Goal: Task Accomplishment & Management: Use online tool/utility

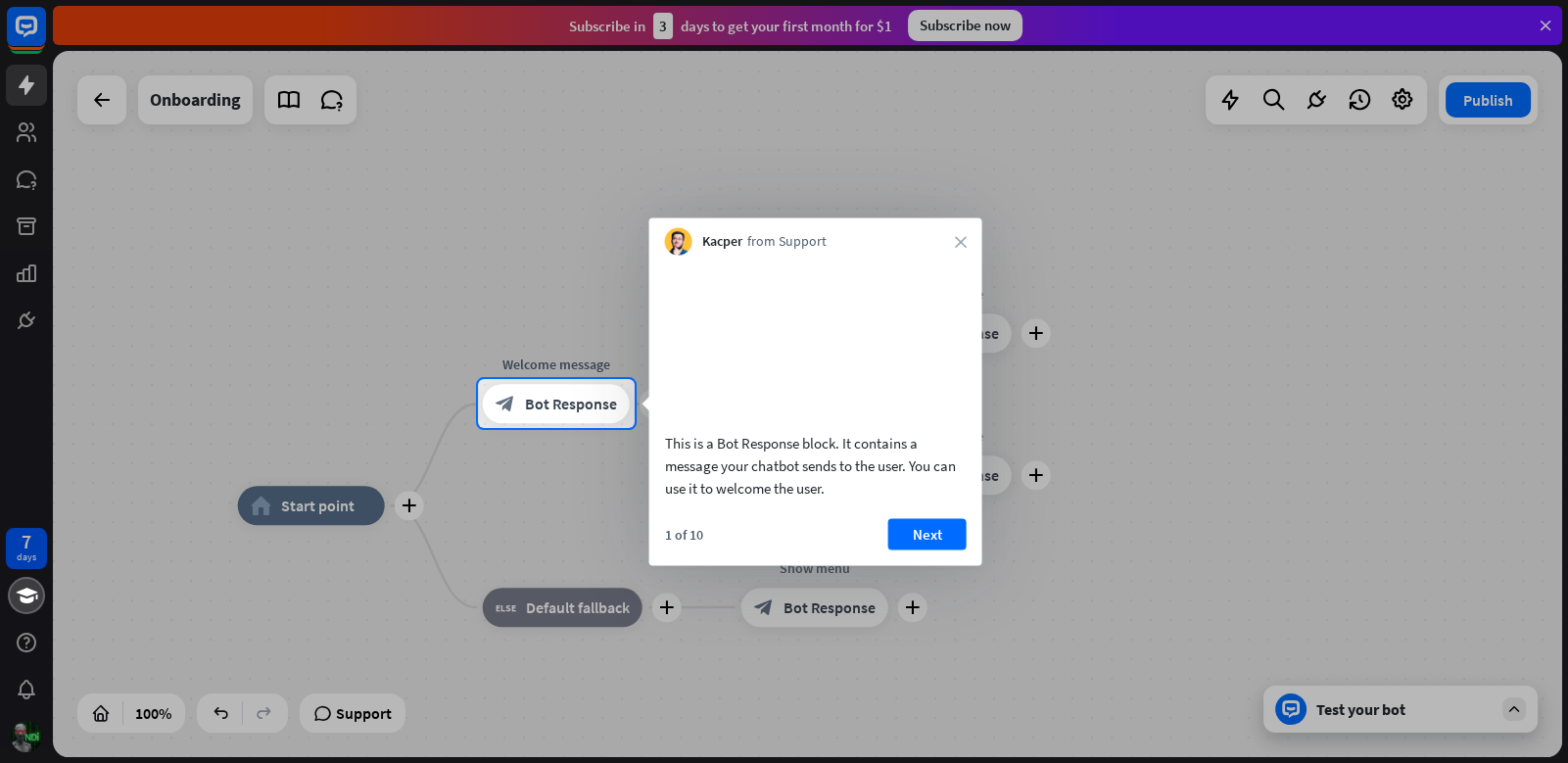
click at [960, 247] on div "Kacper from Support close" at bounding box center [815, 236] width 333 height 37
click at [964, 248] on div "Kacper from Support close" at bounding box center [815, 236] width 333 height 37
click at [962, 246] on div "Kacper from Support close" at bounding box center [815, 236] width 333 height 37
click at [961, 243] on icon "close" at bounding box center [961, 241] width 12 height 12
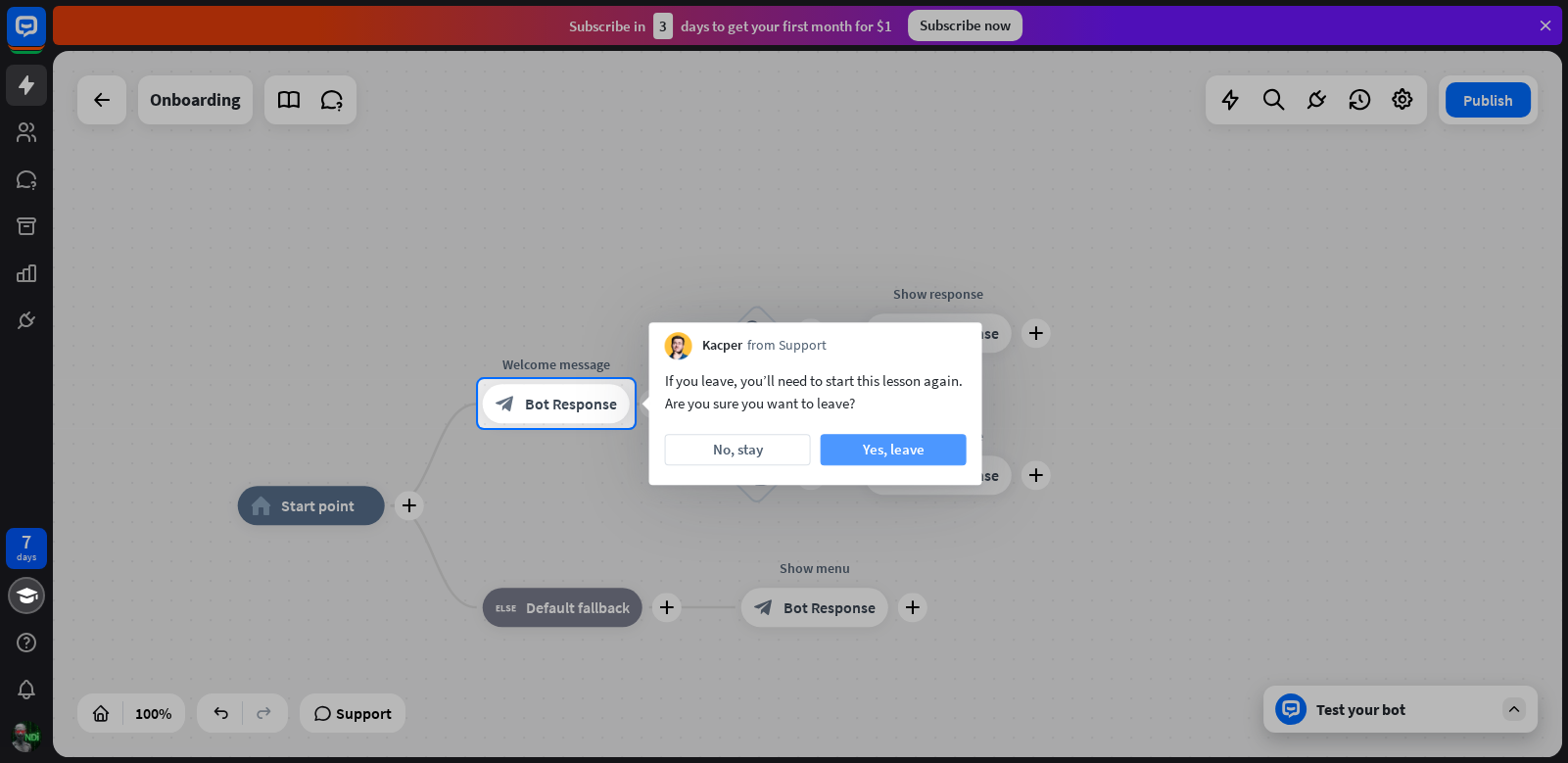
click at [910, 447] on button "Yes, leave" at bounding box center [893, 450] width 146 height 32
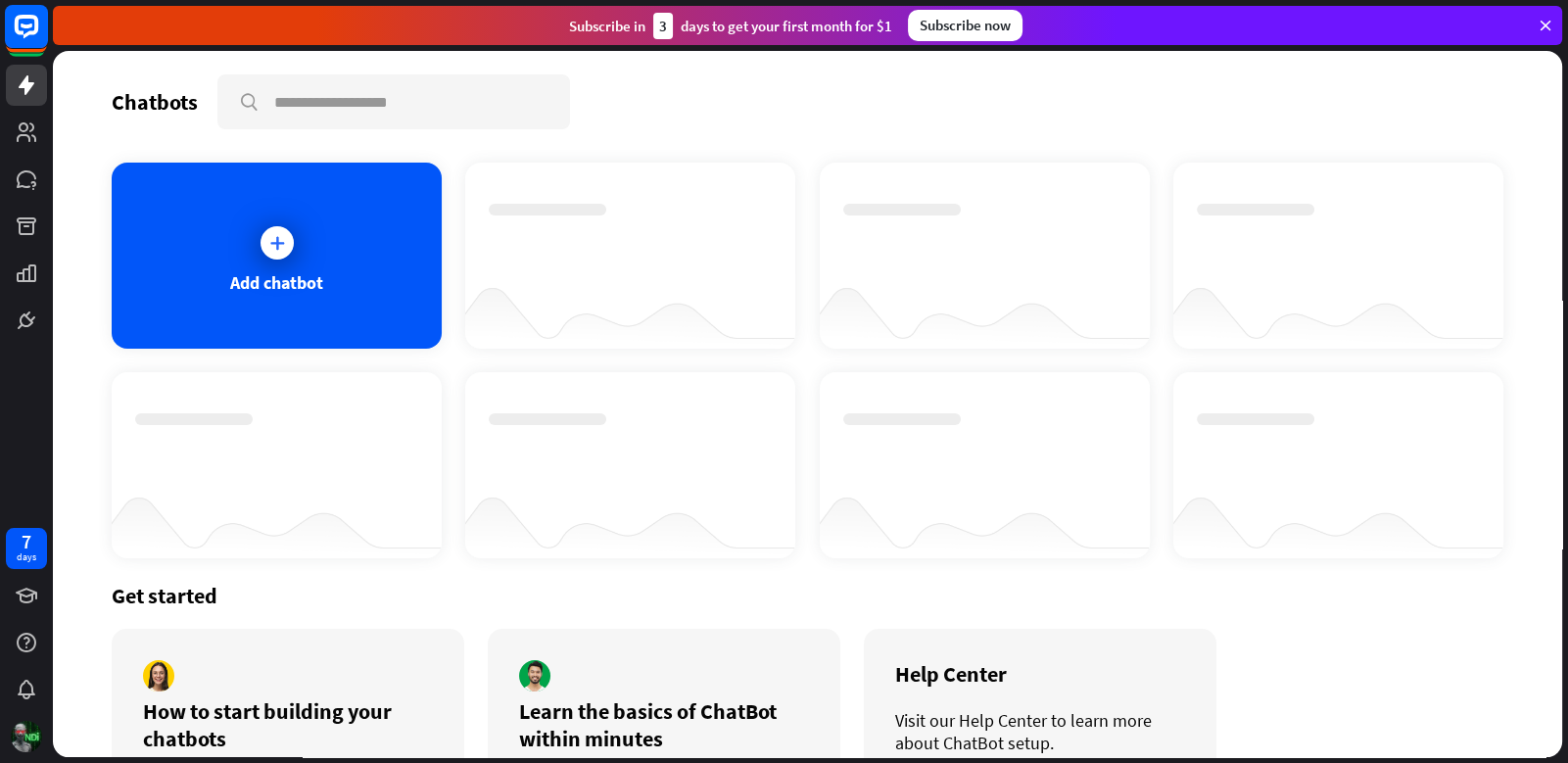
click at [33, 37] on rect at bounding box center [26, 26] width 43 height 43
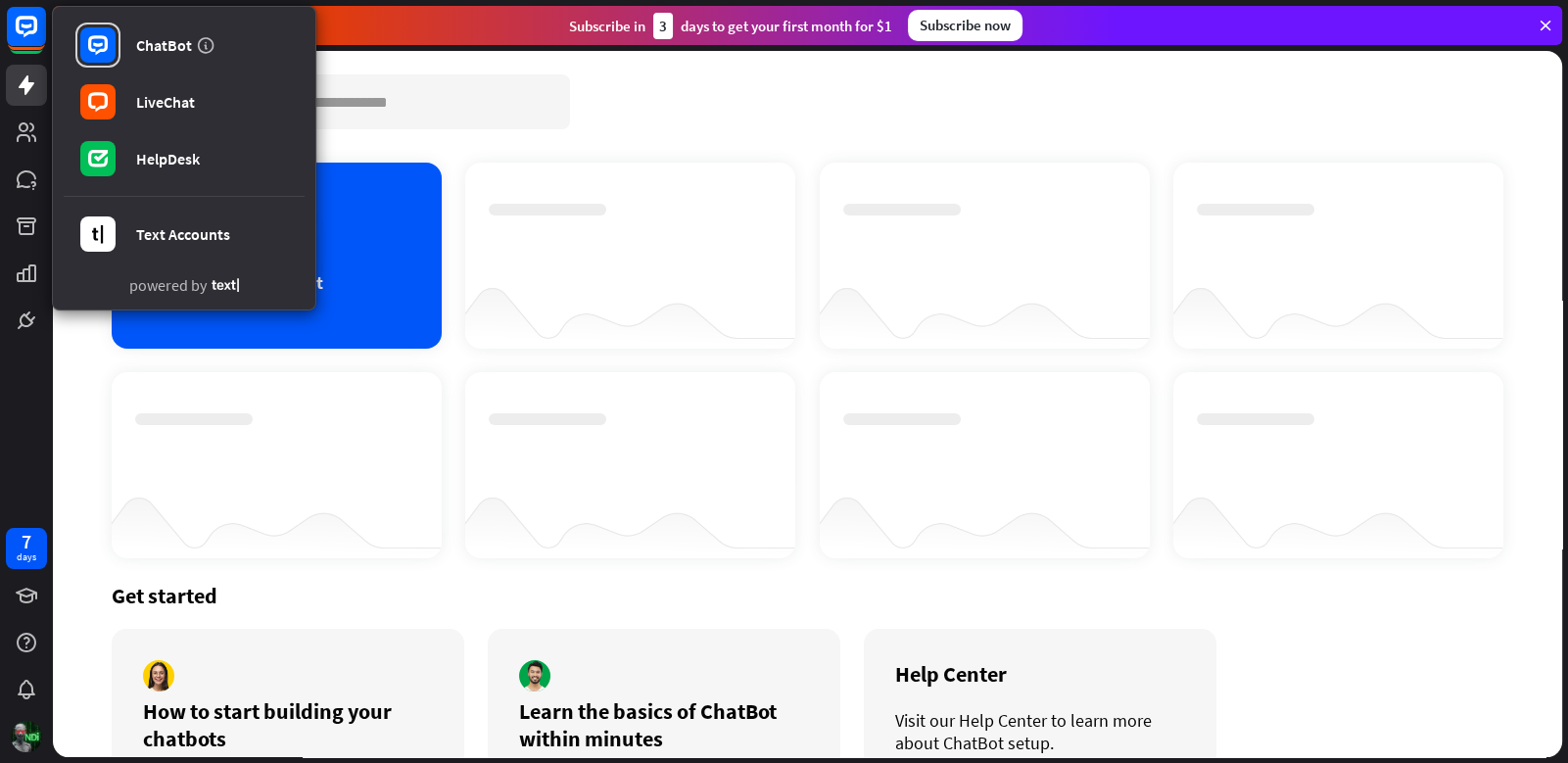
click at [566, 166] on div at bounding box center [630, 255] width 330 height 186
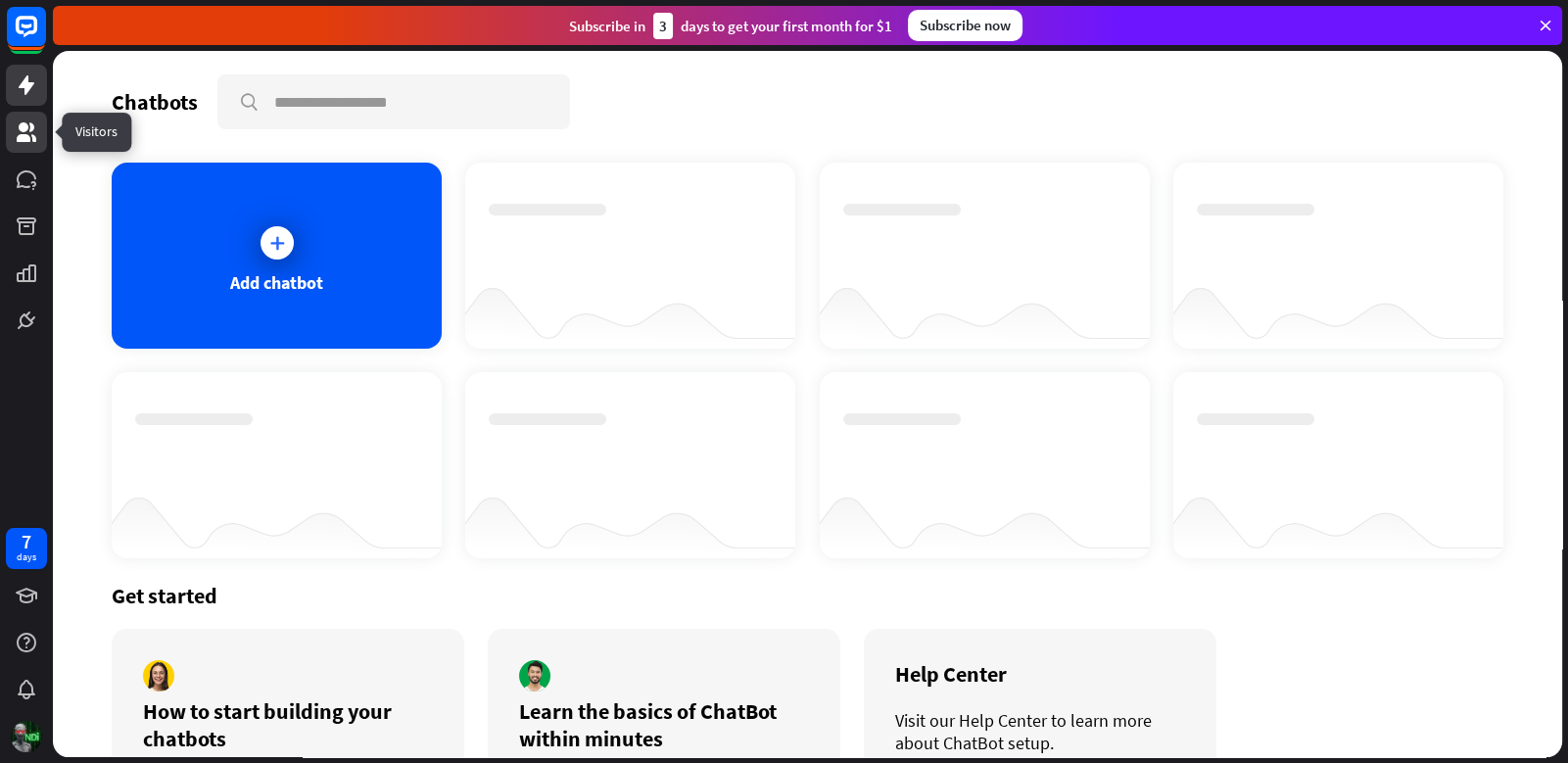
click at [29, 142] on icon at bounding box center [27, 132] width 24 height 24
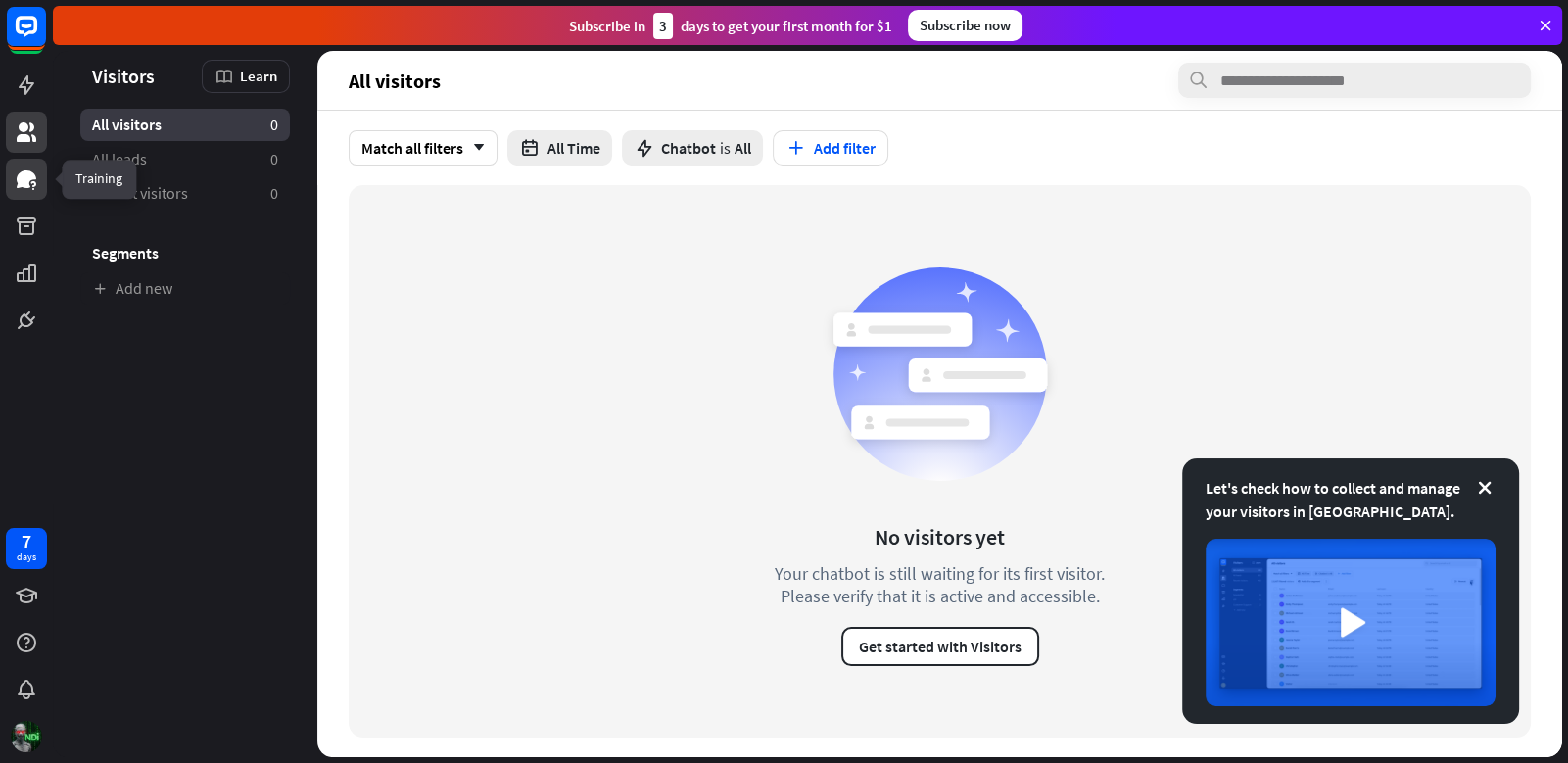
click at [25, 189] on icon at bounding box center [27, 180] width 24 height 24
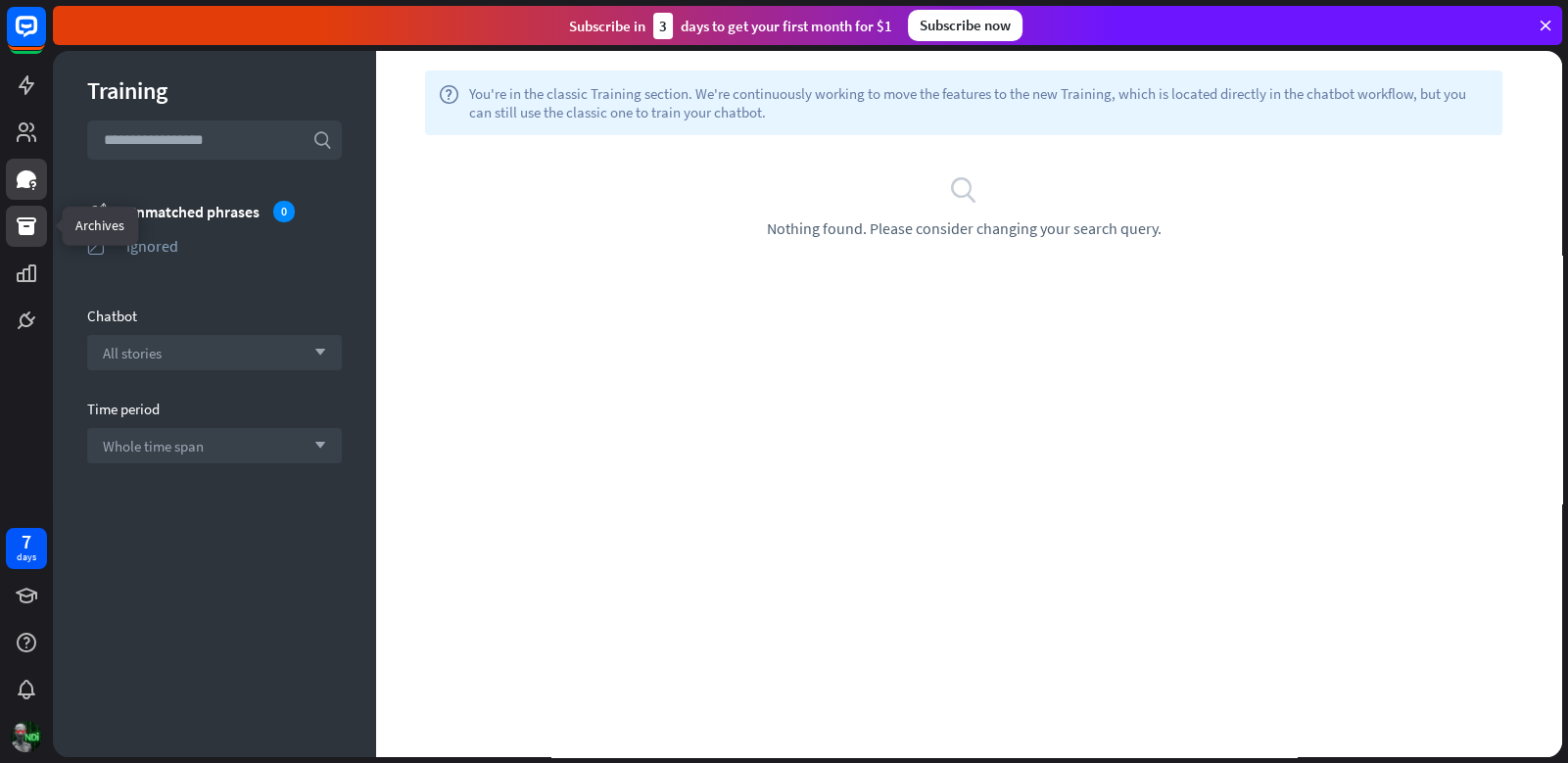
click at [22, 230] on icon at bounding box center [27, 227] width 20 height 18
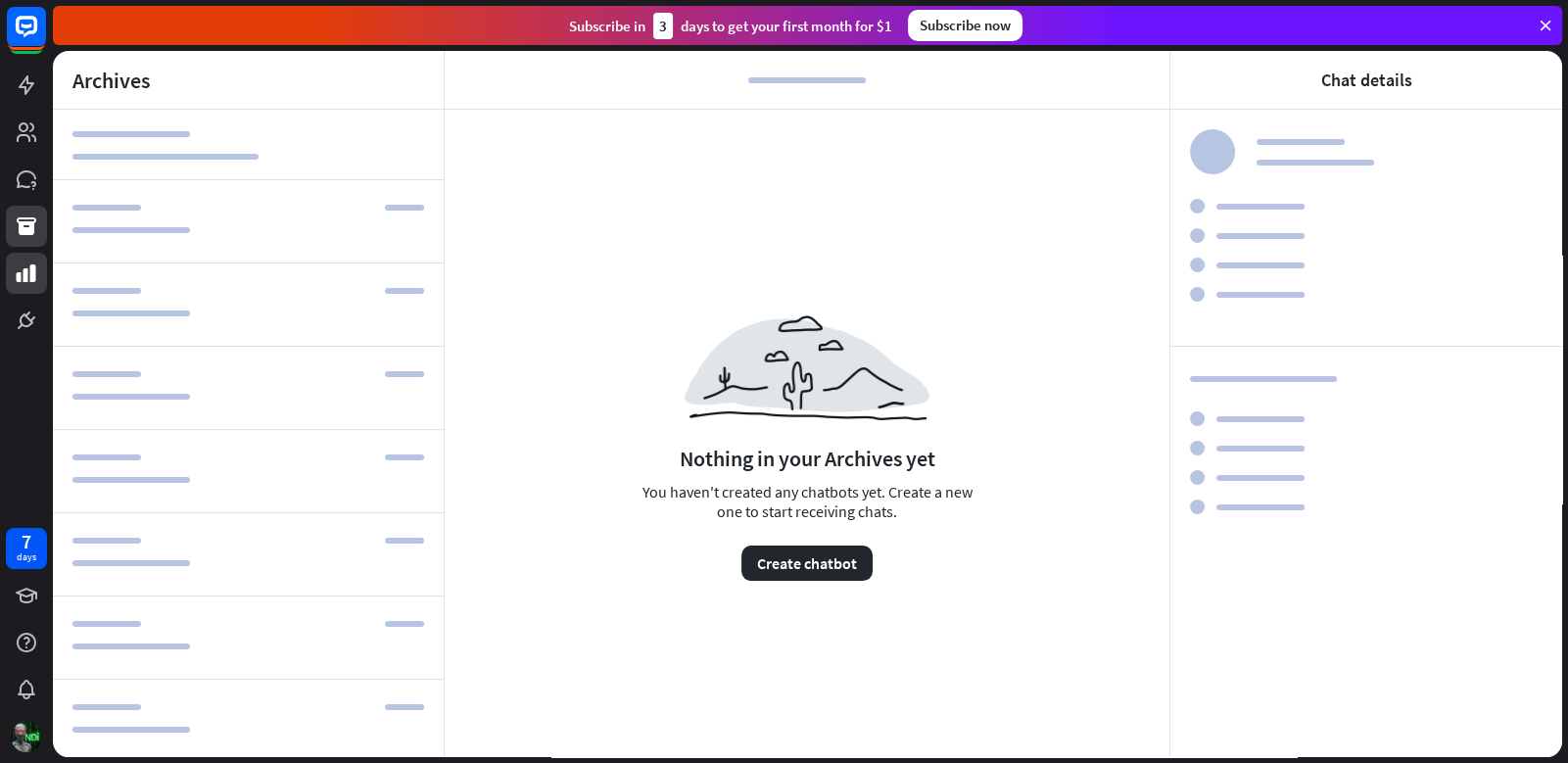
click at [31, 290] on link at bounding box center [26, 272] width 41 height 41
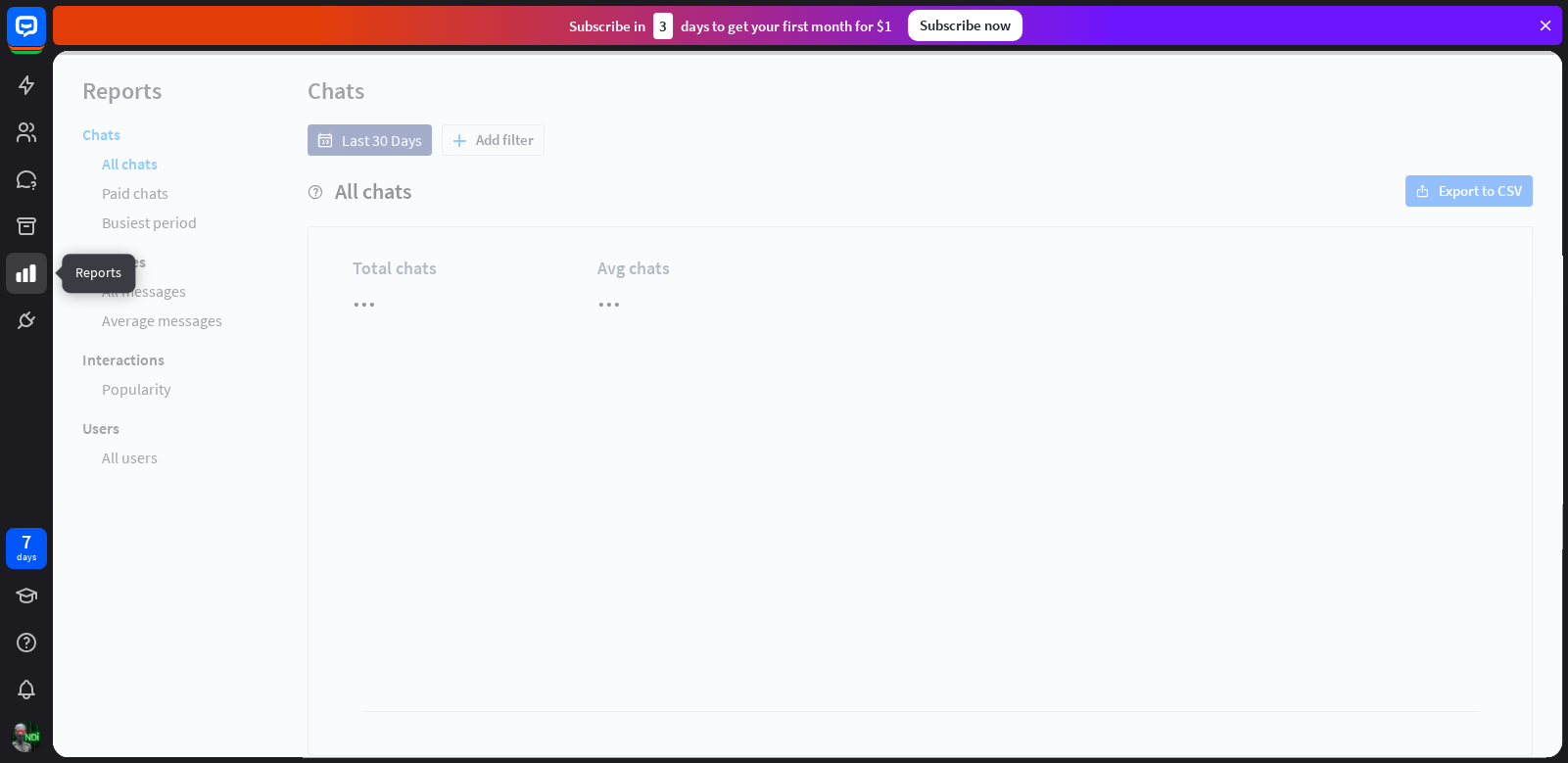
click at [0, 408] on div "7 days" at bounding box center [26, 382] width 53 height 763
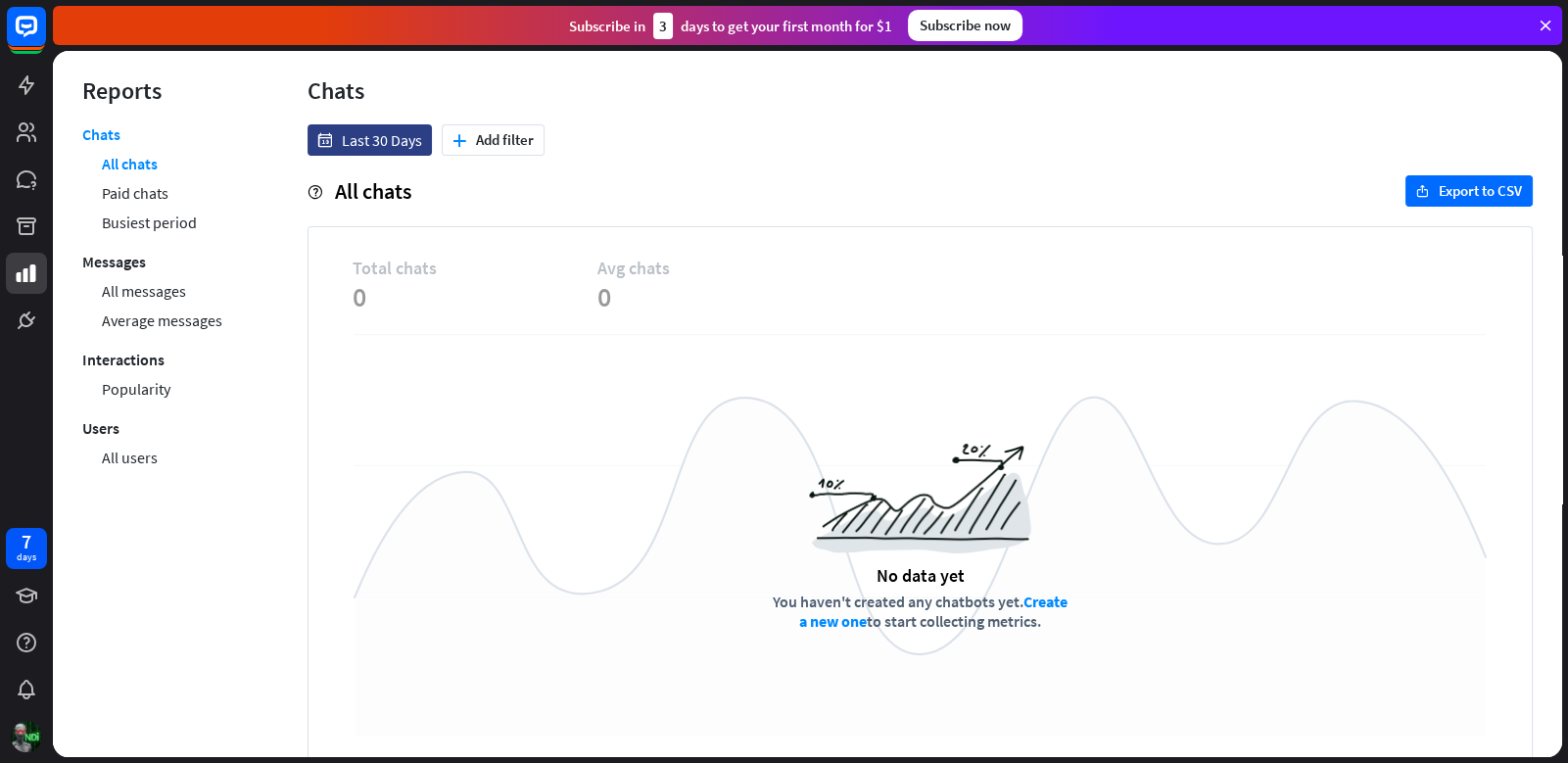
click at [4, 348] on div "7 days" at bounding box center [26, 382] width 53 height 763
click at [22, 335] on link at bounding box center [26, 320] width 41 height 41
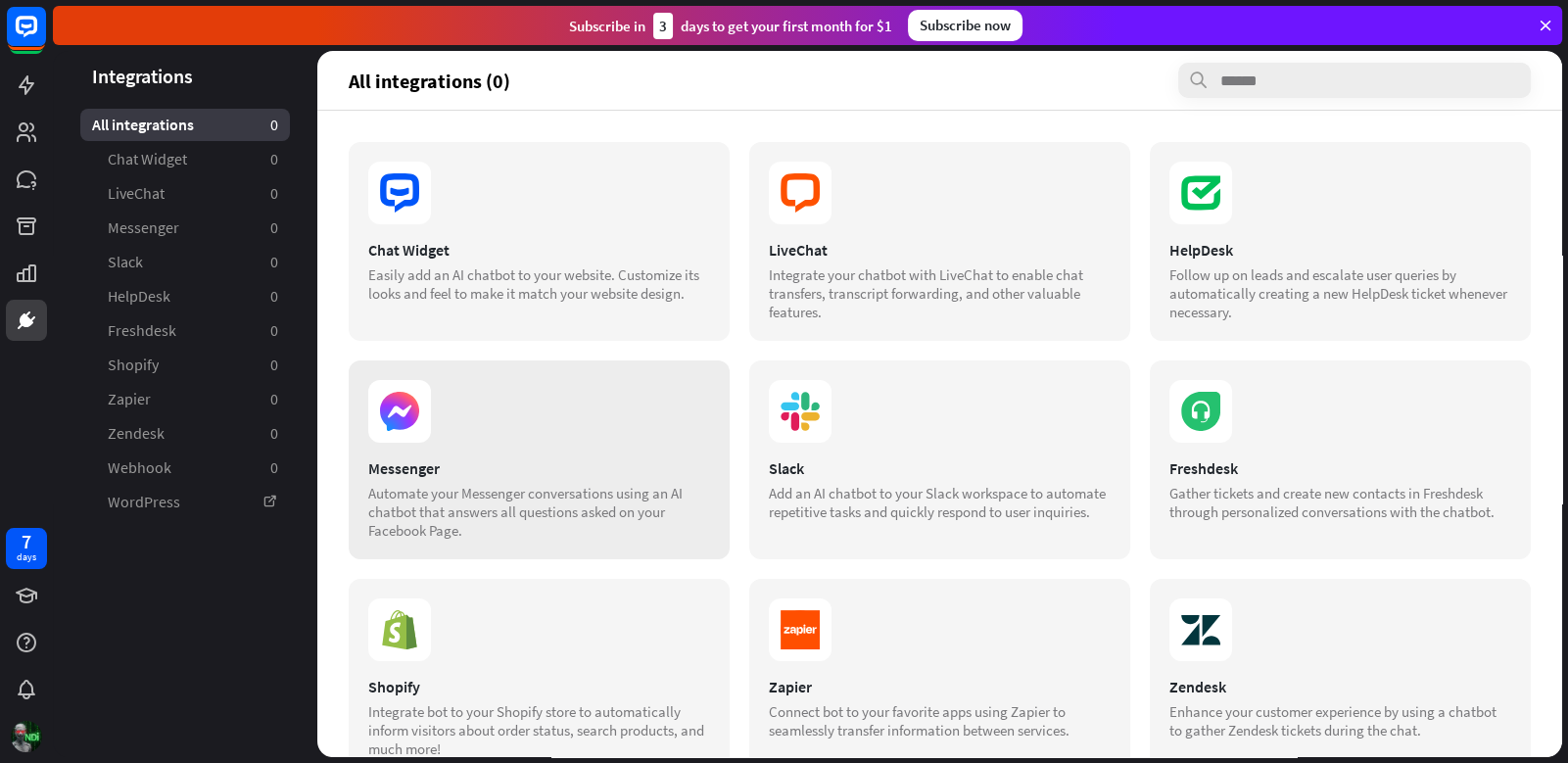
click at [612, 236] on div "Chat Widget Easily add an AI chatbot to your website. Customize its looks and f…" at bounding box center [539, 241] width 381 height 199
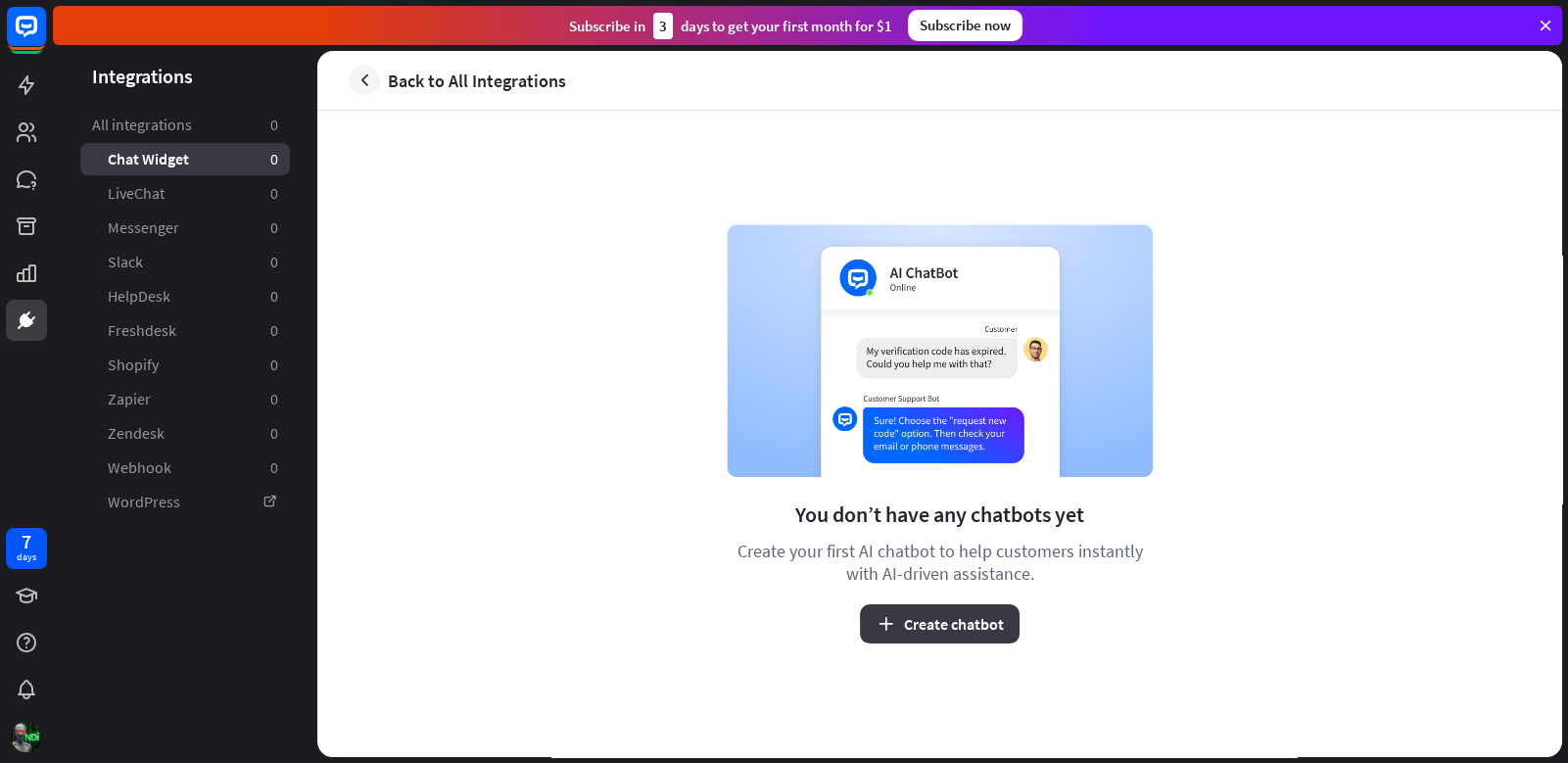
click at [915, 620] on button "Create chatbot" at bounding box center [939, 623] width 160 height 39
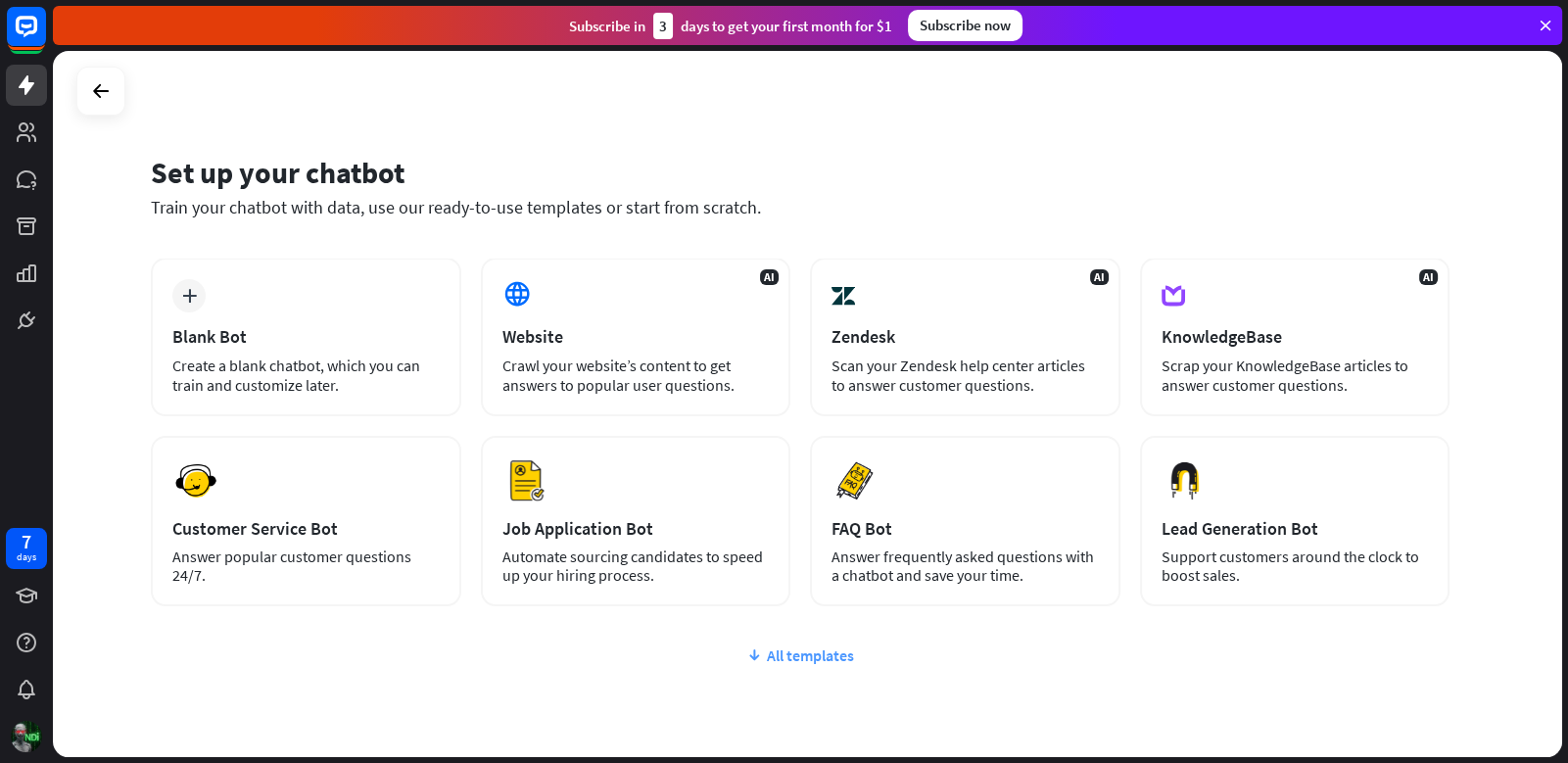
click at [827, 661] on div "All templates" at bounding box center [800, 655] width 1299 height 20
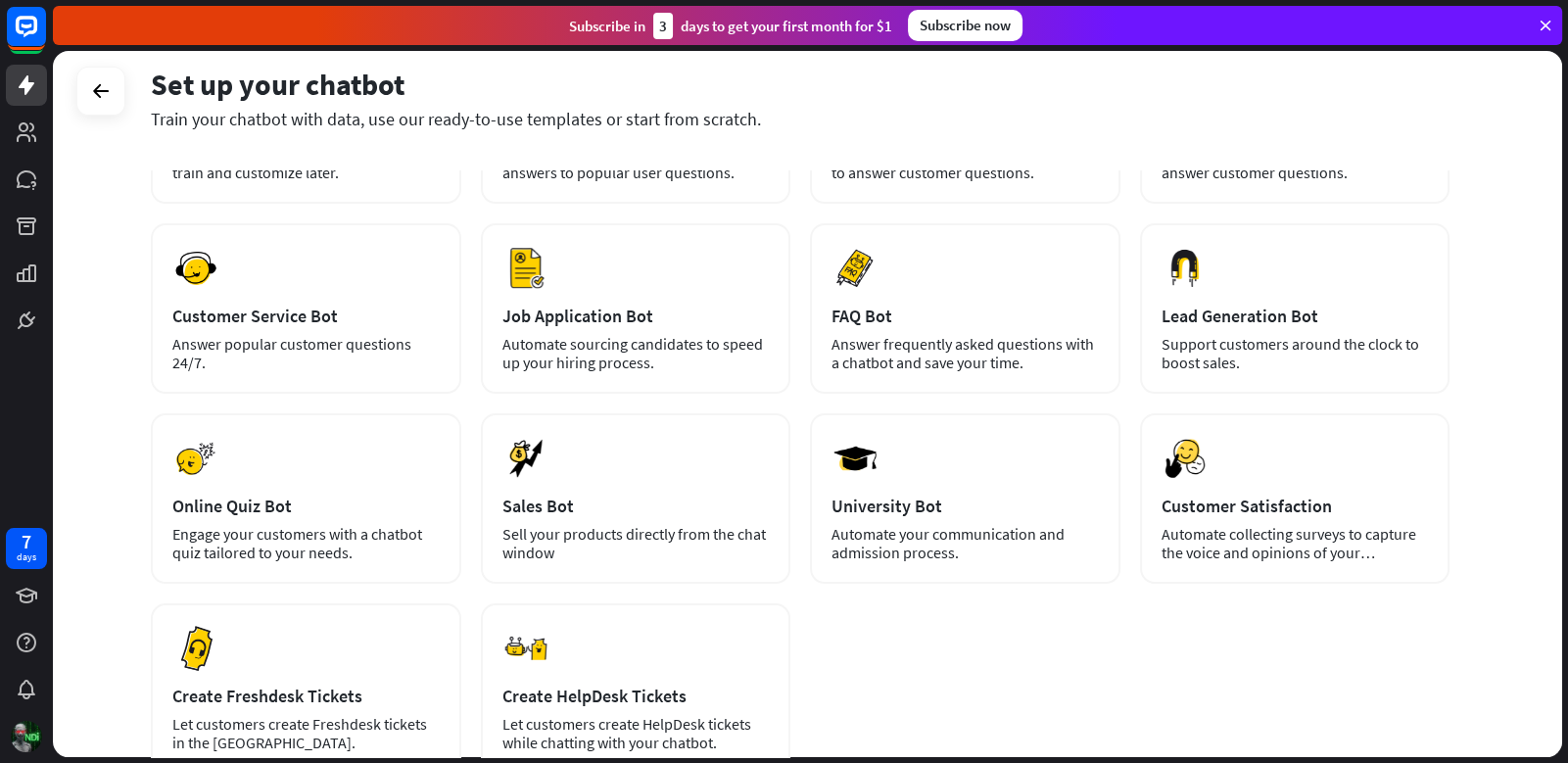
scroll to position [363, 0]
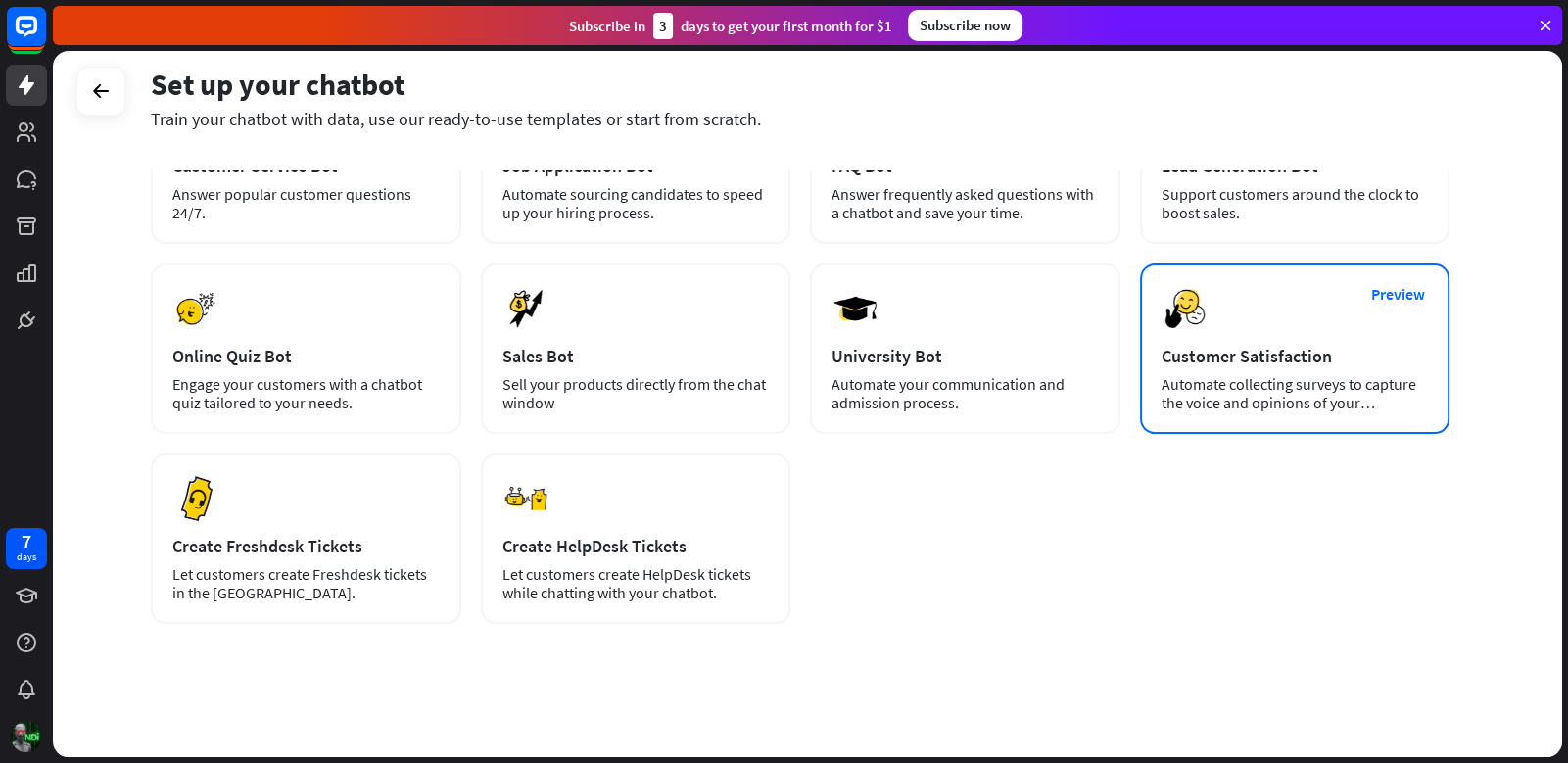
click at [1295, 388] on div "Automate collecting surveys to capture the voice and opinions of your customers." at bounding box center [1295, 392] width 267 height 37
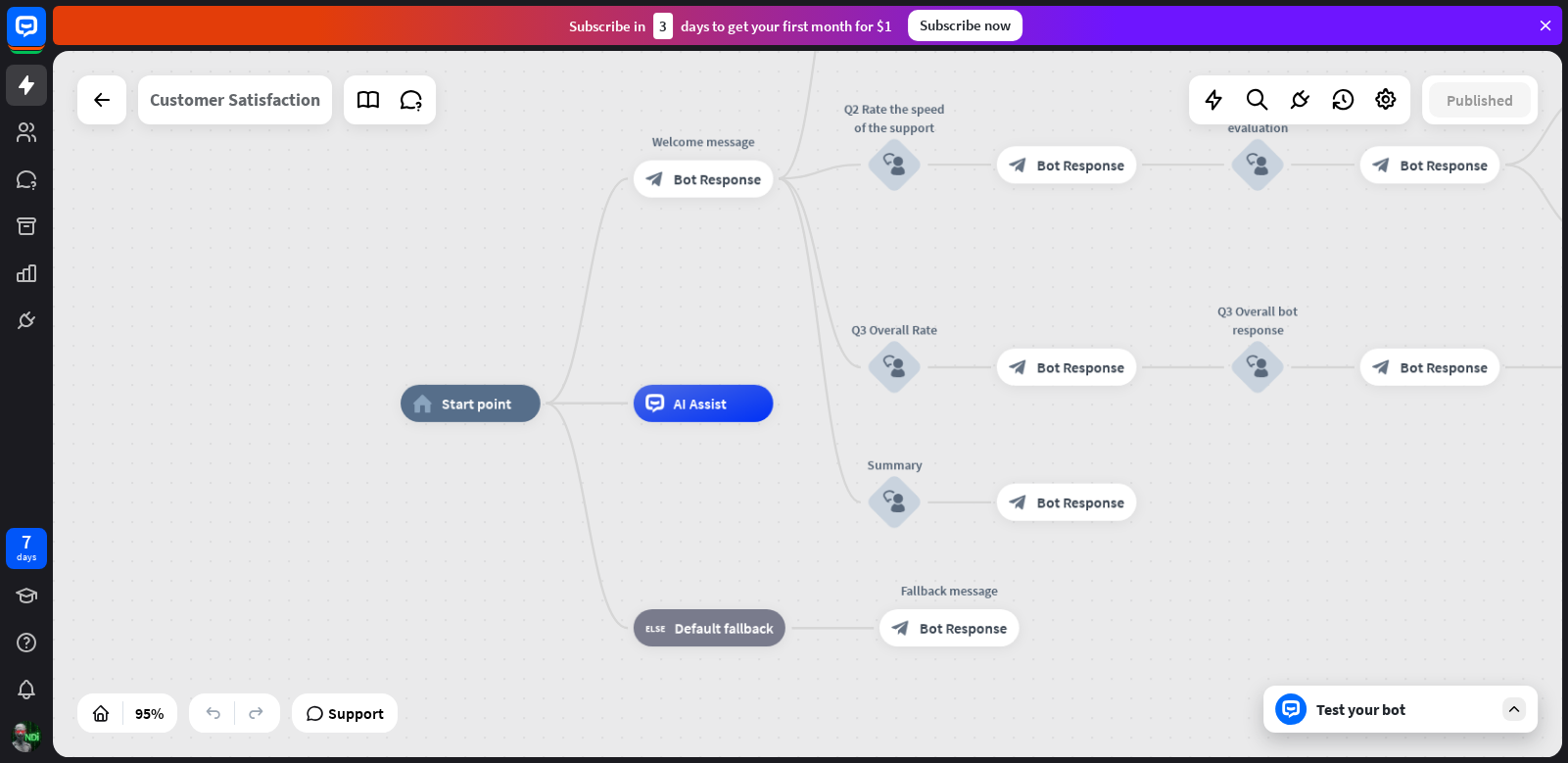
click at [200, 107] on div "Customer Satisfaction" at bounding box center [235, 99] width 170 height 49
click at [200, 107] on div "**********" at bounding box center [784, 382] width 1568 height 763
click at [102, 95] on icon at bounding box center [102, 100] width 24 height 24
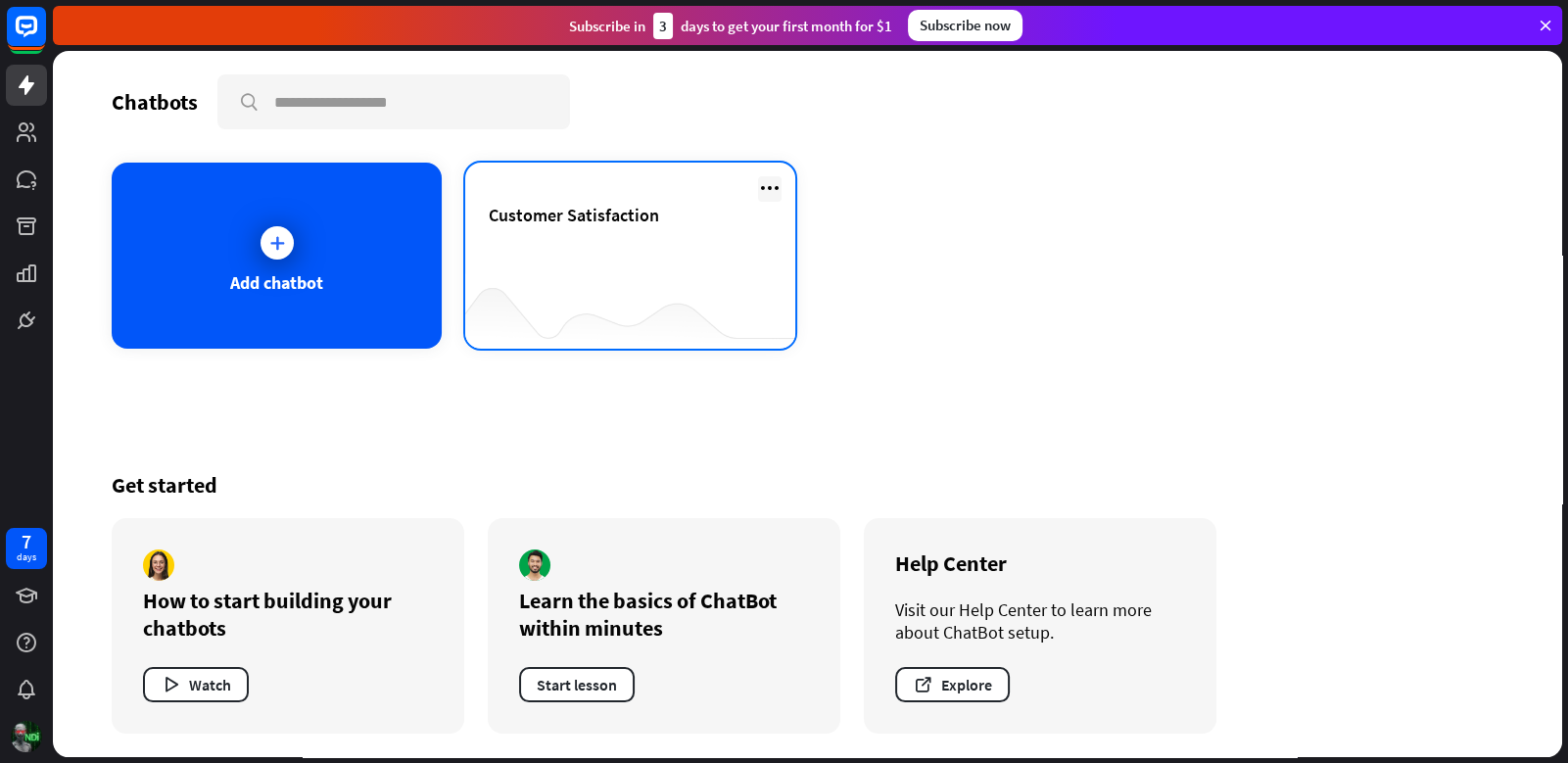
click at [770, 187] on icon at bounding box center [770, 188] width 24 height 24
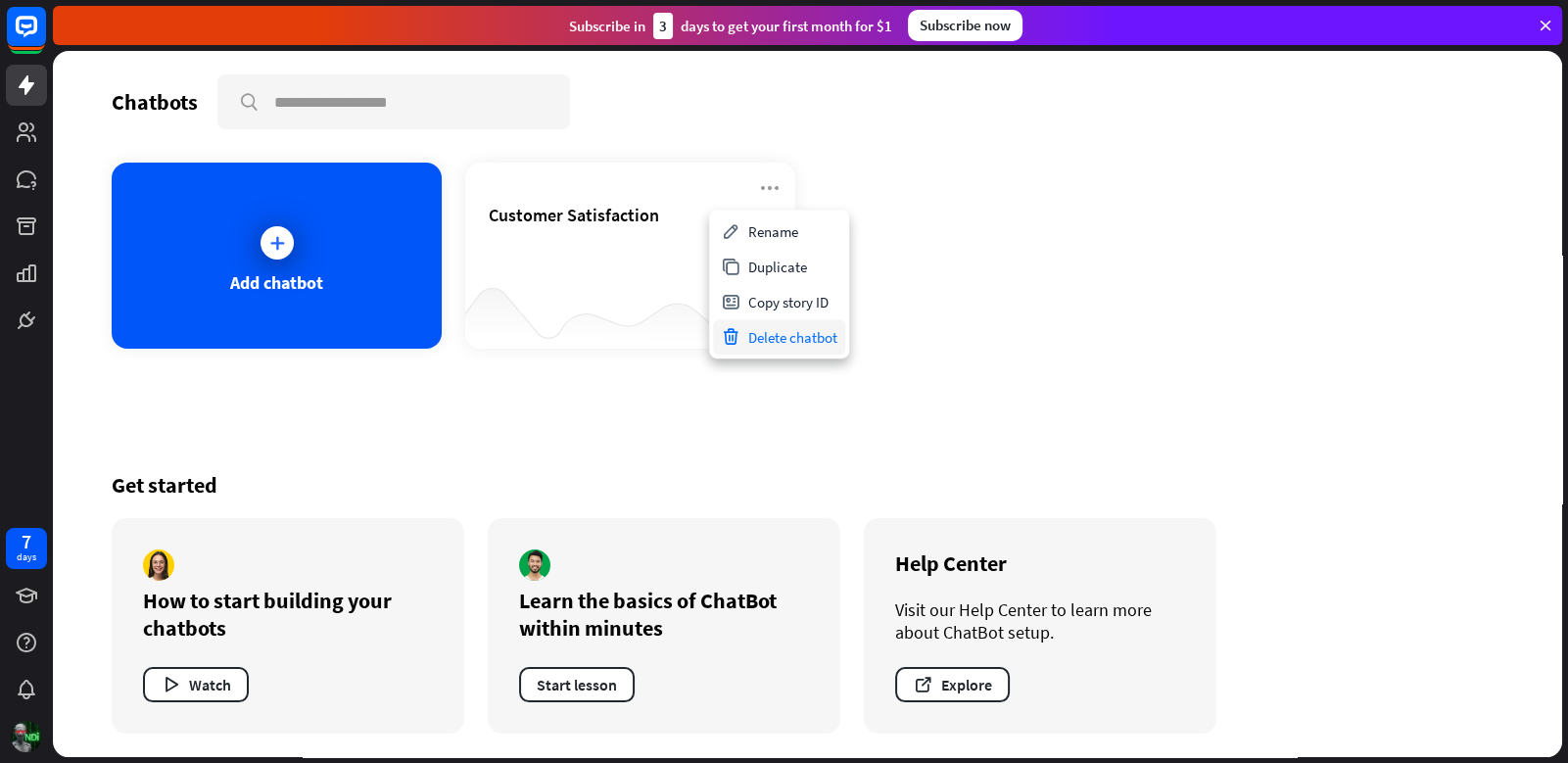
click at [779, 332] on div "Delete chatbot" at bounding box center [778, 336] width 132 height 35
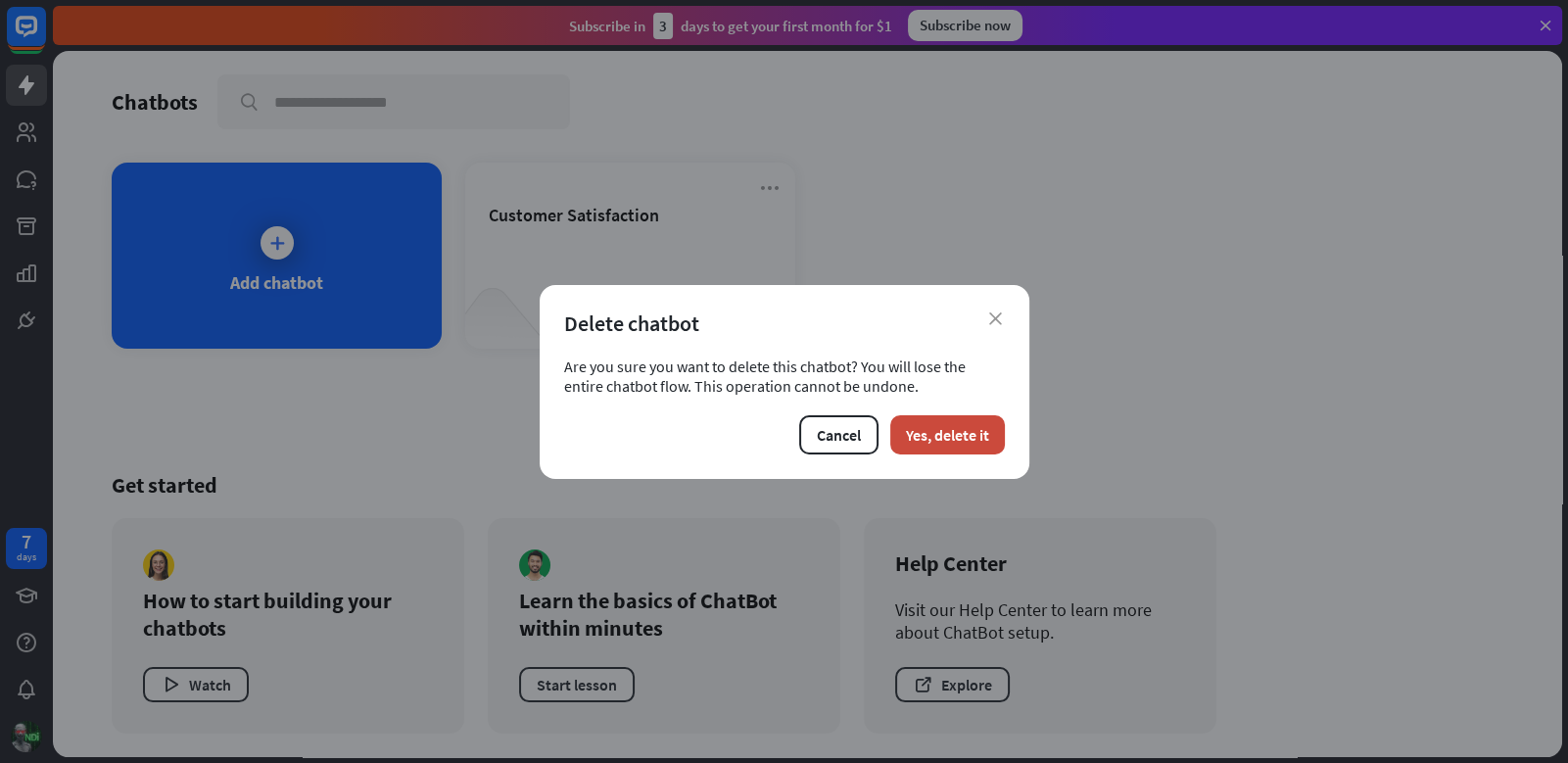
click at [919, 456] on div "close Delete chatbot Are you sure you want to delete this chatbot? You will los…" at bounding box center [784, 382] width 490 height 194
click at [922, 445] on button "Yes, delete it" at bounding box center [947, 434] width 114 height 39
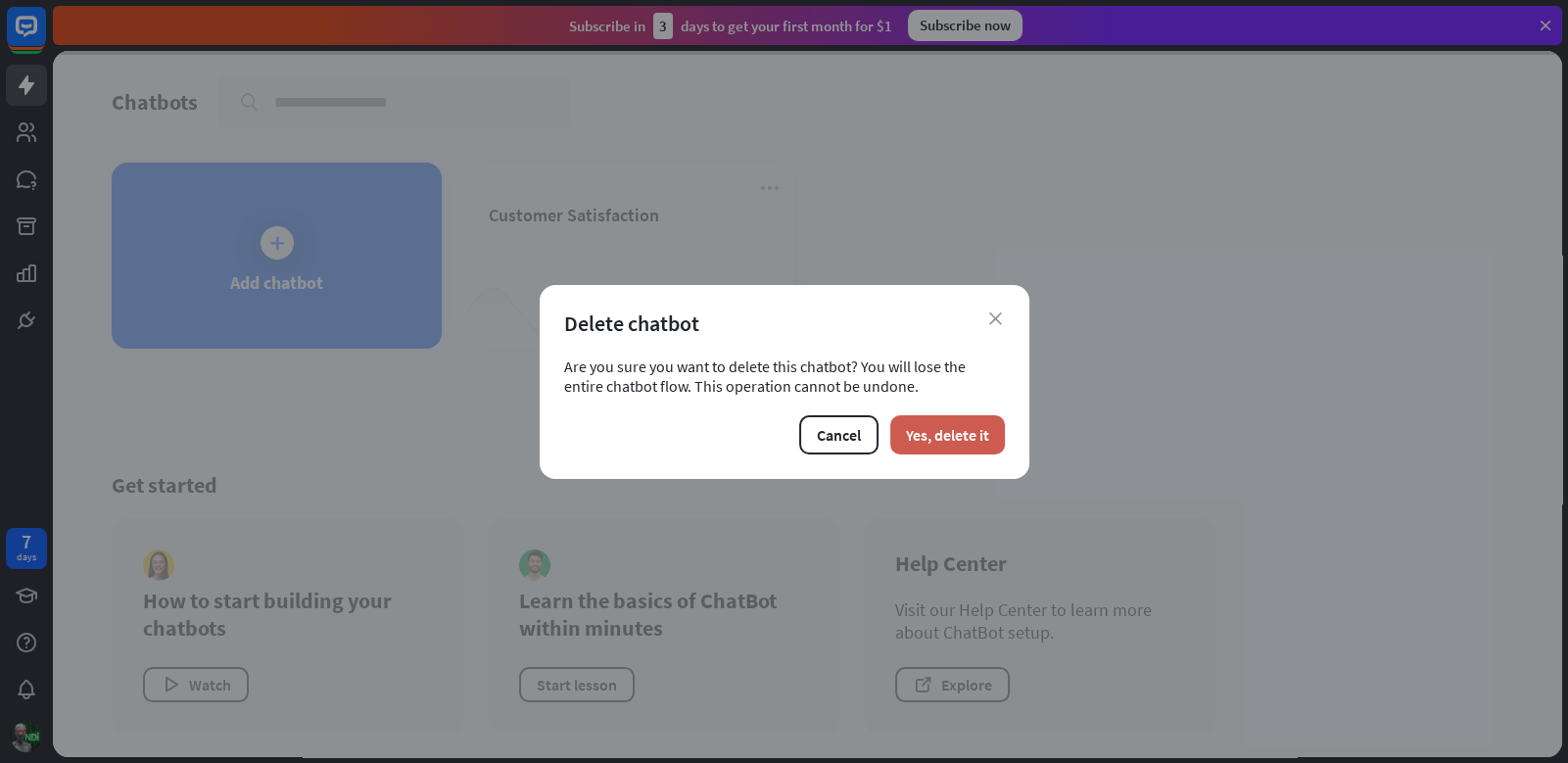
click at [922, 438] on button "Yes, delete it" at bounding box center [947, 434] width 114 height 39
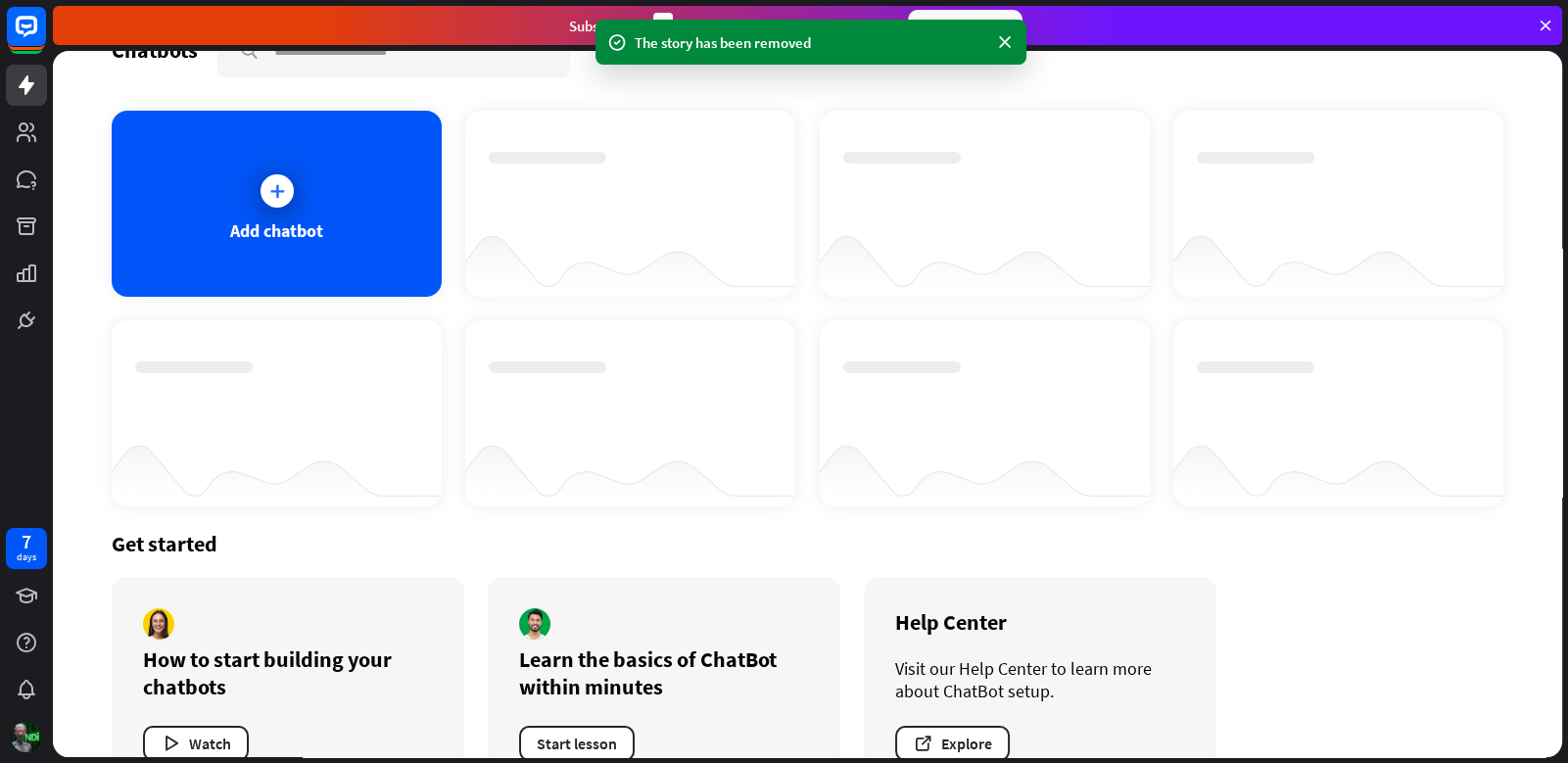
scroll to position [108, 0]
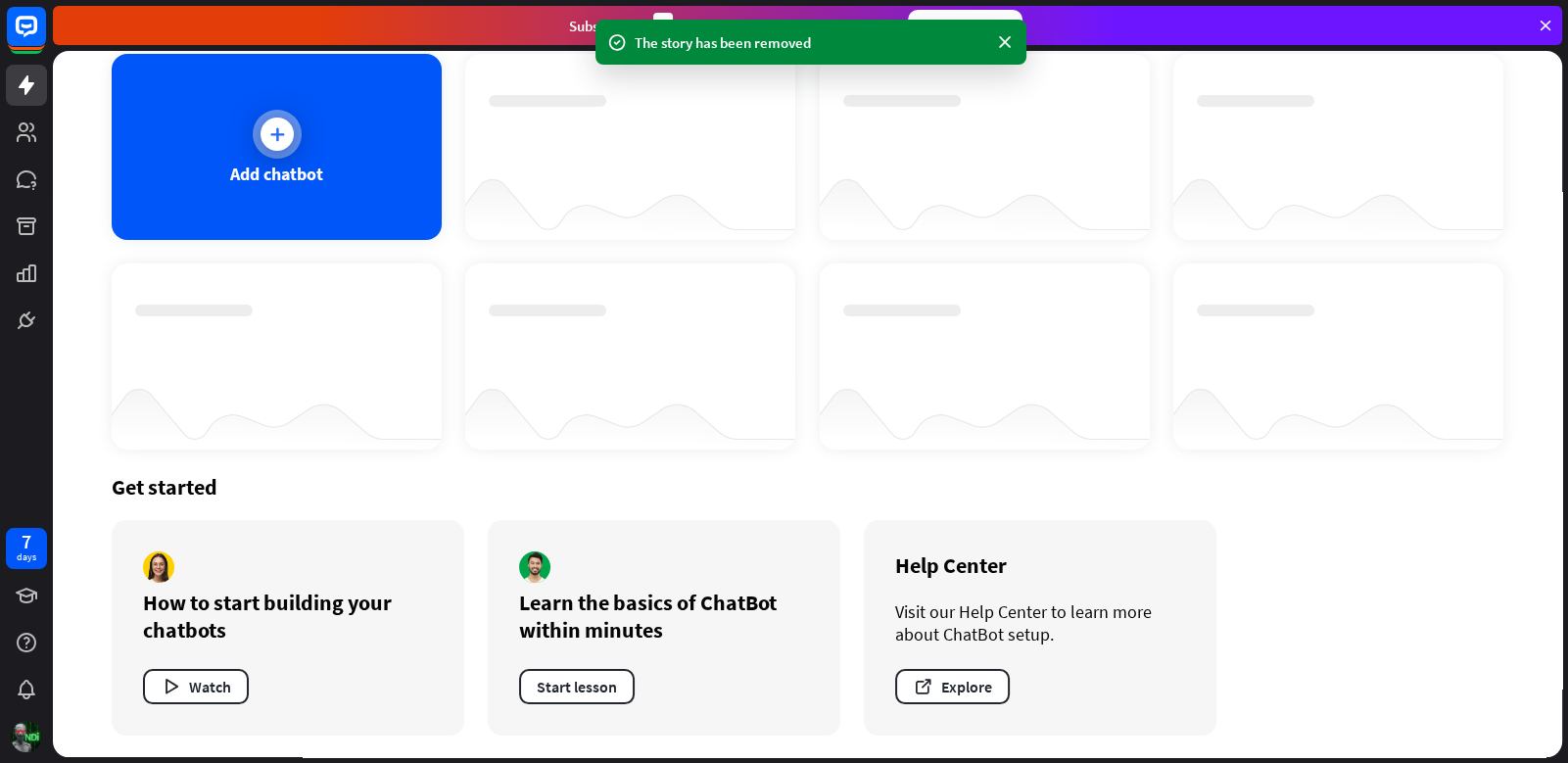
click at [415, 150] on div "Add chatbot" at bounding box center [276, 146] width 330 height 186
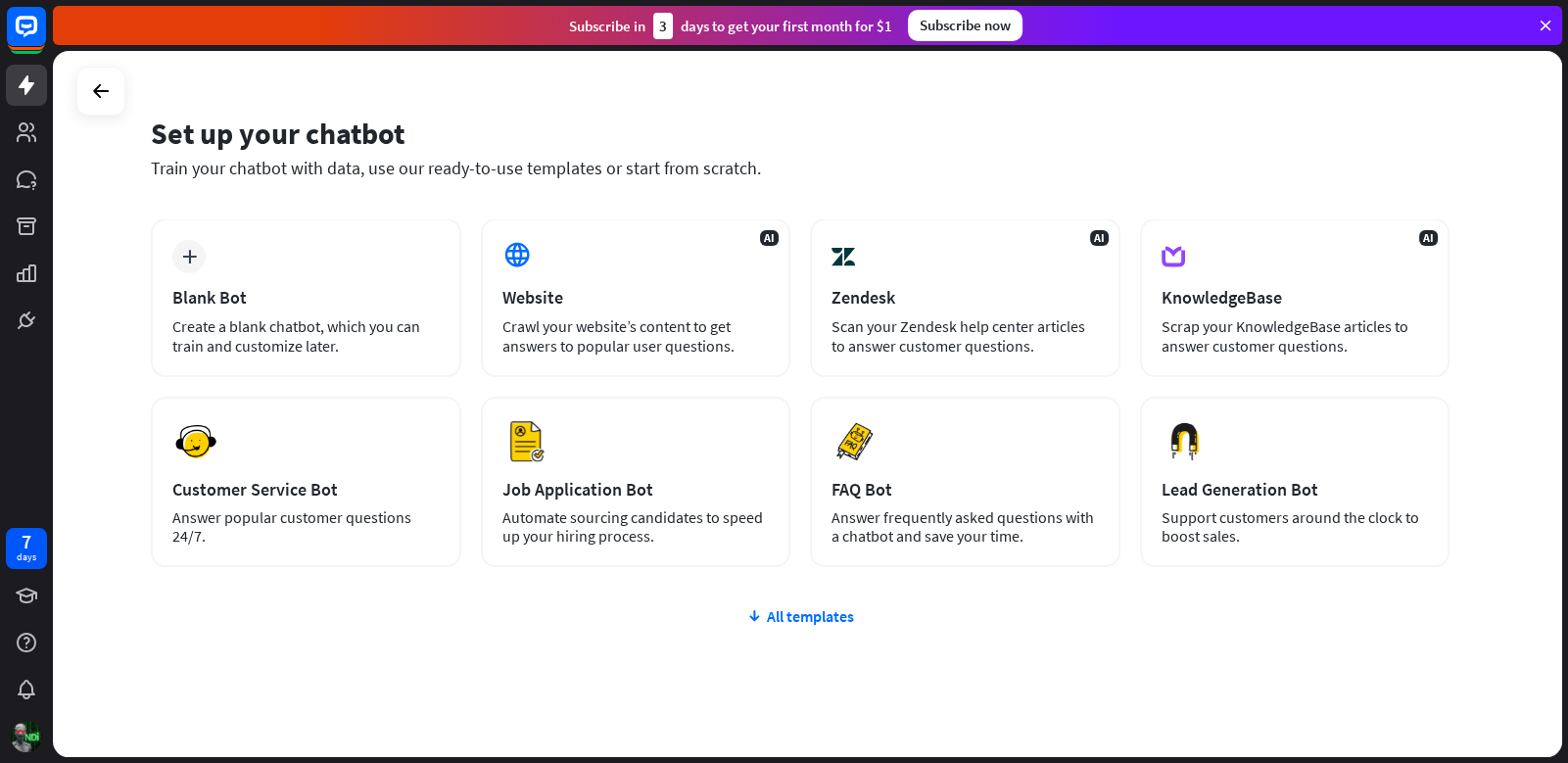
scroll to position [45, 0]
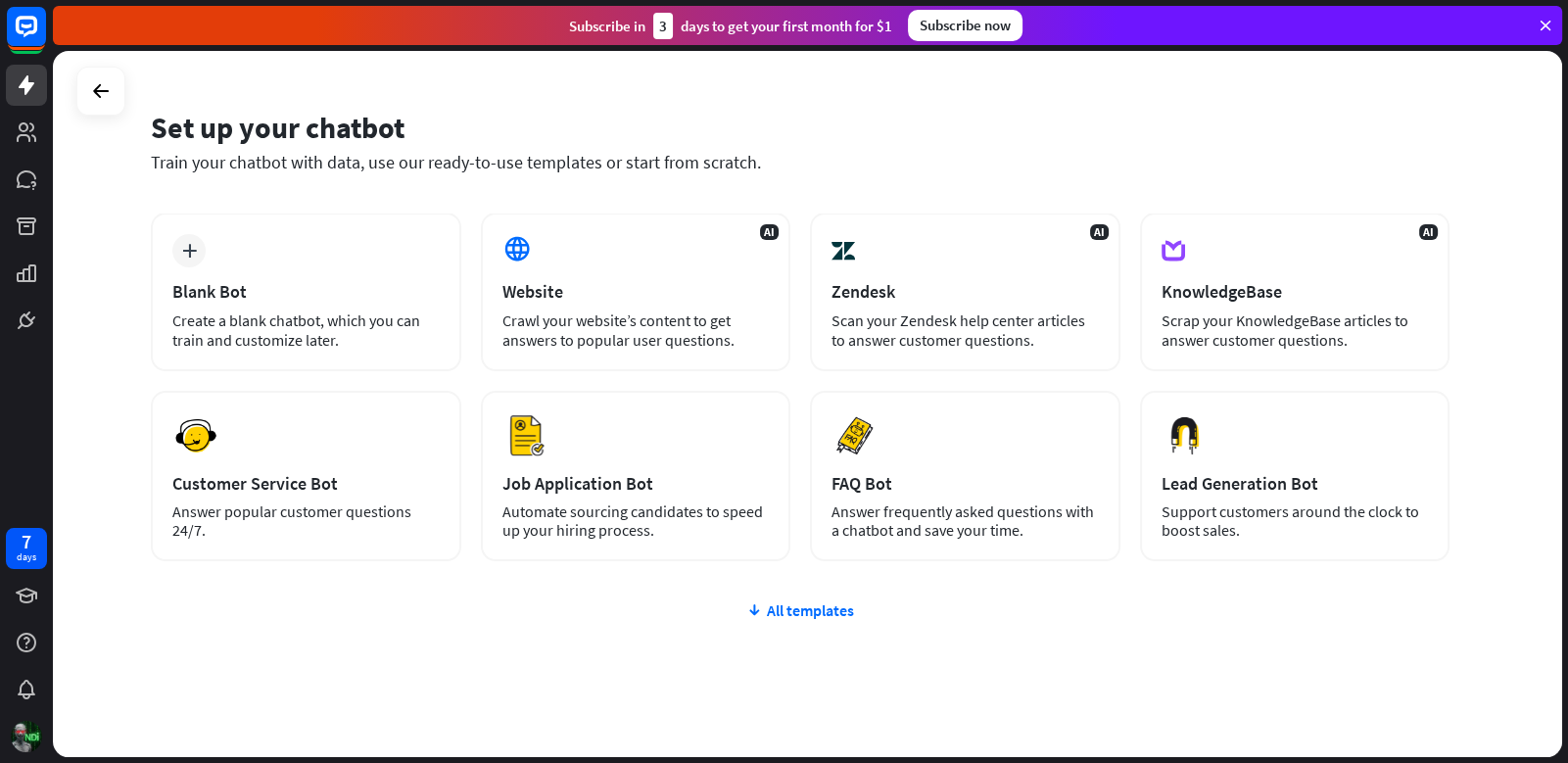
click at [767, 624] on div "plus Blank Bot Create a blank chatbot, which you can train and customize later.…" at bounding box center [800, 504] width 1299 height 583
click at [780, 619] on div "plus Blank Bot Create a blank chatbot, which you can train and customize later.…" at bounding box center [800, 504] width 1299 height 583
click at [786, 611] on div "All templates" at bounding box center [800, 610] width 1299 height 20
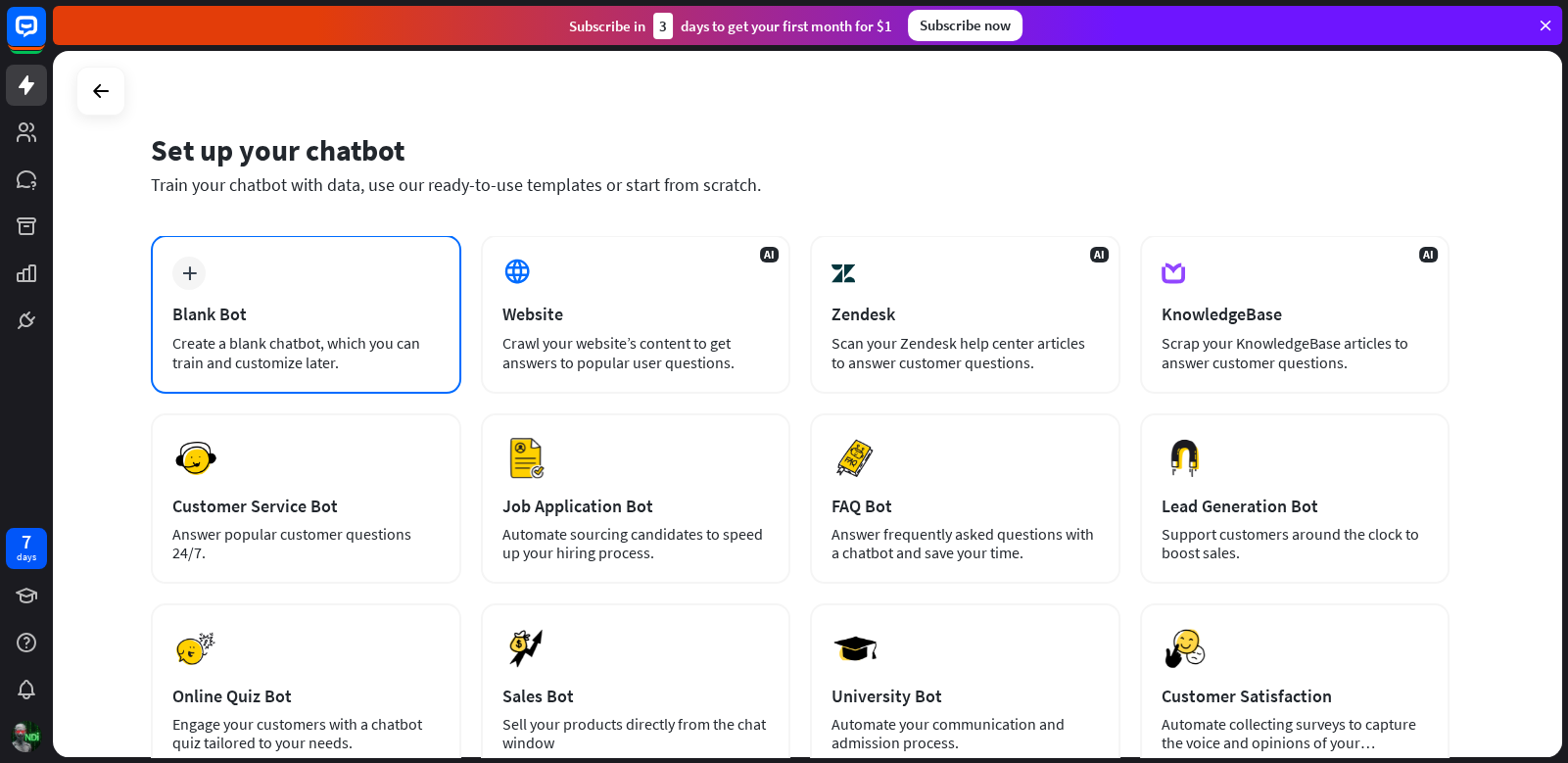
scroll to position [0, 0]
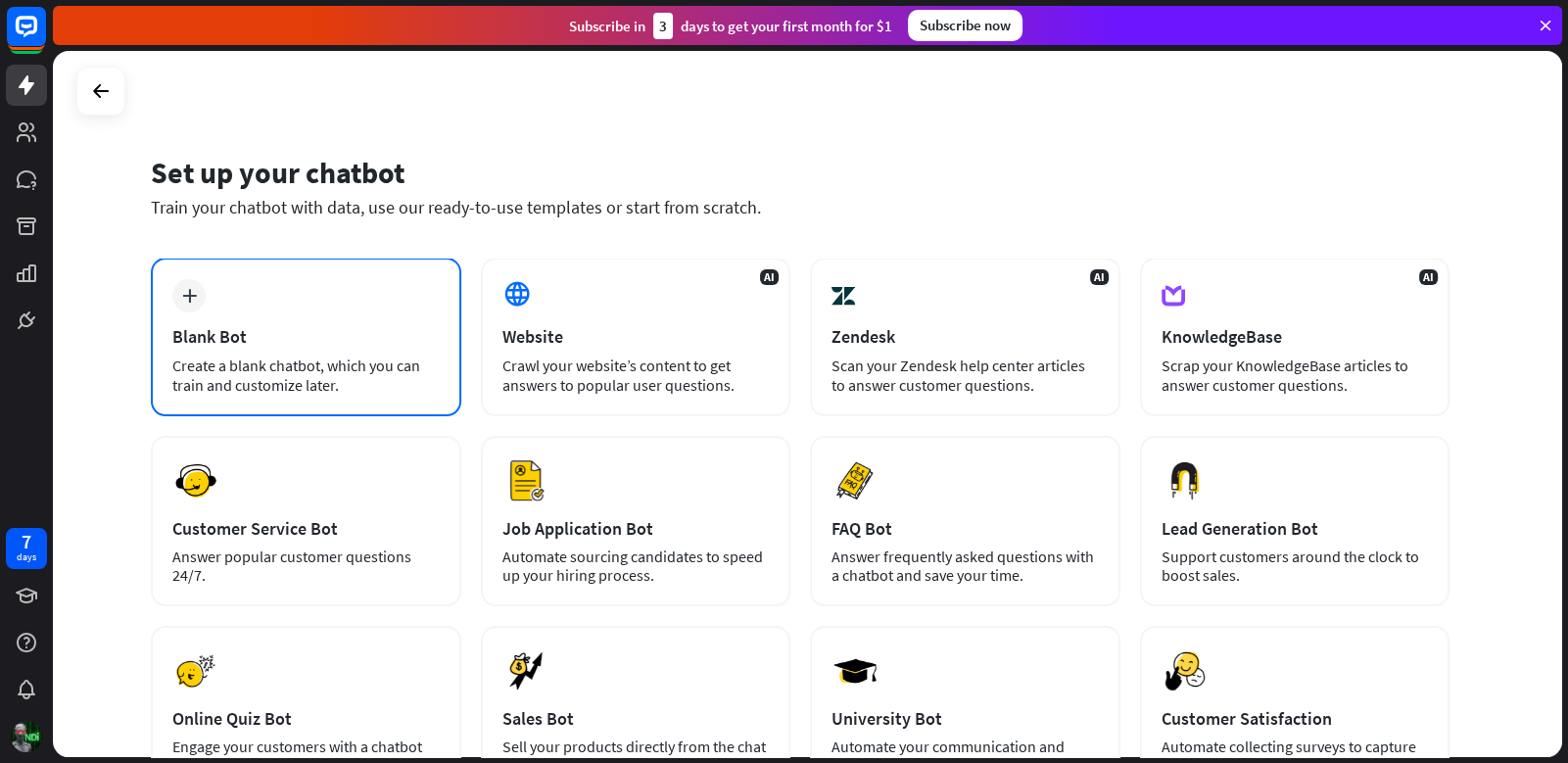
click at [235, 268] on div "plus Blank Bot Create a blank chatbot, which you can train and customize later." at bounding box center [306, 337] width 310 height 159
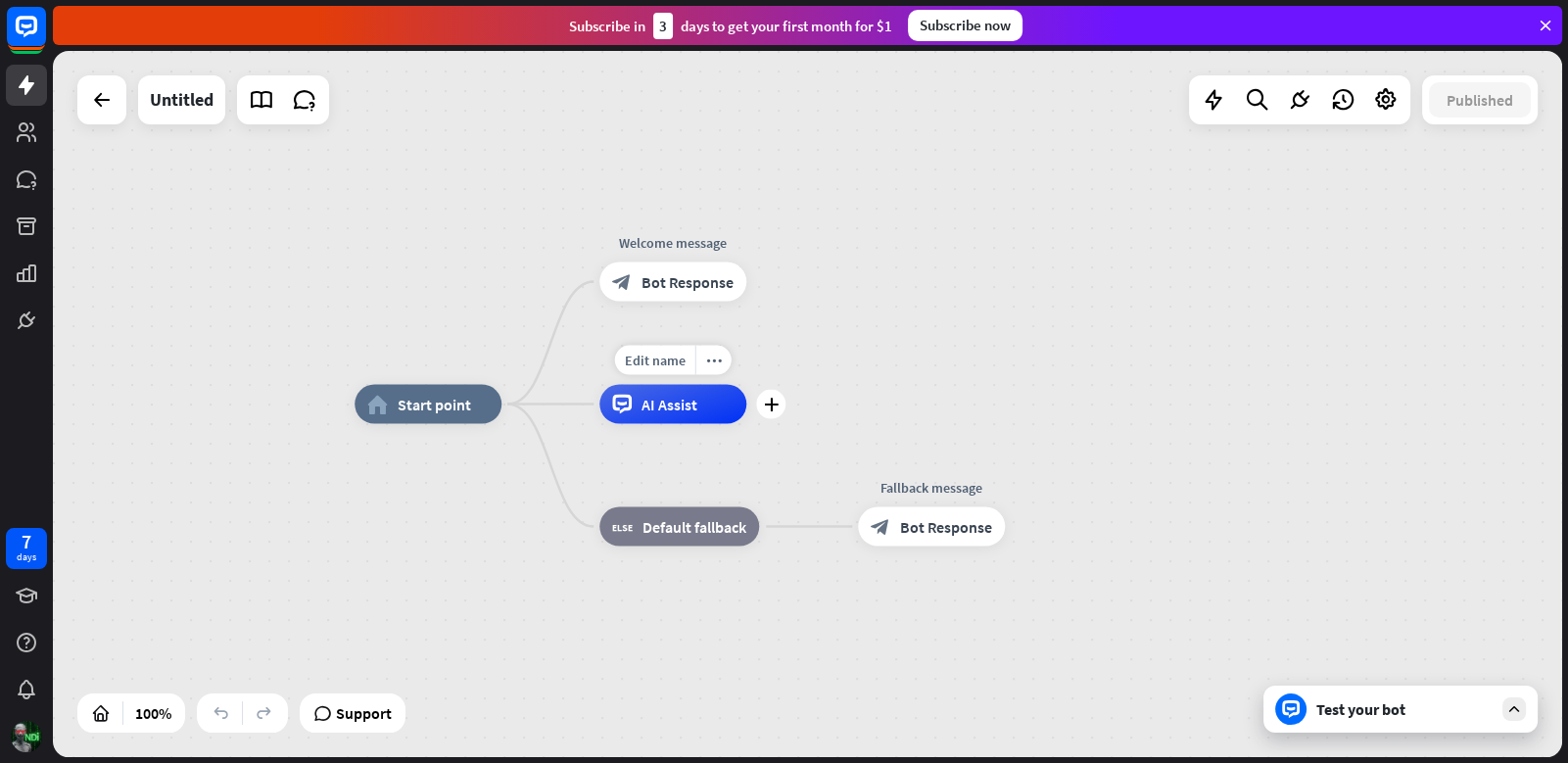
click at [645, 402] on span "AI Assist" at bounding box center [669, 404] width 56 height 20
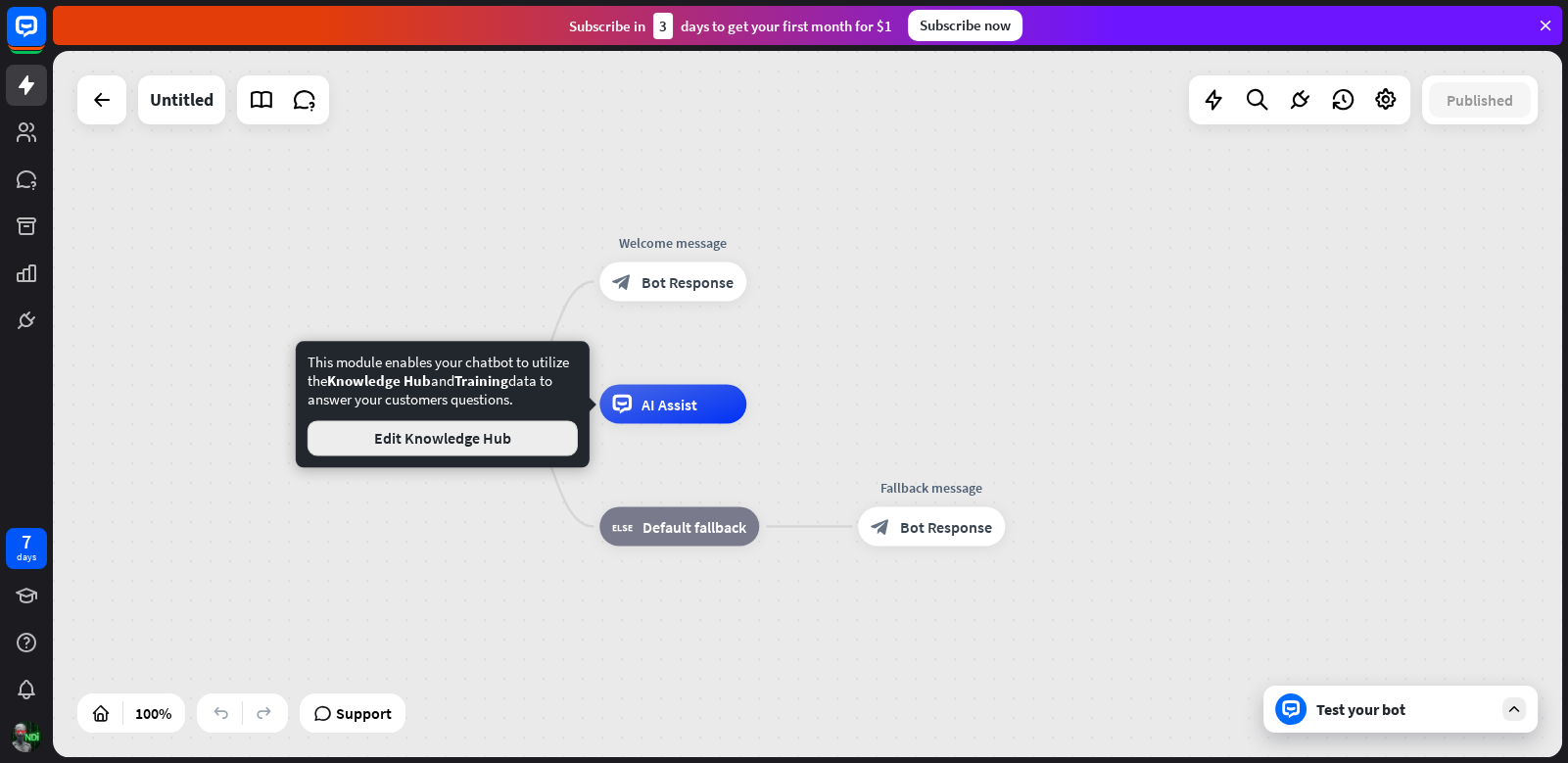
click at [407, 436] on button "Edit Knowledge Hub" at bounding box center [442, 437] width 270 height 35
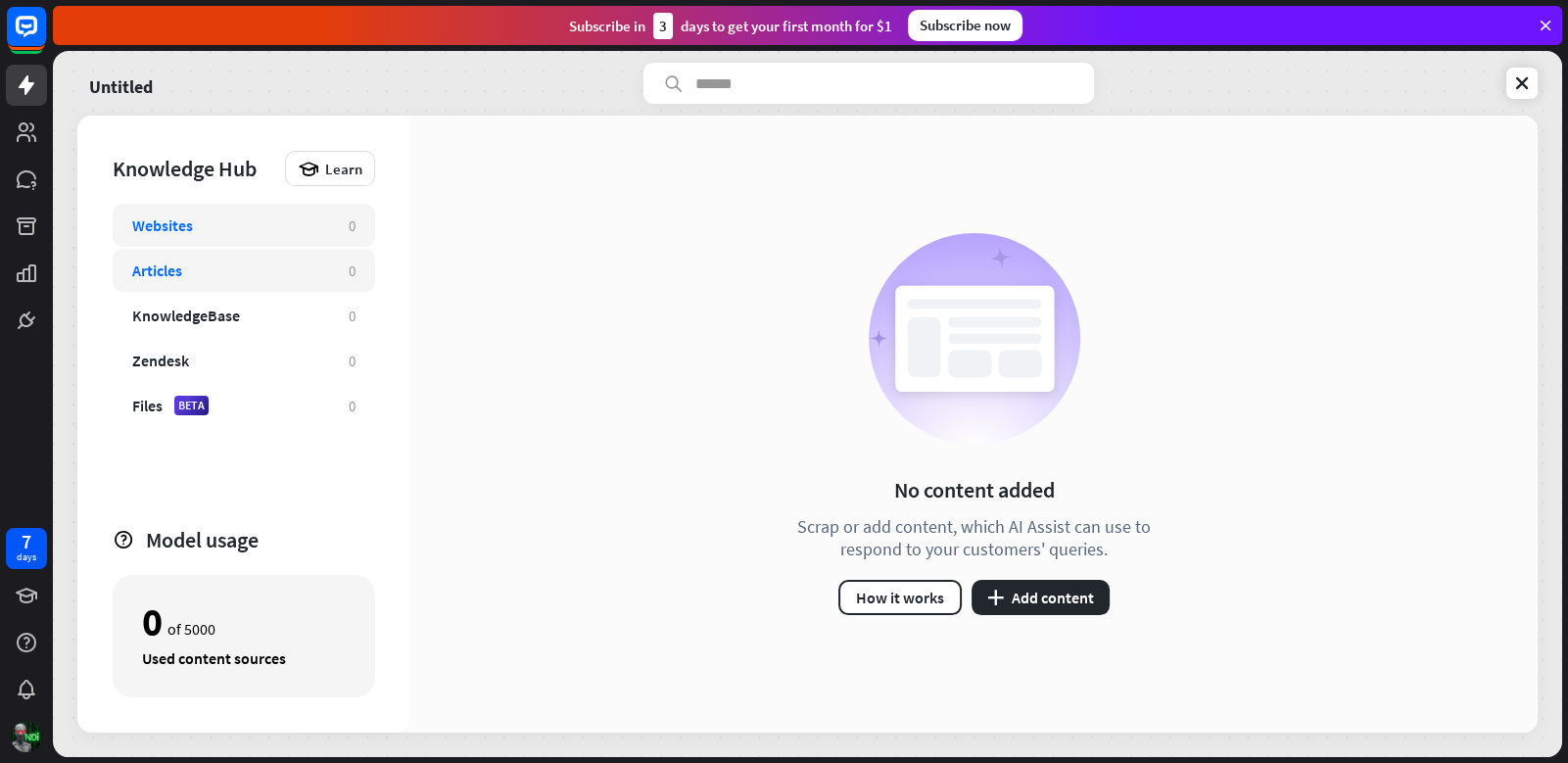
click at [182, 264] on div "Articles" at bounding box center [231, 270] width 197 height 20
click at [188, 233] on div "Websites 0" at bounding box center [243, 225] width 262 height 43
click at [186, 238] on div "Websites 0" at bounding box center [243, 225] width 262 height 43
click at [184, 243] on div "Websites 0" at bounding box center [243, 225] width 262 height 43
click at [947, 560] on div "No content added Scrap or add content, which AI Assist can use to respond to yo…" at bounding box center [974, 424] width 401 height 382
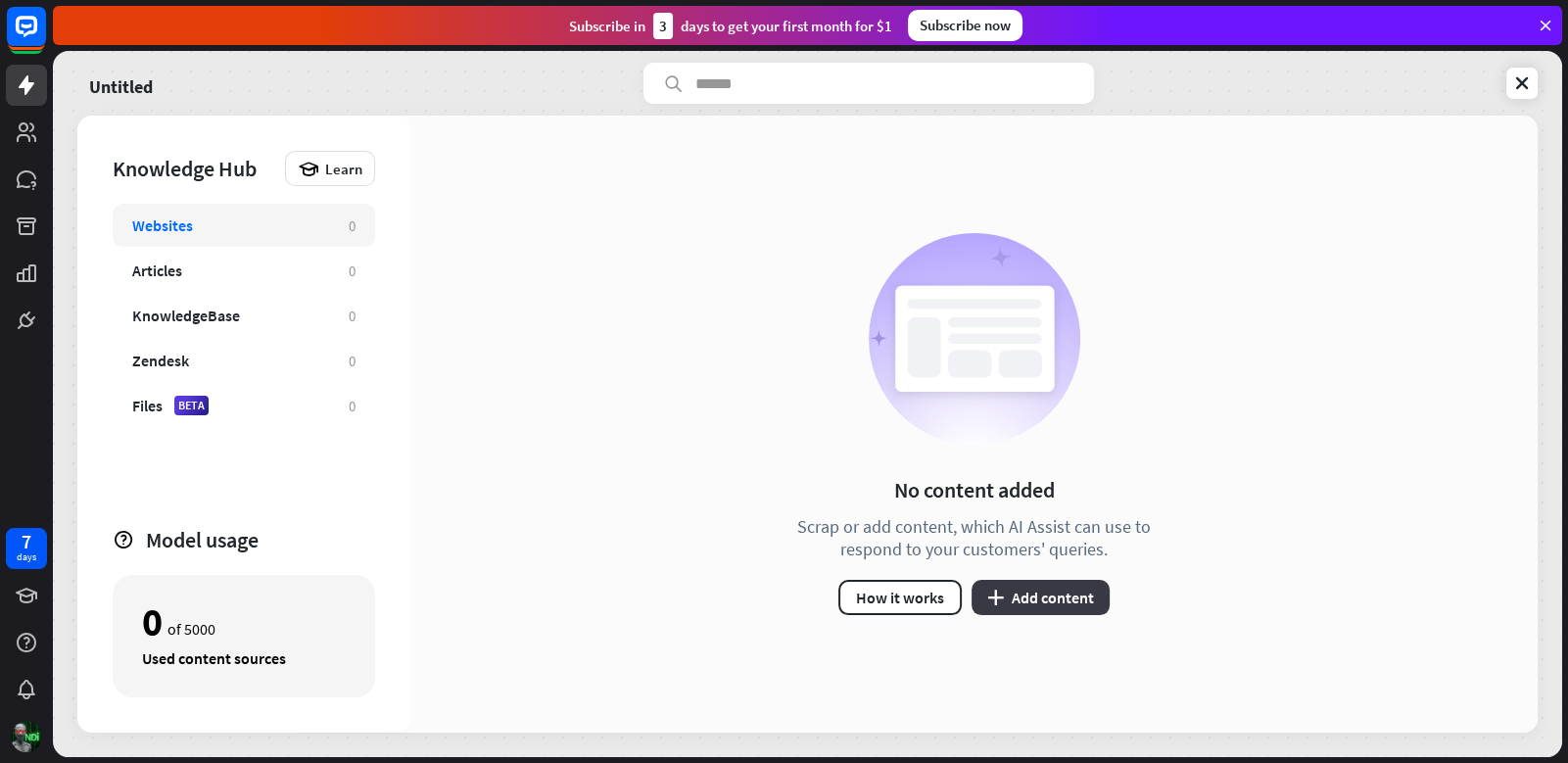
click at [1029, 601] on button "plus Add content" at bounding box center [1040, 596] width 138 height 35
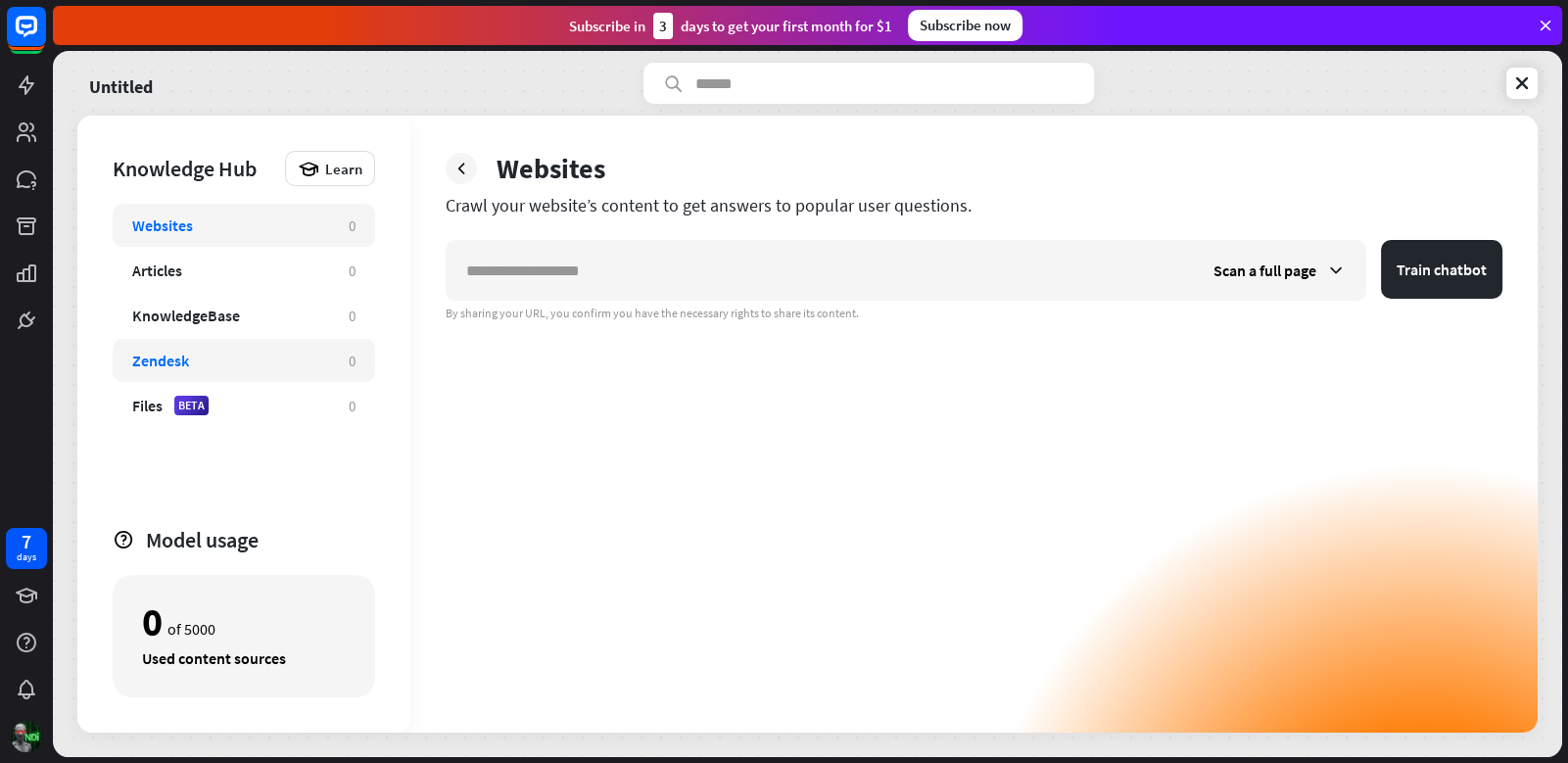
click at [311, 371] on div "Zendesk 0" at bounding box center [243, 360] width 262 height 43
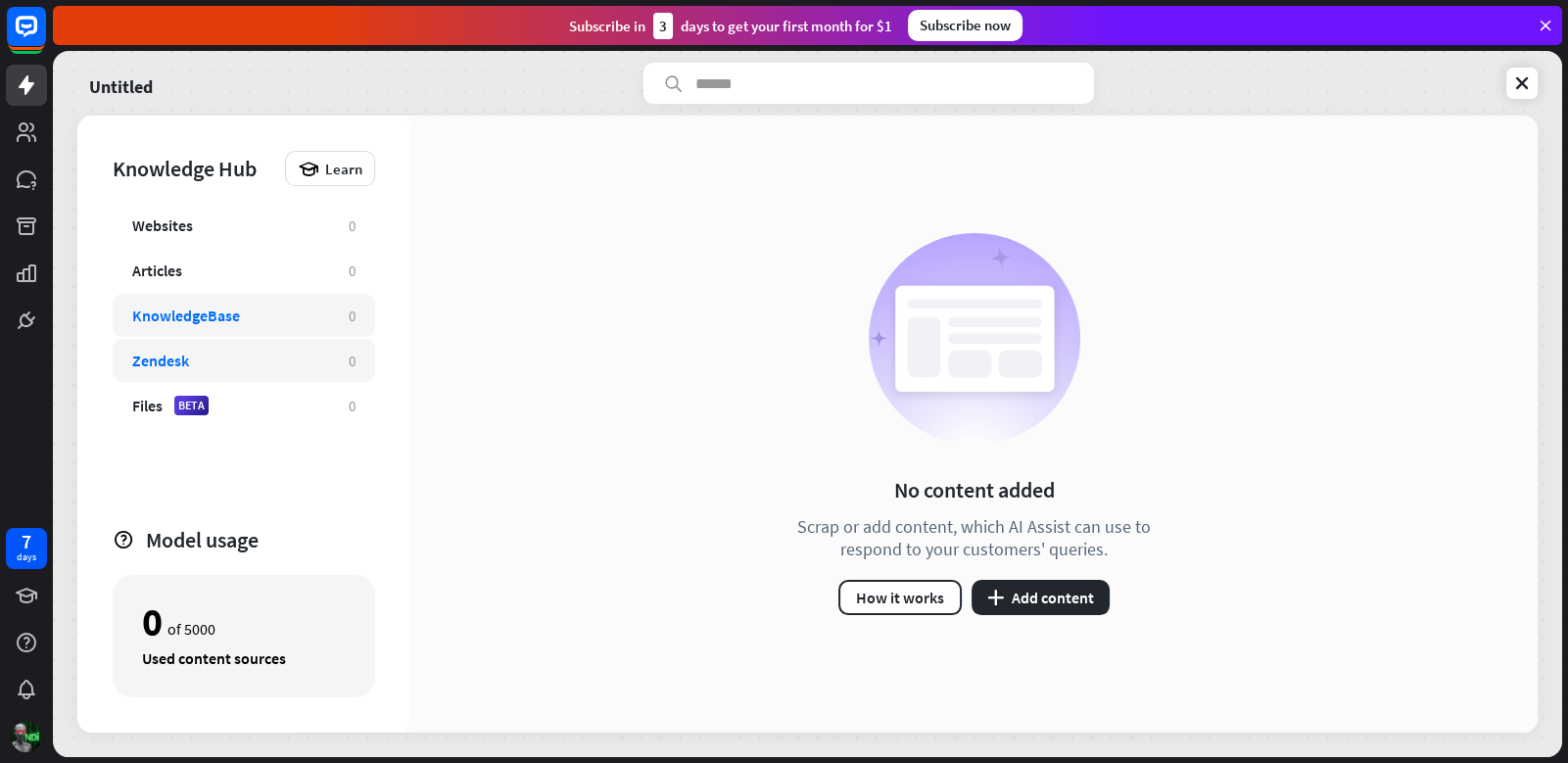
click at [278, 329] on div "KnowledgeBase 0" at bounding box center [243, 315] width 262 height 43
click at [251, 289] on div "Articles 0" at bounding box center [243, 269] width 262 height 43
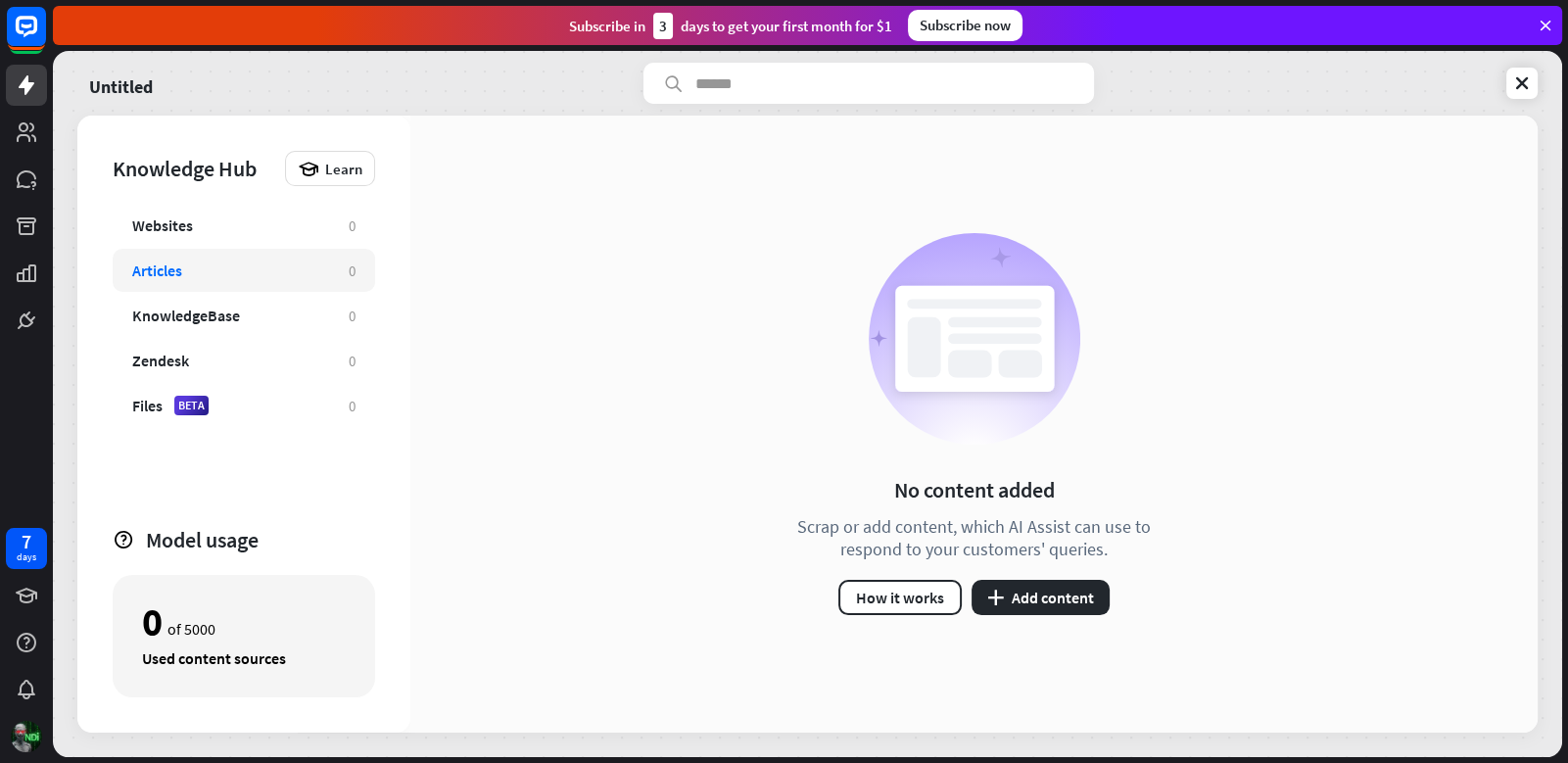
click at [251, 246] on div "Websites 0 Articles 0 KnowledgeBase 0 Zendesk 0 Files BETA 0" at bounding box center [243, 356] width 262 height 304
click at [234, 221] on div "Websites" at bounding box center [231, 226] width 197 height 20
click at [218, 175] on div "Knowledge Hub" at bounding box center [194, 169] width 163 height 28
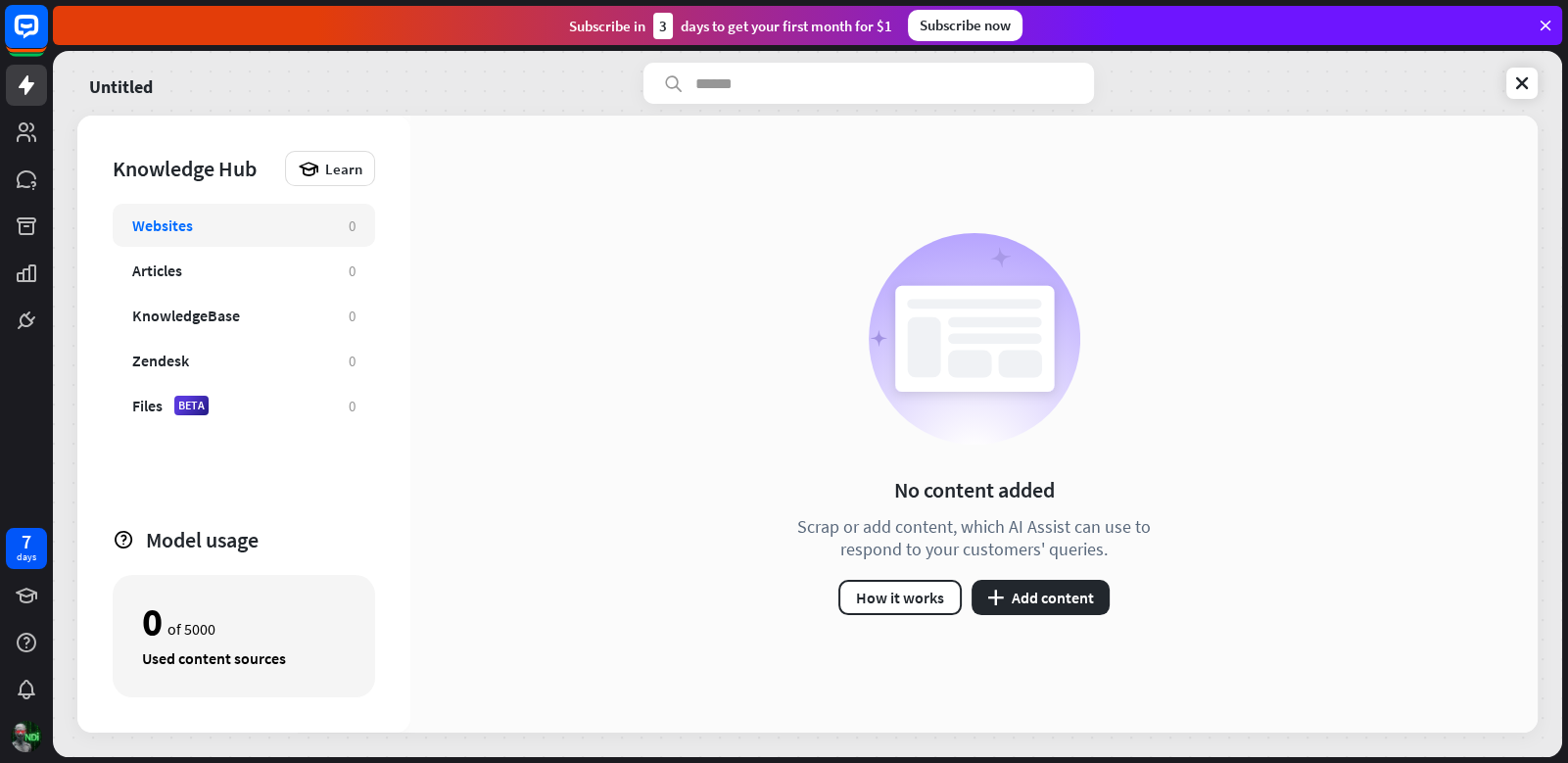
click at [23, 45] on rect at bounding box center [26, 26] width 43 height 43
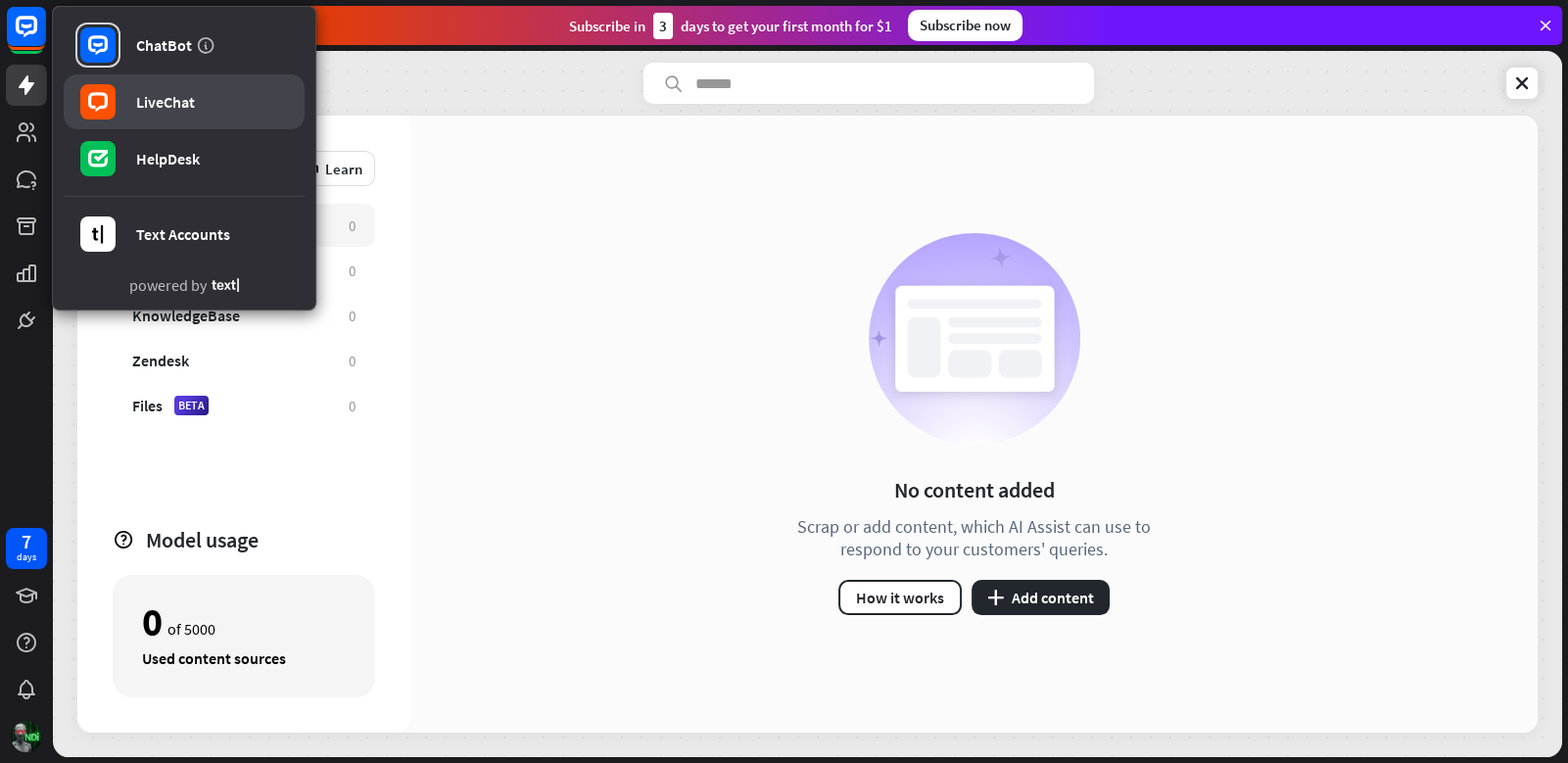
click at [175, 112] on link "LiveChat" at bounding box center [184, 101] width 240 height 55
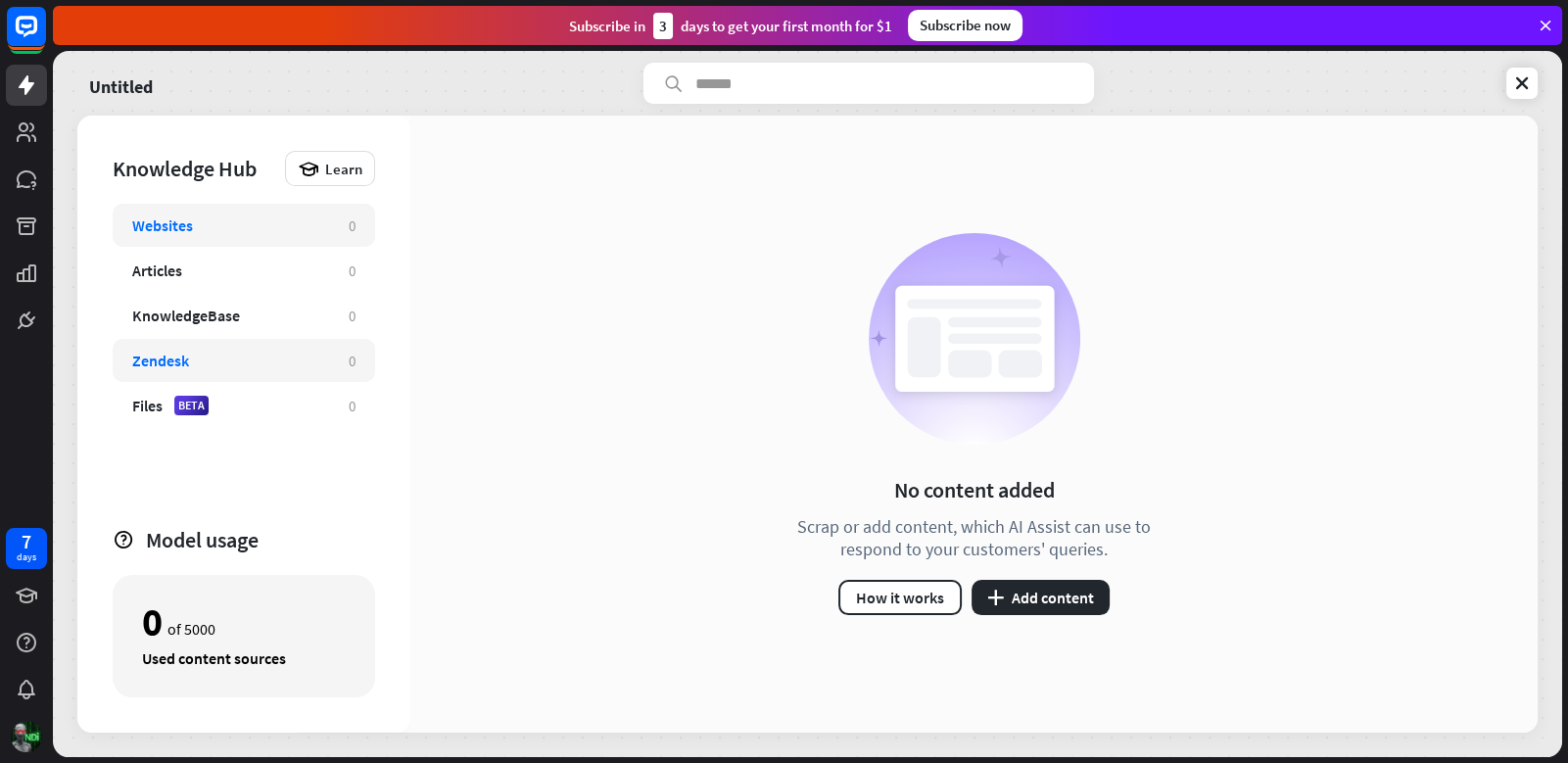
click at [277, 368] on div "Zendesk" at bounding box center [231, 361] width 197 height 20
click at [275, 405] on div "Files BETA" at bounding box center [231, 405] width 197 height 20
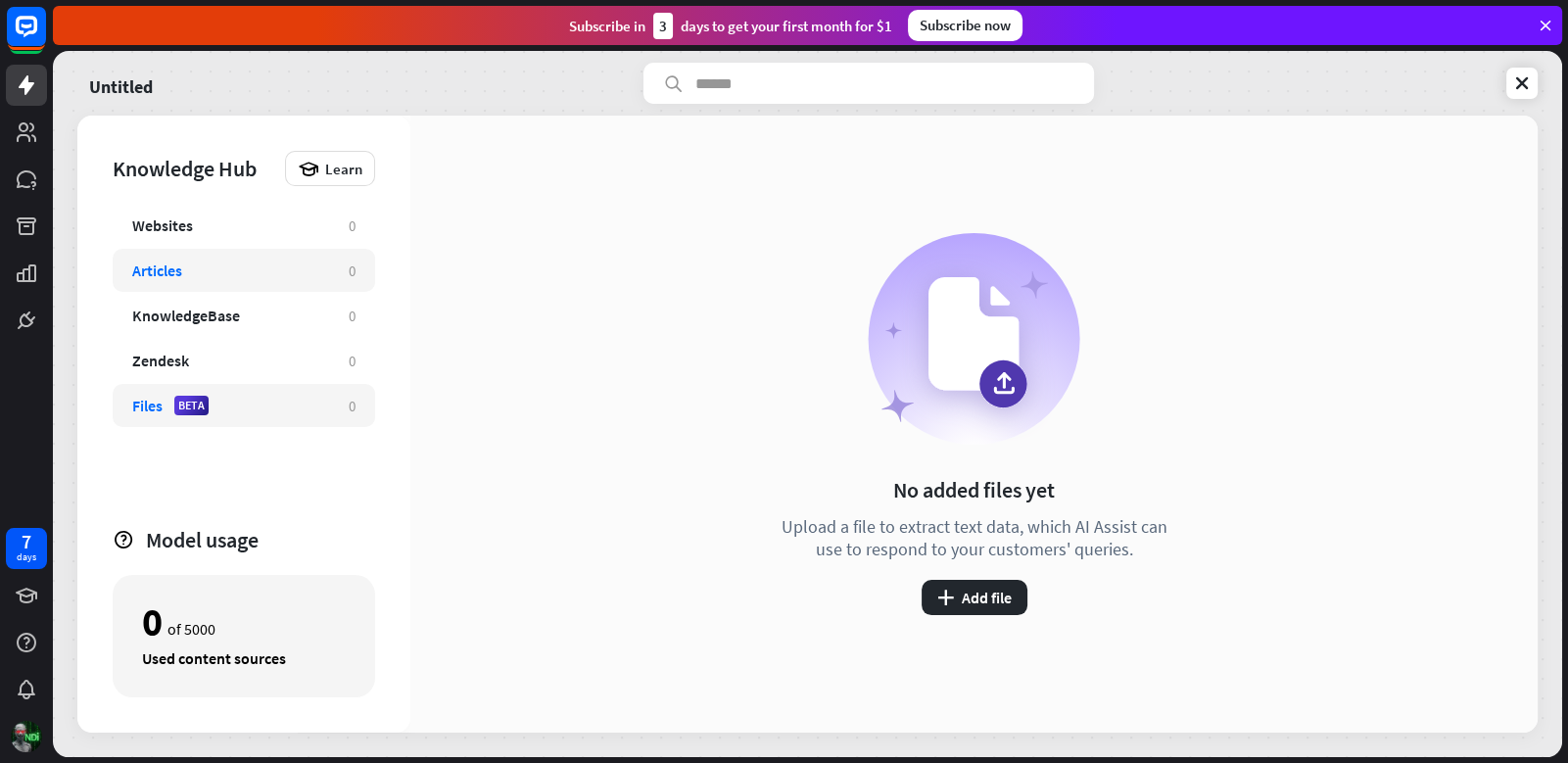
click at [231, 286] on div "Articles 0" at bounding box center [243, 269] width 262 height 43
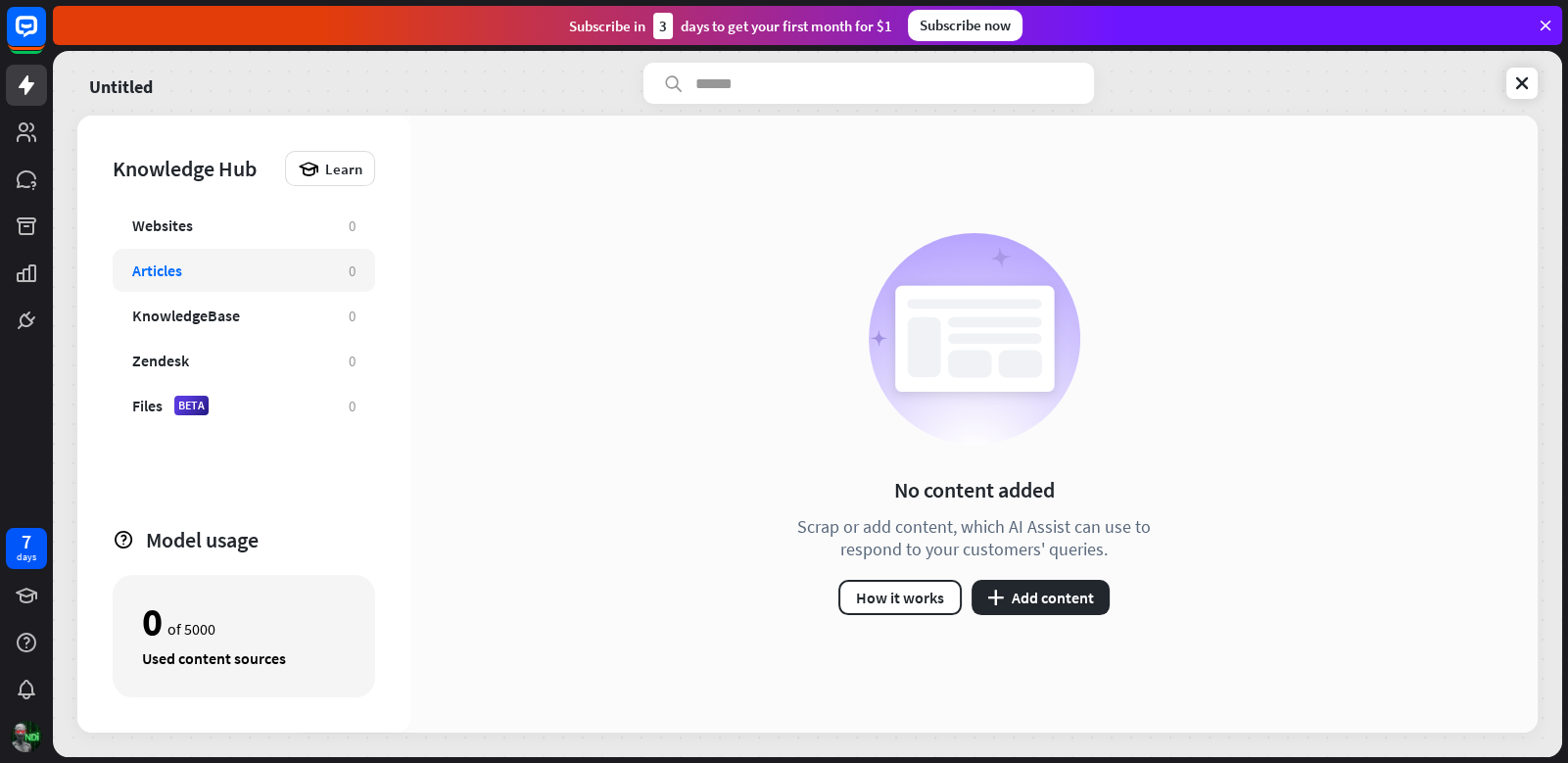
click at [239, 263] on div "Articles" at bounding box center [231, 270] width 197 height 20
click at [245, 227] on div "Websites" at bounding box center [231, 226] width 197 height 20
click at [263, 236] on div "Websites 0" at bounding box center [243, 225] width 262 height 43
click at [1128, 594] on div "No content added Scrap or add content, which AI Assist can use to respond to yo…" at bounding box center [974, 424] width 401 height 382
click at [1035, 599] on button "plus Add content" at bounding box center [1040, 596] width 138 height 35
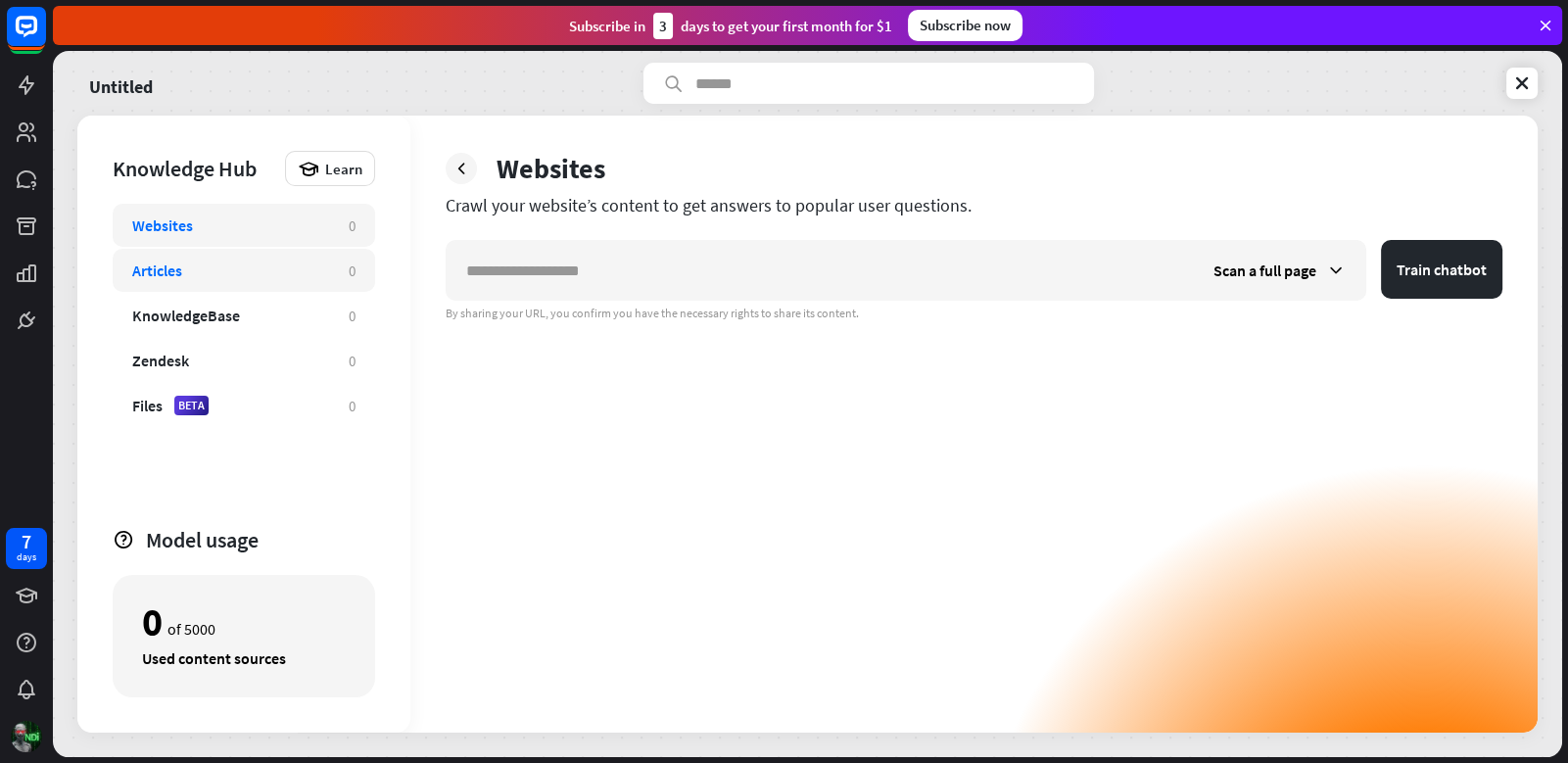
click at [213, 274] on div "Articles" at bounding box center [231, 270] width 197 height 20
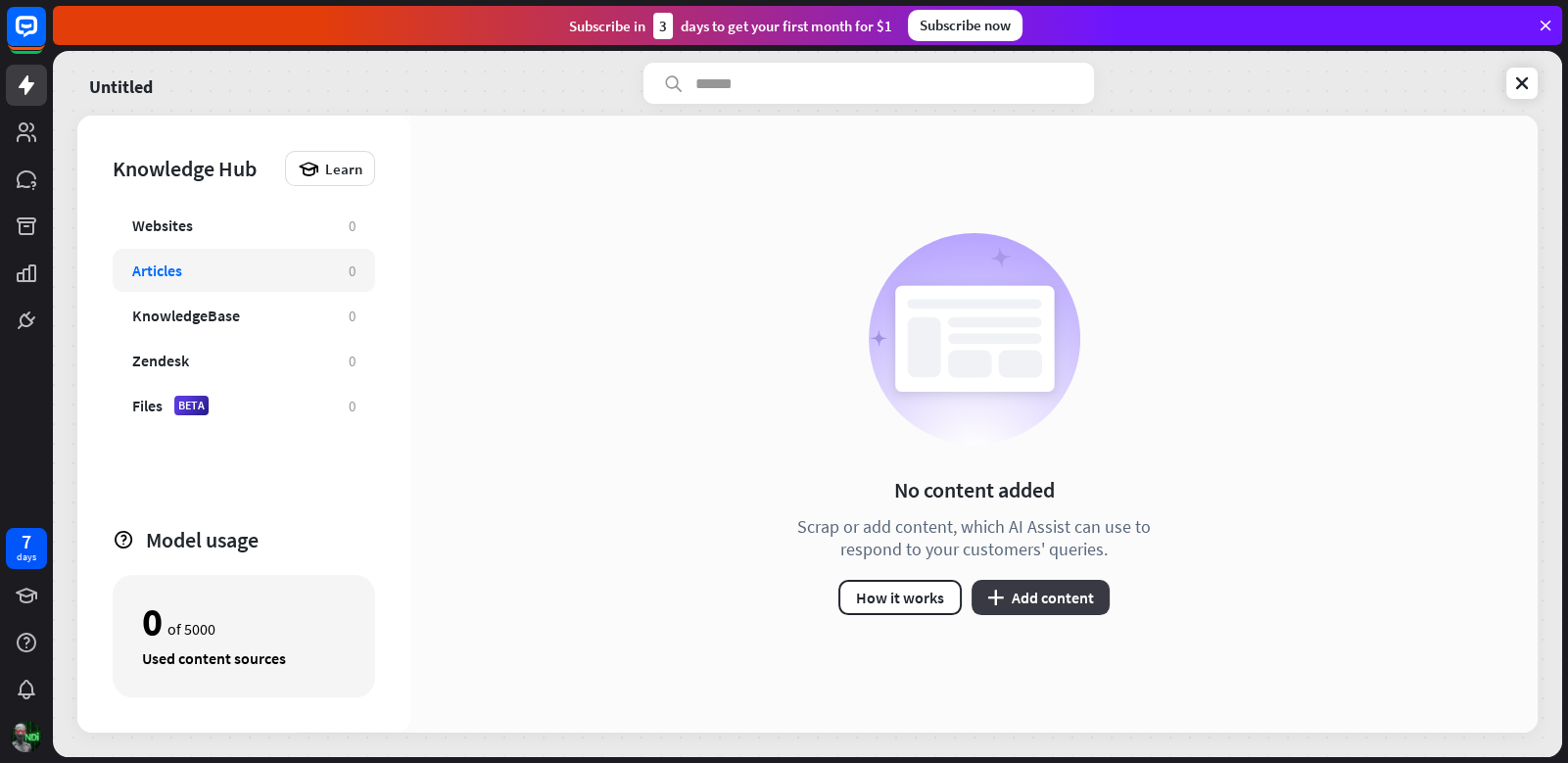
drag, startPoint x: 1038, startPoint y: 620, endPoint x: 1035, endPoint y: 607, distance: 13.3
click at [1036, 615] on div "No content added Scrap or add content, which AI Assist can use to respond to yo…" at bounding box center [974, 423] width 1127 height 617
click at [1035, 602] on button "plus Add content" at bounding box center [1040, 596] width 138 height 35
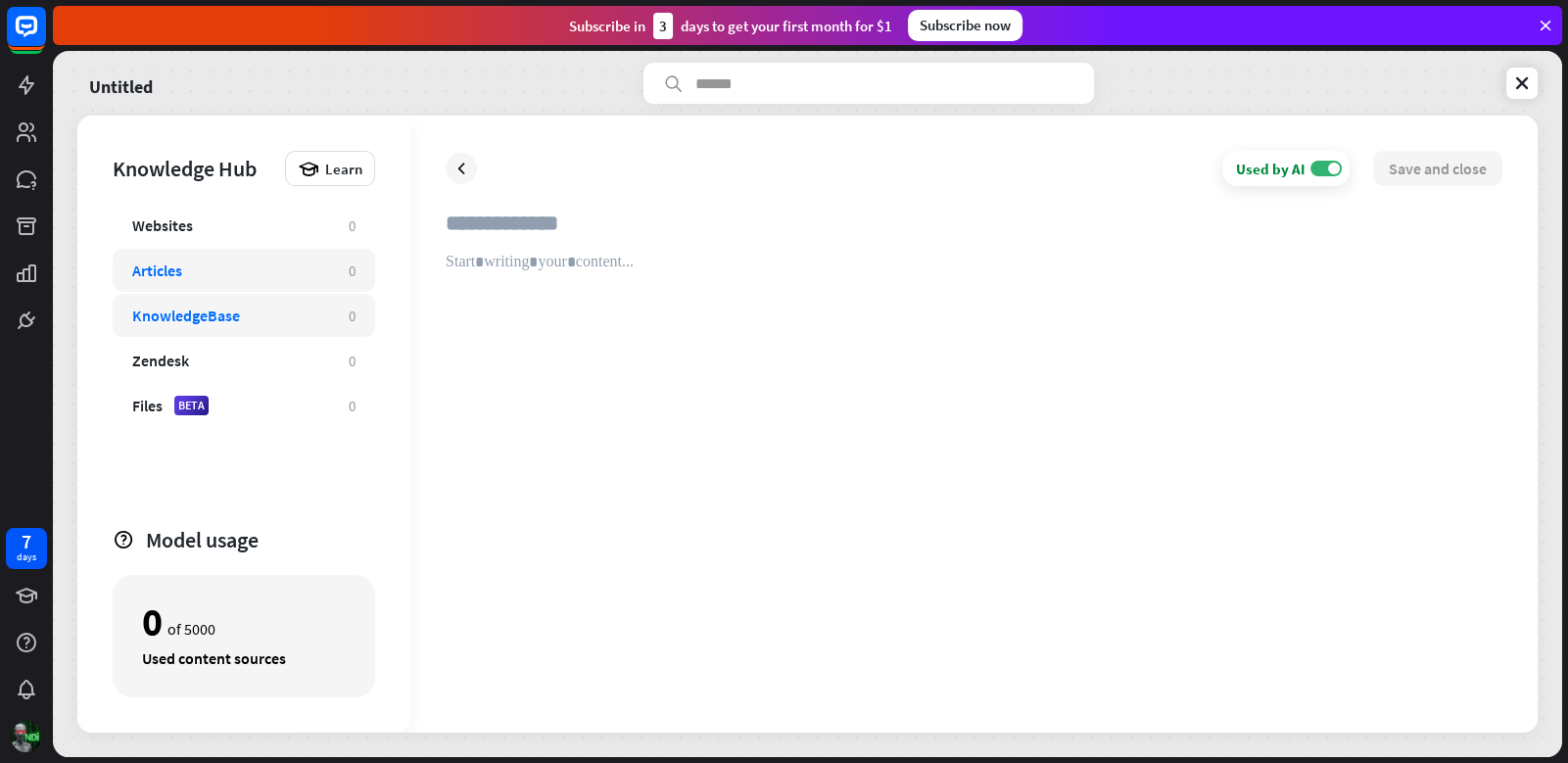
click at [223, 314] on div "KnowledgeBase" at bounding box center [186, 315] width 107 height 20
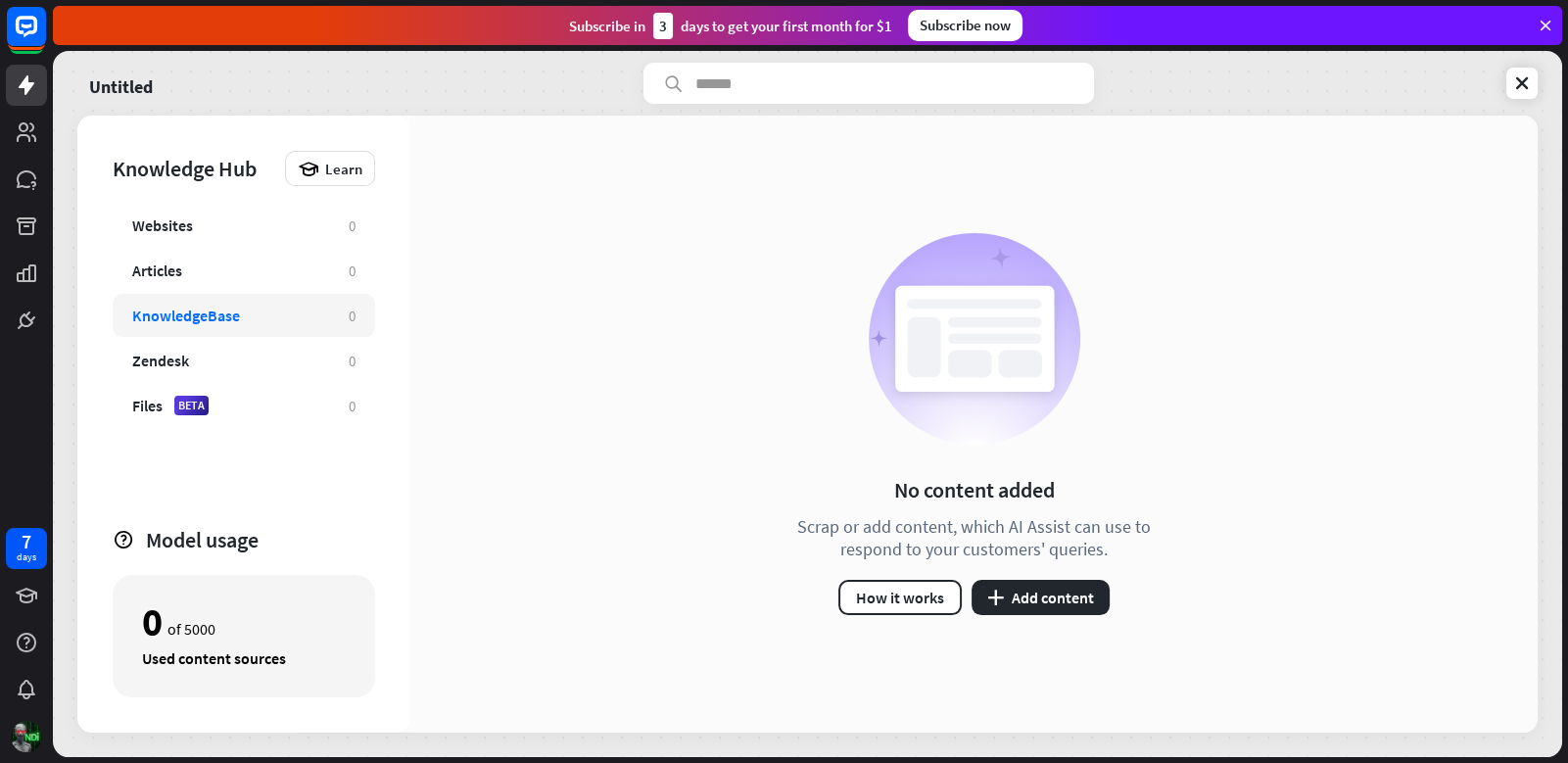
click at [1059, 618] on div "No content added Scrap or add content, which AI Assist can use to respond to yo…" at bounding box center [974, 423] width 1127 height 617
click at [1059, 604] on button "plus Add content" at bounding box center [1040, 596] width 138 height 35
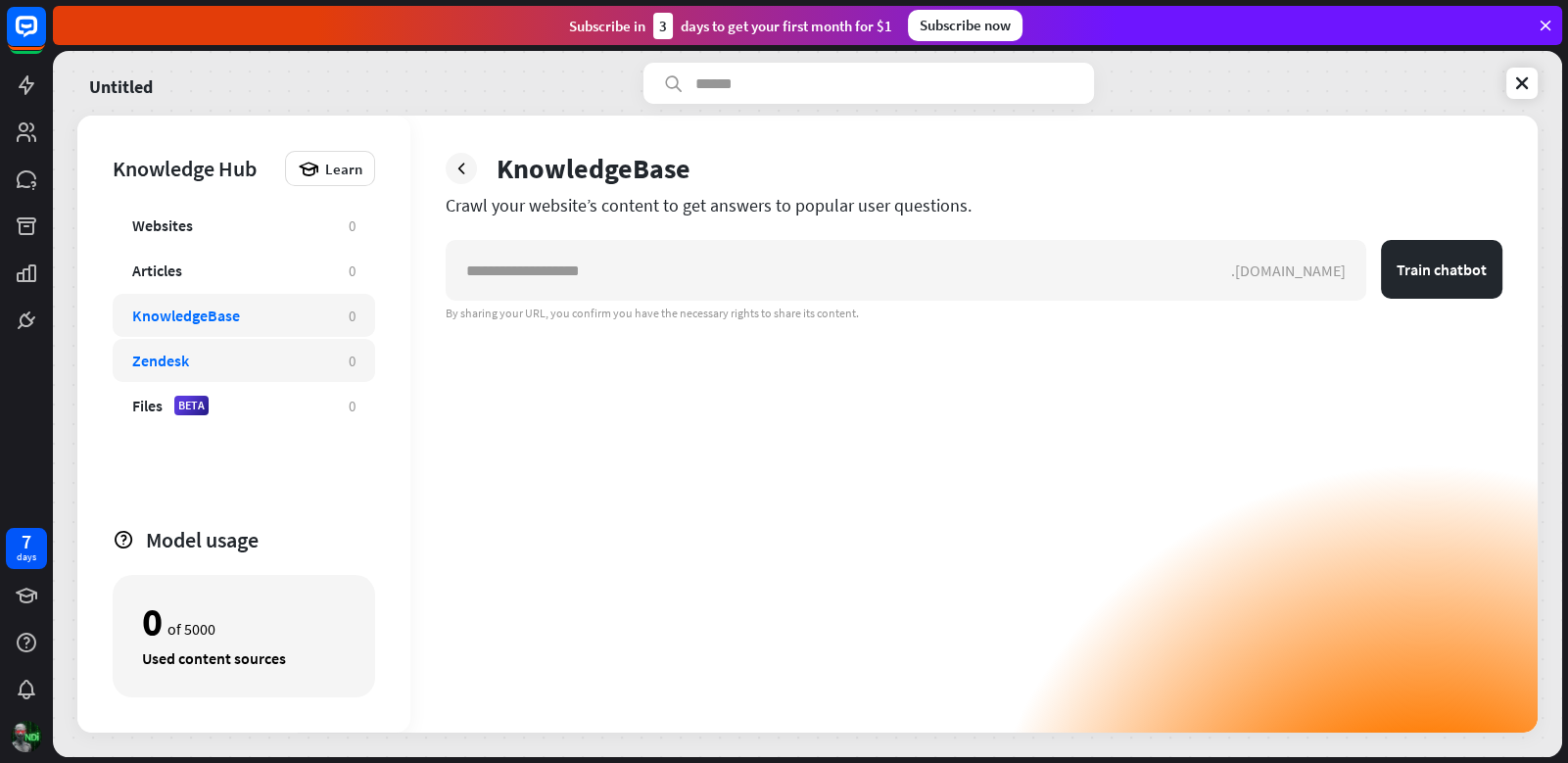
click at [175, 344] on div "Zendesk 0" at bounding box center [243, 360] width 262 height 43
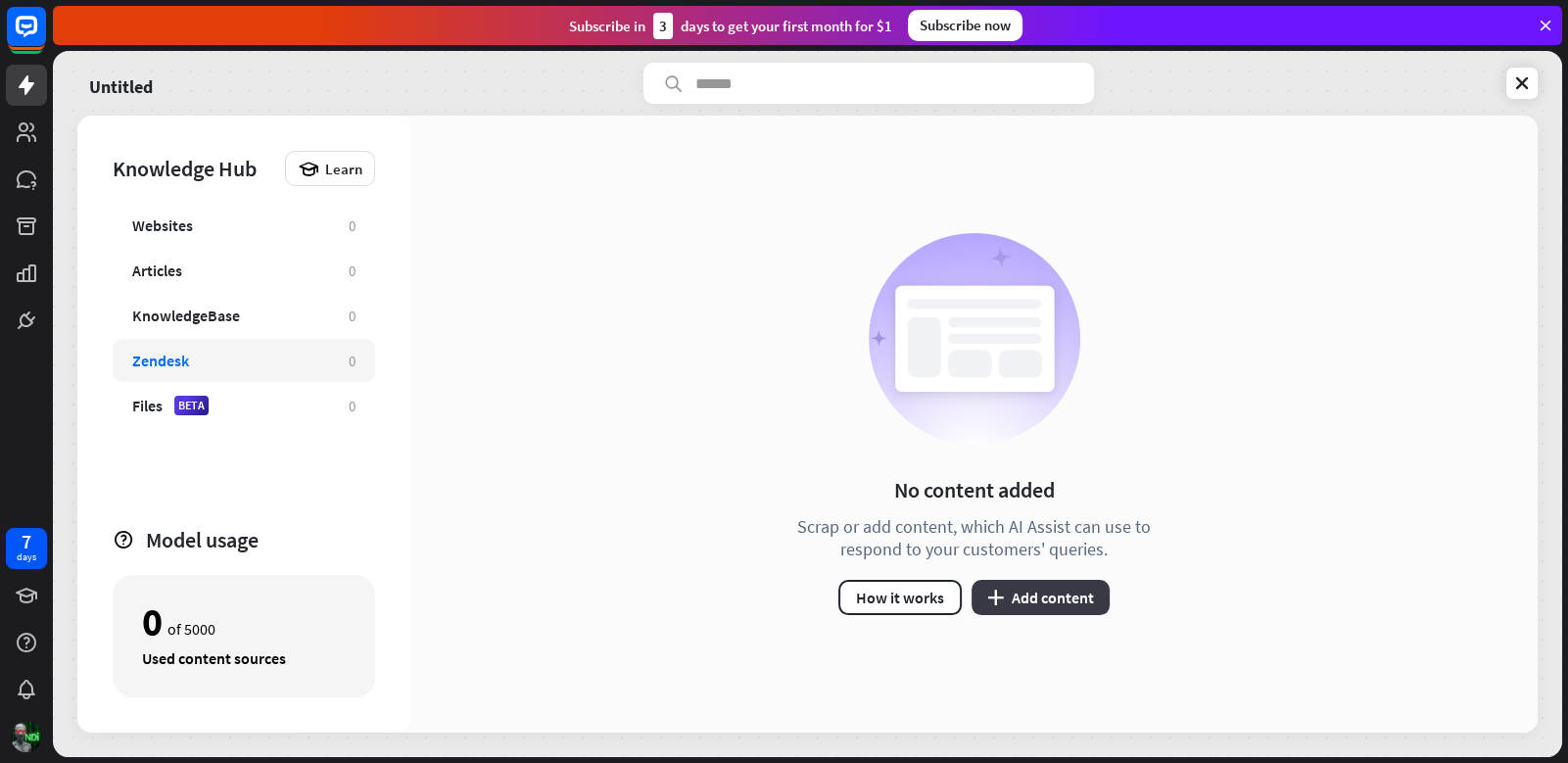
click at [1015, 592] on button "plus Add content" at bounding box center [1040, 596] width 138 height 35
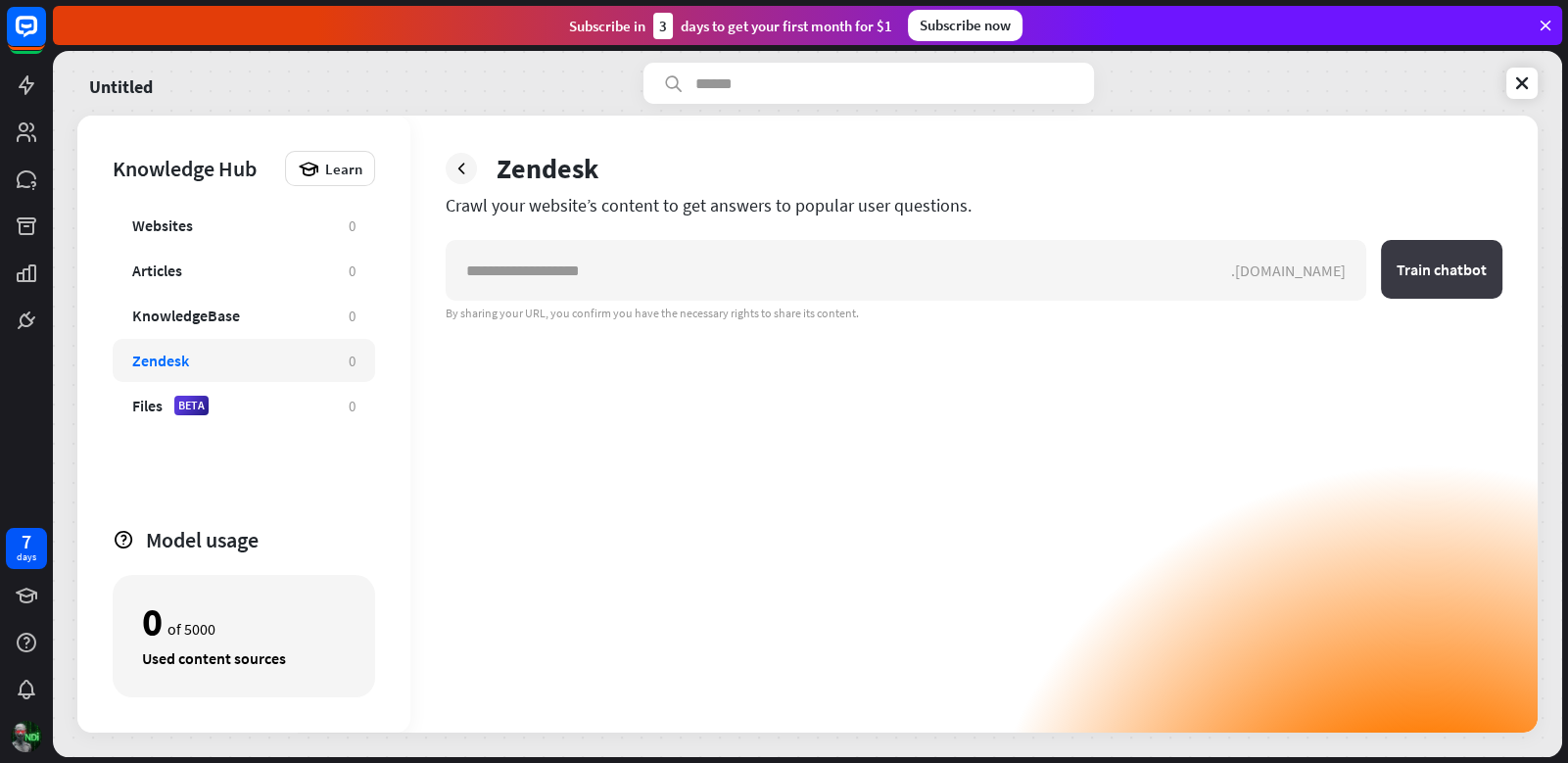
click at [1428, 259] on button "Train chatbot" at bounding box center [1441, 268] width 121 height 59
click at [265, 401] on div "Files BETA" at bounding box center [231, 405] width 197 height 20
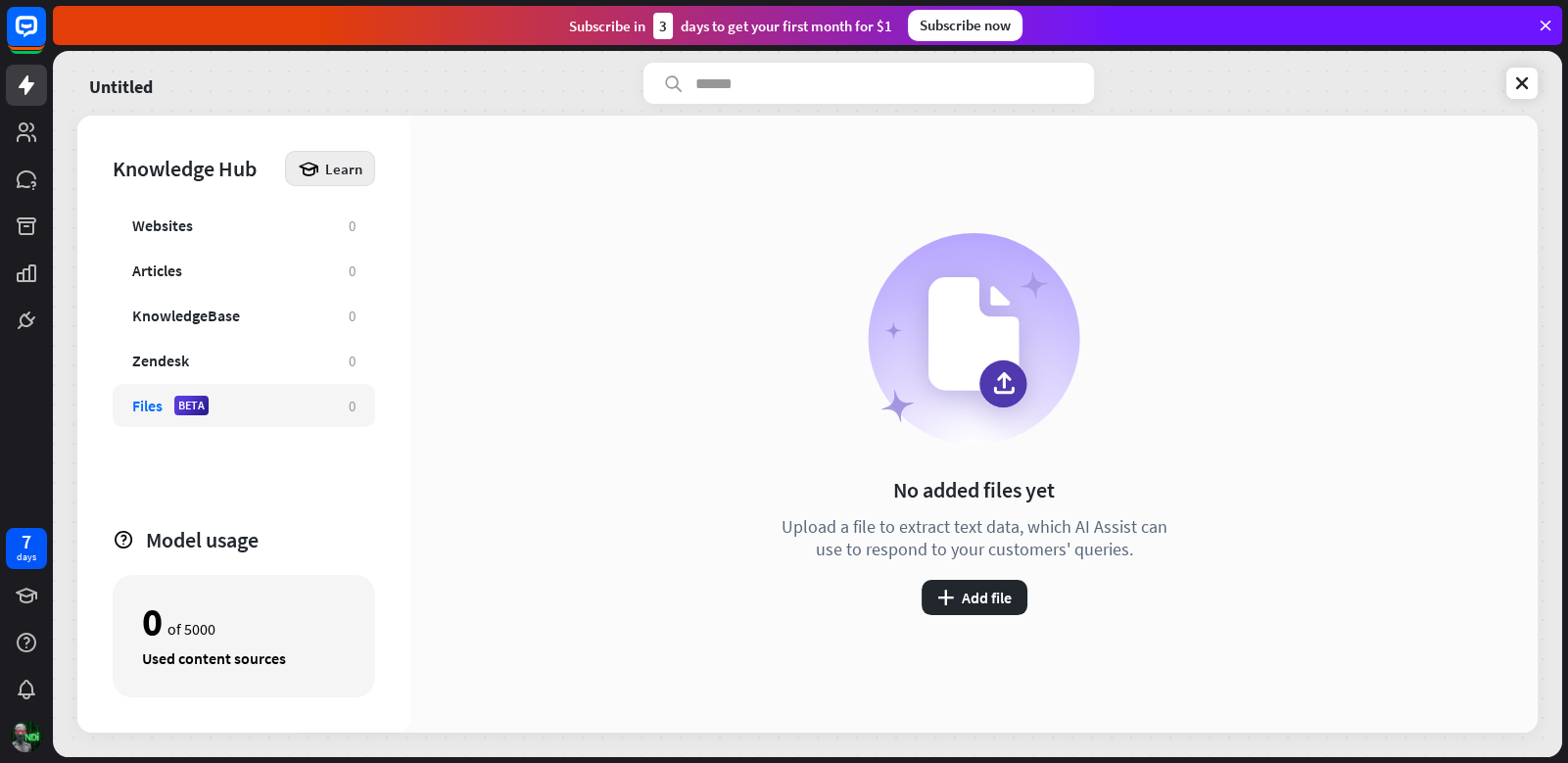
click at [335, 166] on span "Learn" at bounding box center [343, 169] width 37 height 19
click at [456, 558] on div "No added files yet Upload a file to extract text data, which AI Assist can use …" at bounding box center [974, 423] width 1127 height 617
click at [957, 593] on button "plus Add file" at bounding box center [974, 596] width 105 height 35
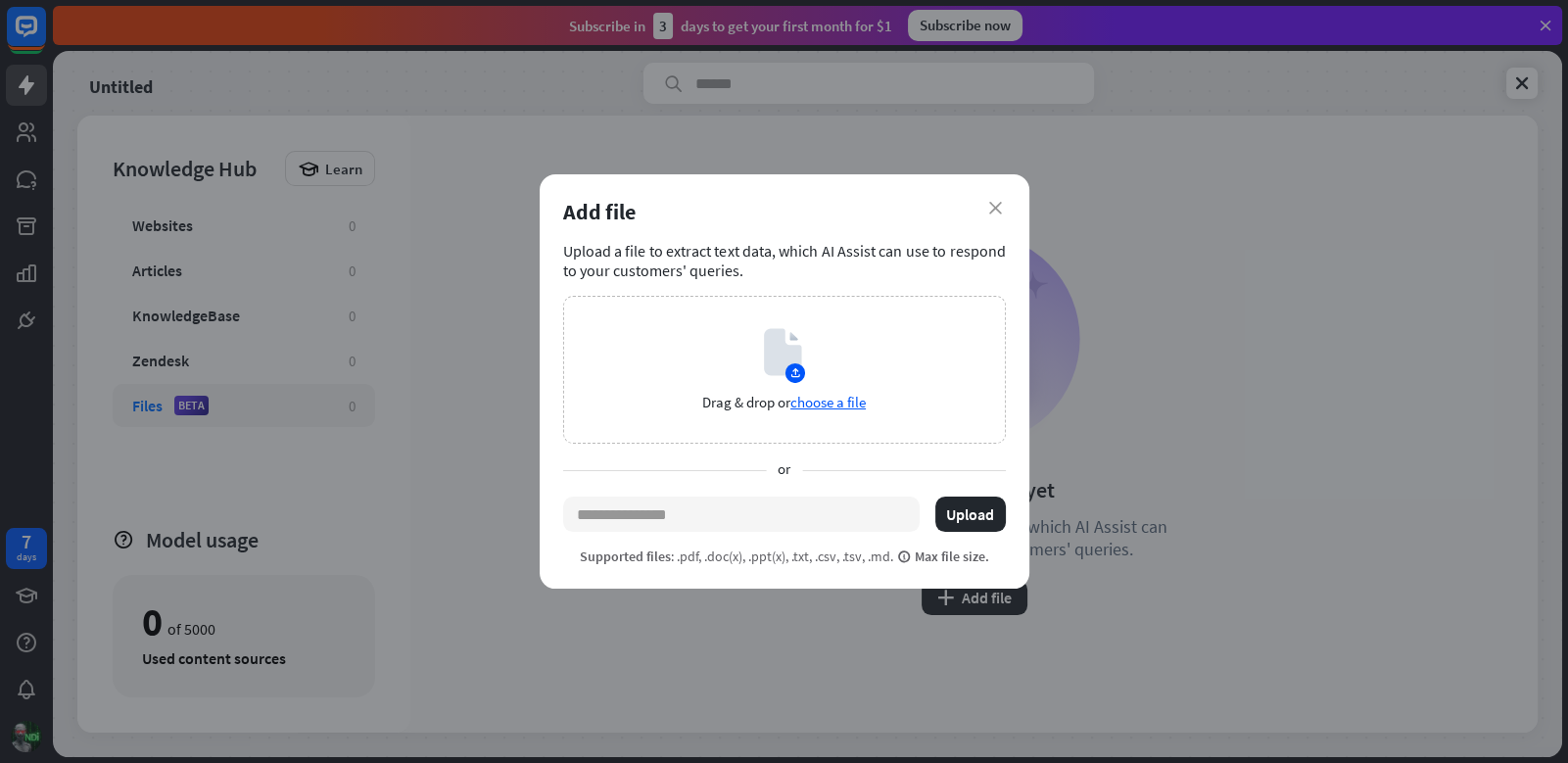
click at [675, 682] on div "close Add file Upload a file to extract text data, which AI Assist can use to r…" at bounding box center [784, 382] width 1568 height 763
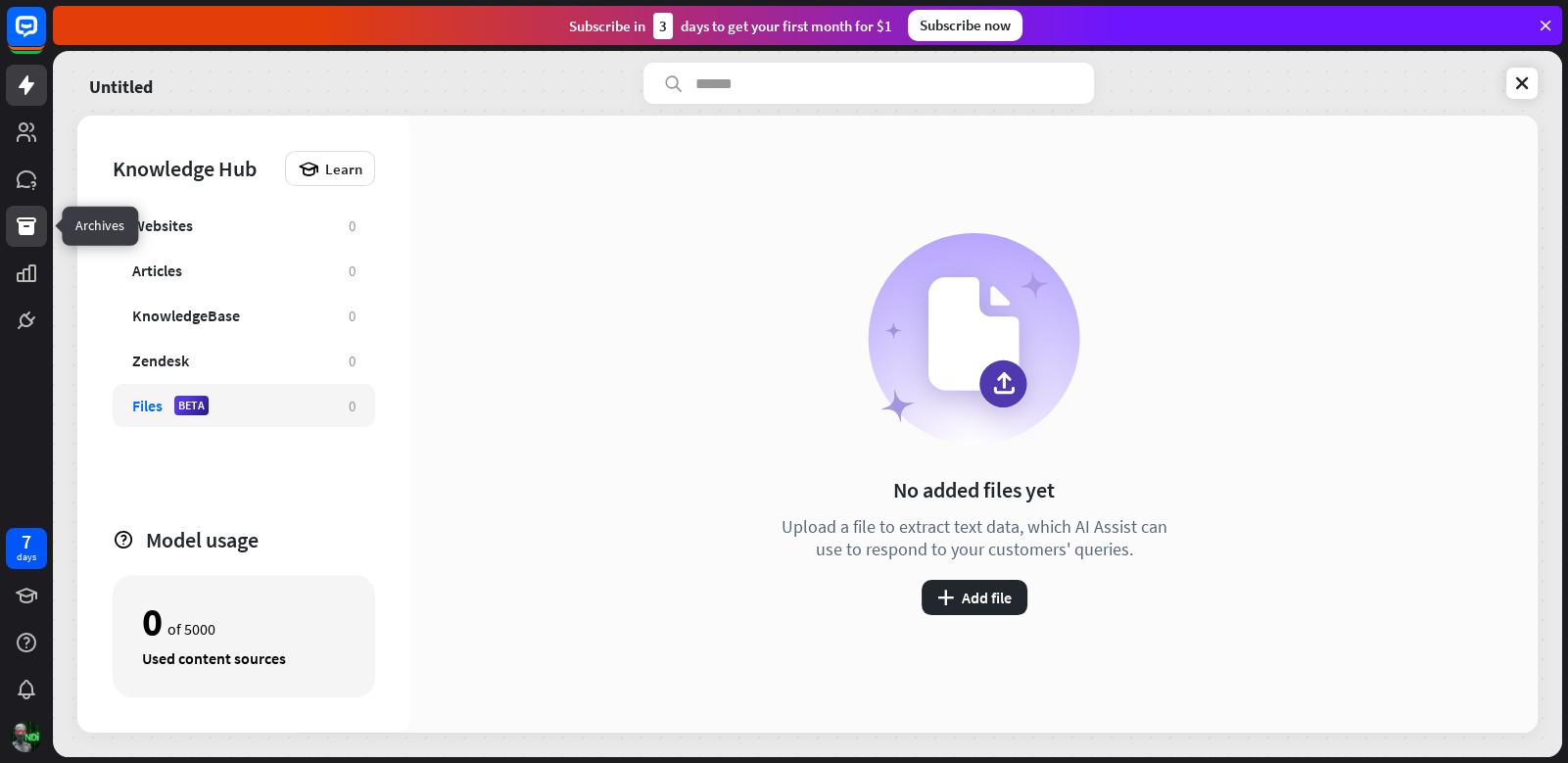
click at [31, 210] on link at bounding box center [26, 226] width 41 height 41
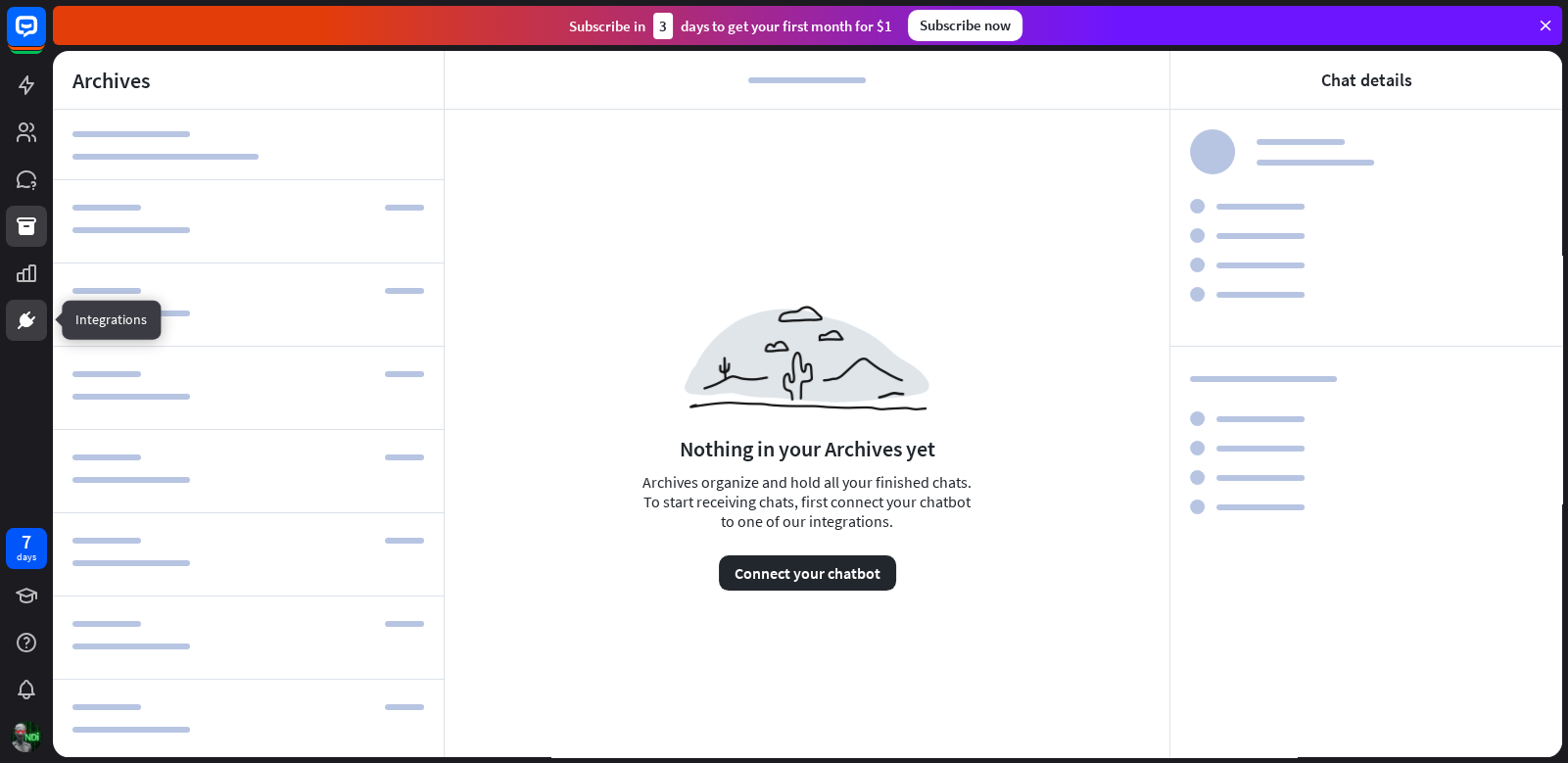
click at [33, 328] on icon at bounding box center [27, 320] width 24 height 24
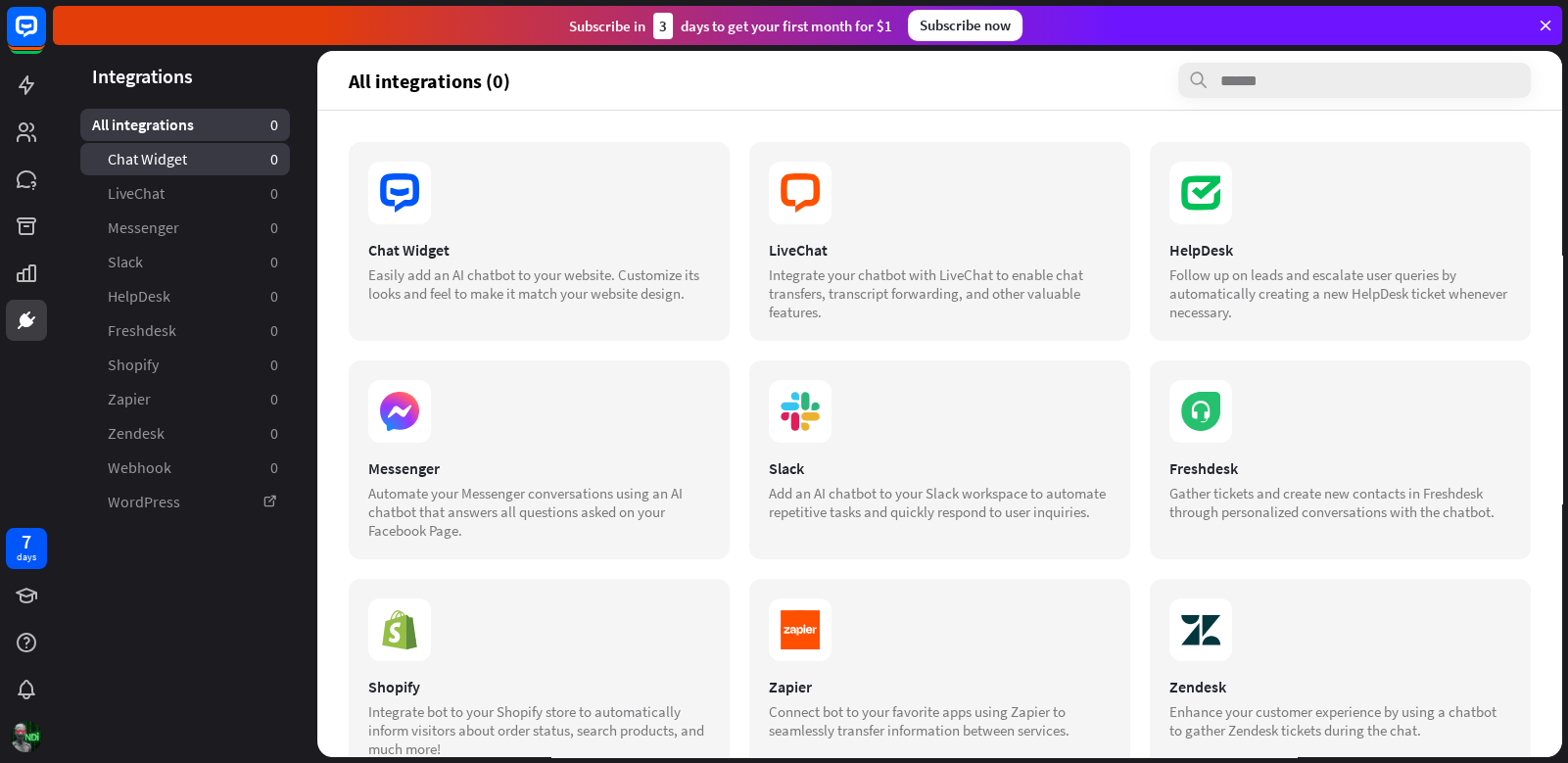
click at [198, 169] on link "Chat Widget 0" at bounding box center [185, 159] width 210 height 33
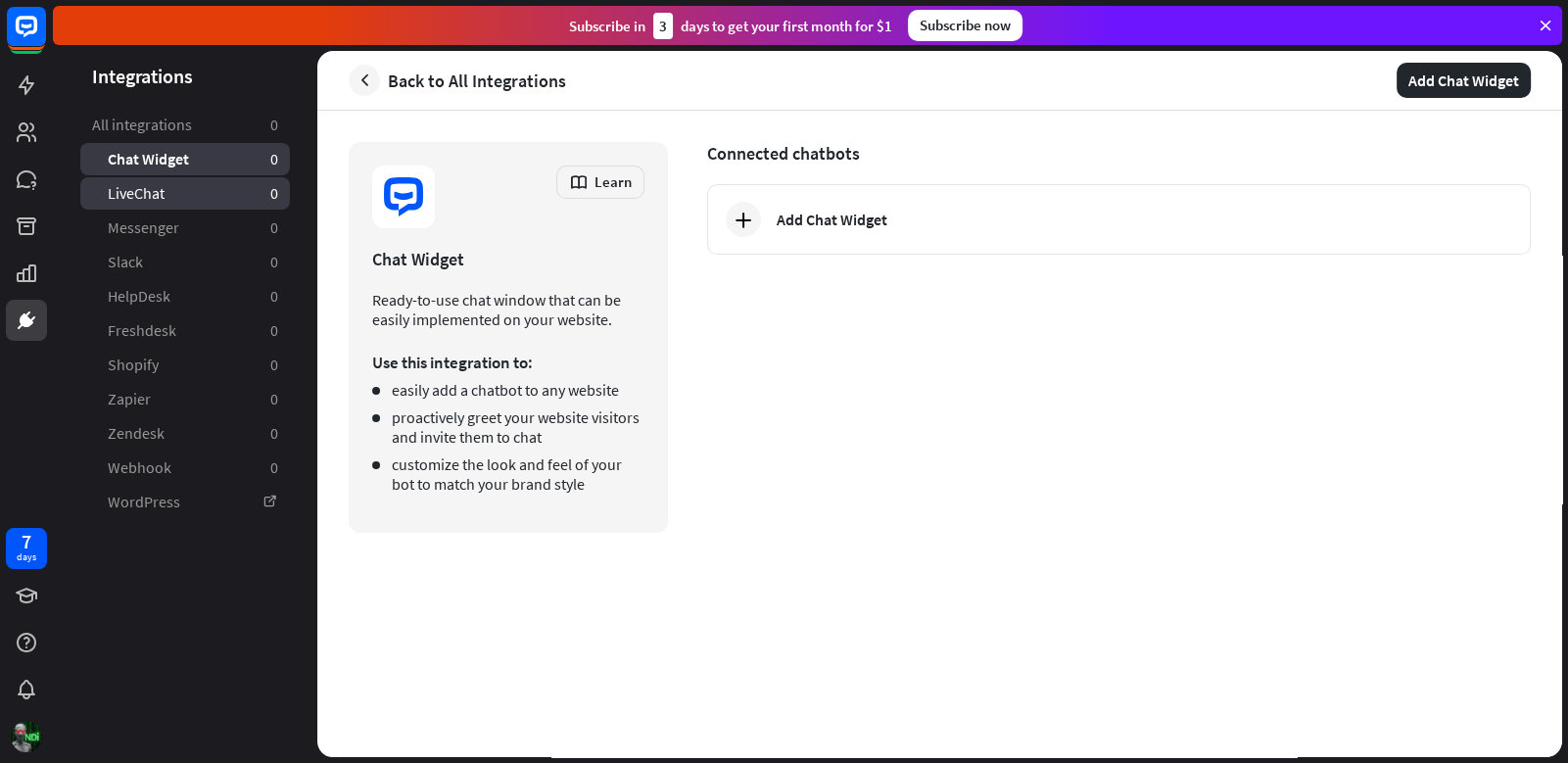
click at [197, 201] on link "LiveChat 0" at bounding box center [185, 193] width 210 height 33
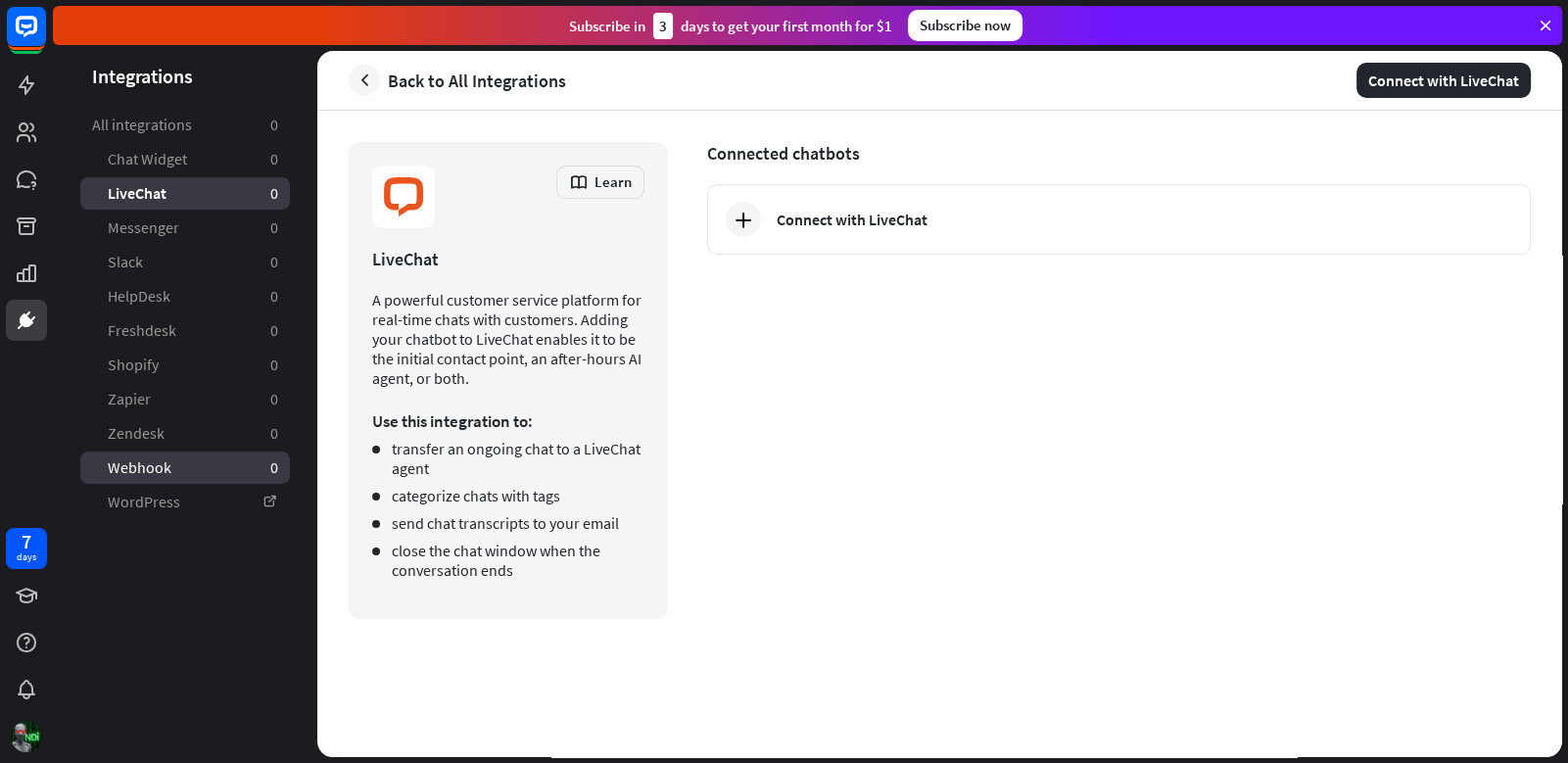
click at [241, 468] on link "Webhook 0" at bounding box center [185, 467] width 210 height 33
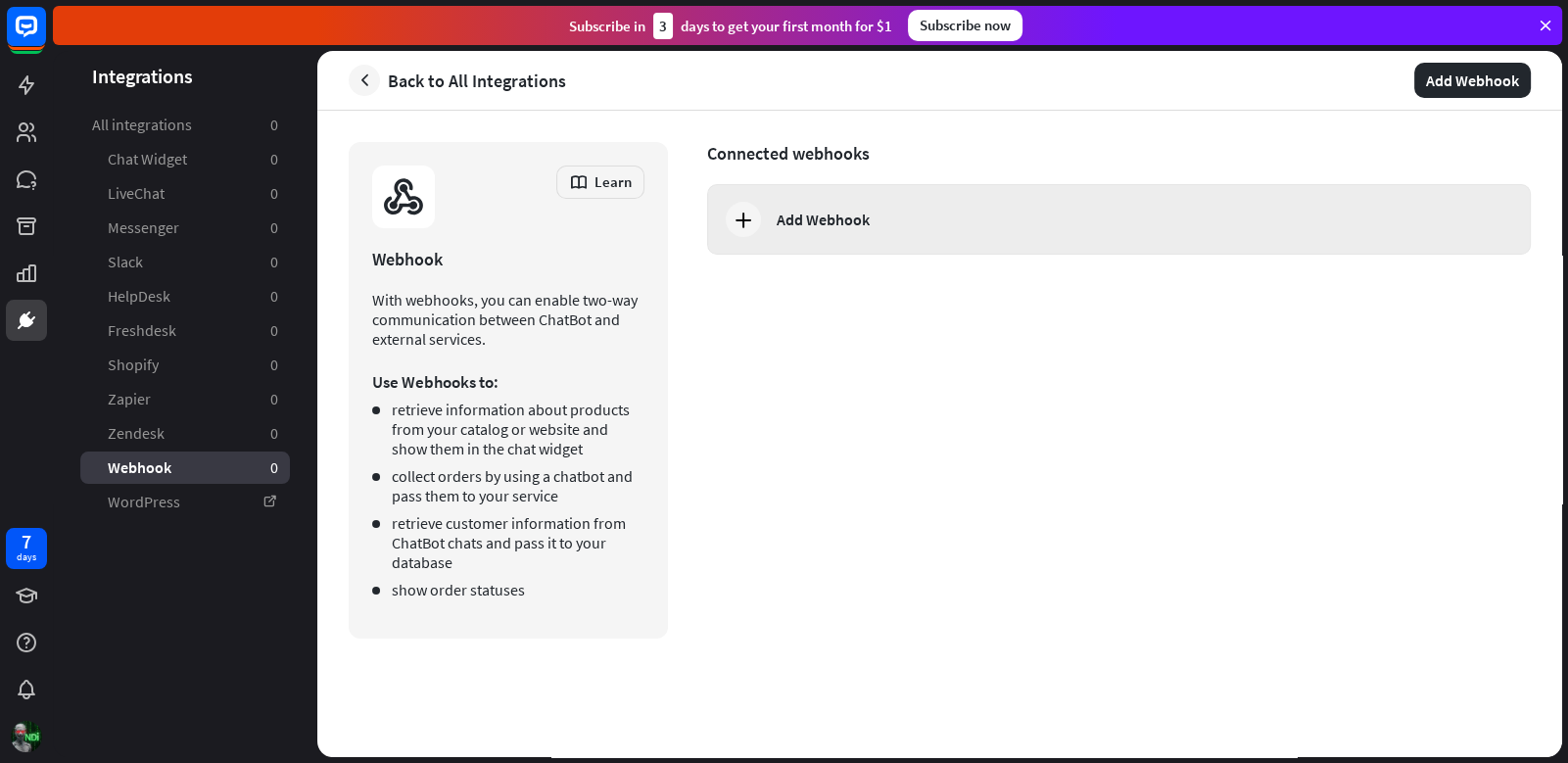
click at [960, 203] on div "Add Webhook" at bounding box center [1118, 219] width 824 height 71
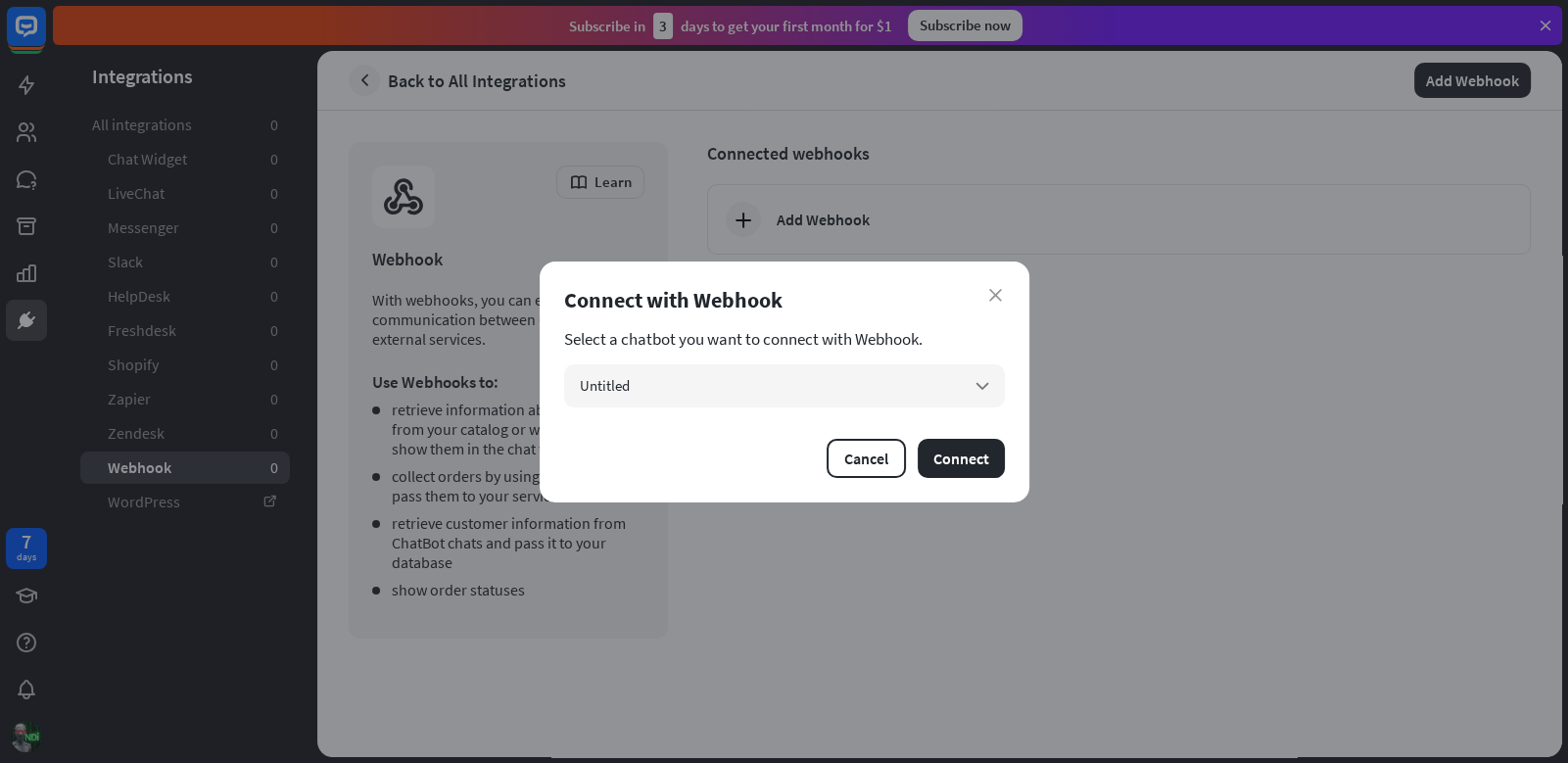
click at [882, 314] on div "close Connect with Webhook Select a chatbot you want to connect with Webhook. U…" at bounding box center [784, 382] width 490 height 240
click at [843, 389] on div "Untitled arrow_down" at bounding box center [784, 385] width 440 height 43
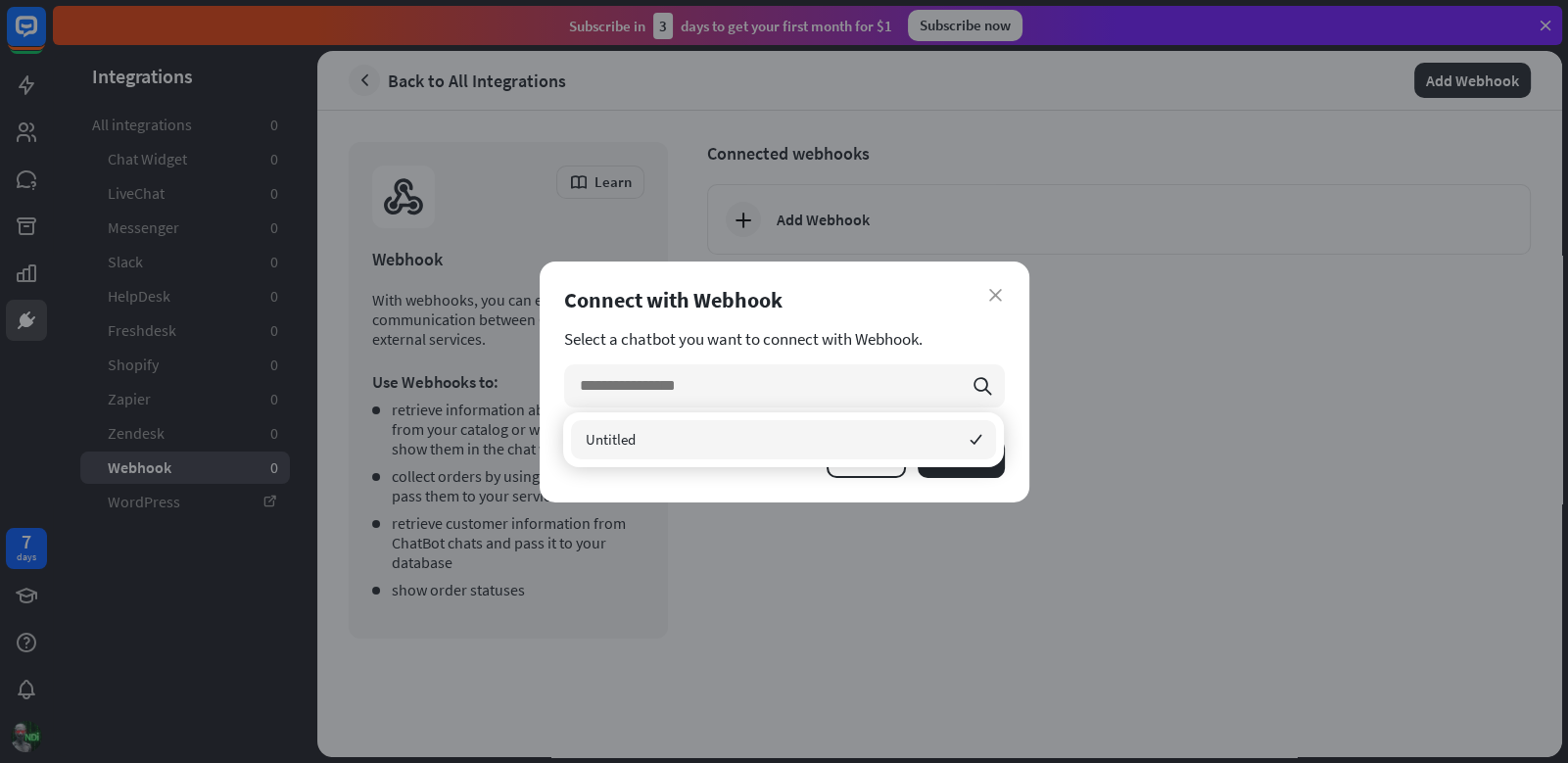
click at [798, 461] on div "Untitled checked" at bounding box center [783, 439] width 440 height 55
click at [778, 436] on div "Untitled checked" at bounding box center [783, 439] width 425 height 39
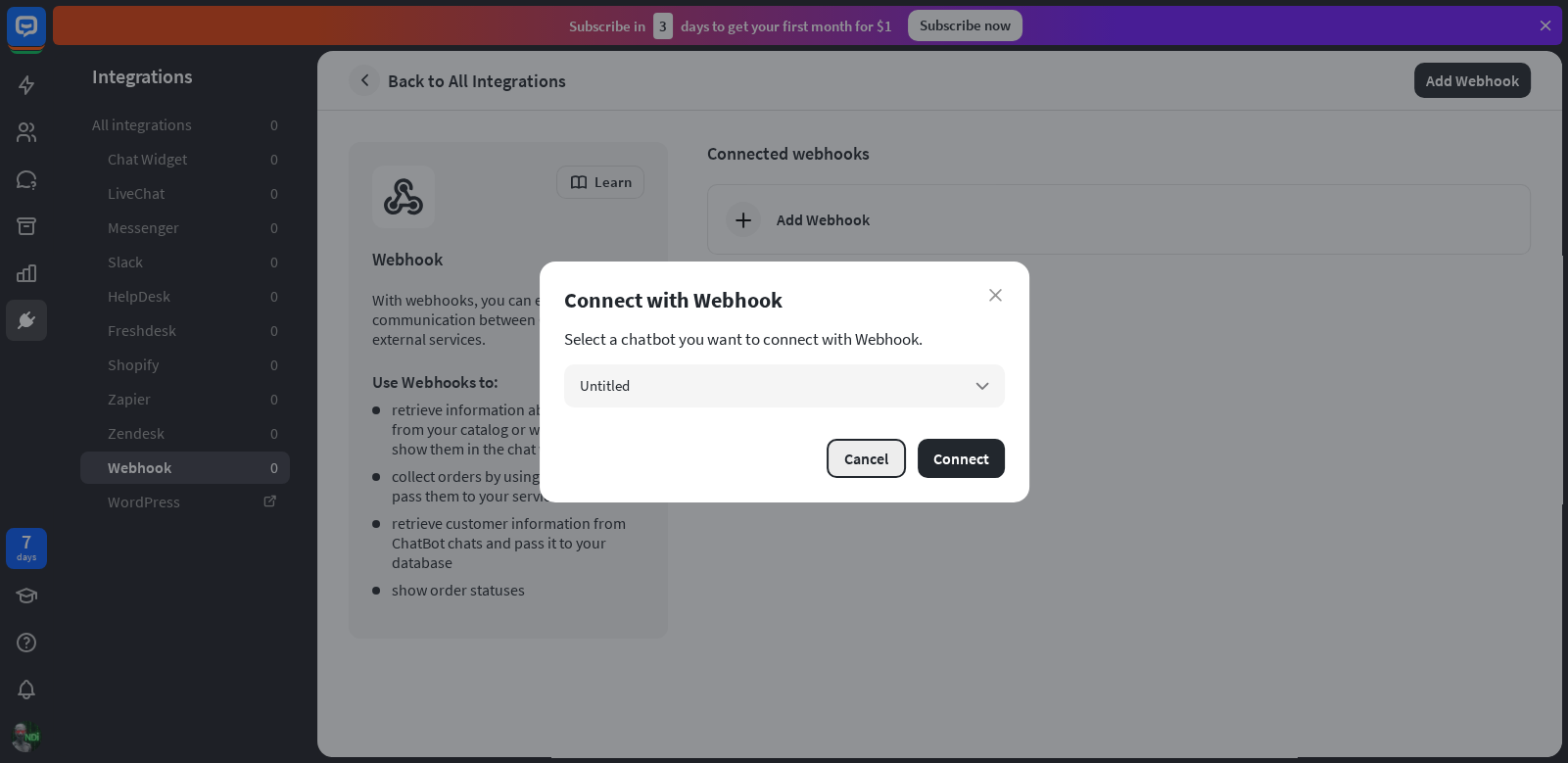
click at [853, 457] on button "Cancel" at bounding box center [866, 457] width 79 height 39
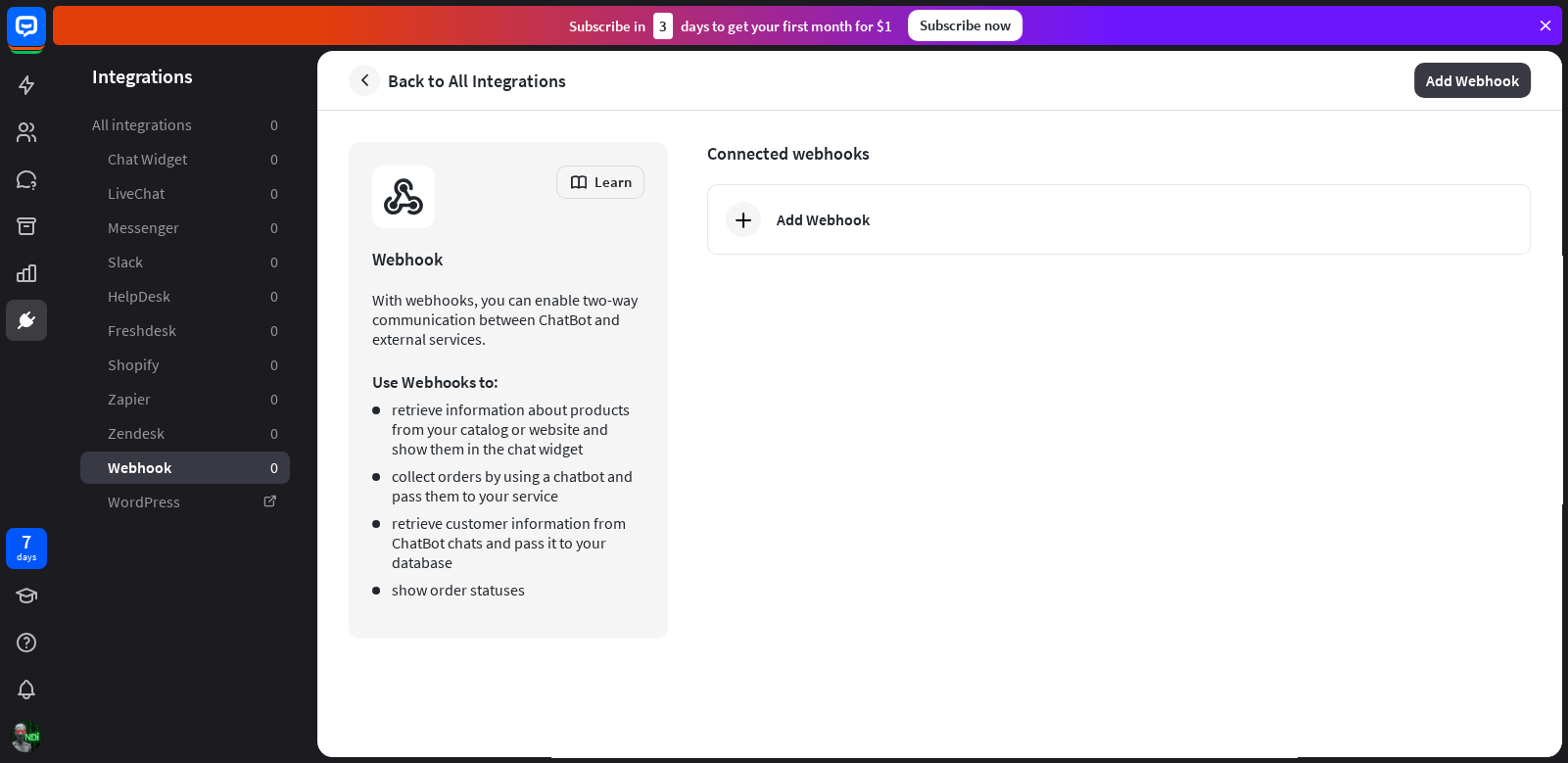
click at [1456, 84] on button "Add Webhook" at bounding box center [1472, 79] width 116 height 35
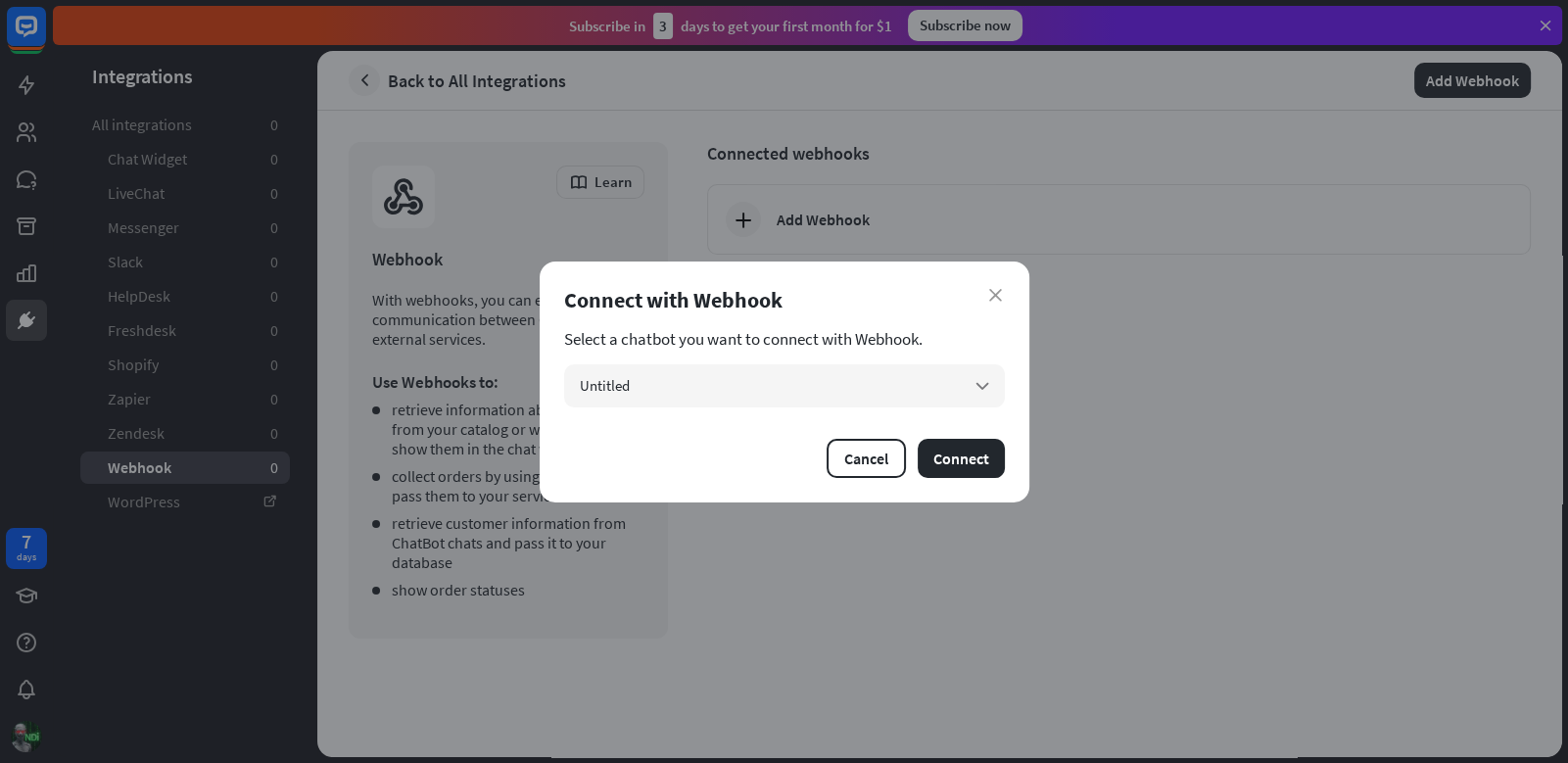
click at [667, 334] on section "Select a chatbot you want to connect with Webhook." at bounding box center [784, 339] width 440 height 20
click at [671, 369] on div "Untitled arrow_down" at bounding box center [784, 385] width 440 height 43
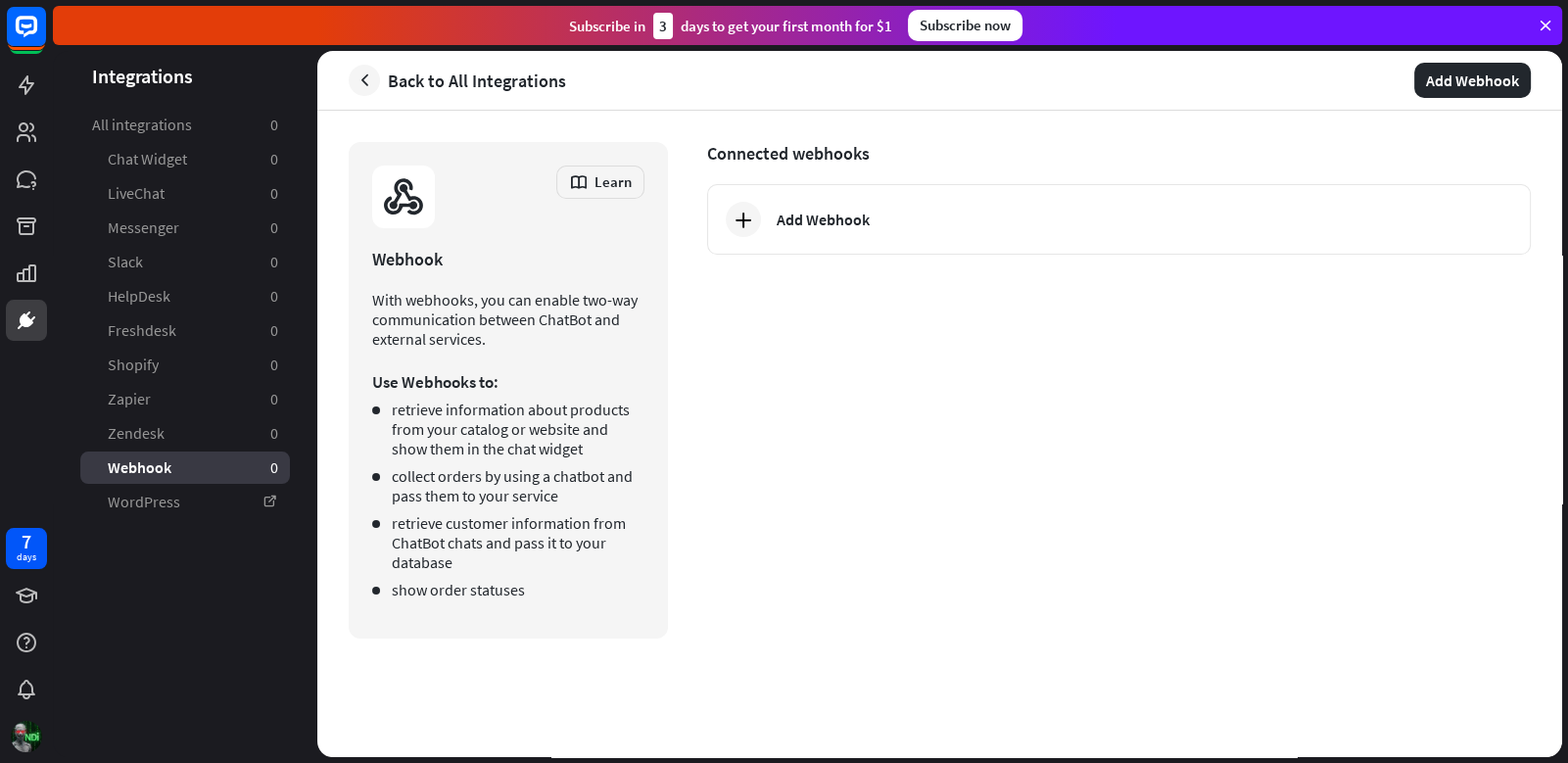
click at [1069, 352] on div "close Connect with Webhook Select a chatbot you want to connect with Webhook. s…" at bounding box center [784, 382] width 1568 height 763
click at [369, 71] on icon "button" at bounding box center [365, 80] width 21 height 21
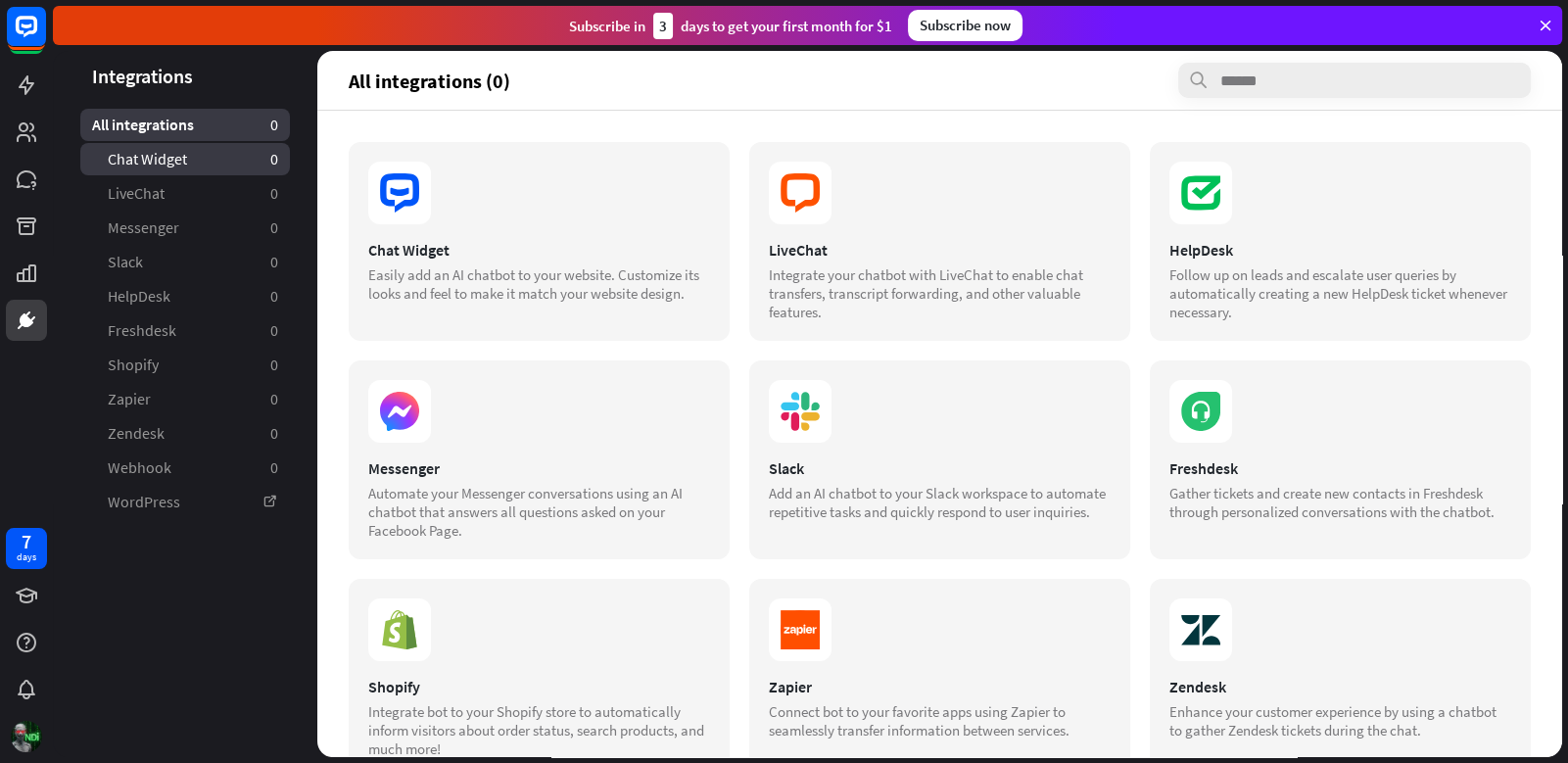
click at [224, 145] on link "Chat Widget 0" at bounding box center [185, 159] width 210 height 33
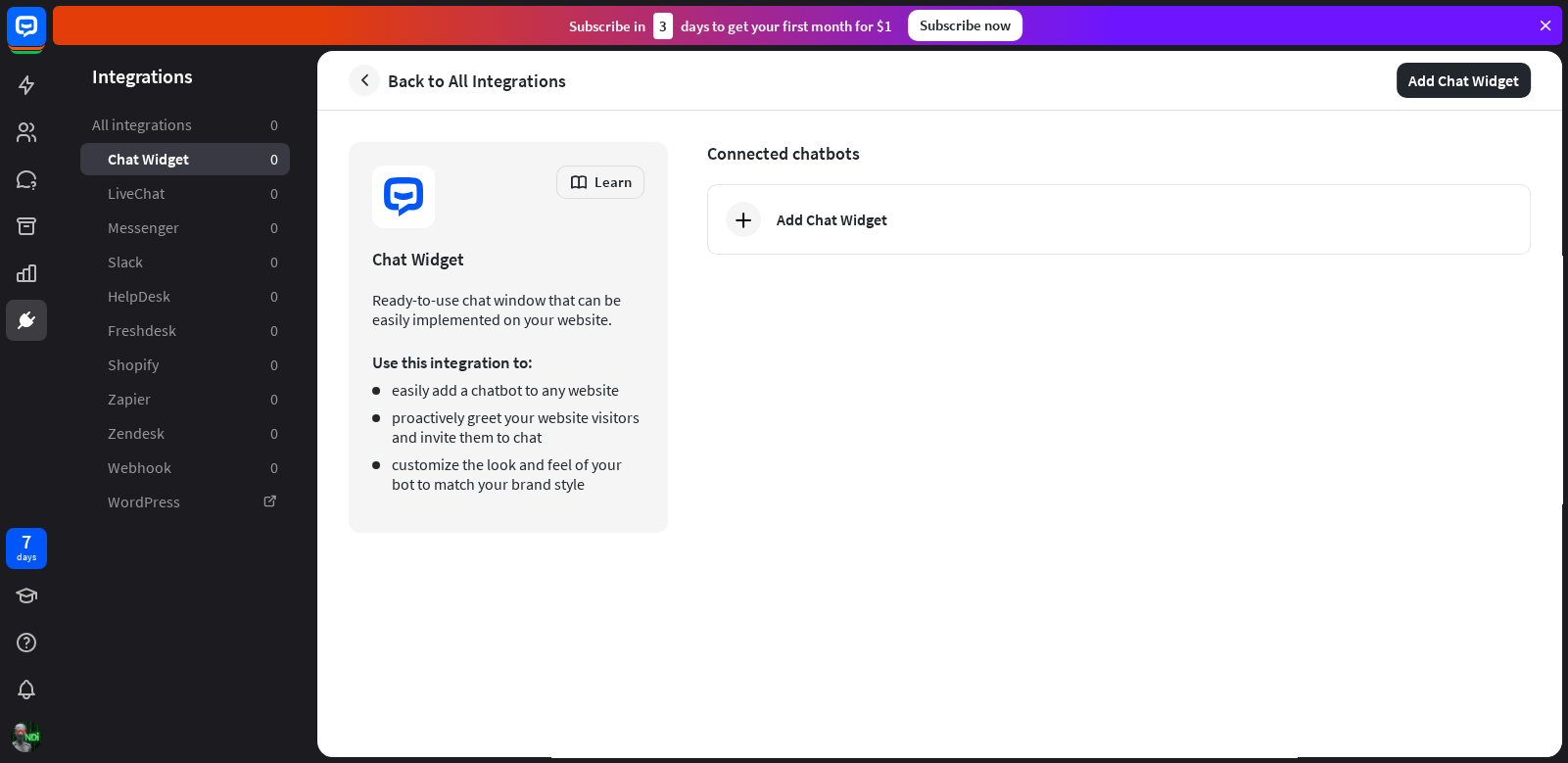
click at [222, 172] on div "Chat Widget 0" at bounding box center [185, 159] width 210 height 33
click at [224, 195] on link "LiveChat 0" at bounding box center [185, 193] width 210 height 33
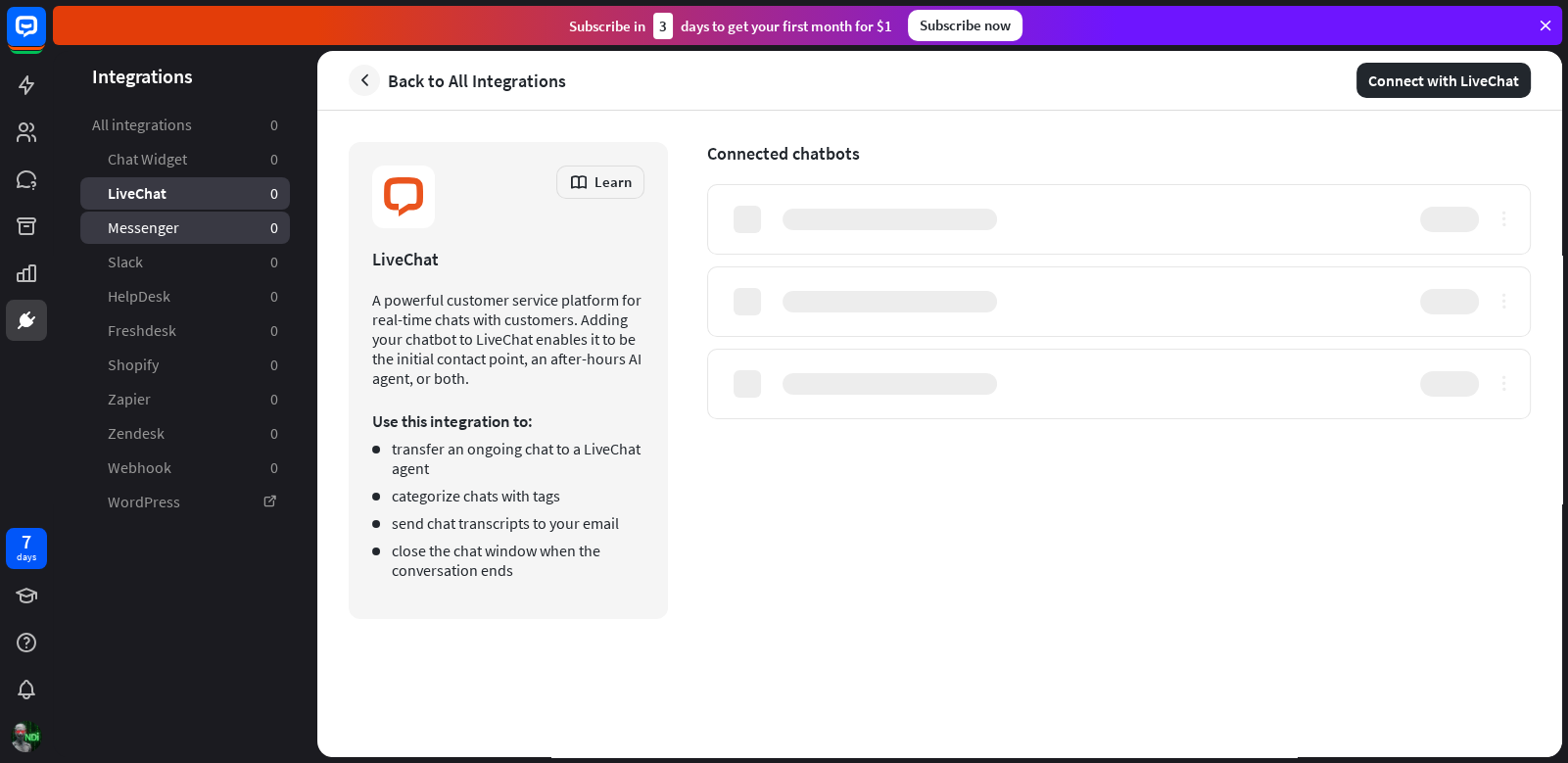
click at [218, 221] on link "Messenger 0" at bounding box center [185, 228] width 210 height 33
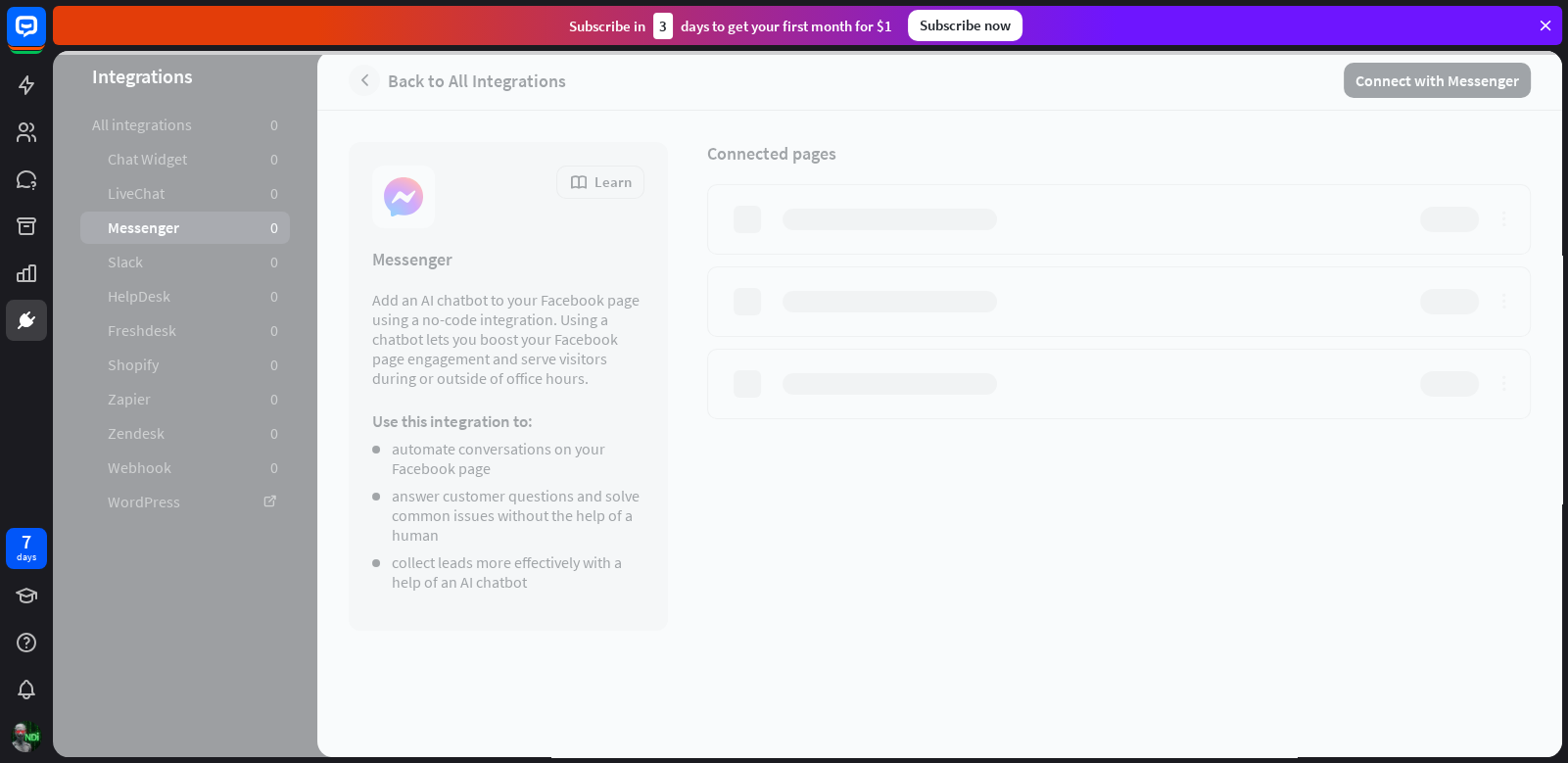
click at [220, 249] on div at bounding box center [807, 403] width 1509 height 705
click at [223, 274] on div at bounding box center [807, 403] width 1509 height 705
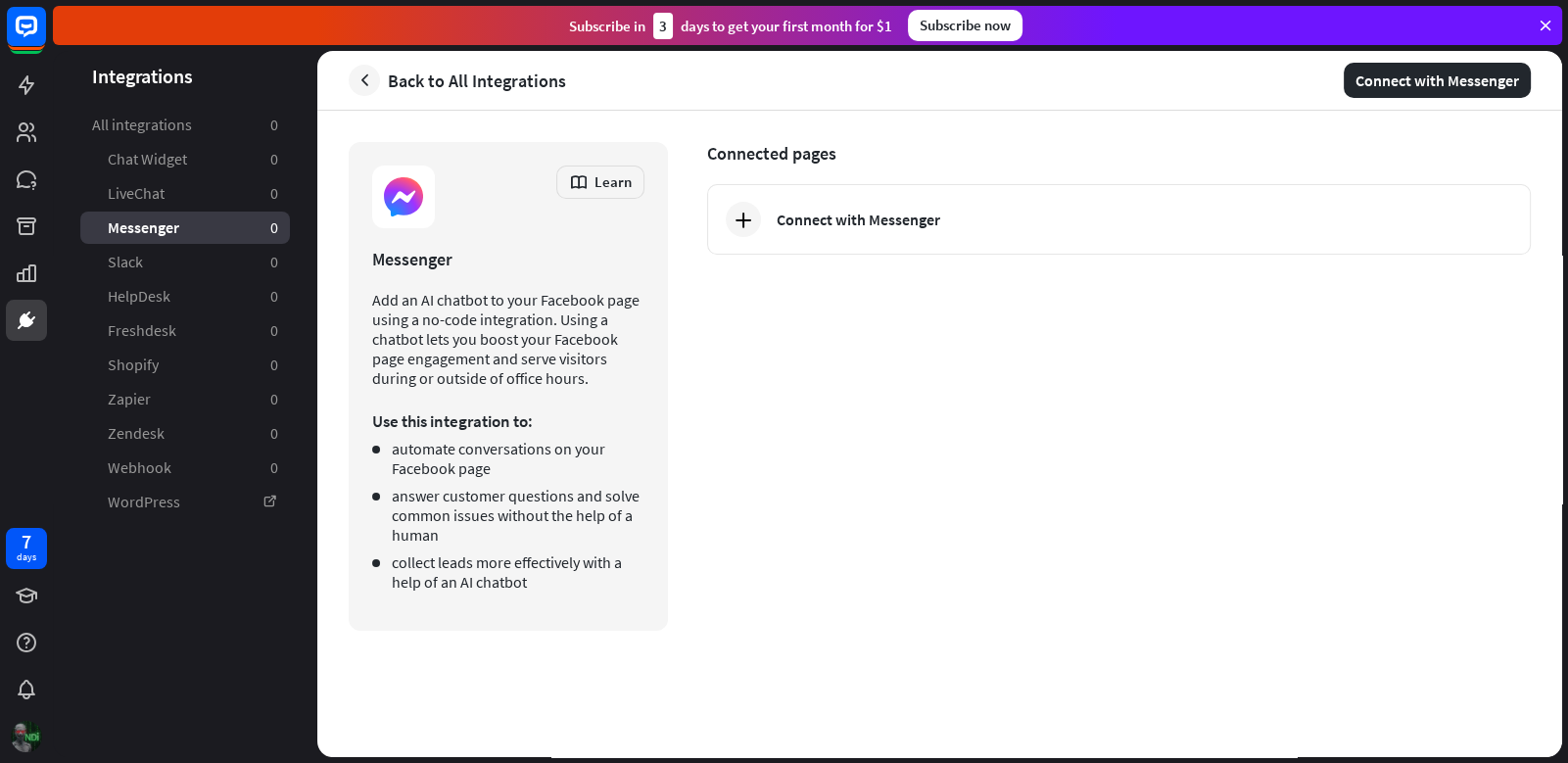
click at [32, 756] on div "7 days" at bounding box center [26, 382] width 53 height 763
click at [30, 743] on img at bounding box center [27, 736] width 32 height 32
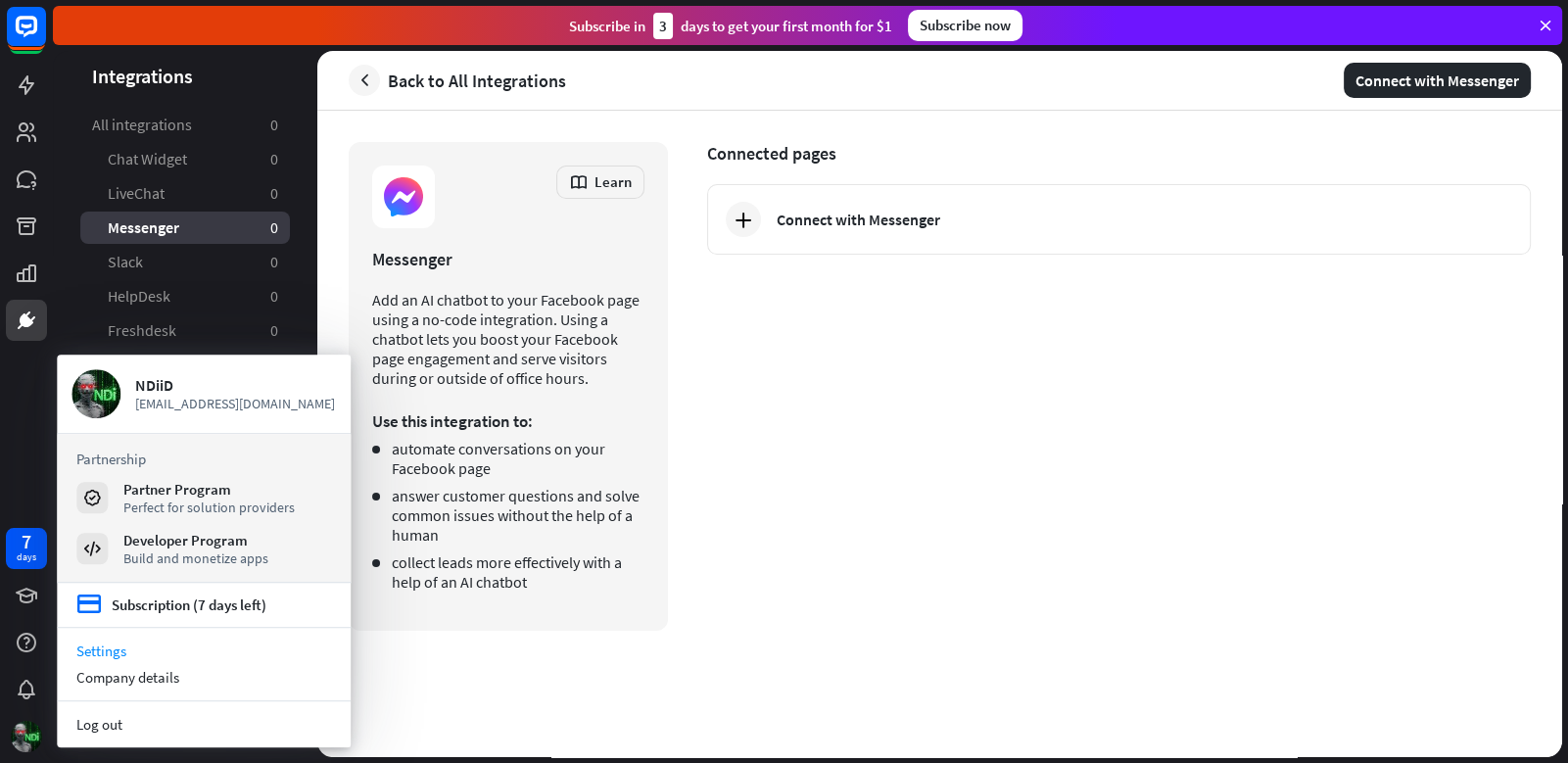
click at [113, 639] on link "Settings" at bounding box center [204, 651] width 294 height 27
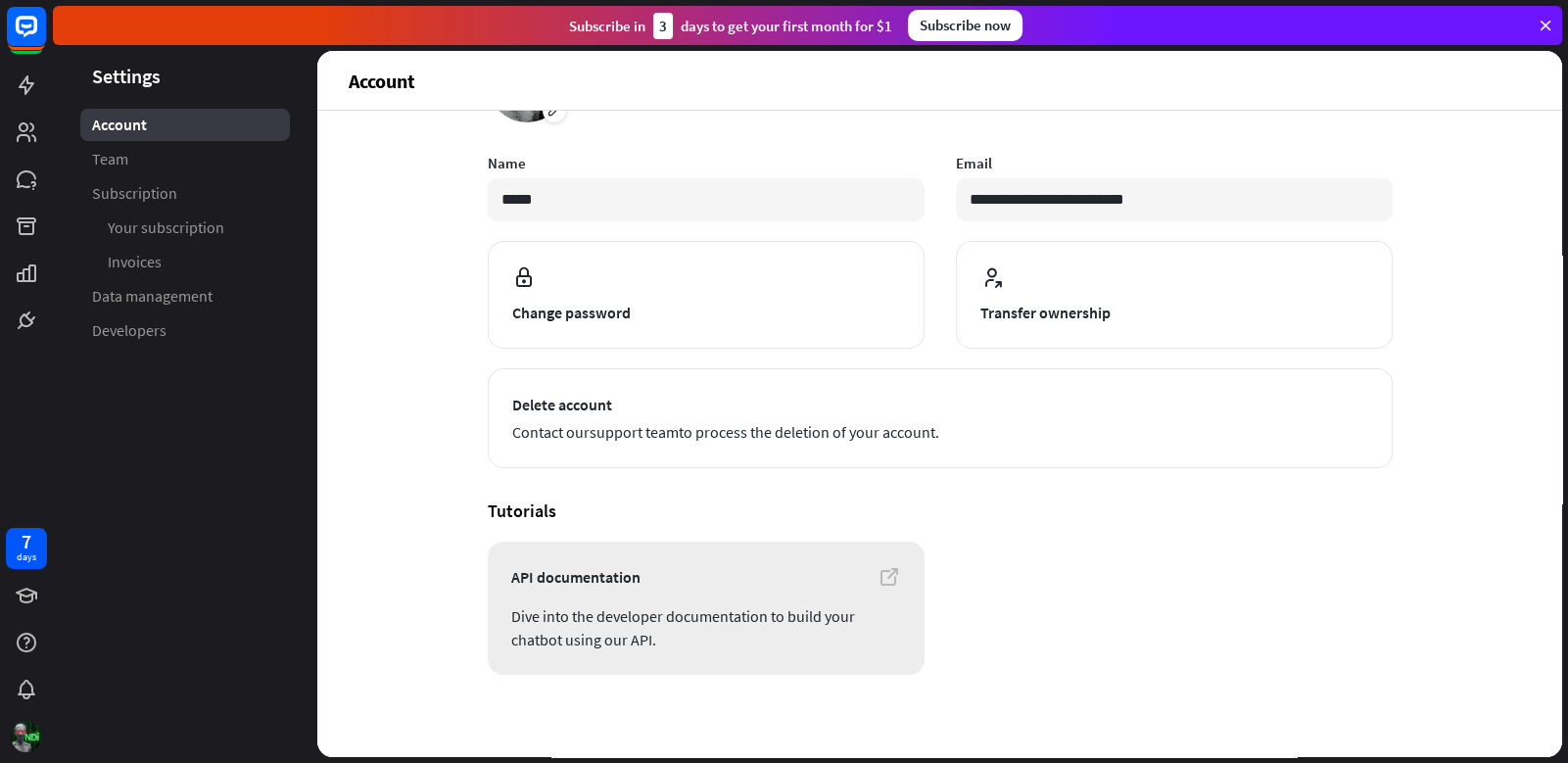
scroll to position [103, 0]
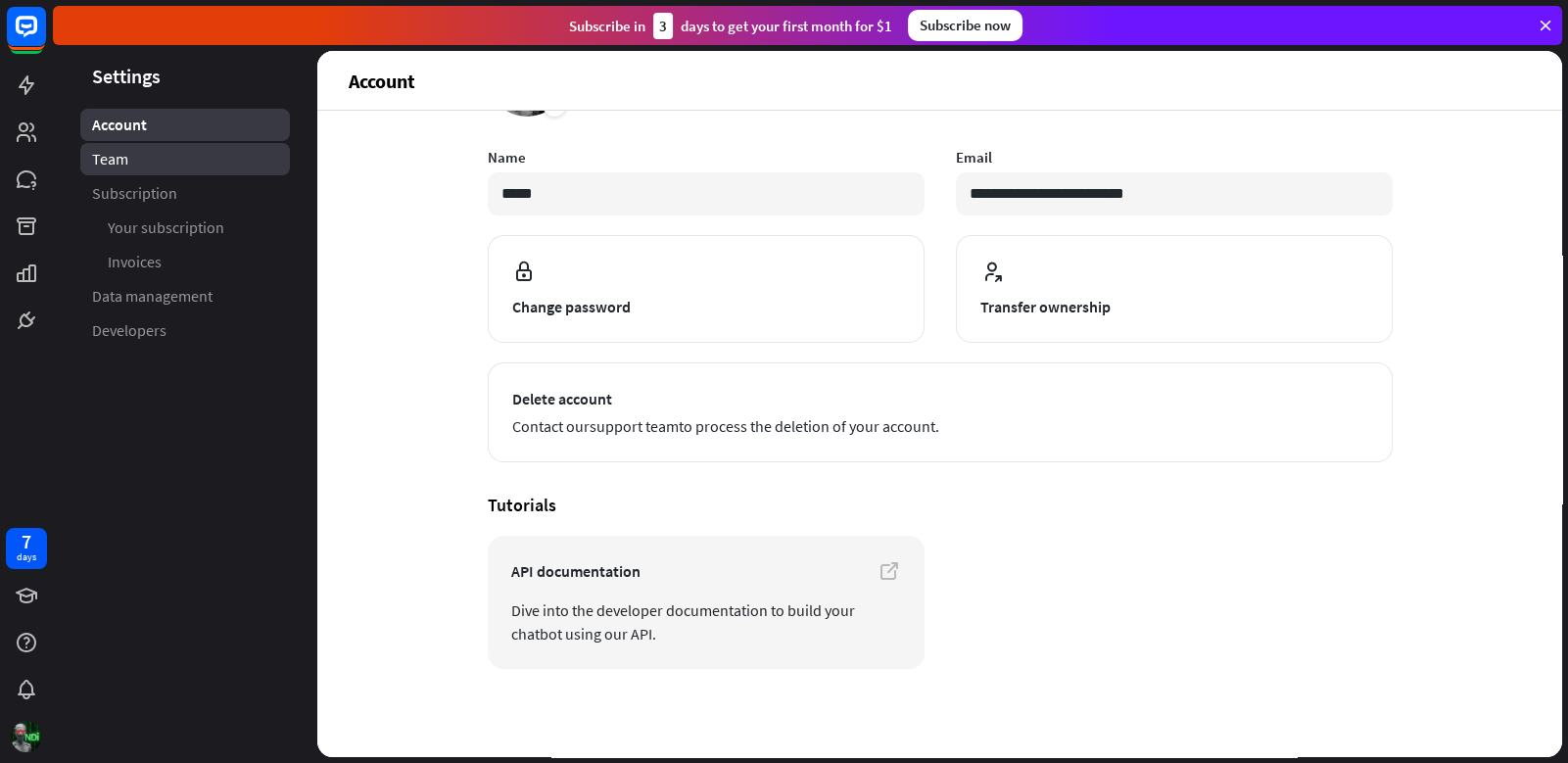
click at [205, 162] on link "Team" at bounding box center [185, 159] width 210 height 33
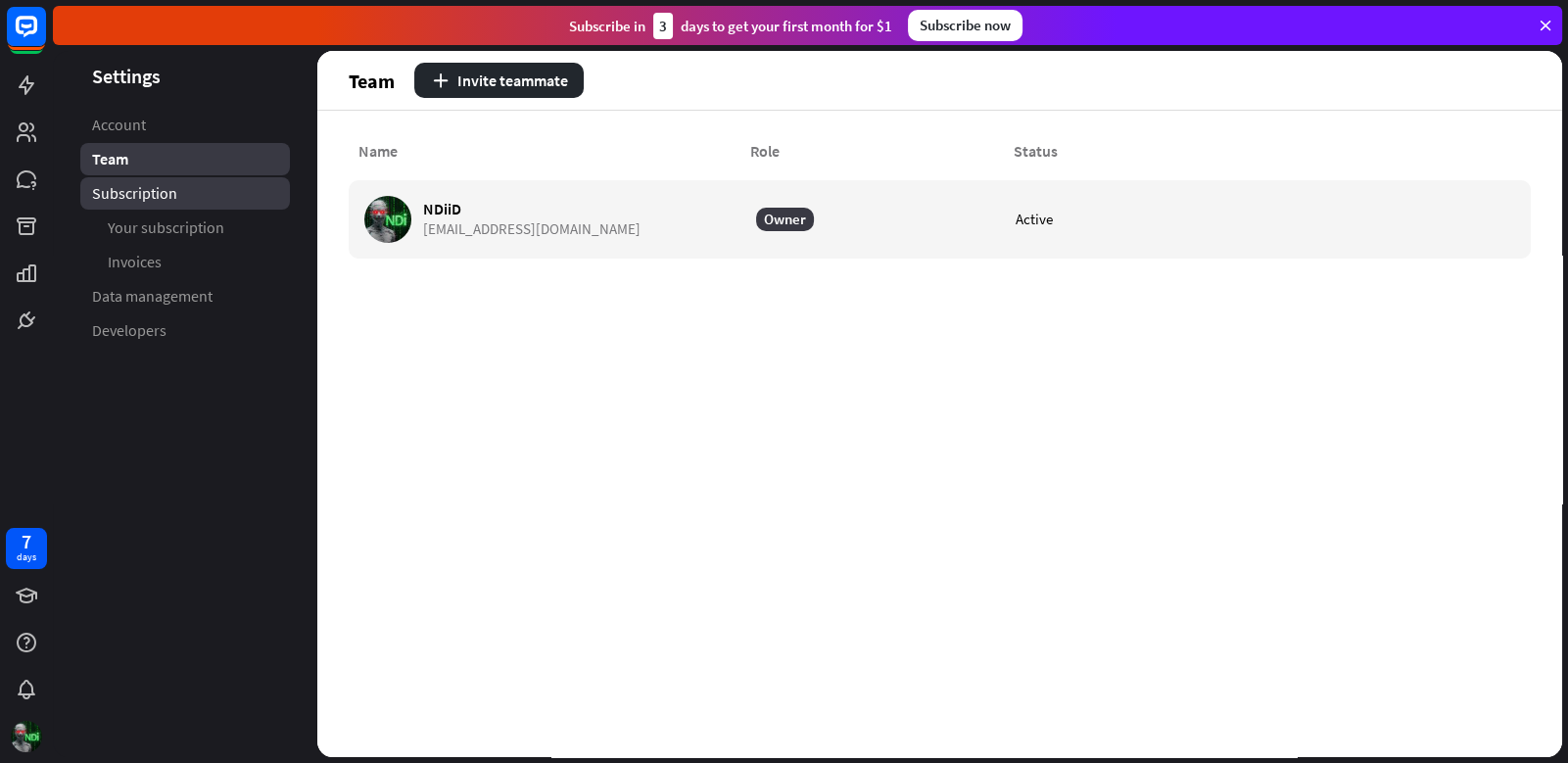
click at [208, 191] on link "Subscription" at bounding box center [185, 193] width 210 height 33
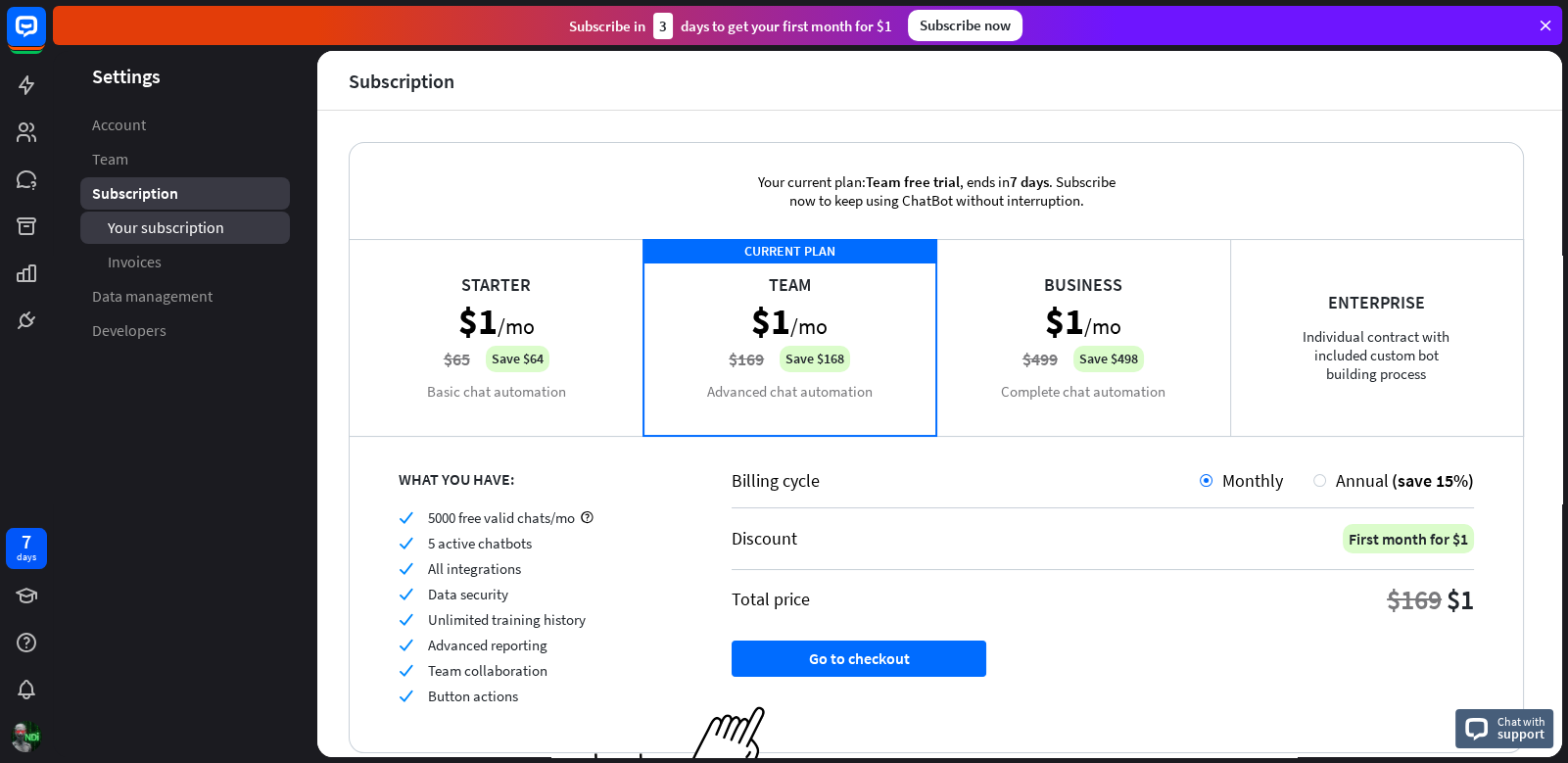
click at [190, 231] on span "Your subscription" at bounding box center [165, 228] width 116 height 21
click at [191, 267] on link "Invoices" at bounding box center [185, 261] width 210 height 33
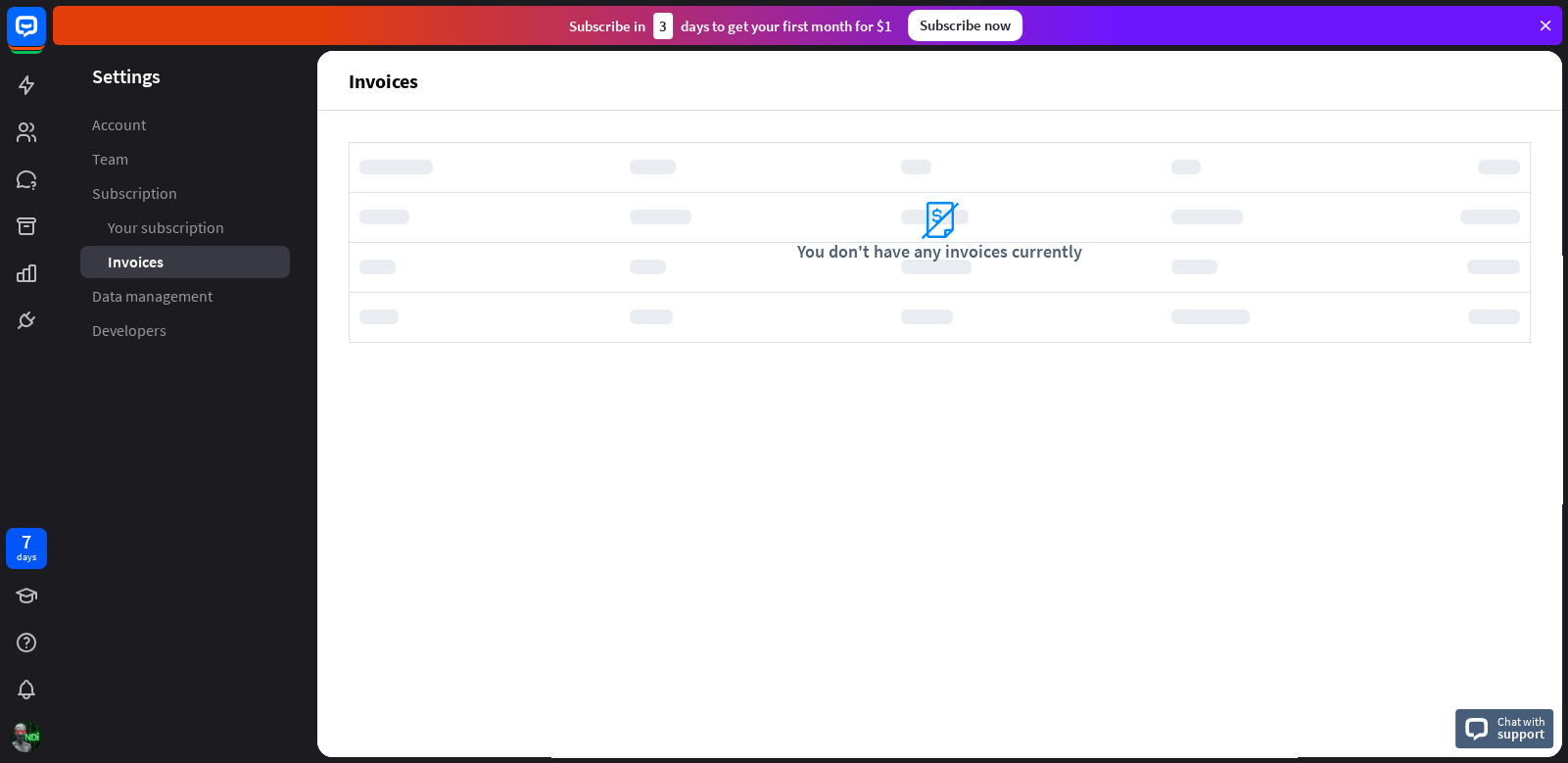
click at [199, 300] on span "Data management" at bounding box center [152, 296] width 120 height 21
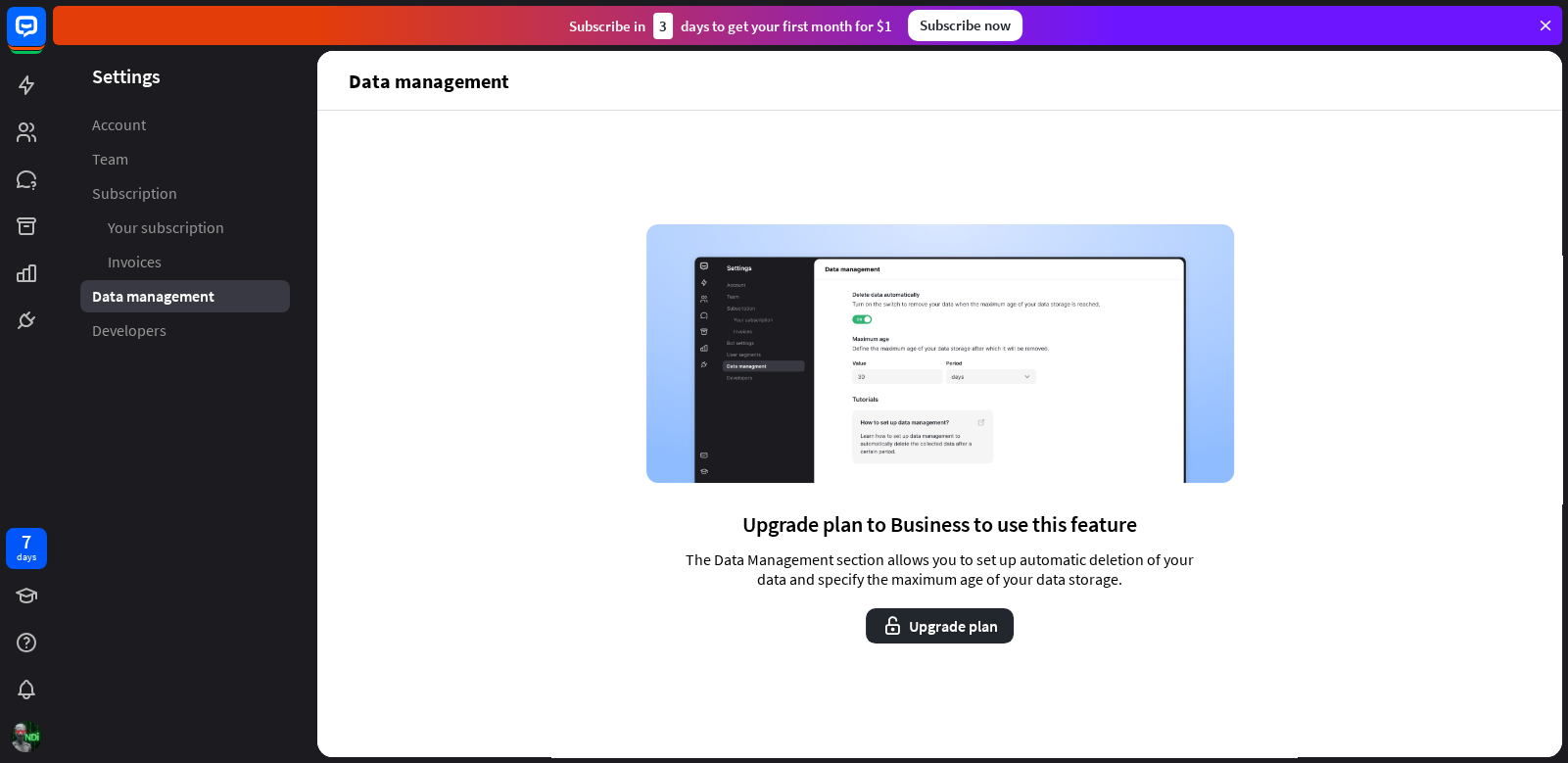
click at [199, 300] on span "Data management" at bounding box center [153, 296] width 122 height 21
click at [179, 330] on link "Developers" at bounding box center [185, 330] width 210 height 33
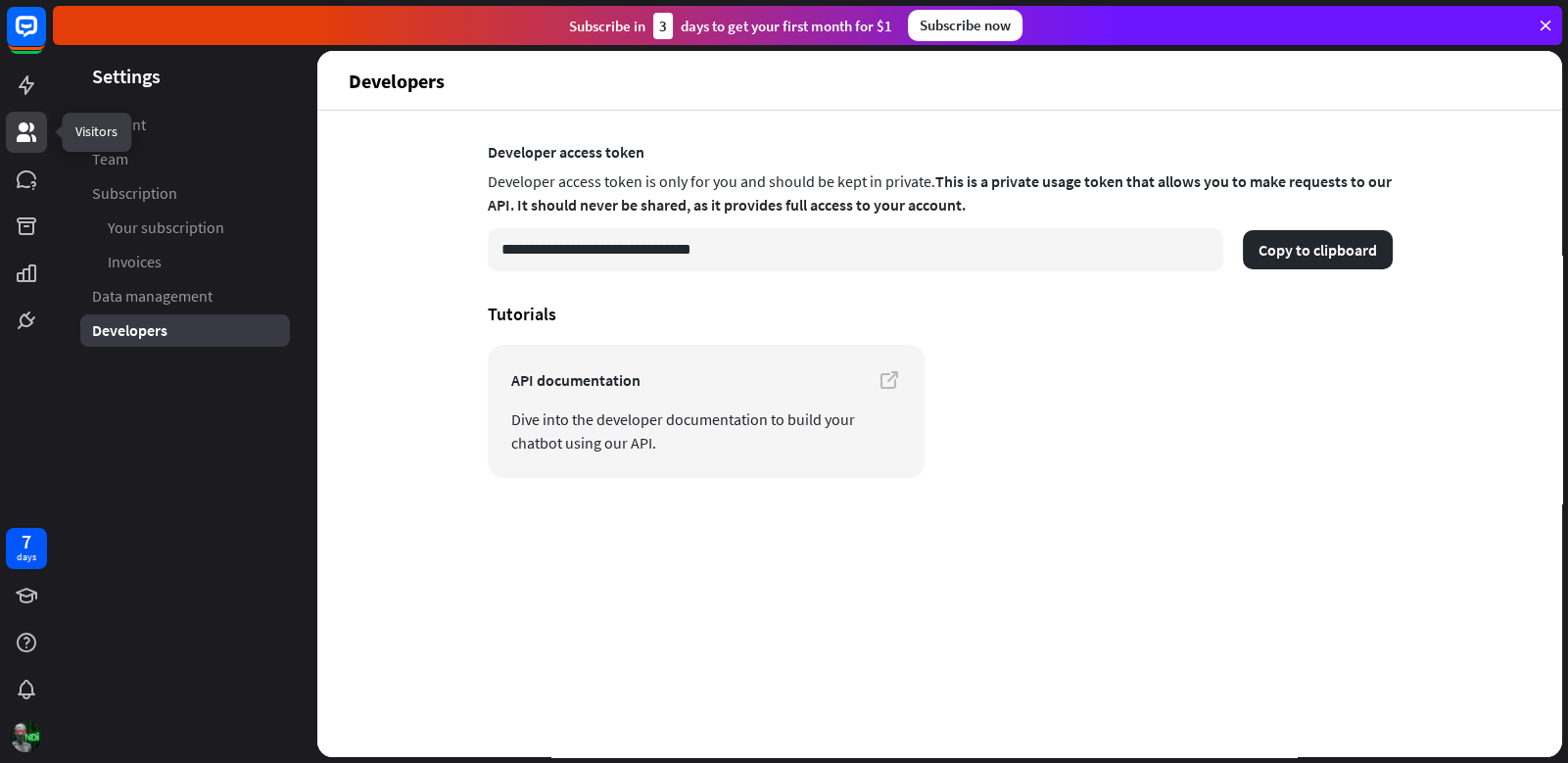
click at [41, 117] on link at bounding box center [26, 131] width 41 height 41
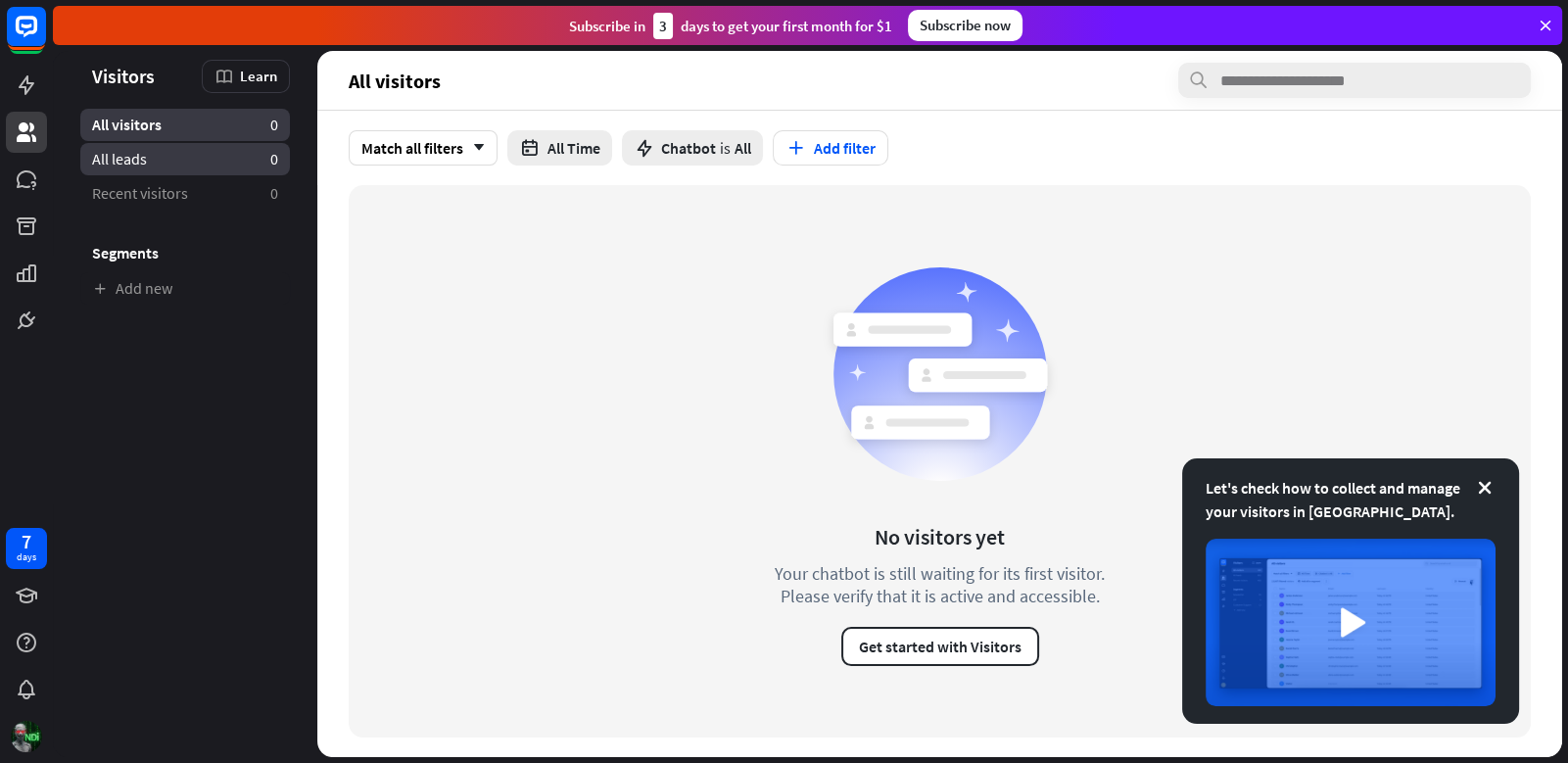
click at [87, 169] on link "All leads 0" at bounding box center [185, 159] width 210 height 33
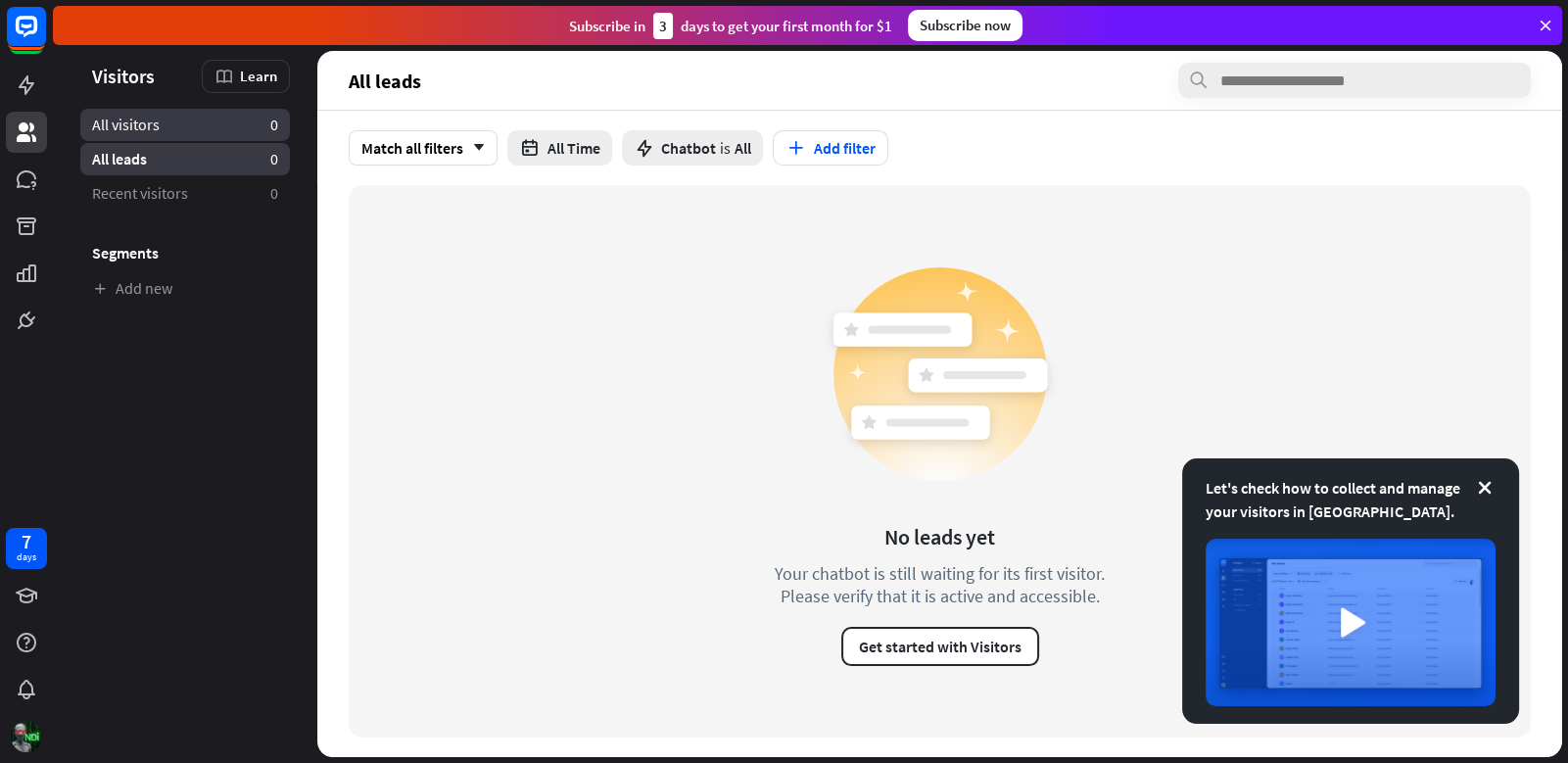
click at [133, 116] on span "All visitors" at bounding box center [126, 124] width 68 height 21
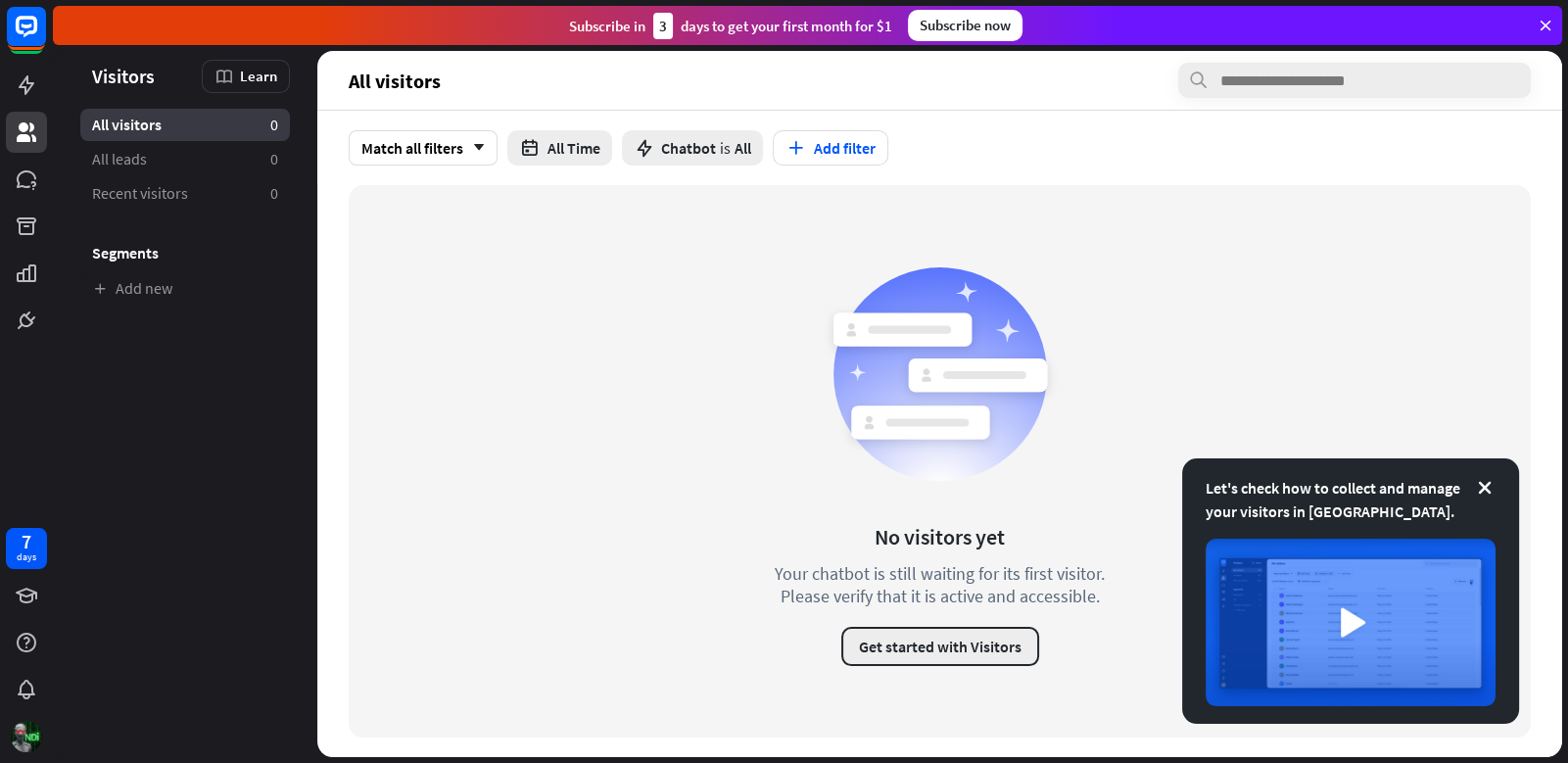
click at [906, 649] on button "Get started with Visitors" at bounding box center [939, 646] width 198 height 39
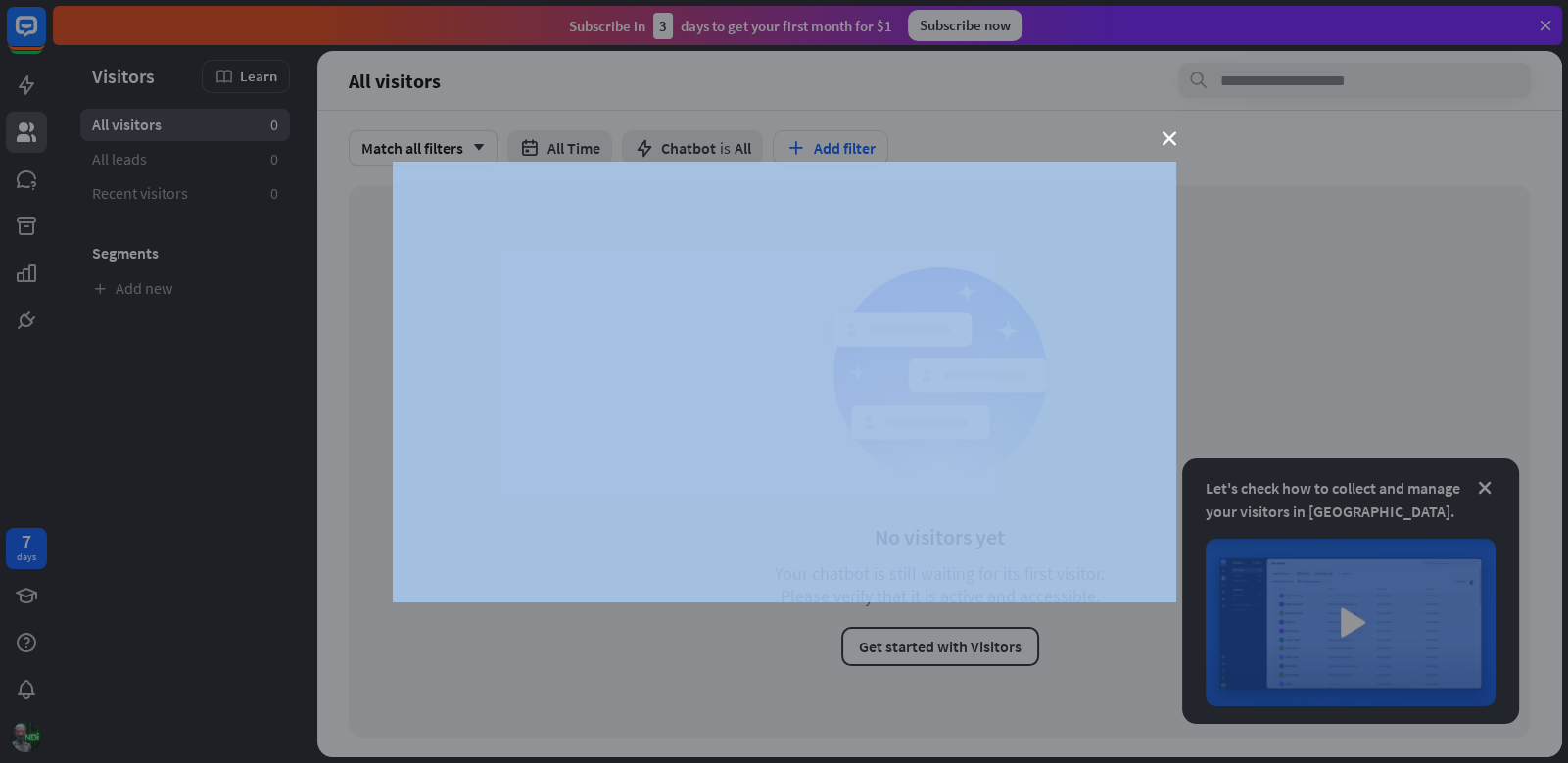
click at [1174, 150] on div "close" at bounding box center [784, 382] width 1568 height 763
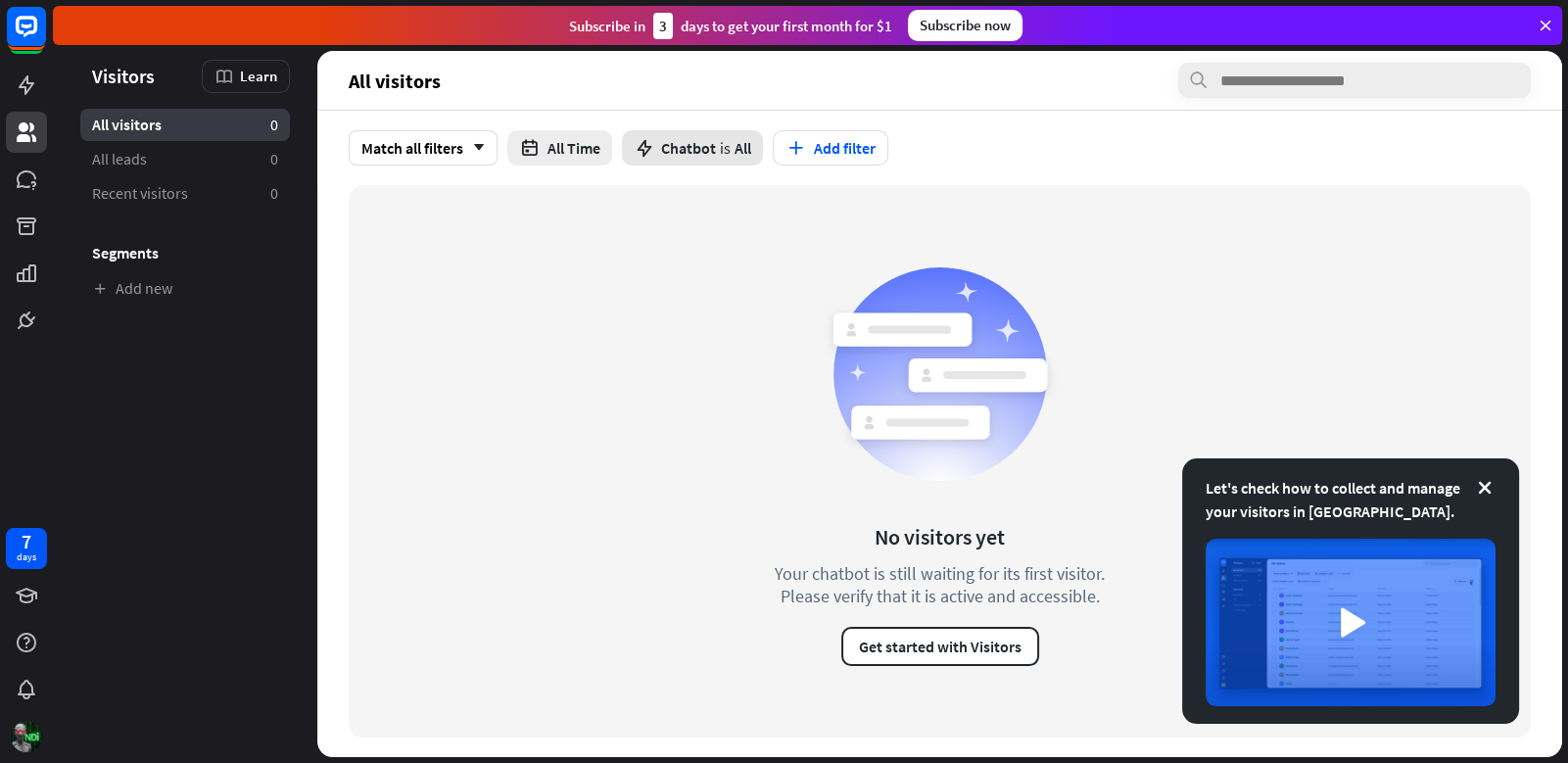
click at [644, 157] on icon at bounding box center [645, 148] width 22 height 22
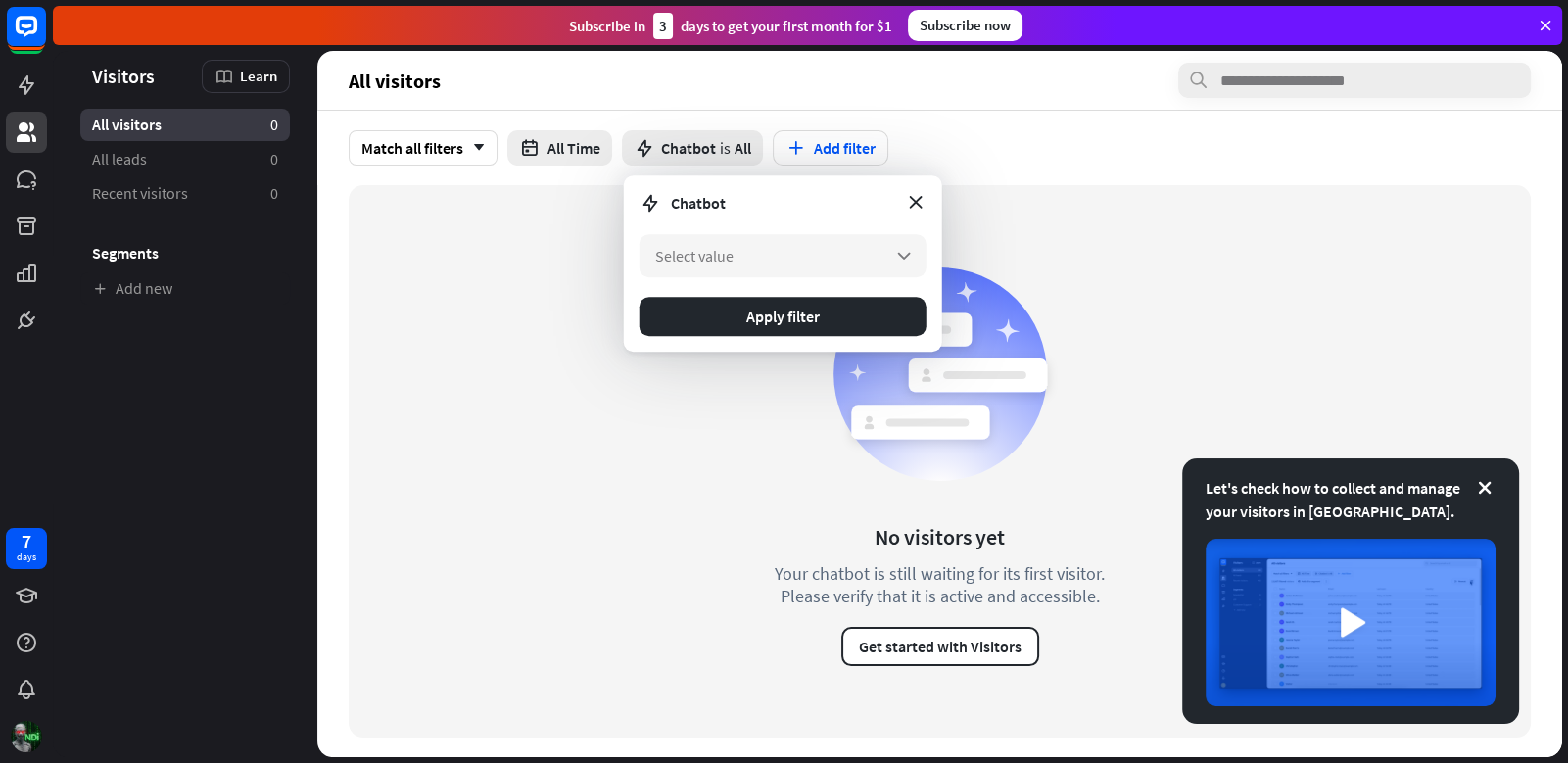
click at [675, 232] on form "Chatbot Select value arrow_down Apply filter" at bounding box center [783, 262] width 318 height 176
click at [679, 247] on span "Select value" at bounding box center [694, 255] width 78 height 20
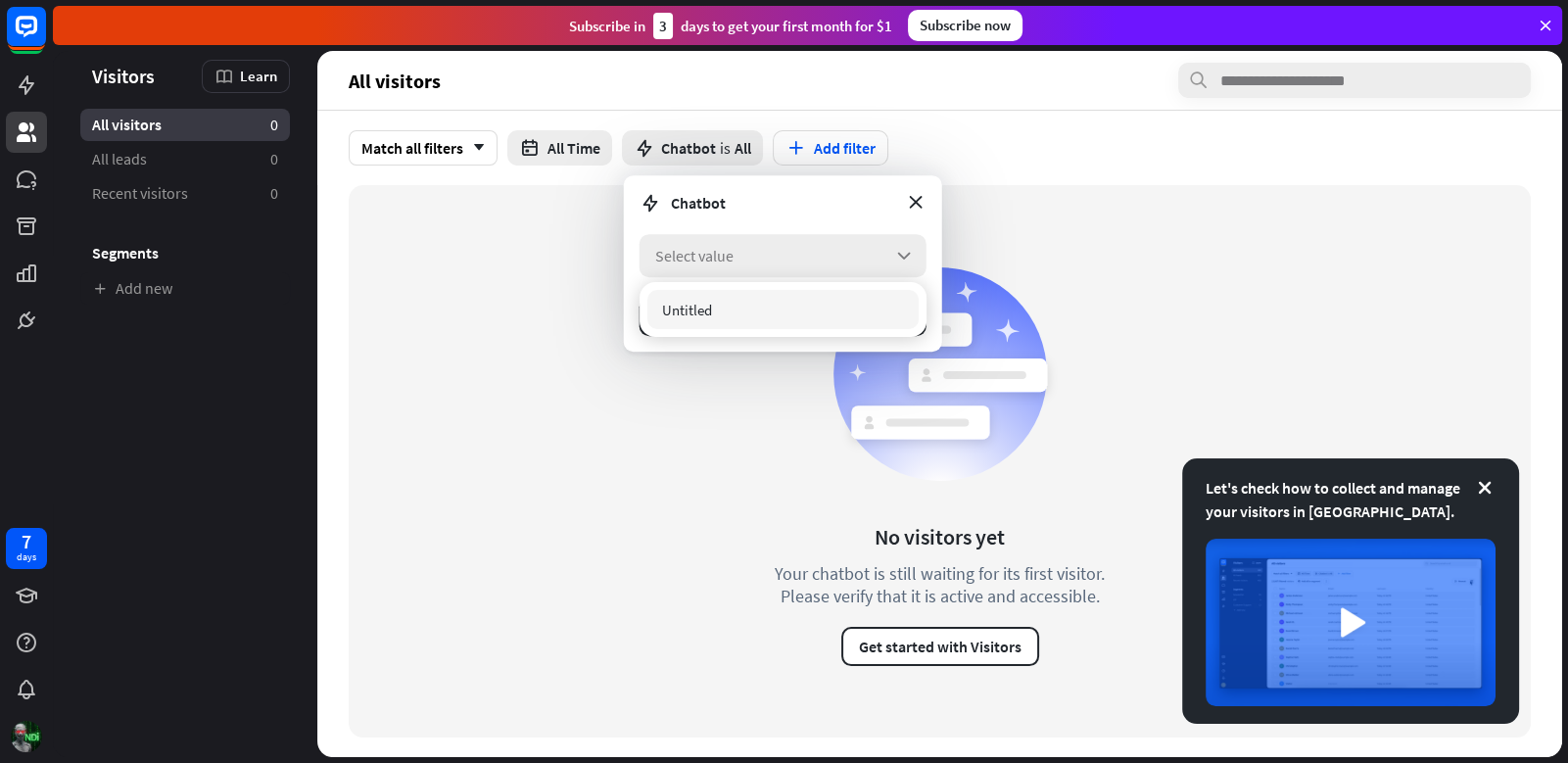
click at [679, 247] on span "Select value" at bounding box center [694, 255] width 78 height 20
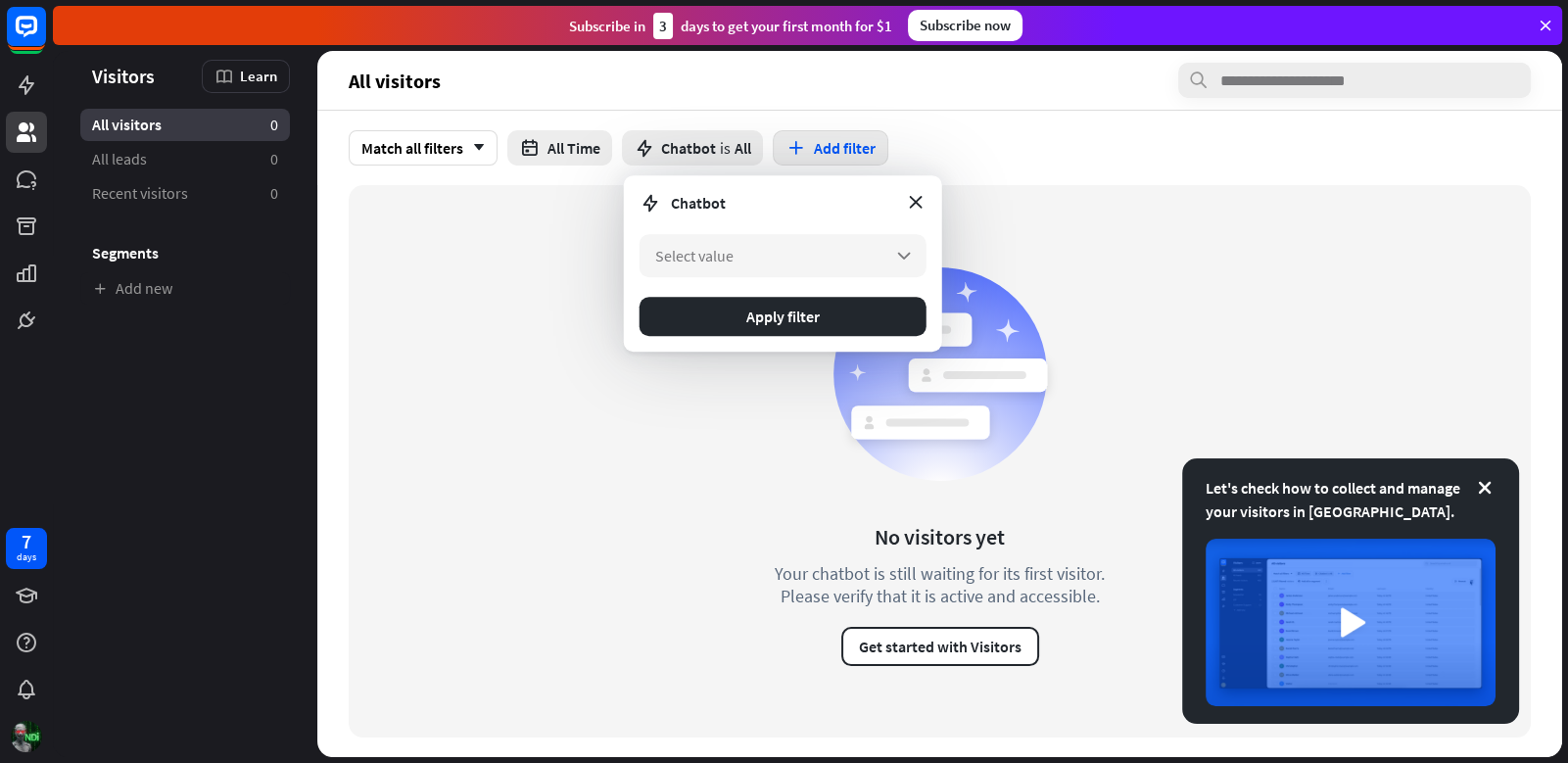
click at [828, 132] on button "Add filter" at bounding box center [830, 147] width 115 height 35
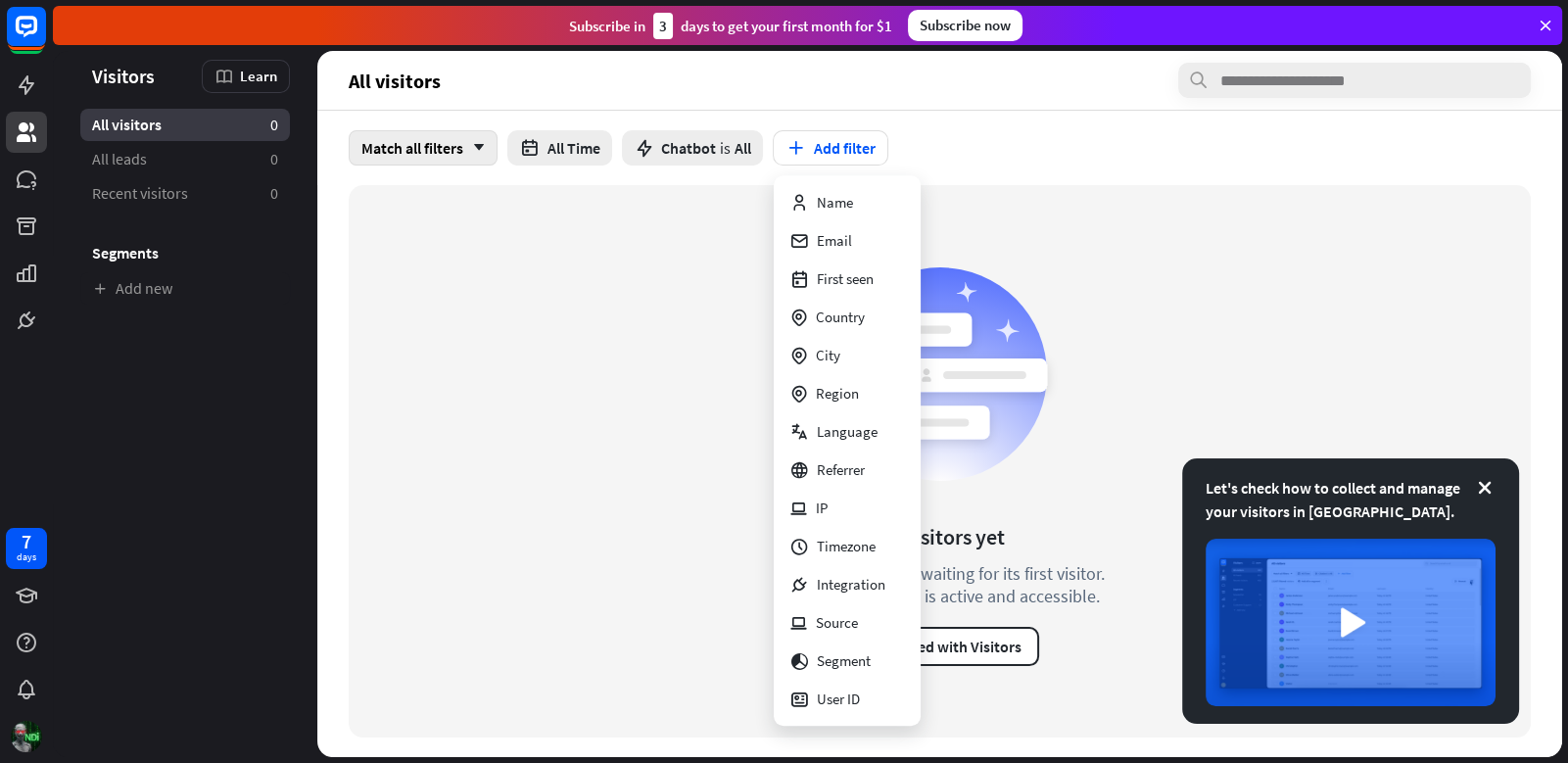
click at [399, 142] on div "Match all filters arrow_down" at bounding box center [423, 147] width 149 height 35
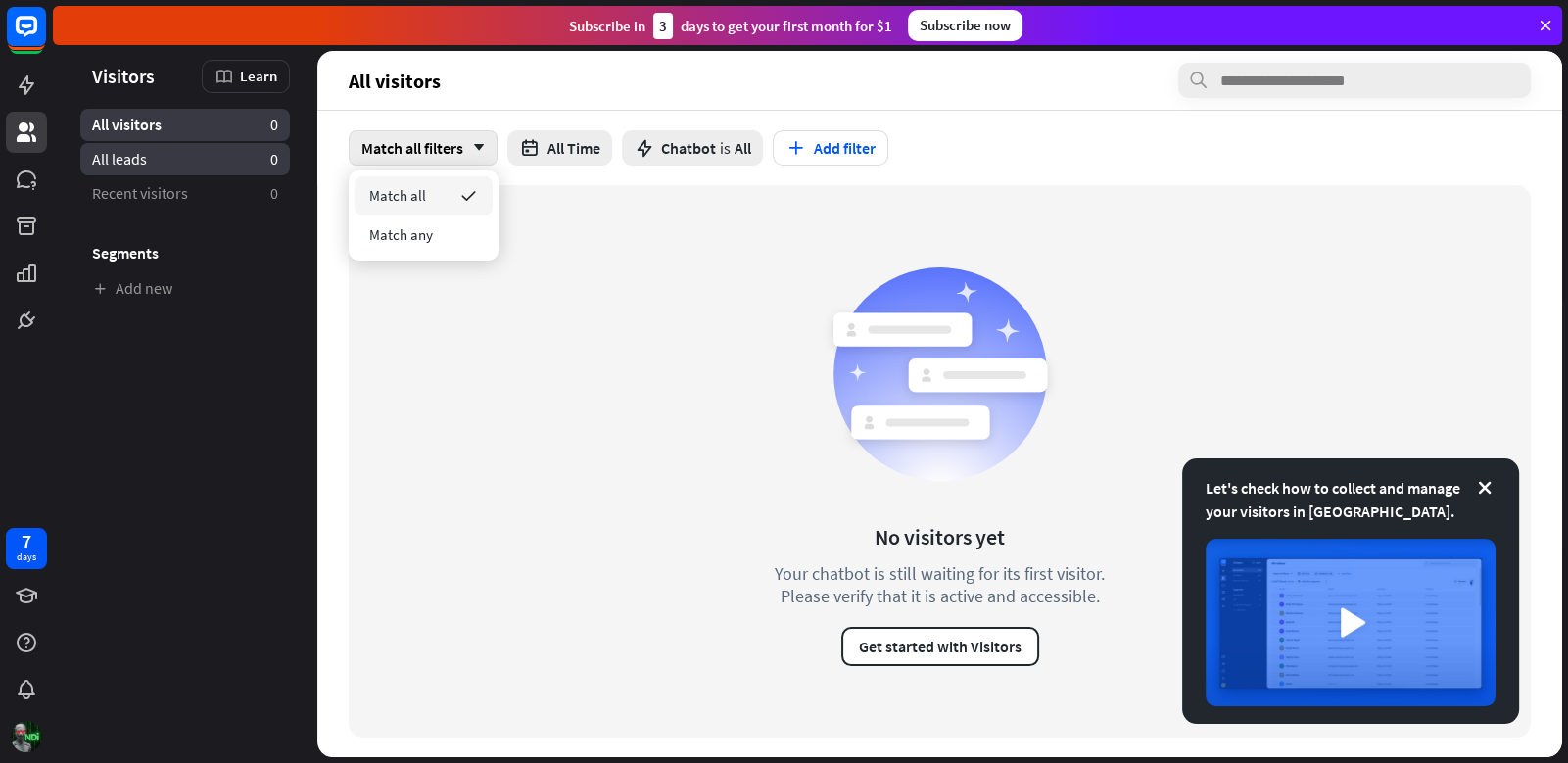
click at [174, 152] on link "All leads 0" at bounding box center [185, 159] width 210 height 33
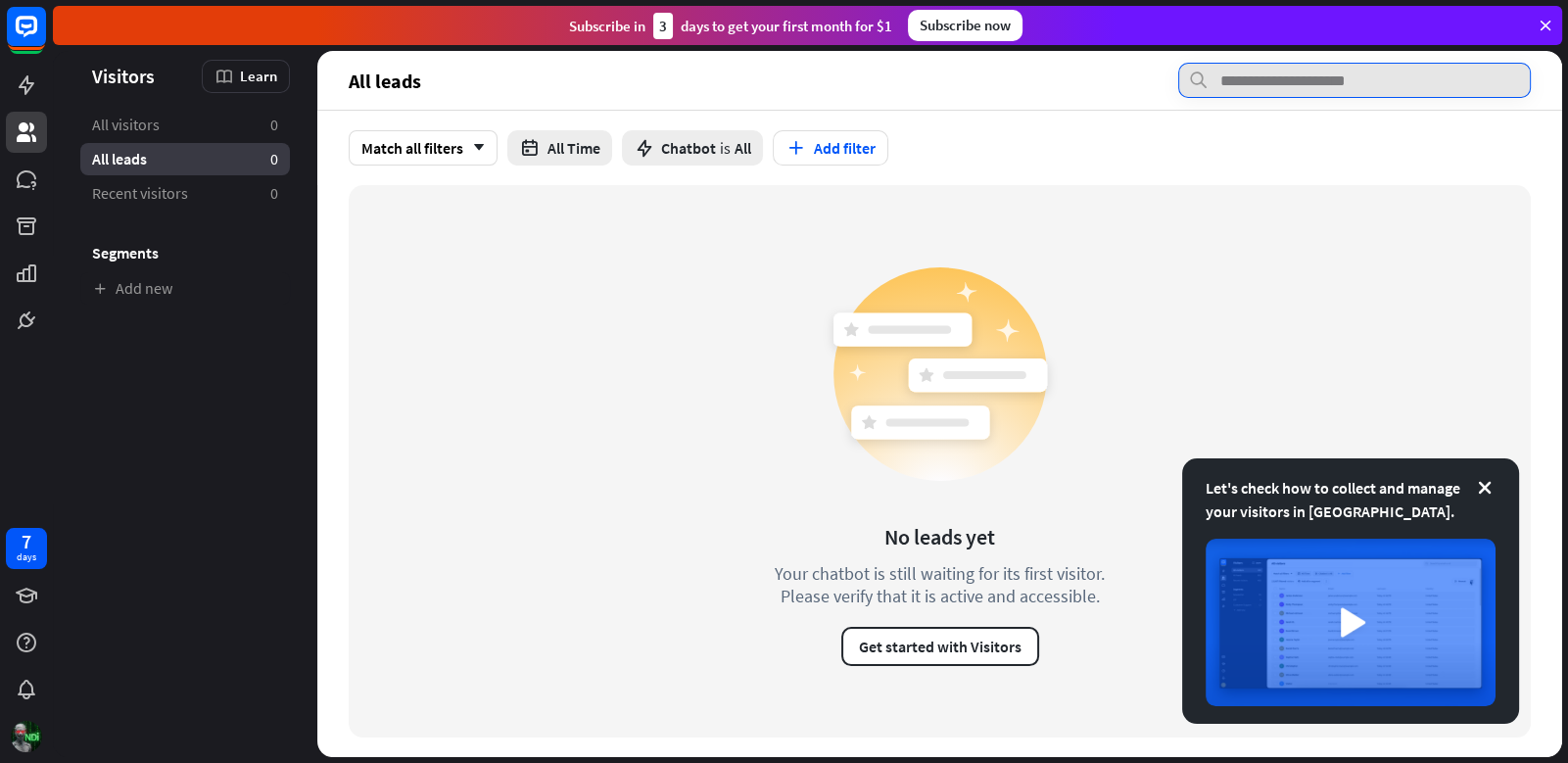
click at [1306, 77] on input "text" at bounding box center [1353, 79] width 353 height 35
type input "**"
click at [929, 638] on button "Get started with Visitors" at bounding box center [939, 646] width 198 height 39
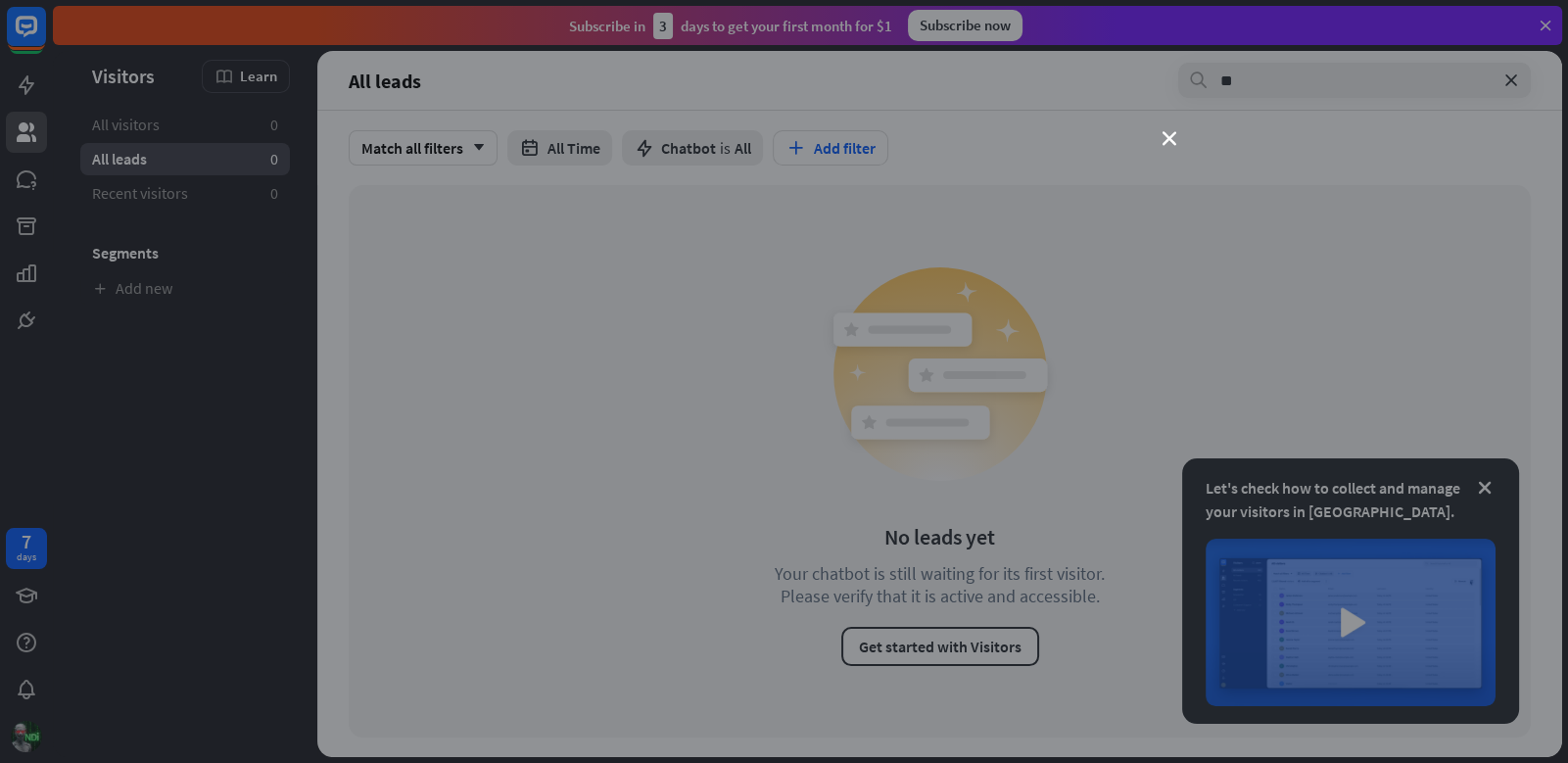
click at [1138, 75] on div "close" at bounding box center [784, 382] width 1568 height 763
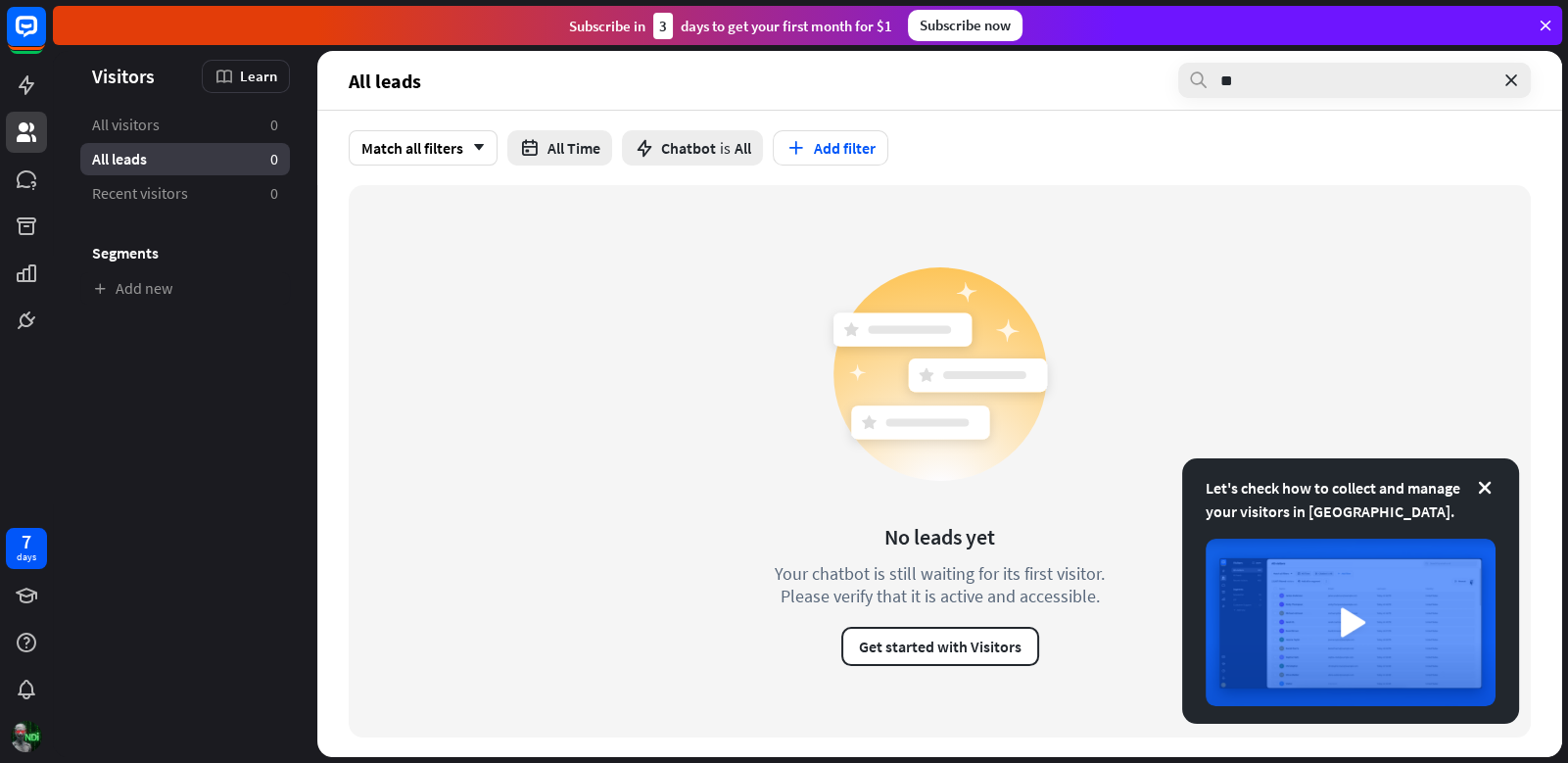
click at [71, 72] on header "Let's check how to collect and manage your visitors in [GEOGRAPHIC_DATA]. Visit…" at bounding box center [185, 76] width 264 height 27
click at [110, 96] on aside "Let's check how to collect and manage your visitors in [GEOGRAPHIC_DATA]. Visit…" at bounding box center [185, 403] width 264 height 705
click at [38, 77] on link at bounding box center [26, 84] width 41 height 41
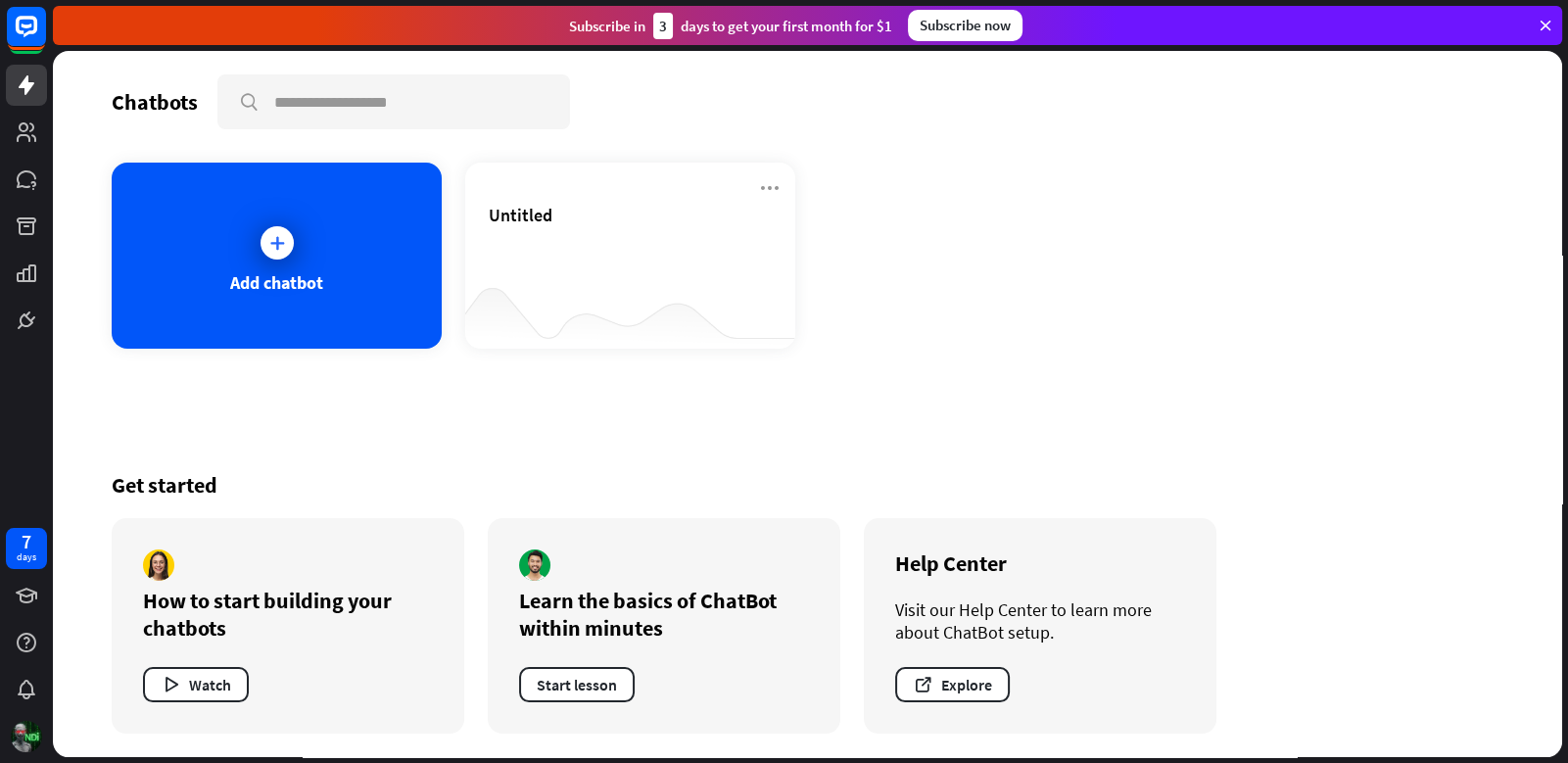
drag, startPoint x: 673, startPoint y: 572, endPoint x: 401, endPoint y: 423, distance: 310.1
click at [401, 423] on div "Chatbots search Add chatbot Untitled Get started How to start building your cha…" at bounding box center [807, 403] width 1509 height 705
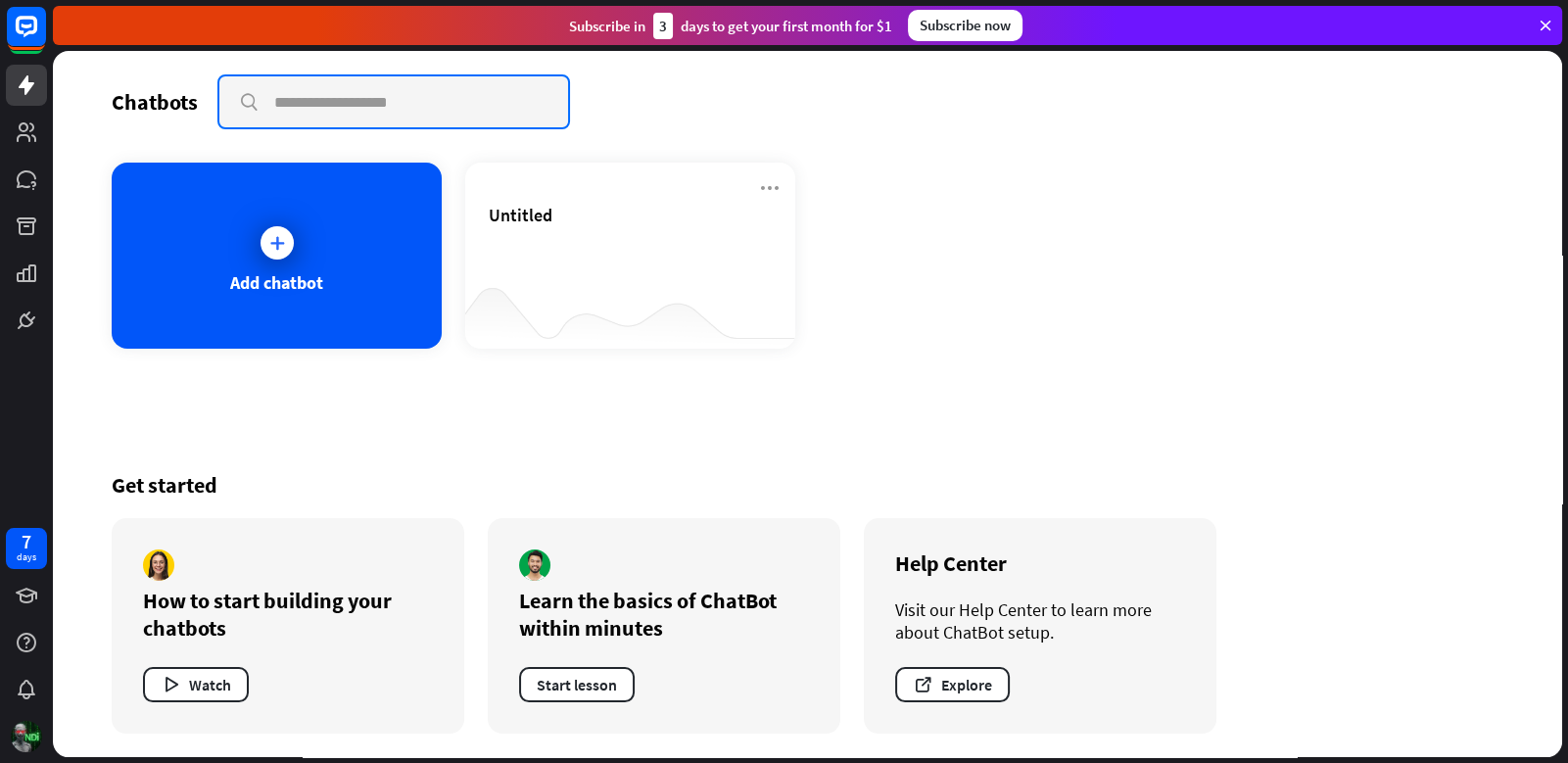
click at [333, 103] on input "text" at bounding box center [393, 101] width 349 height 51
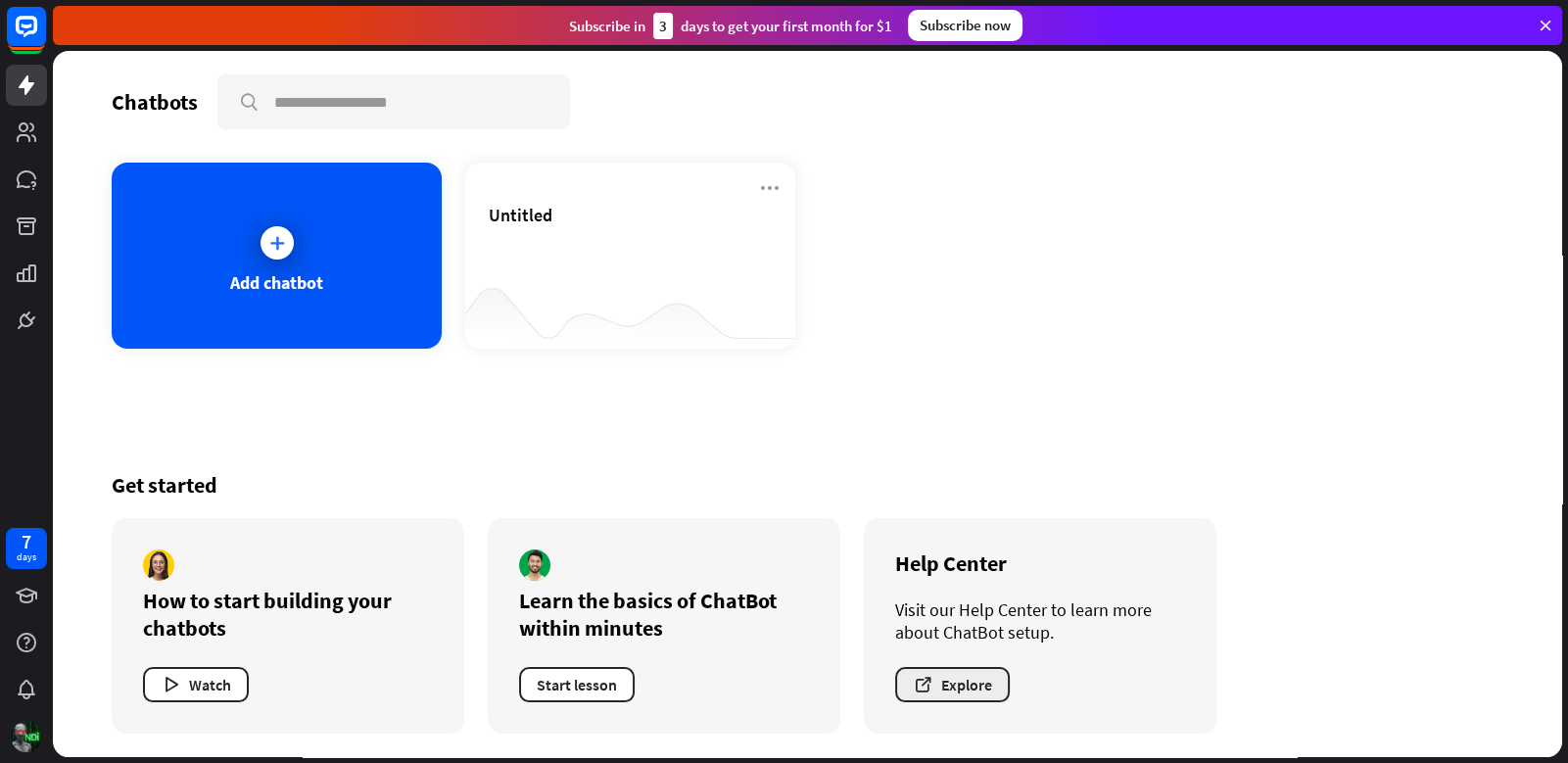
drag, startPoint x: 975, startPoint y: 687, endPoint x: 929, endPoint y: 687, distance: 46.0
click at [911, 726] on div "Help Center Visit our Help Center to learn more about ChatBot setup. Explore" at bounding box center [1039, 625] width 353 height 216
click at [931, 675] on icon "button" at bounding box center [922, 685] width 21 height 21
click at [756, 157] on div "Chatbots search Add chatbot Untitled Get started How to start building your cha…" at bounding box center [807, 403] width 1509 height 705
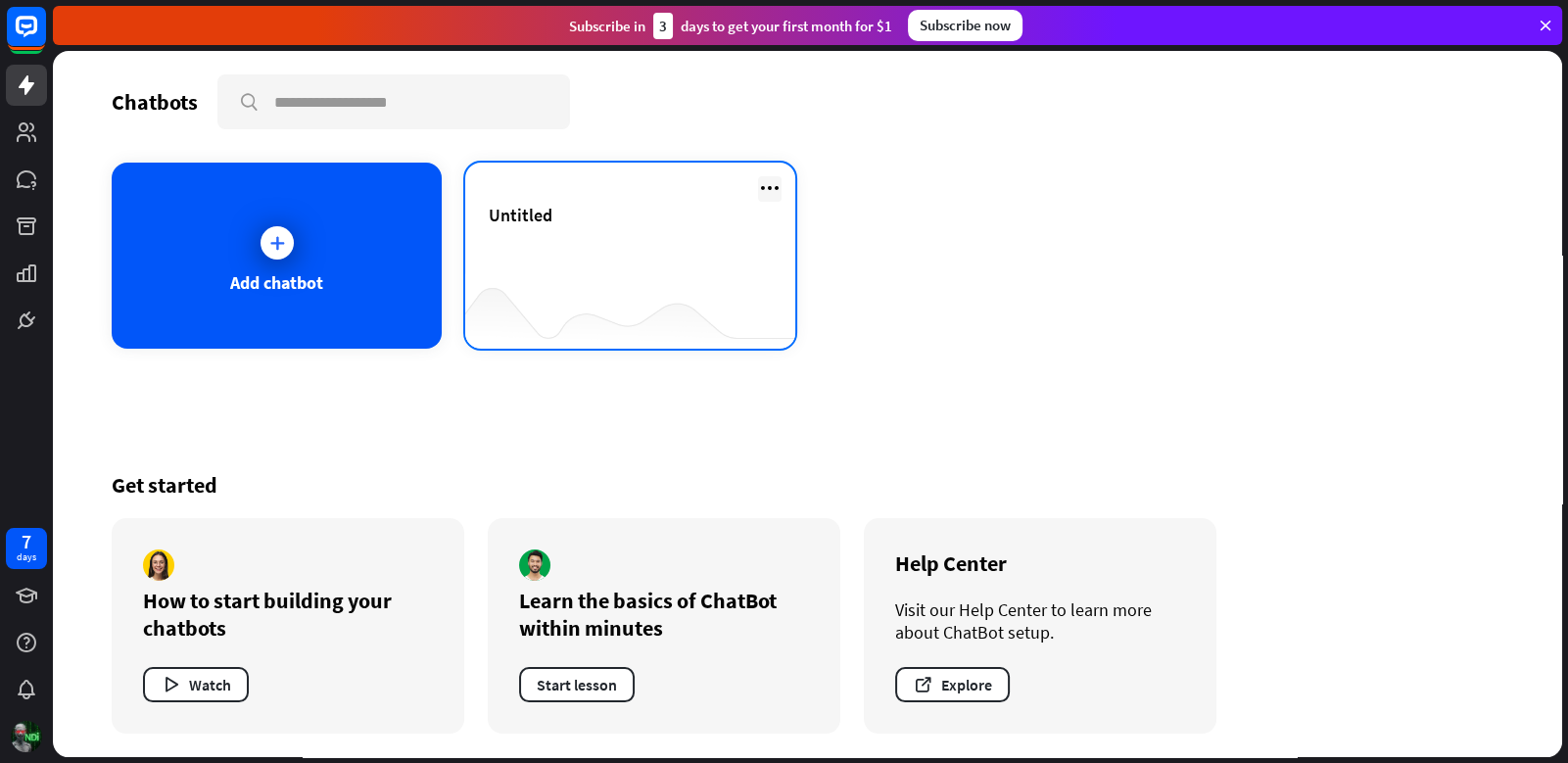
click at [780, 190] on icon at bounding box center [770, 188] width 24 height 24
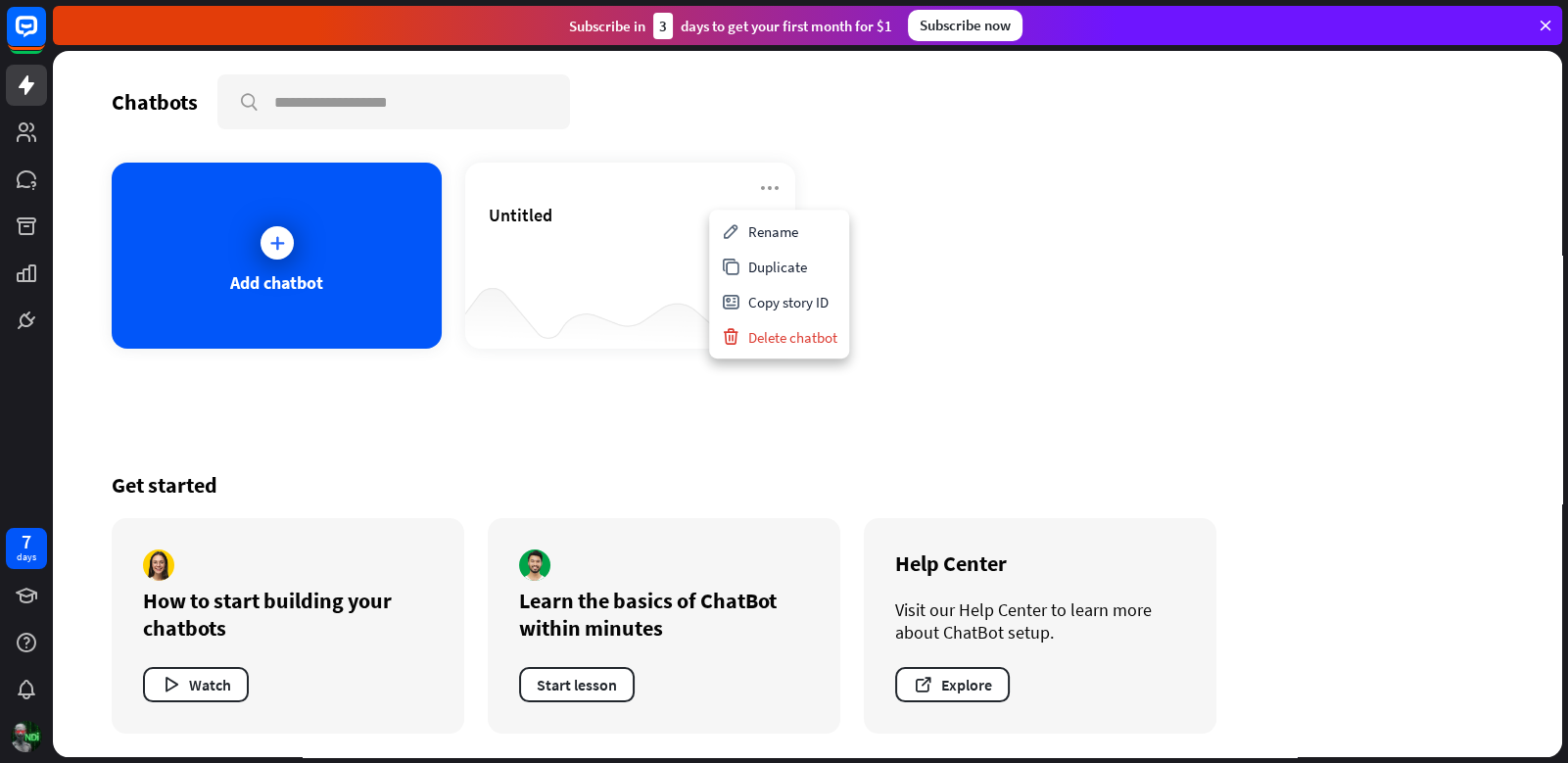
click at [1093, 321] on div "Add chatbot Untitled" at bounding box center [807, 255] width 1391 height 186
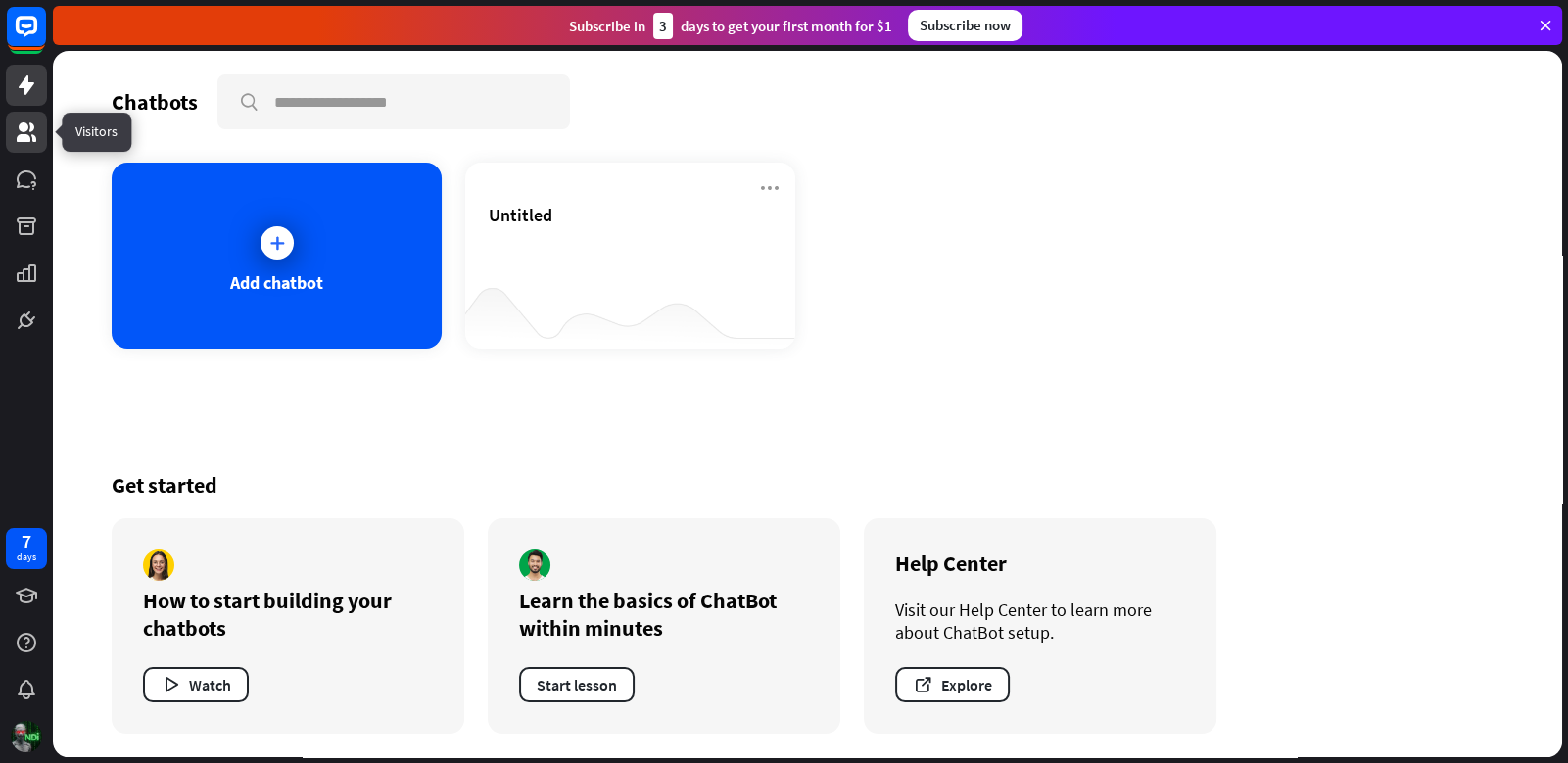
click at [25, 135] on icon at bounding box center [27, 132] width 20 height 20
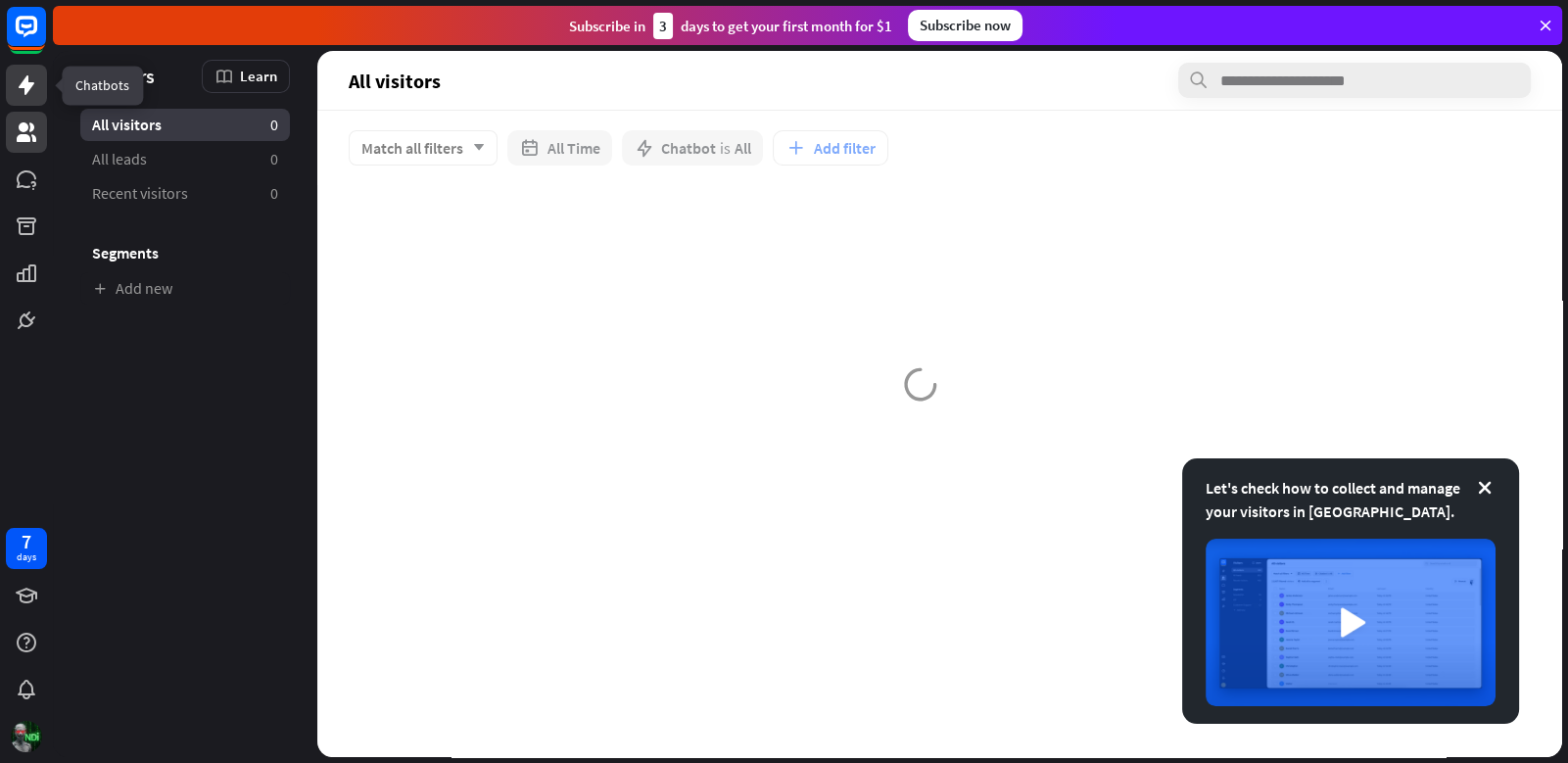
click at [32, 80] on icon at bounding box center [27, 85] width 24 height 24
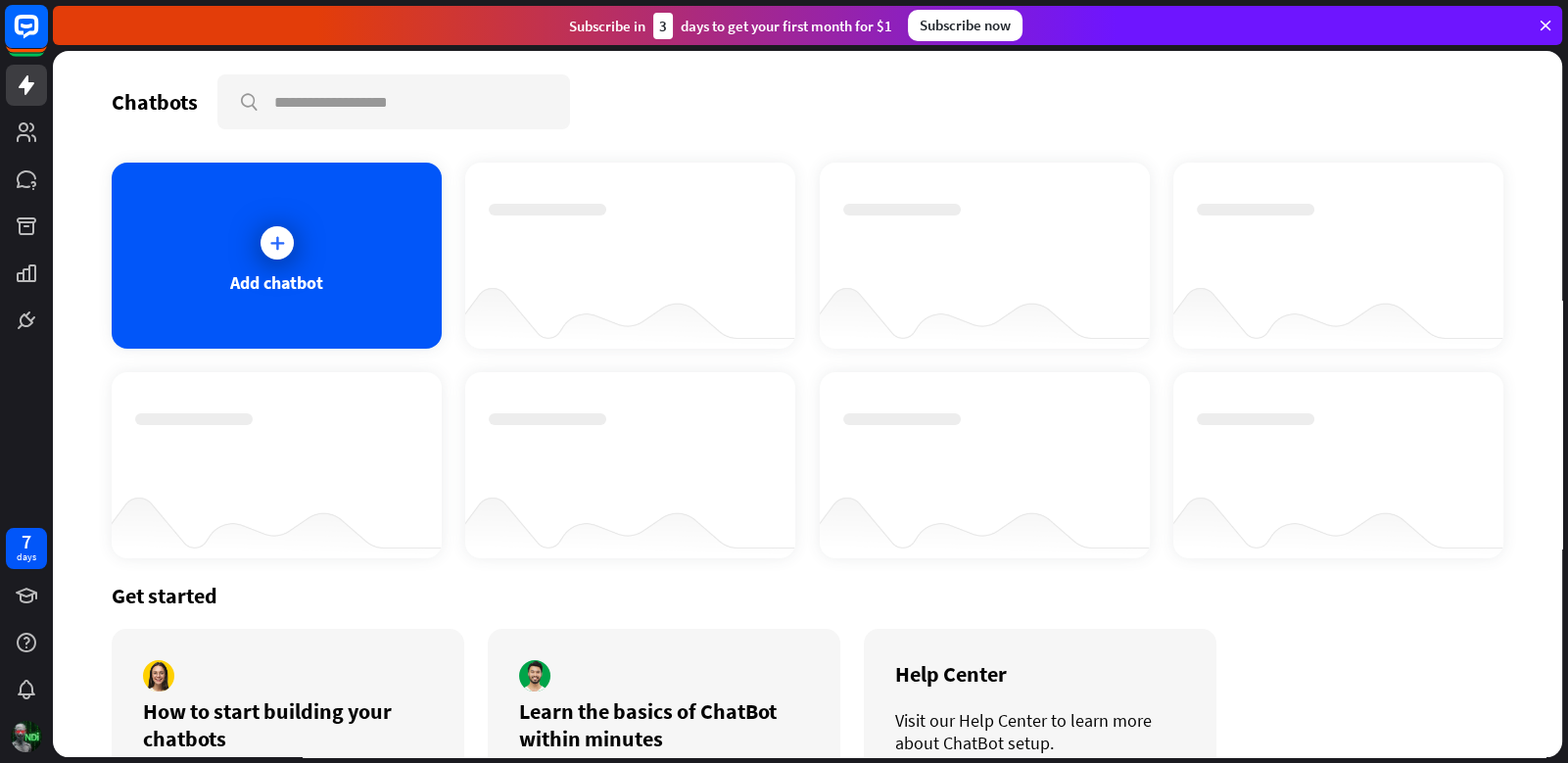
click at [31, 52] on icon at bounding box center [26, 38] width 39 height 39
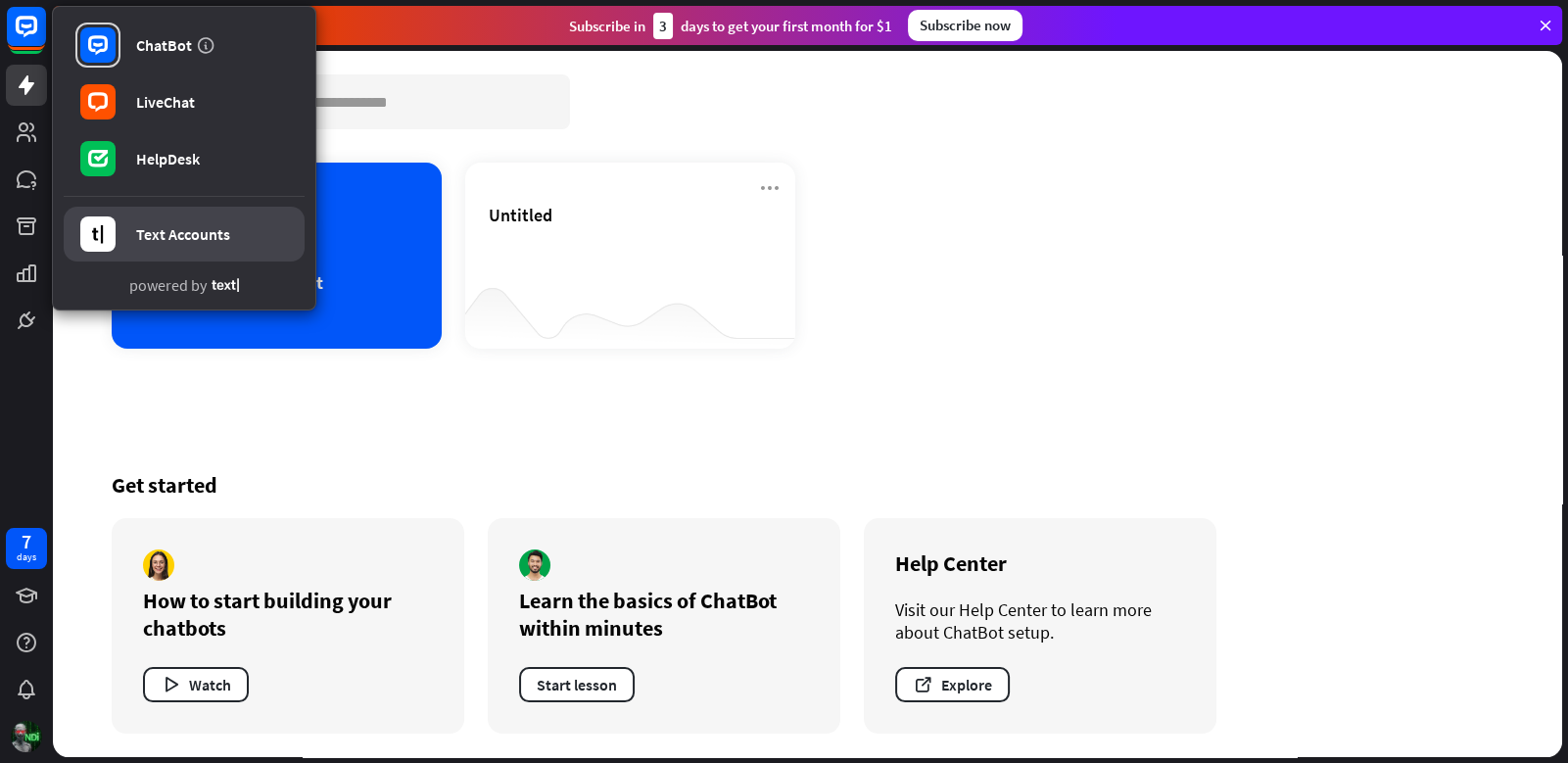
click at [134, 229] on link "Text Accounts" at bounding box center [184, 233] width 240 height 55
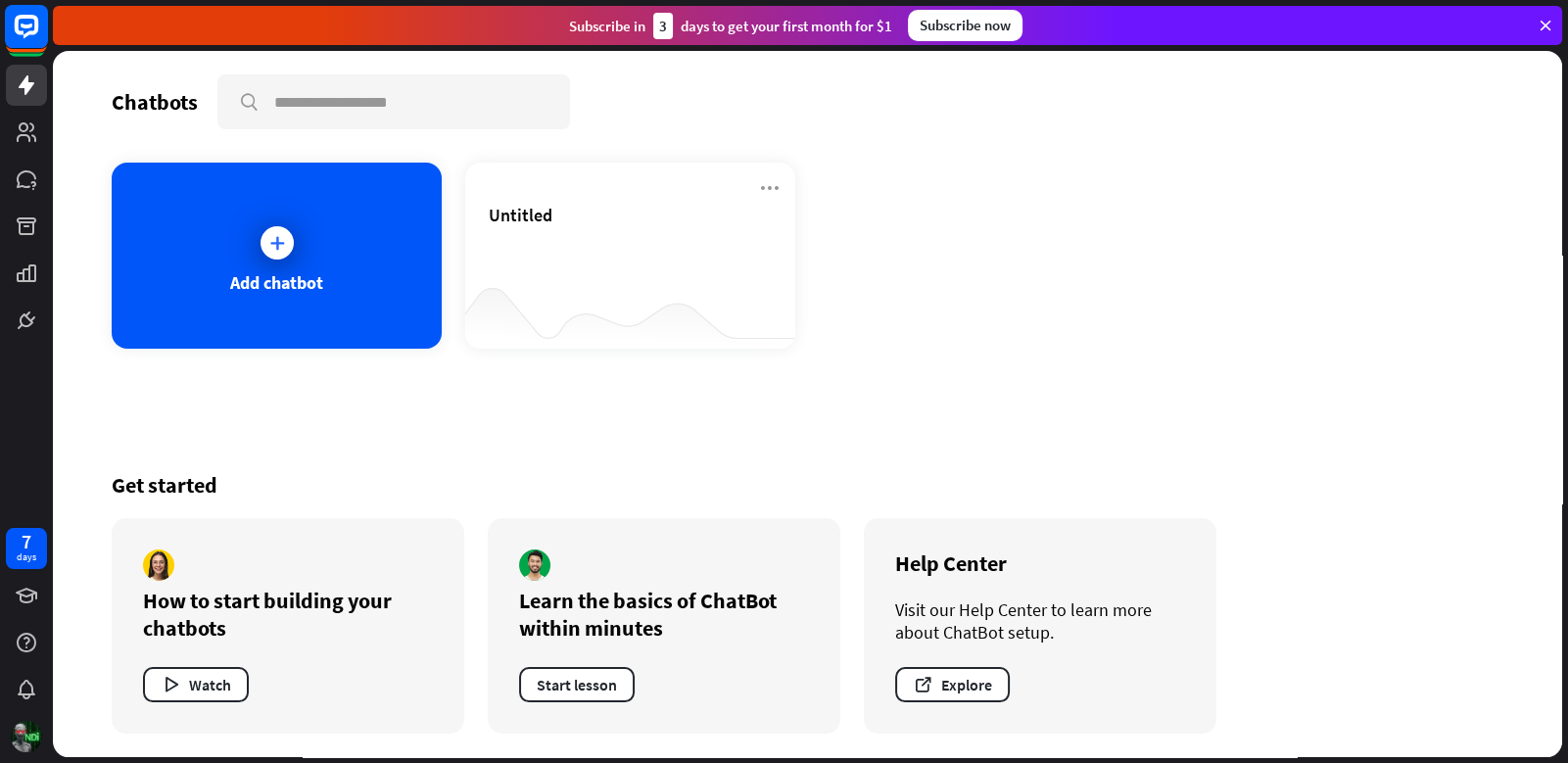
click at [42, 34] on div at bounding box center [26, 170] width 53 height 341
click at [42, 34] on rect at bounding box center [26, 26] width 43 height 43
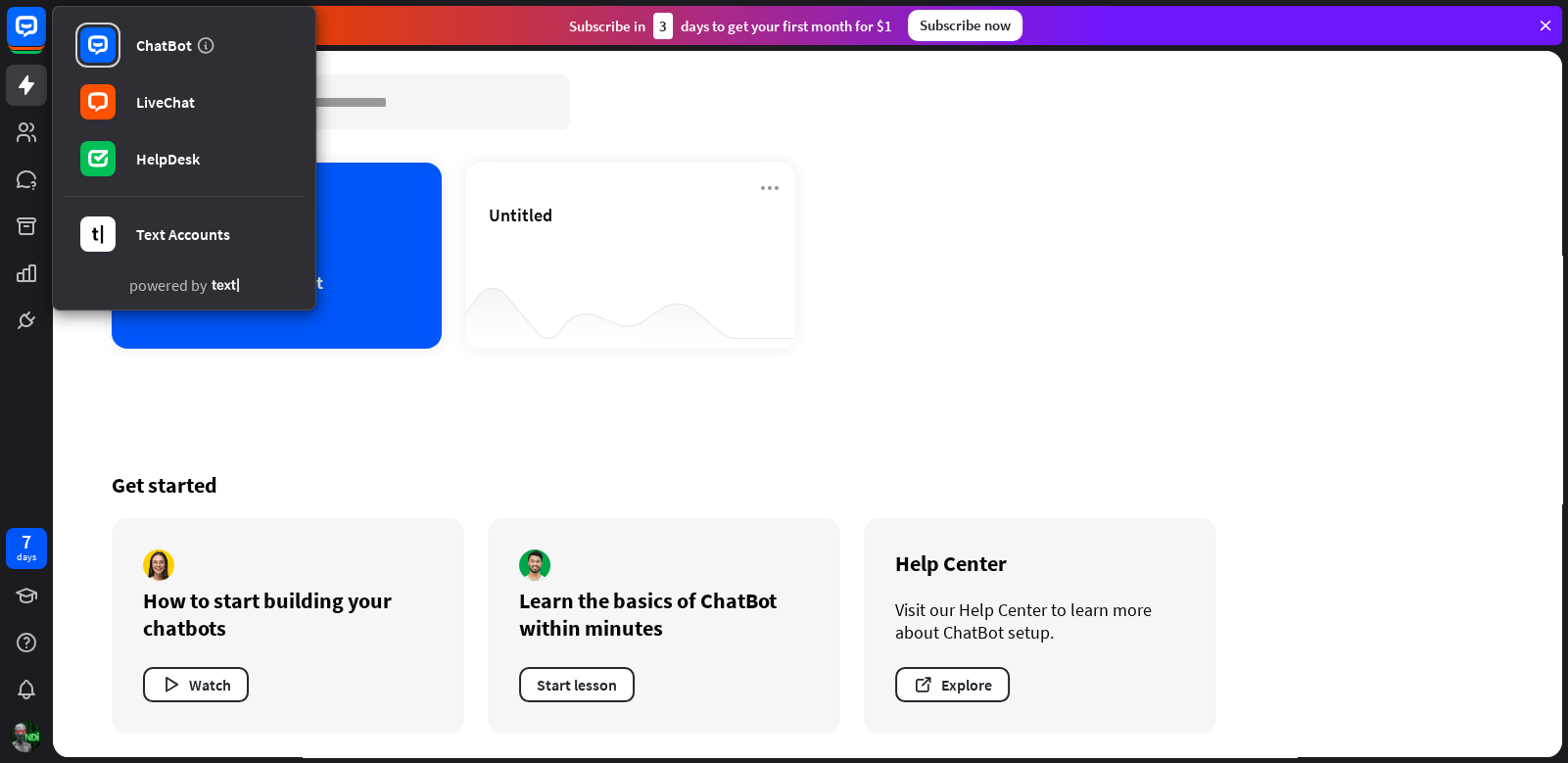
click at [1107, 268] on div "Add chatbot Untitled" at bounding box center [807, 255] width 1391 height 186
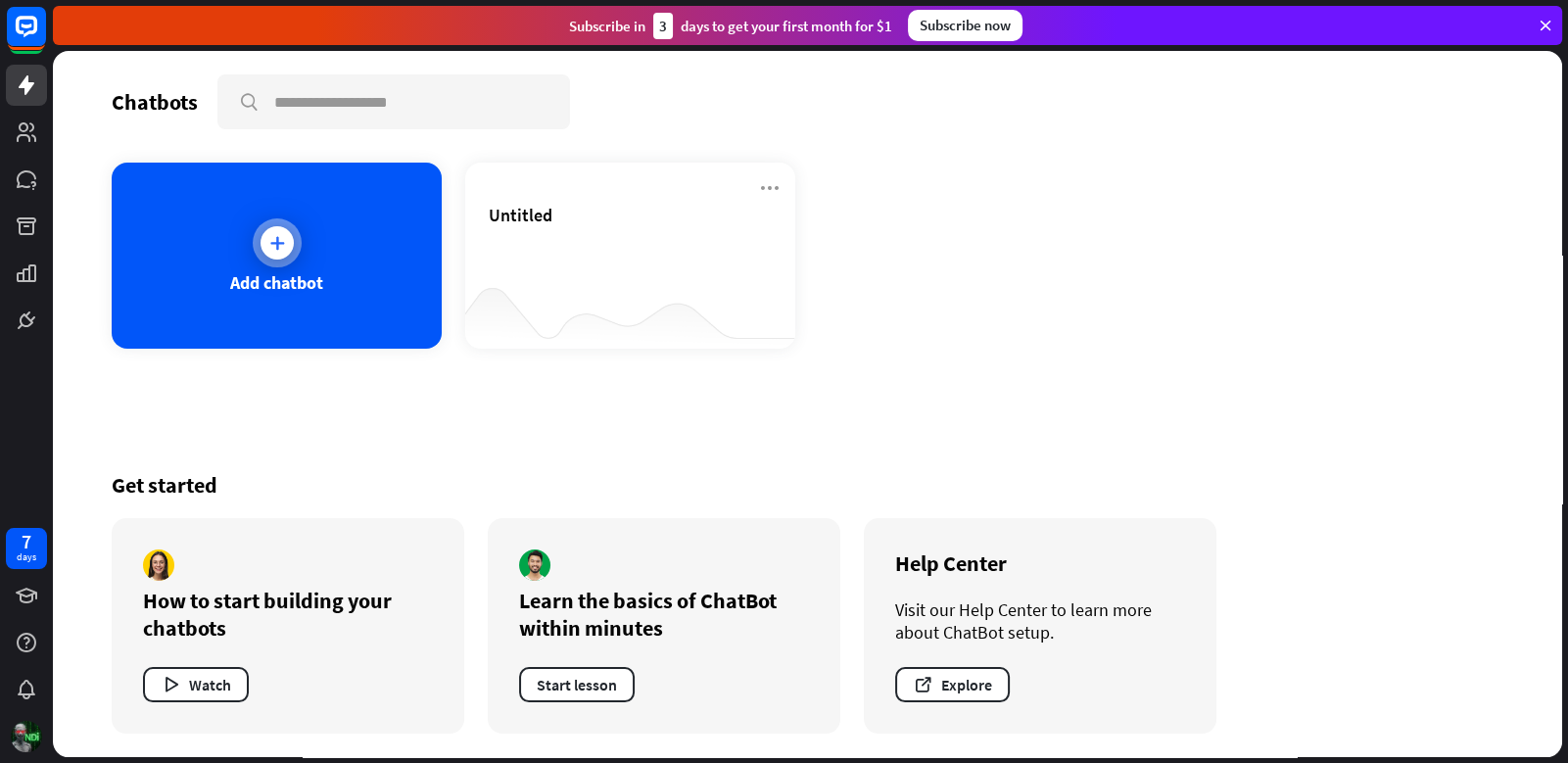
click at [319, 289] on div "Add chatbot" at bounding box center [277, 282] width 93 height 23
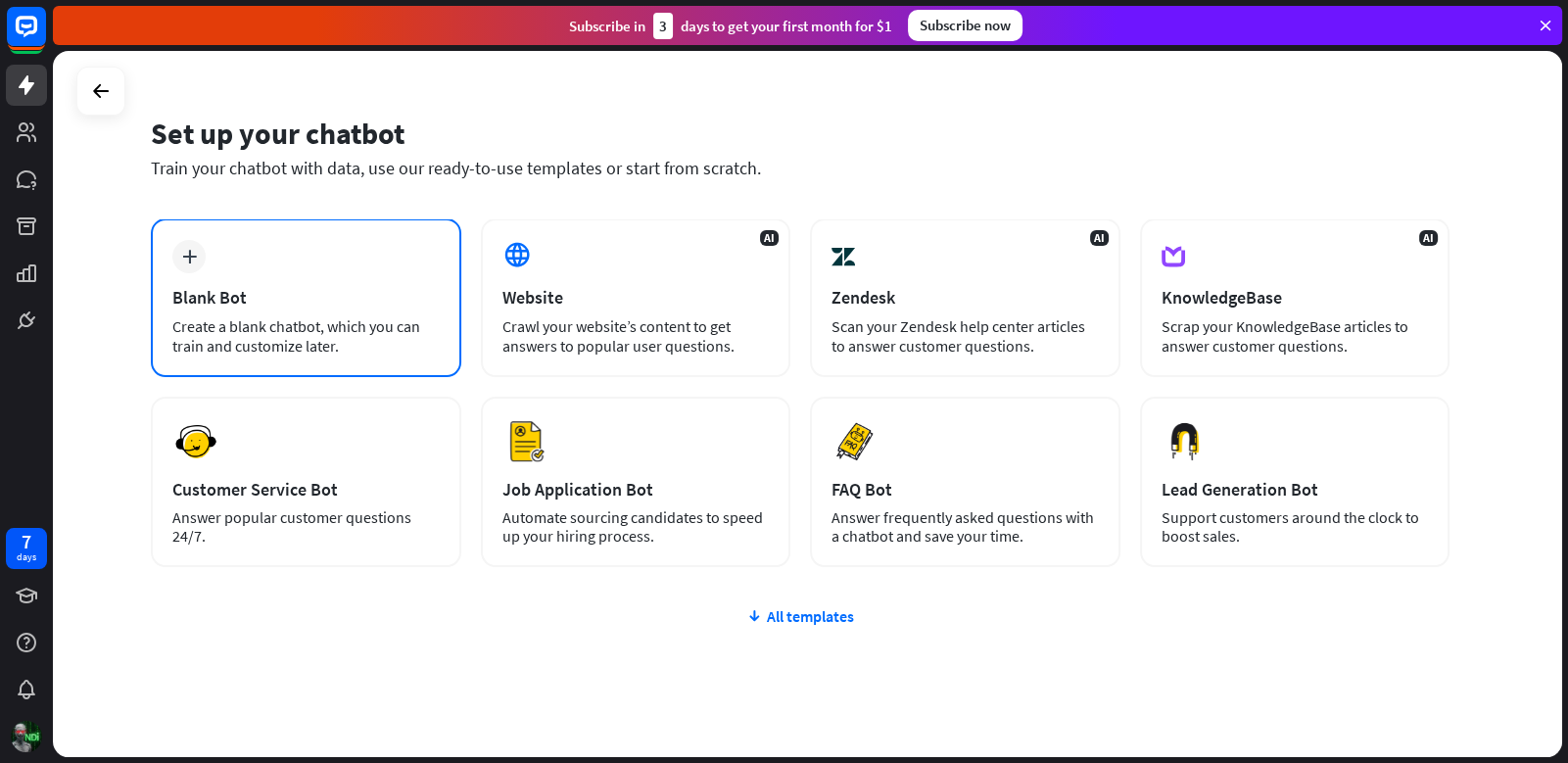
scroll to position [82, 0]
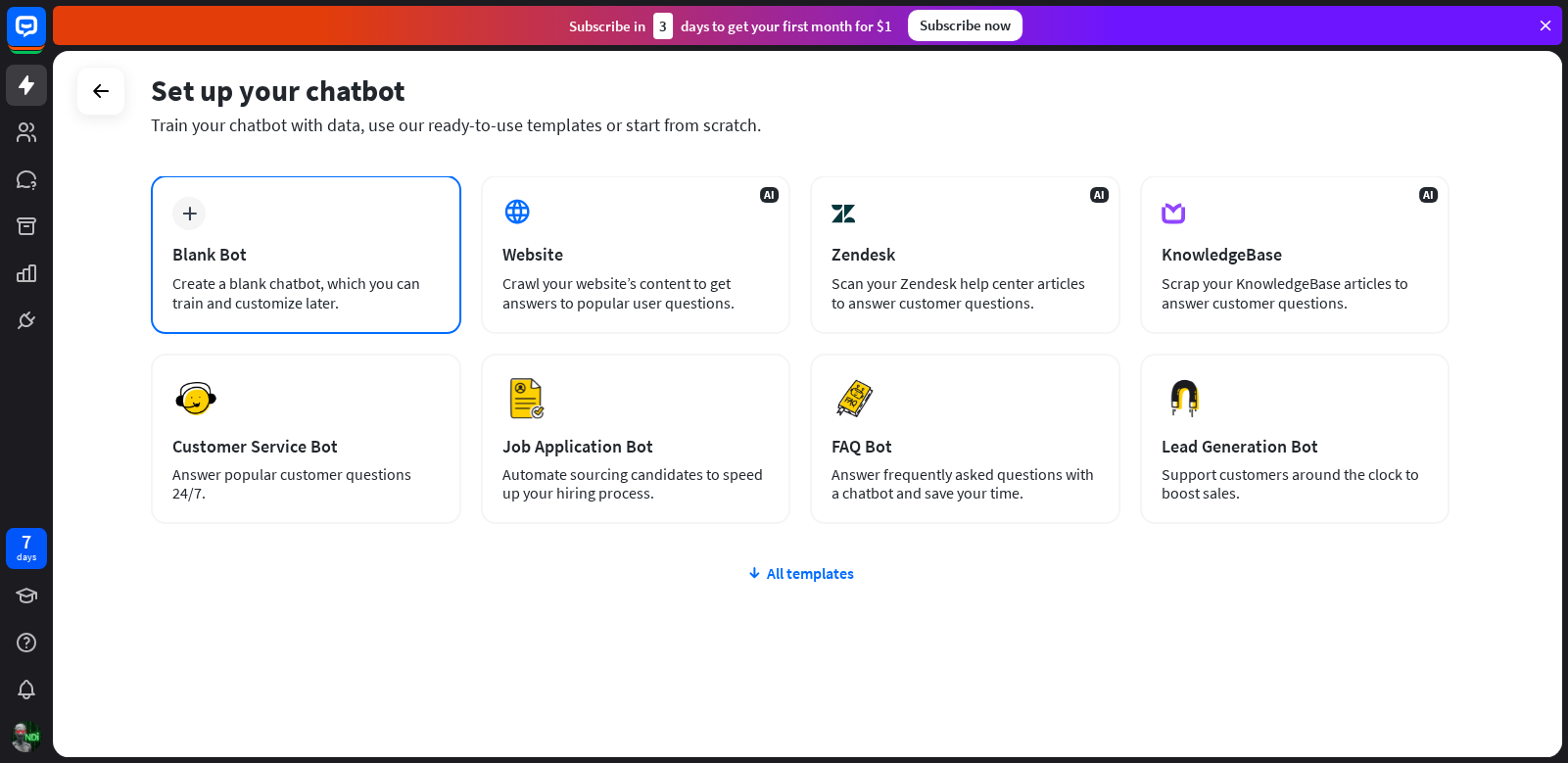
click at [305, 183] on div "plus Blank Bot Create a blank chatbot, which you can train and customize later." at bounding box center [306, 254] width 310 height 159
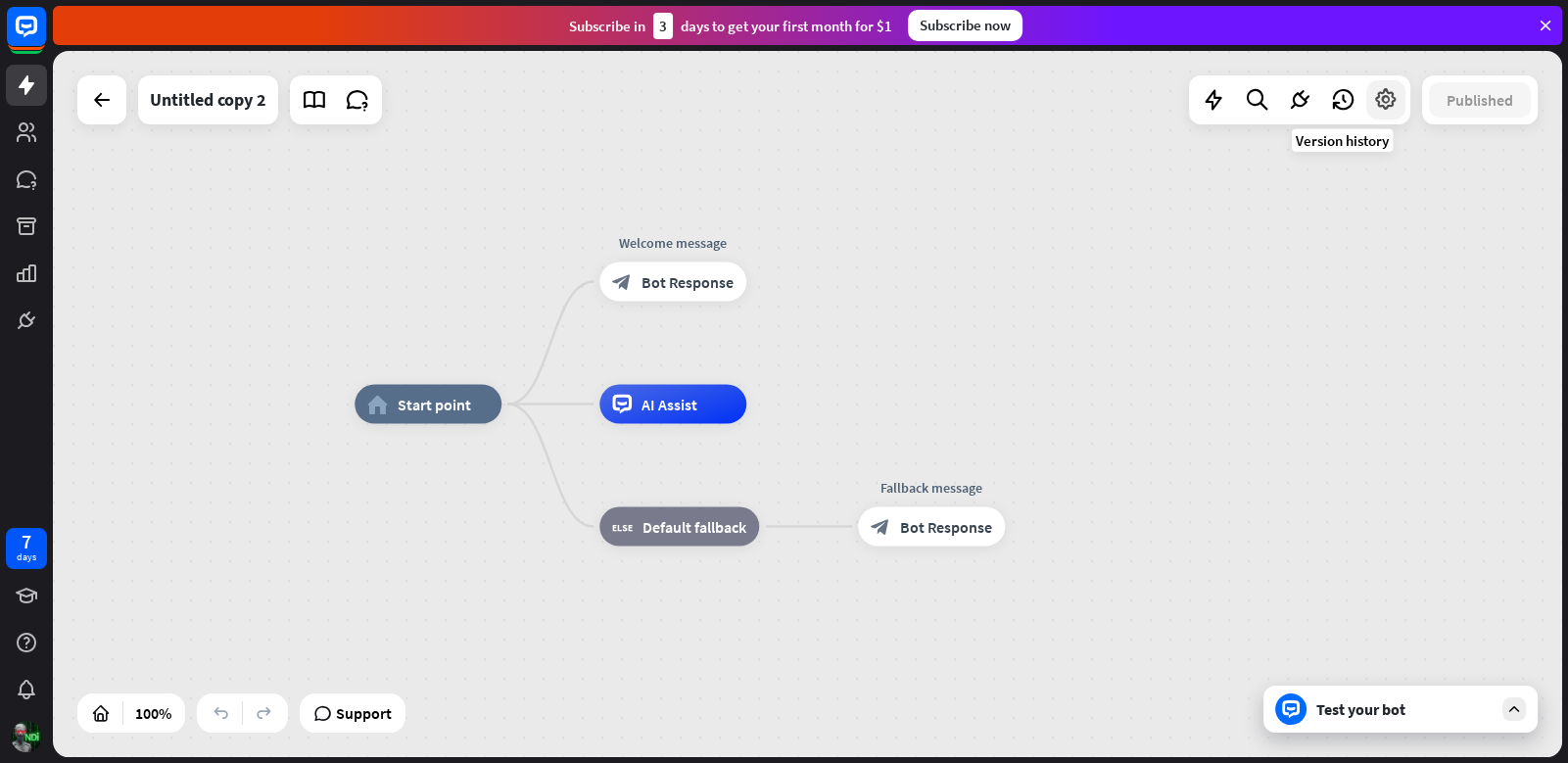
click at [1374, 102] on icon at bounding box center [1386, 100] width 26 height 26
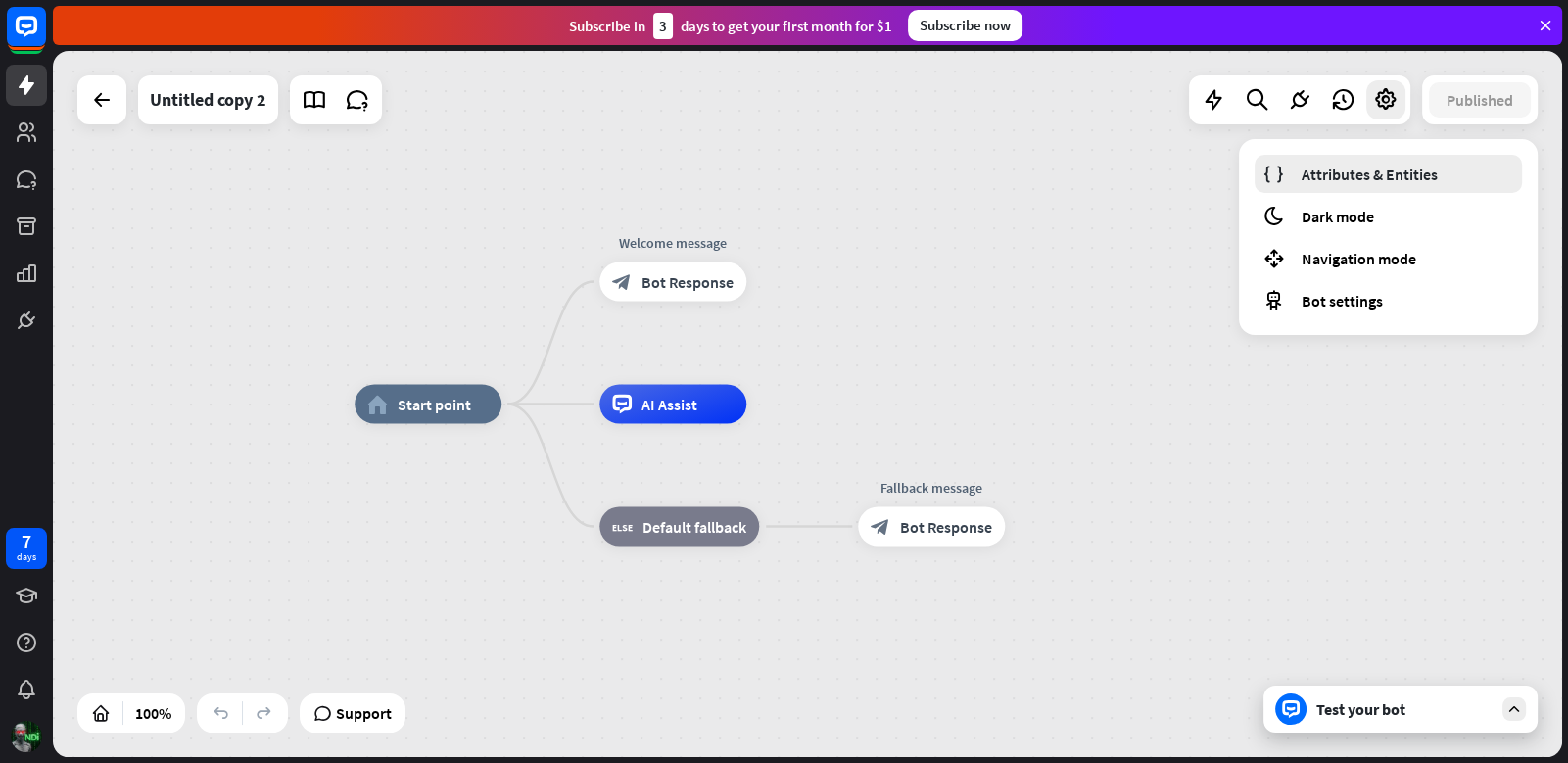
click at [1338, 168] on span "Attributes & Entities" at bounding box center [1369, 175] width 136 height 20
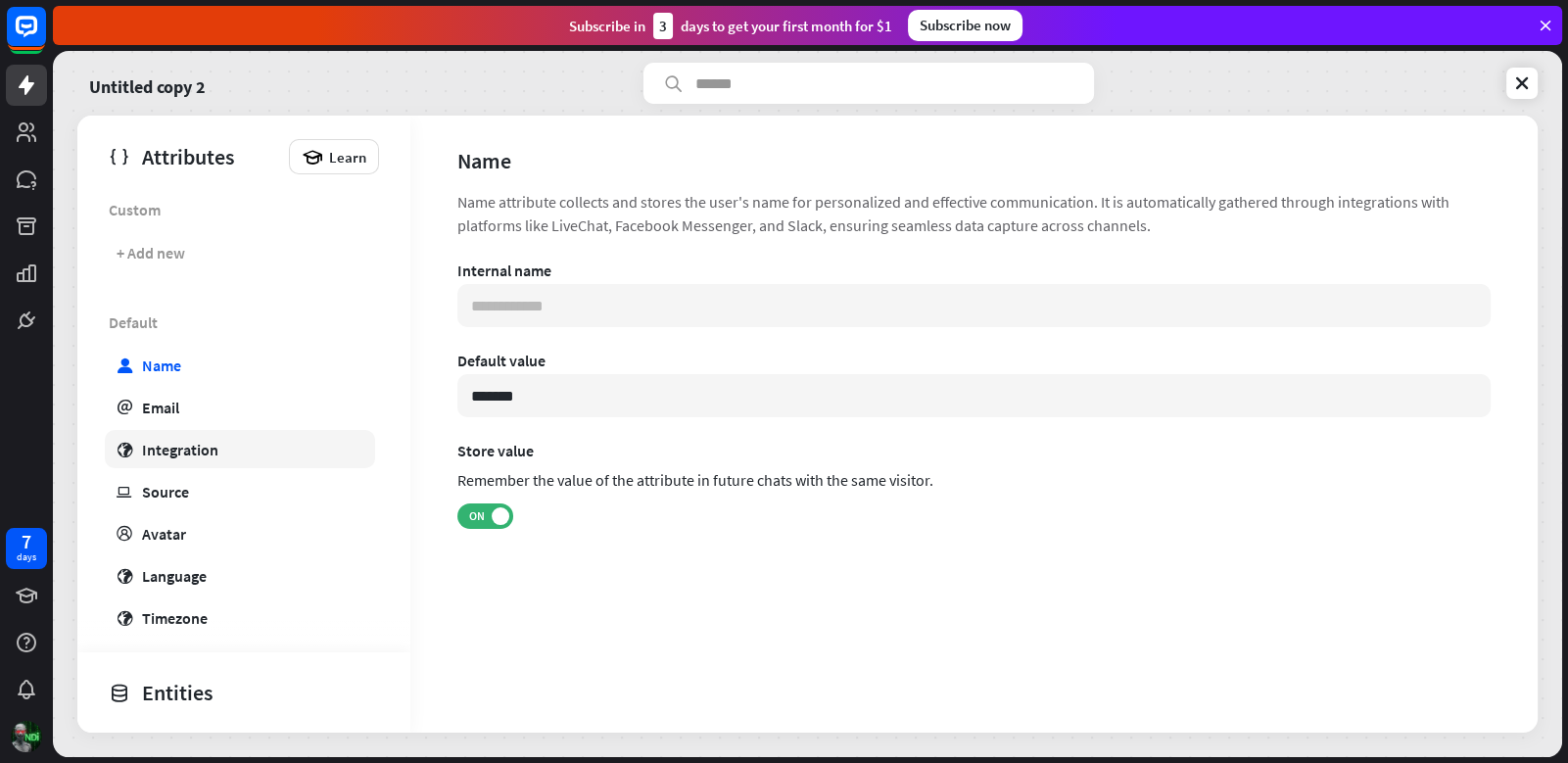
click at [173, 455] on div "Integration" at bounding box center [180, 449] width 77 height 20
type input "**********"
type input "***"
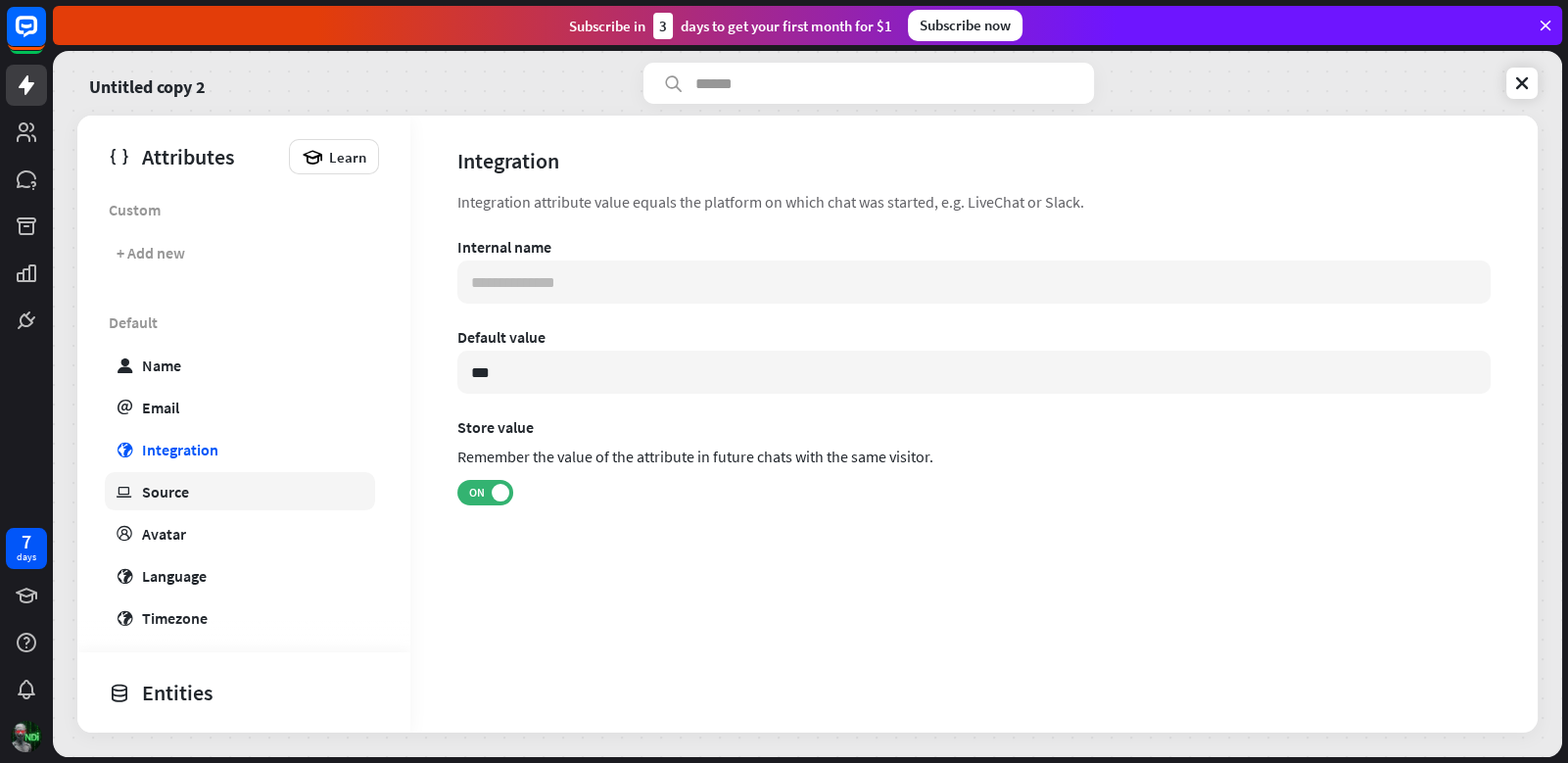
click at [180, 483] on div "Source" at bounding box center [165, 492] width 47 height 20
type input "**********"
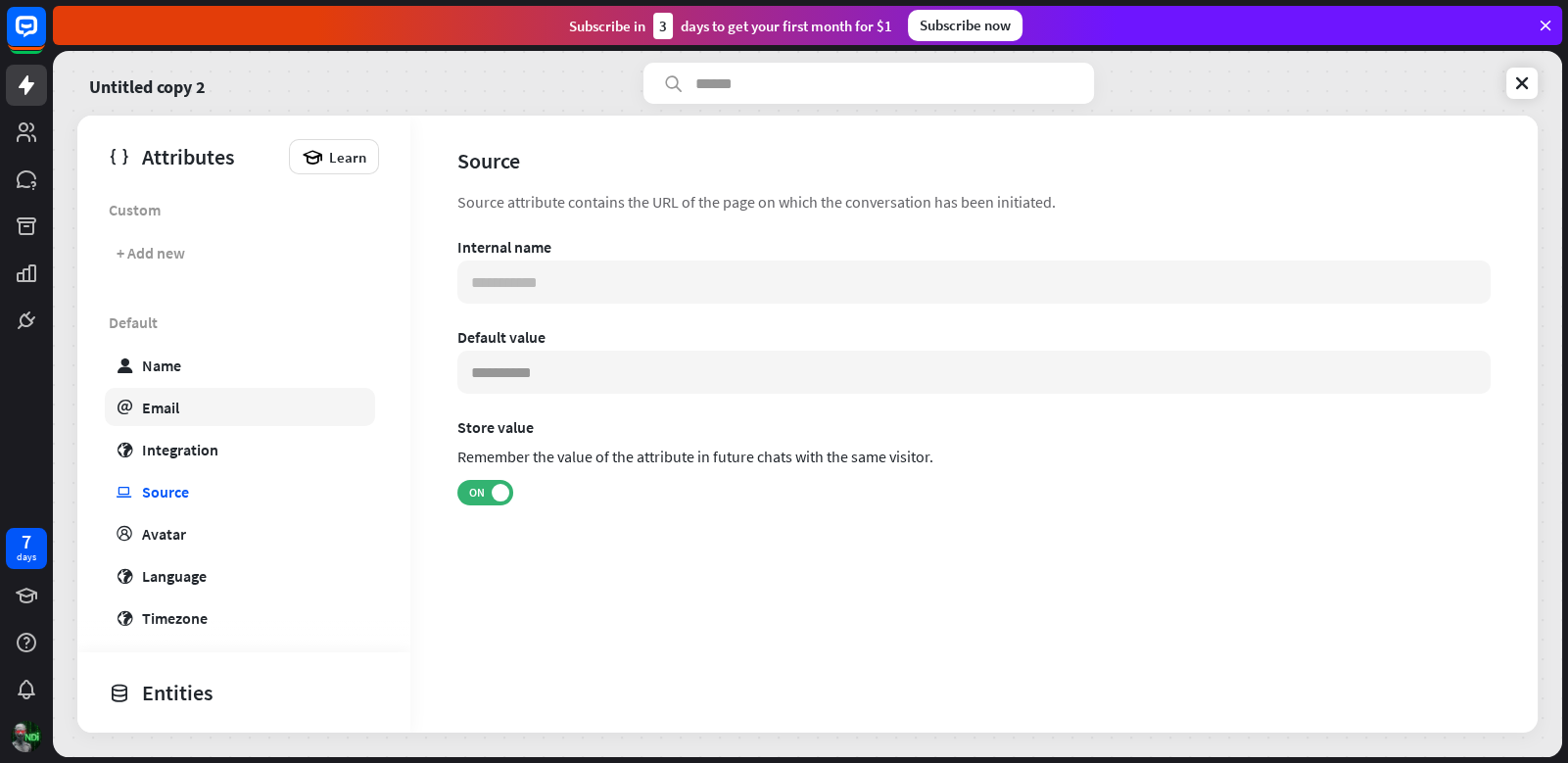
click at [201, 408] on link "email Email" at bounding box center [239, 406] width 270 height 38
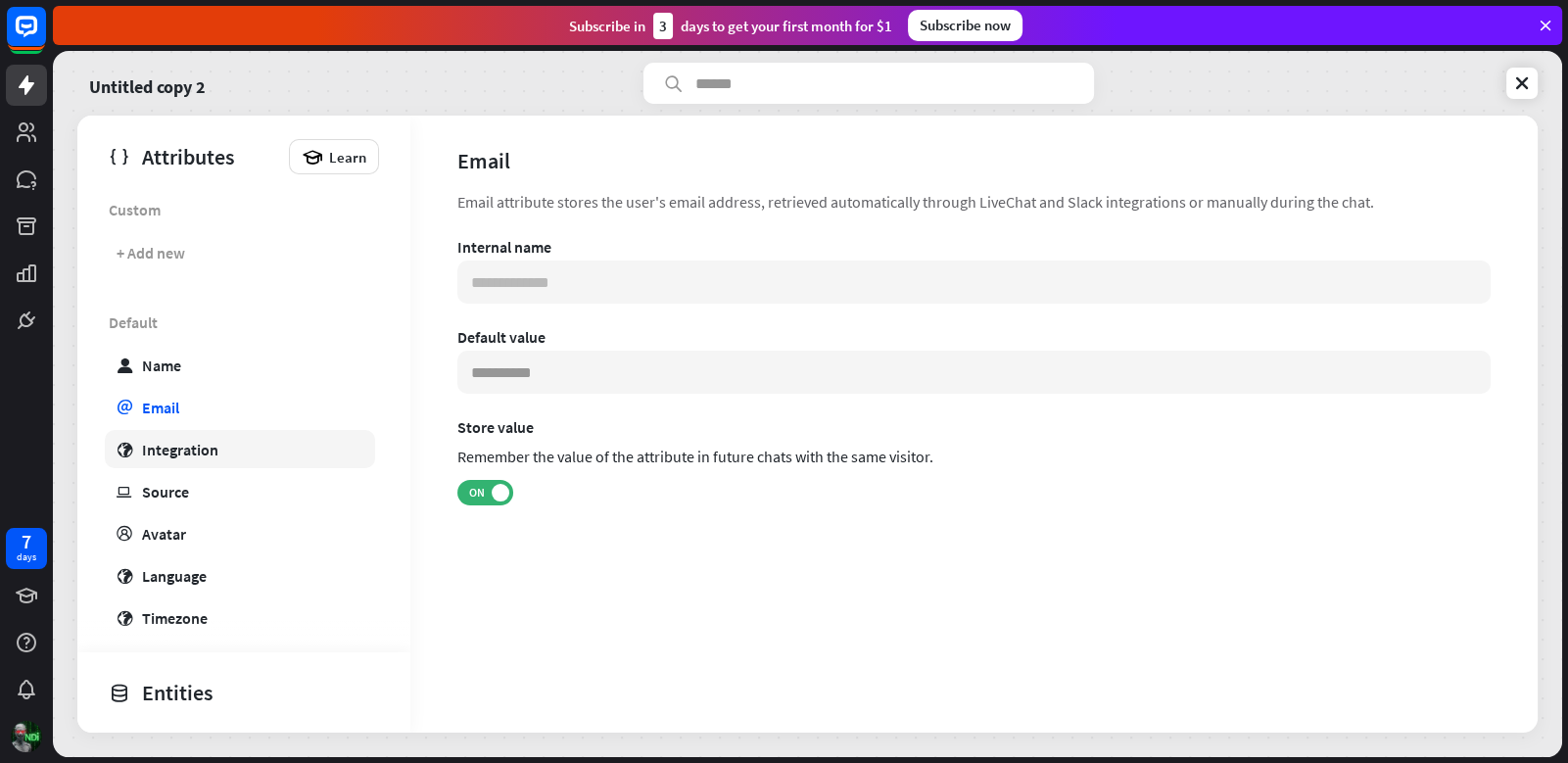
click at [190, 441] on div "Integration" at bounding box center [180, 449] width 77 height 20
type input "**********"
type input "***"
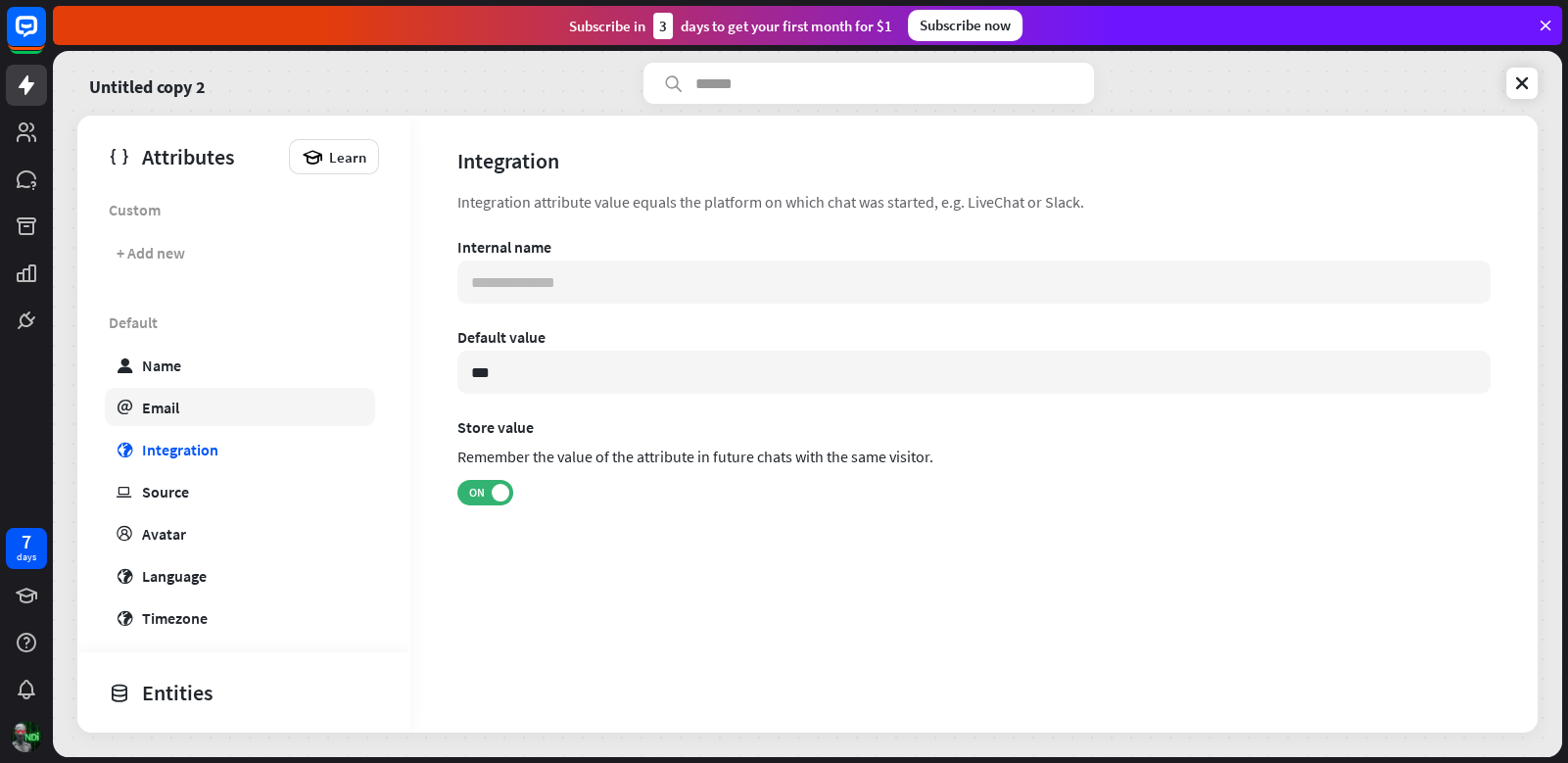
click at [191, 388] on link "email Email" at bounding box center [239, 406] width 270 height 38
type input "**********"
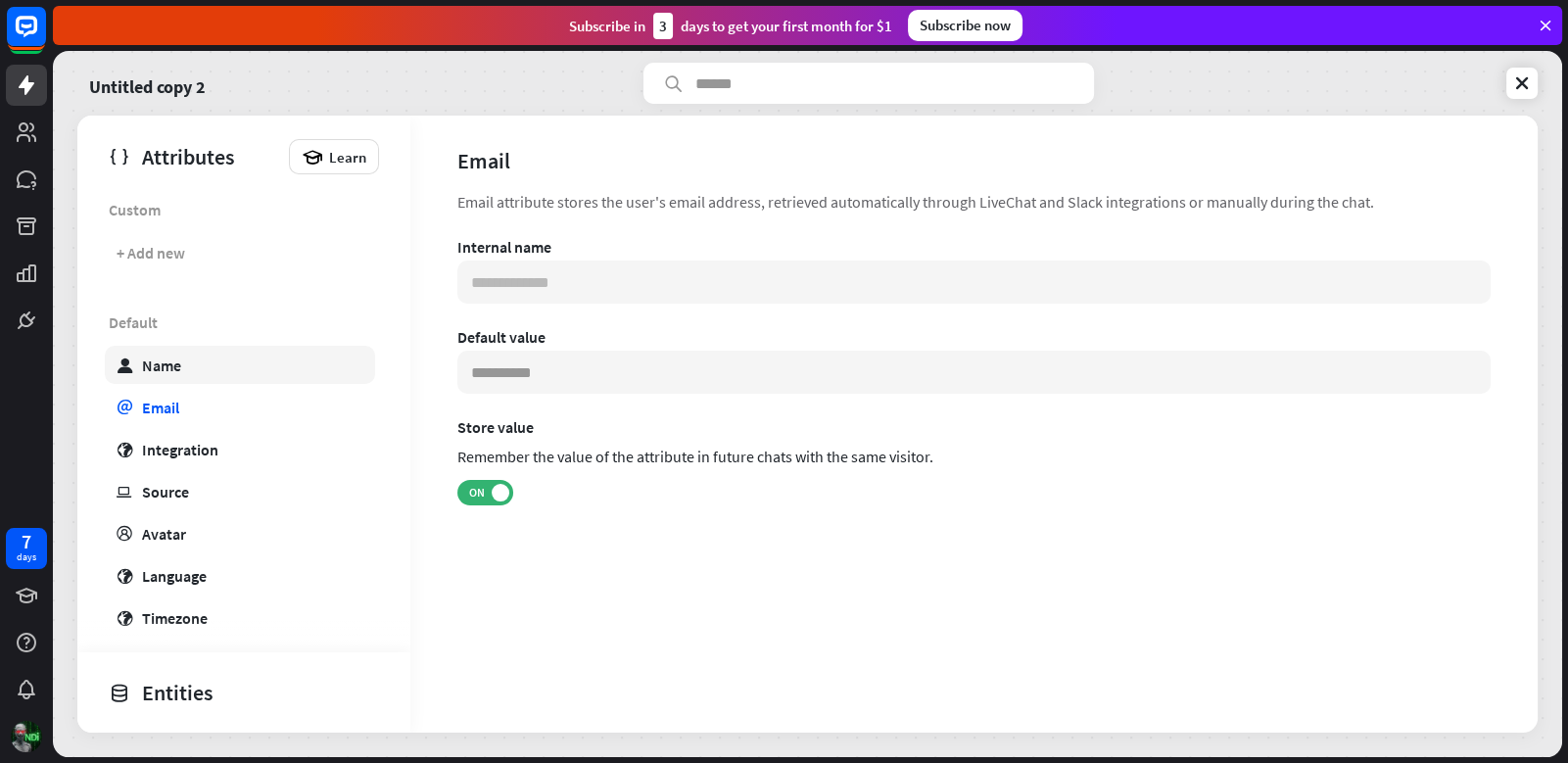
click at [200, 370] on link "user Name" at bounding box center [239, 365] width 270 height 38
type input "**********"
type input "*******"
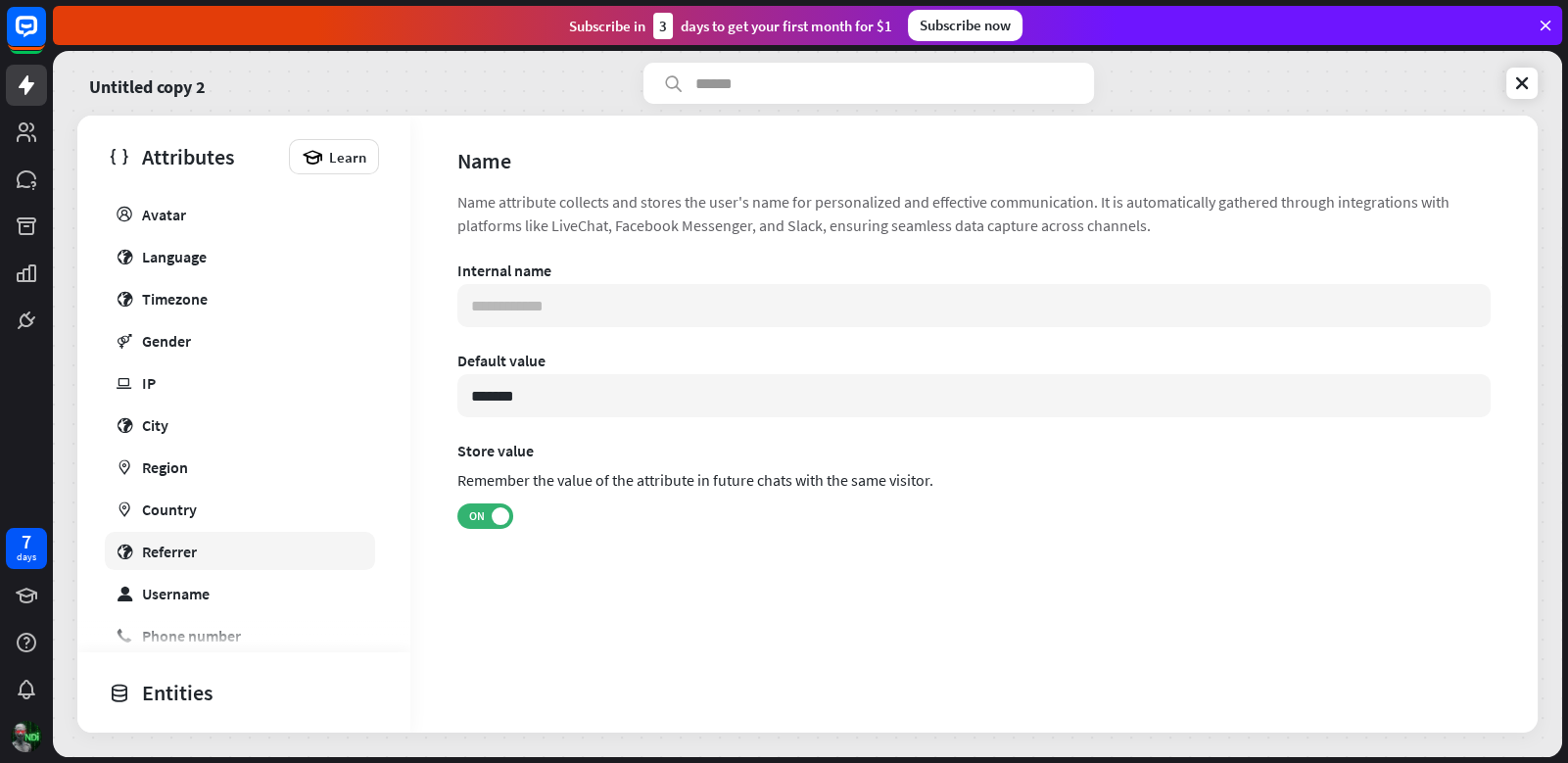
scroll to position [352, 0]
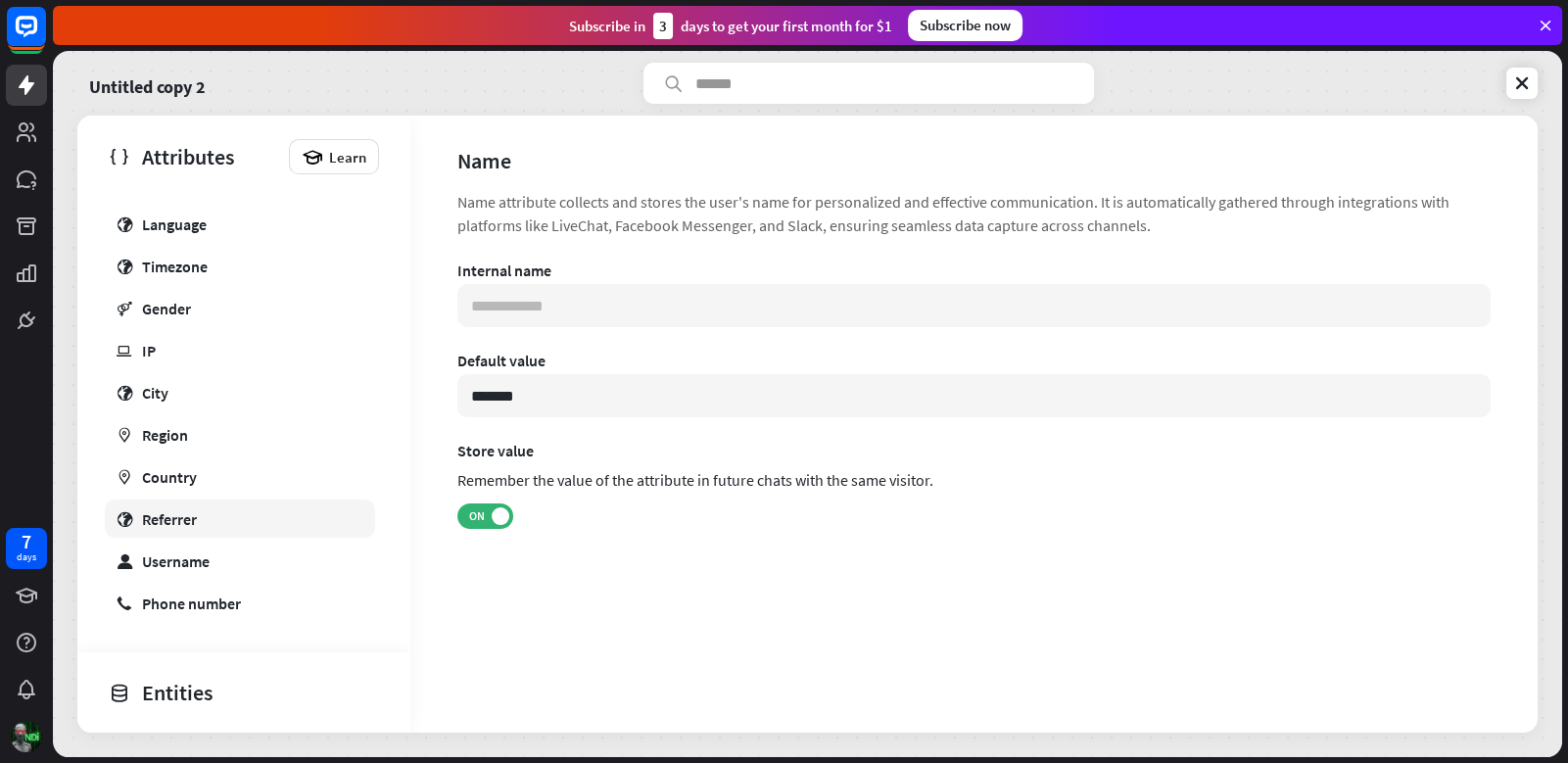
click at [247, 515] on link "globe Referrer" at bounding box center [239, 519] width 270 height 38
type input "**********"
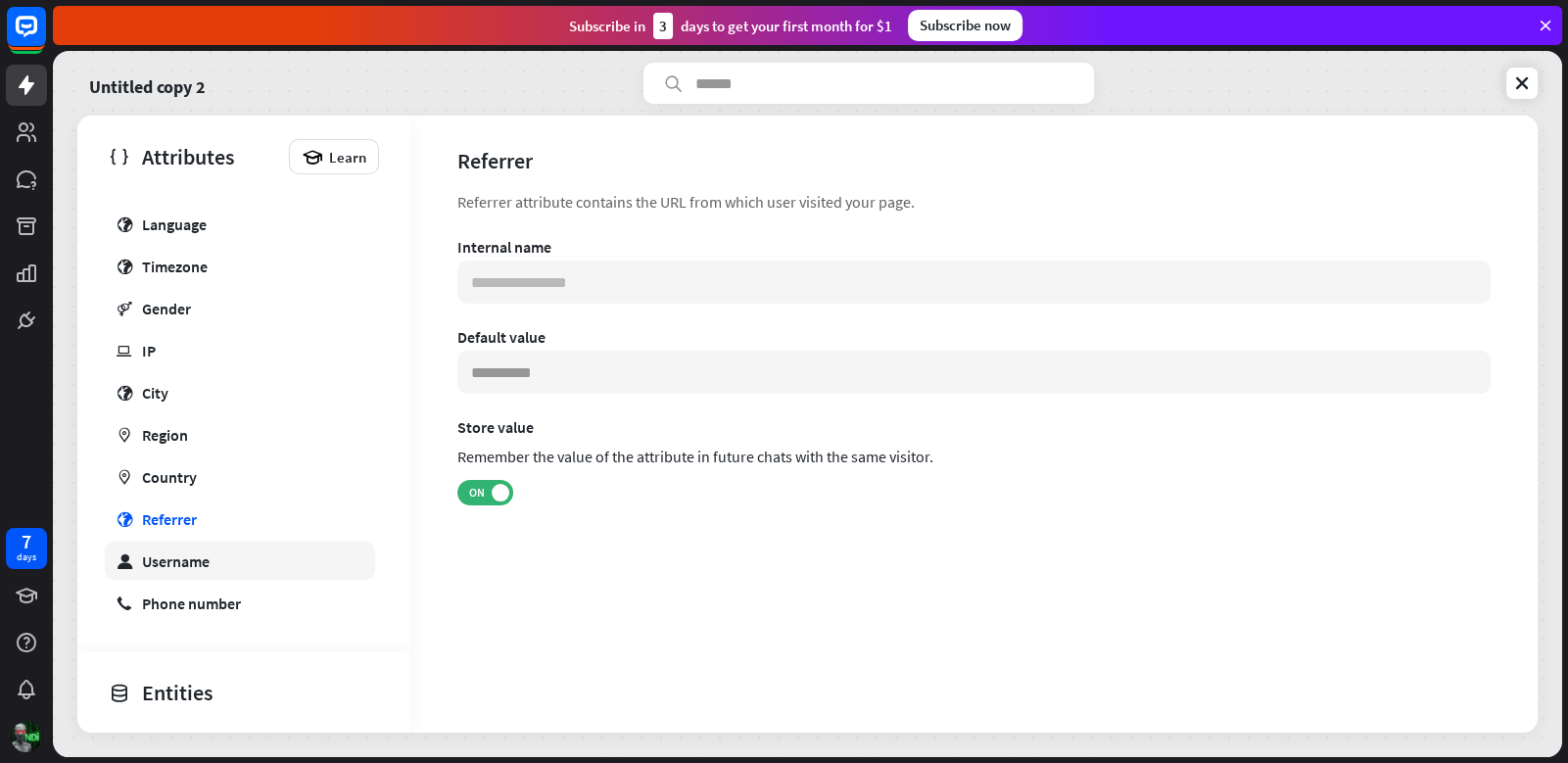
click at [235, 552] on link "user Username" at bounding box center [239, 560] width 270 height 38
click at [234, 552] on link "user Username" at bounding box center [239, 560] width 270 height 38
click at [223, 464] on link "marker Country" at bounding box center [239, 476] width 270 height 38
click at [209, 426] on link "marker Region" at bounding box center [239, 434] width 270 height 38
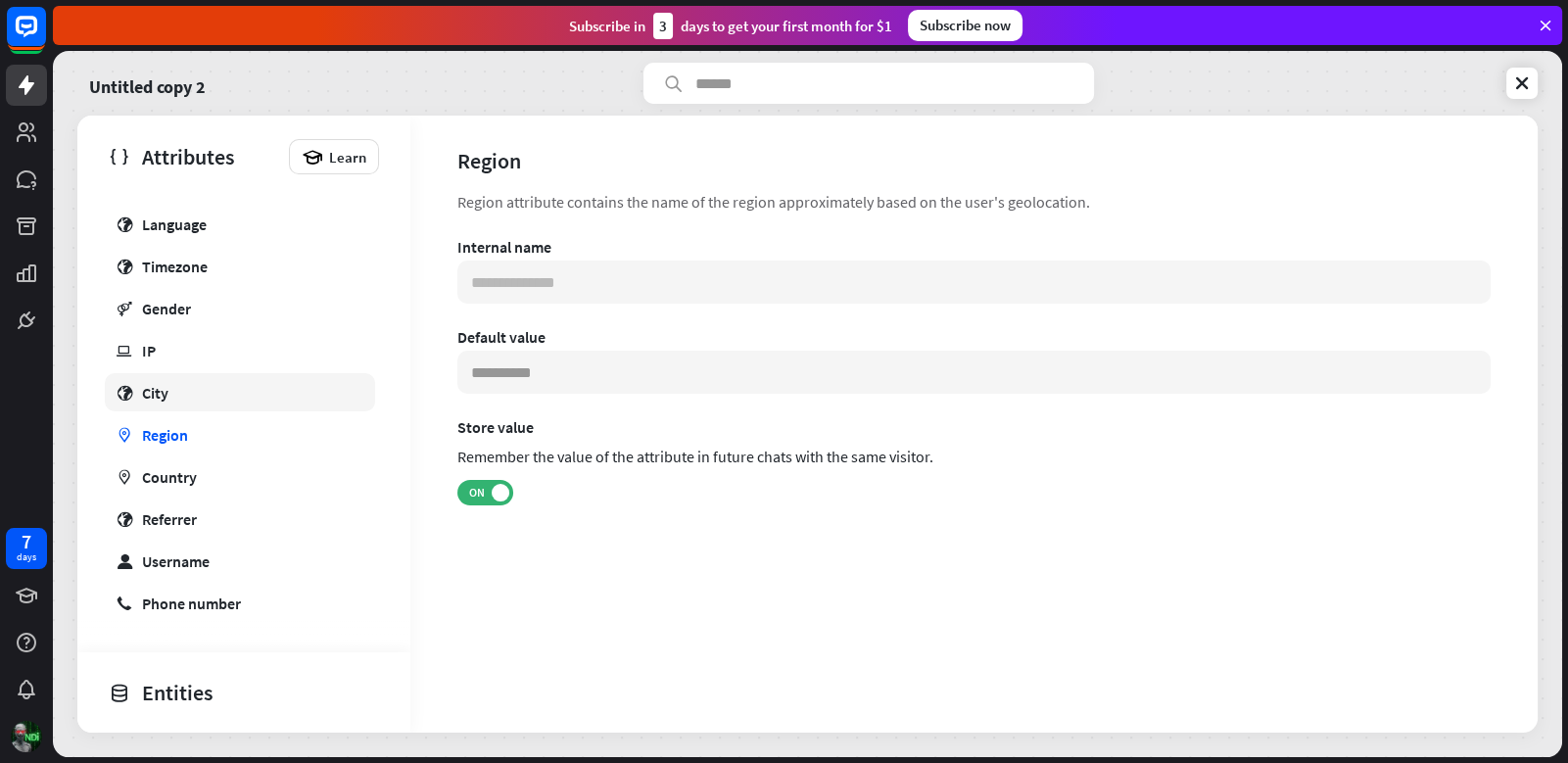
click at [218, 400] on link "globe City" at bounding box center [239, 391] width 270 height 38
click at [230, 283] on div "Default user Name email Email globe Integration ip Source profile Avatar globe …" at bounding box center [243, 286] width 333 height 671
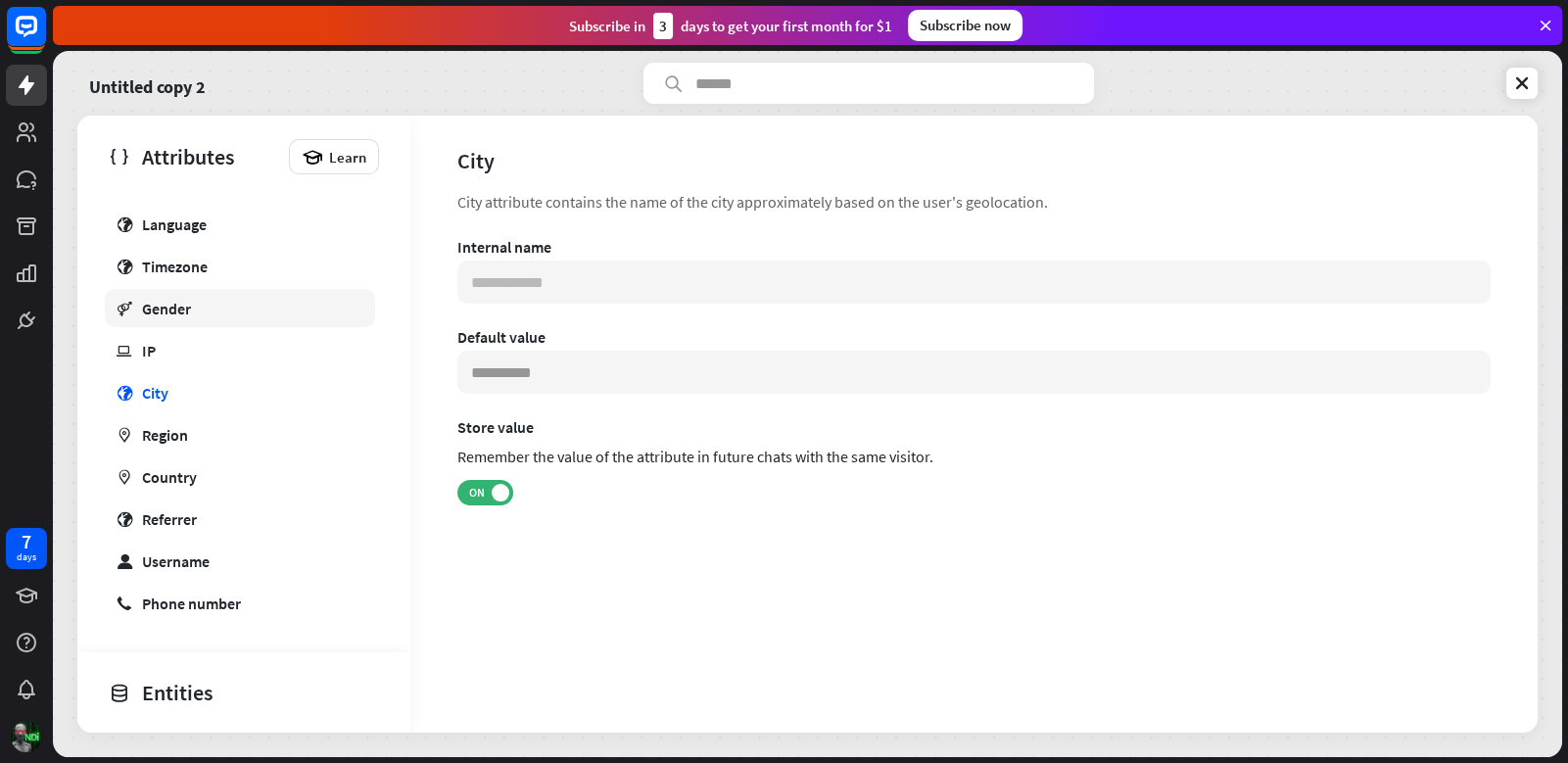
click at [223, 312] on link "gender Gender" at bounding box center [239, 308] width 270 height 38
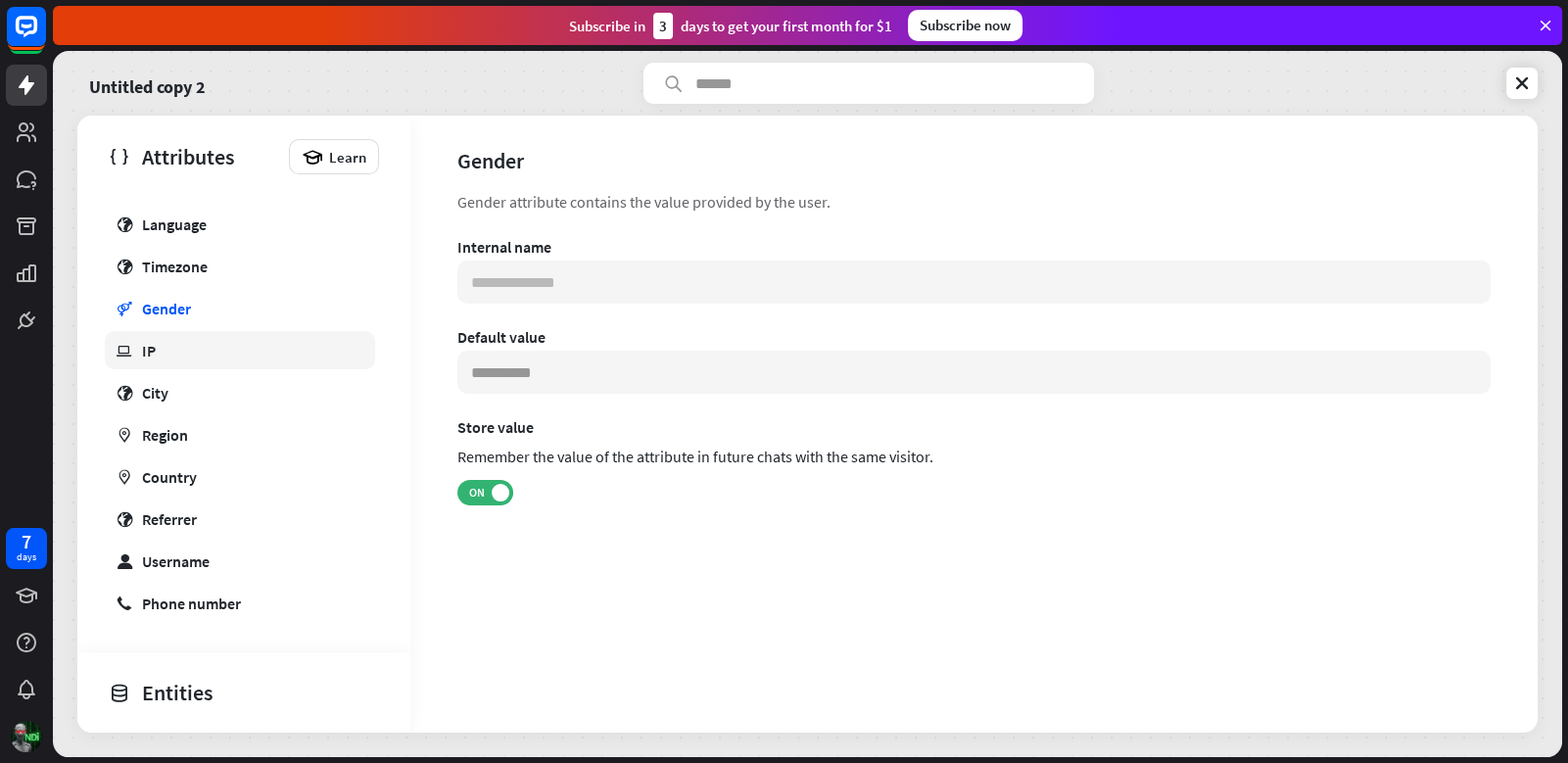
click at [211, 343] on link "ip IP" at bounding box center [239, 350] width 270 height 38
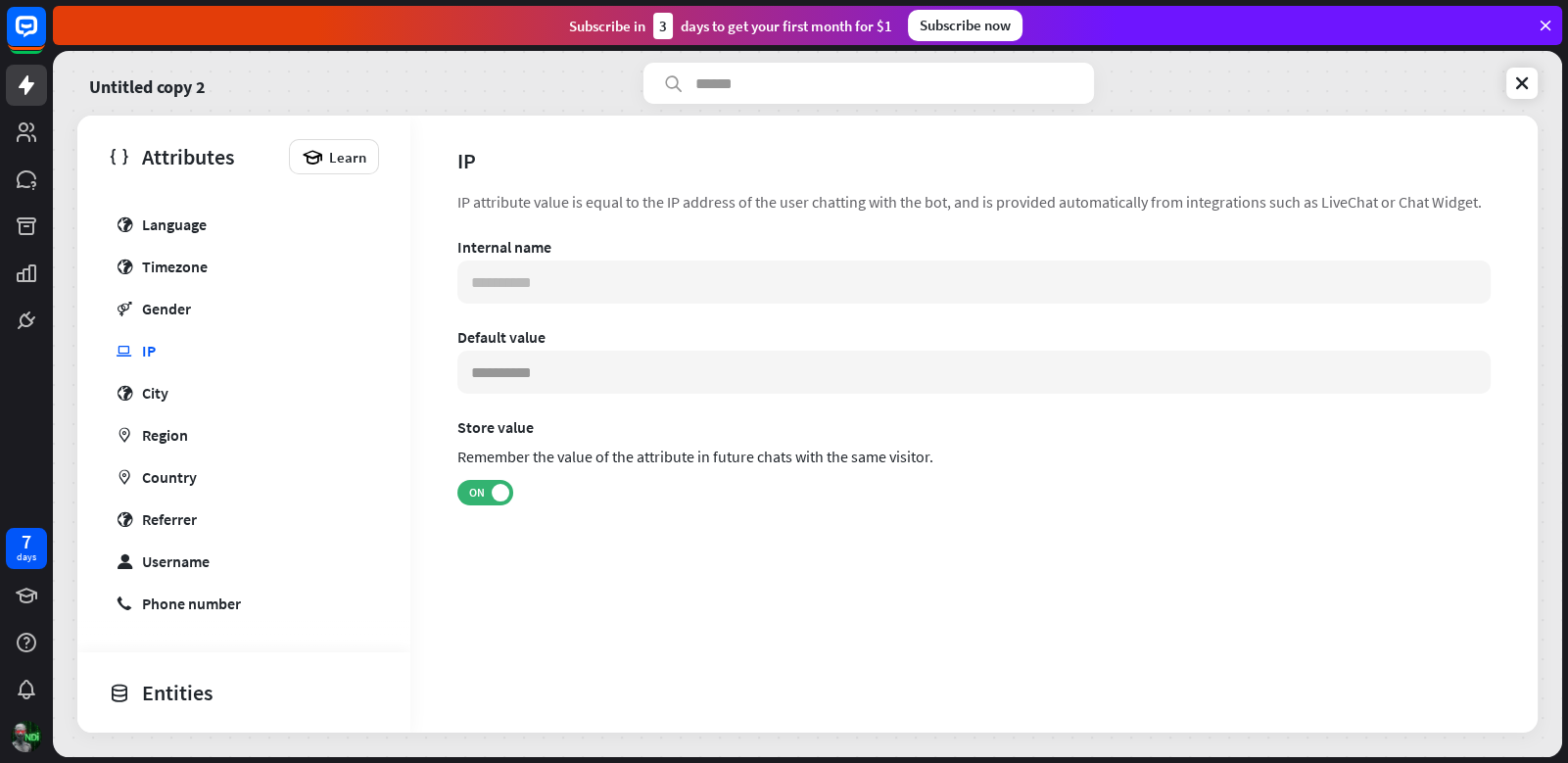
click at [228, 235] on link "globe Language" at bounding box center [239, 224] width 270 height 38
click at [223, 246] on link "globe Timezone" at bounding box center [239, 265] width 270 height 38
type input "**********"
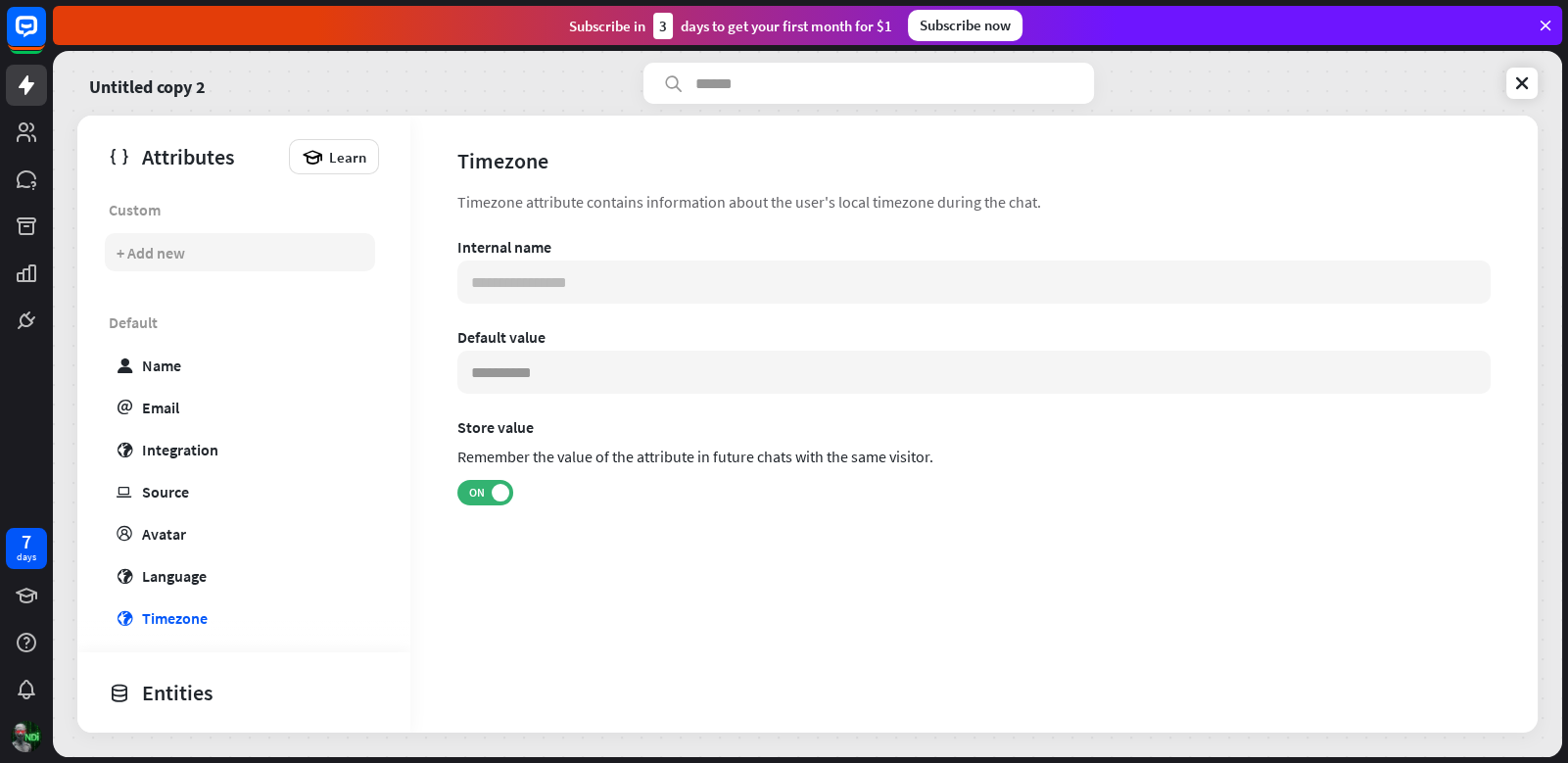
click at [214, 257] on div "+ Add new" at bounding box center [239, 252] width 270 height 38
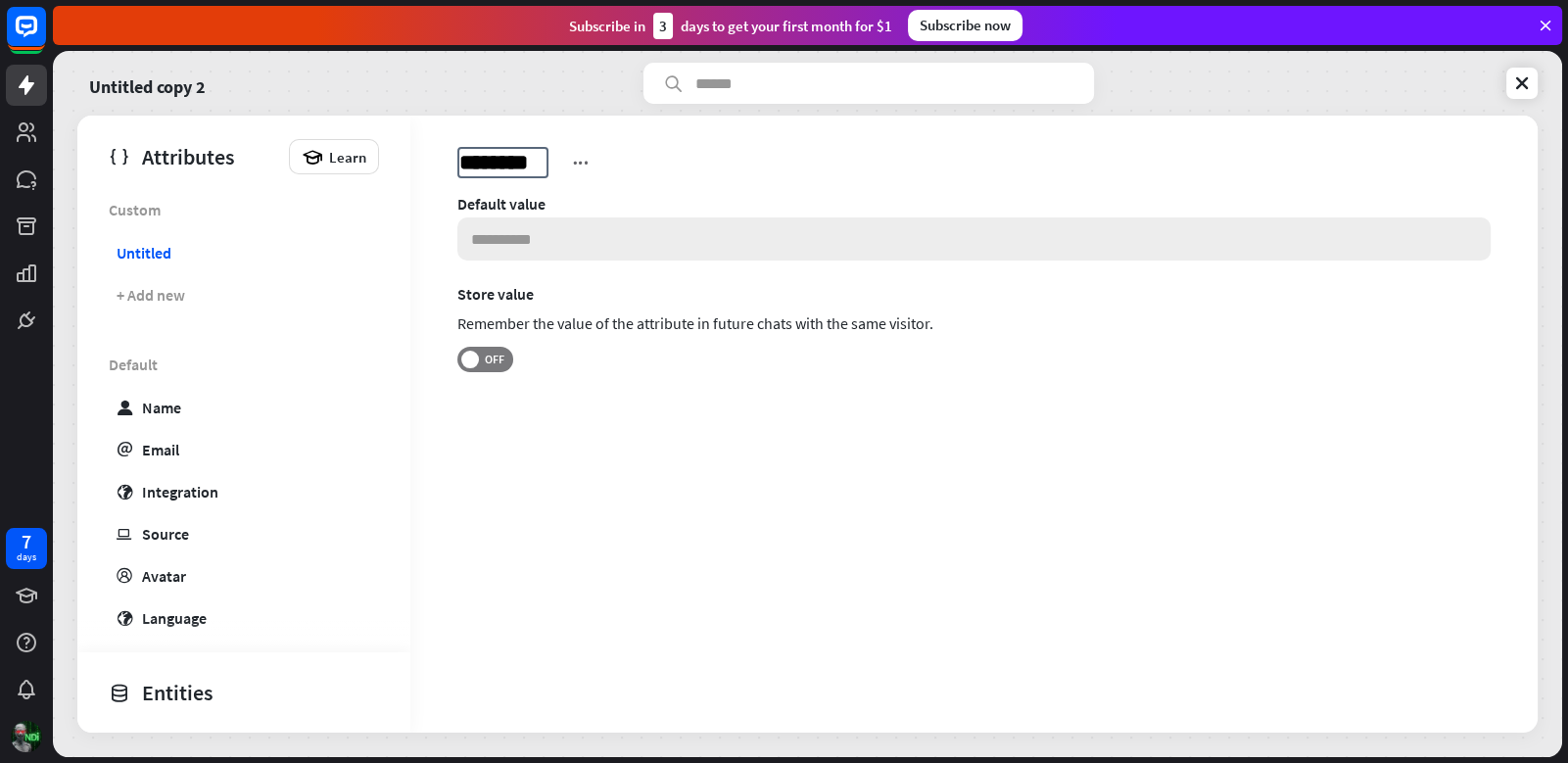
click at [761, 247] on input at bounding box center [974, 238] width 1033 height 43
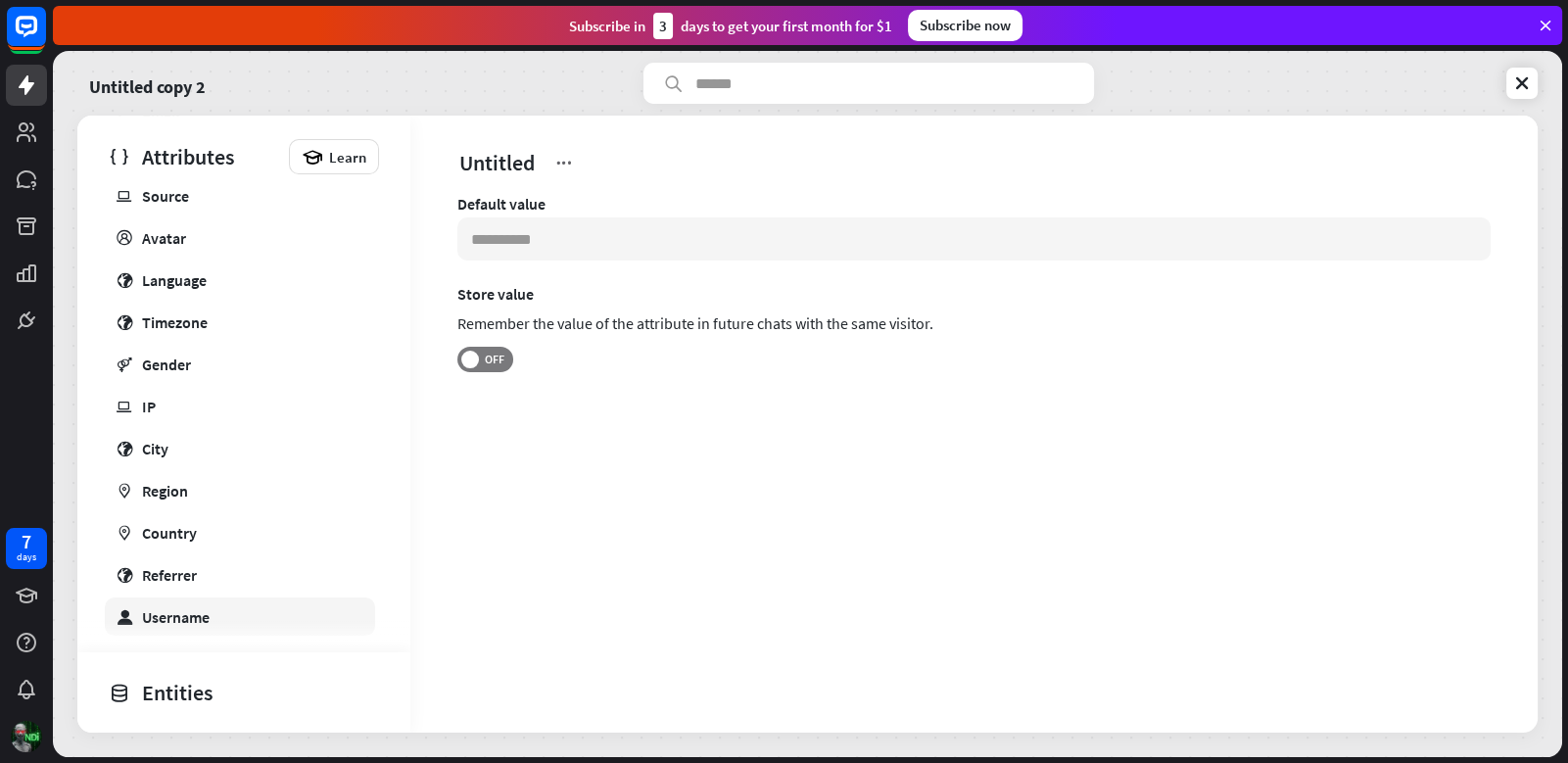
scroll to position [393, 0]
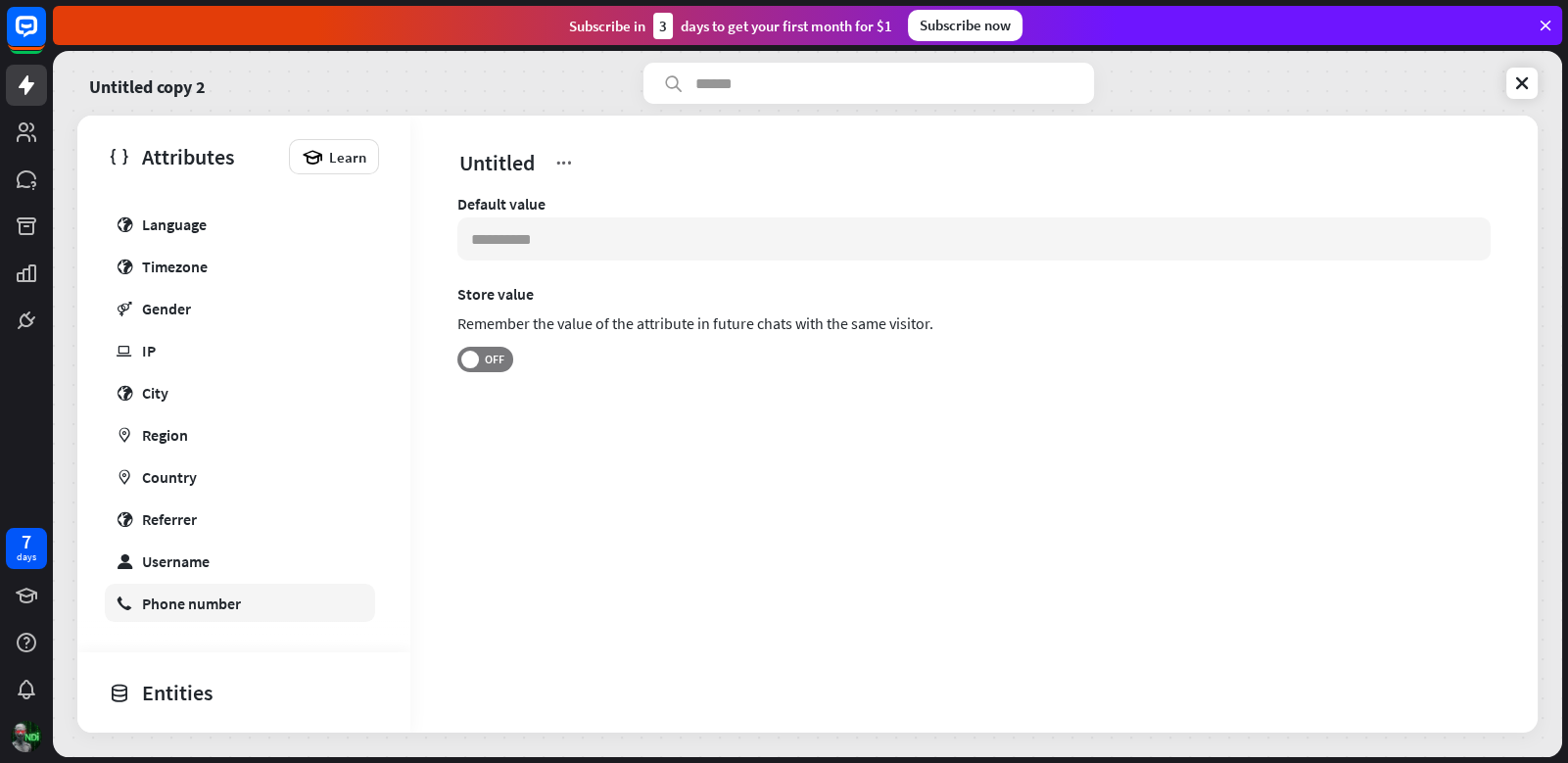
click at [188, 603] on div "Phone number" at bounding box center [192, 603] width 99 height 20
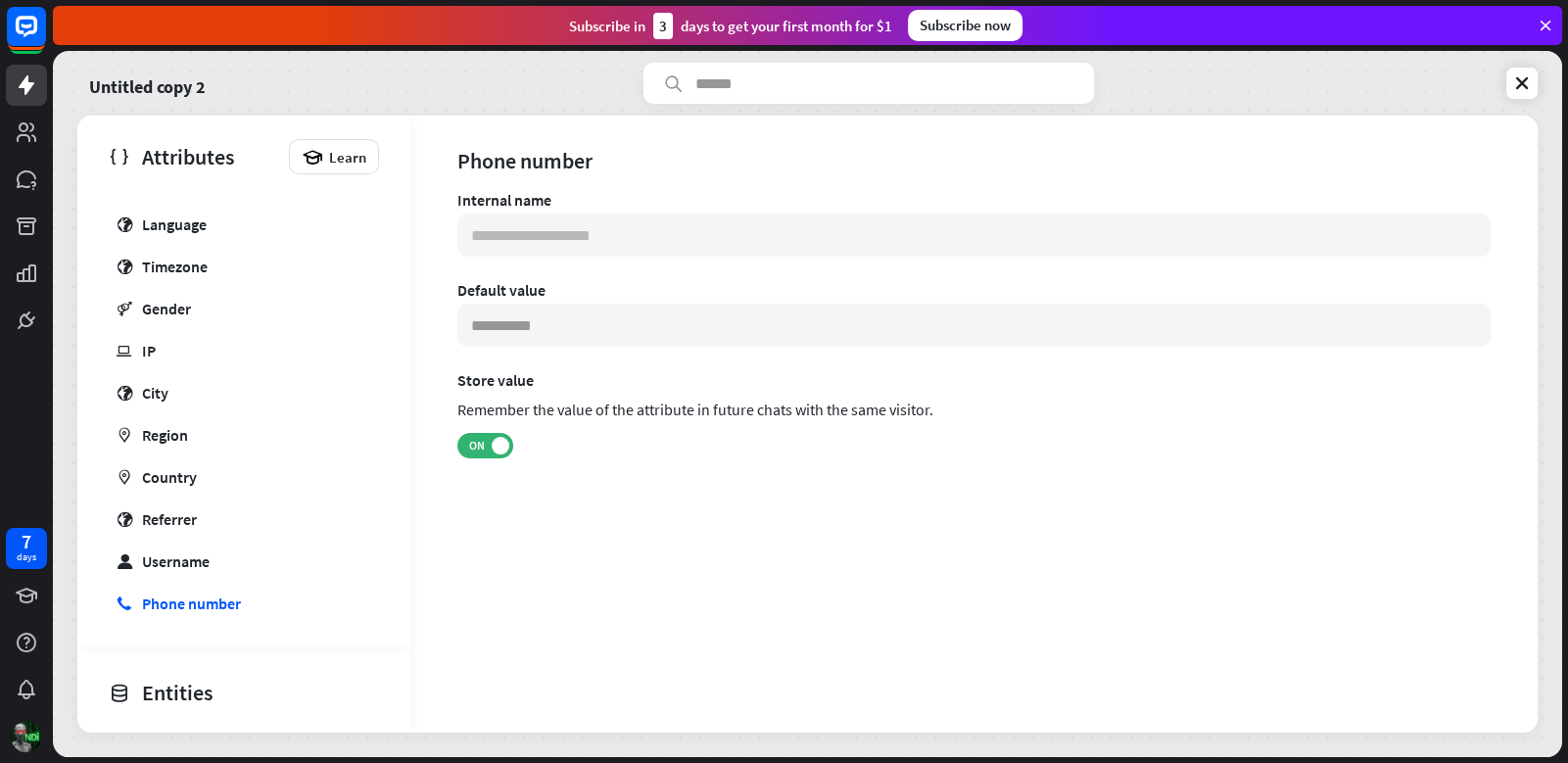
click at [175, 690] on div "Entities" at bounding box center [238, 692] width 260 height 34
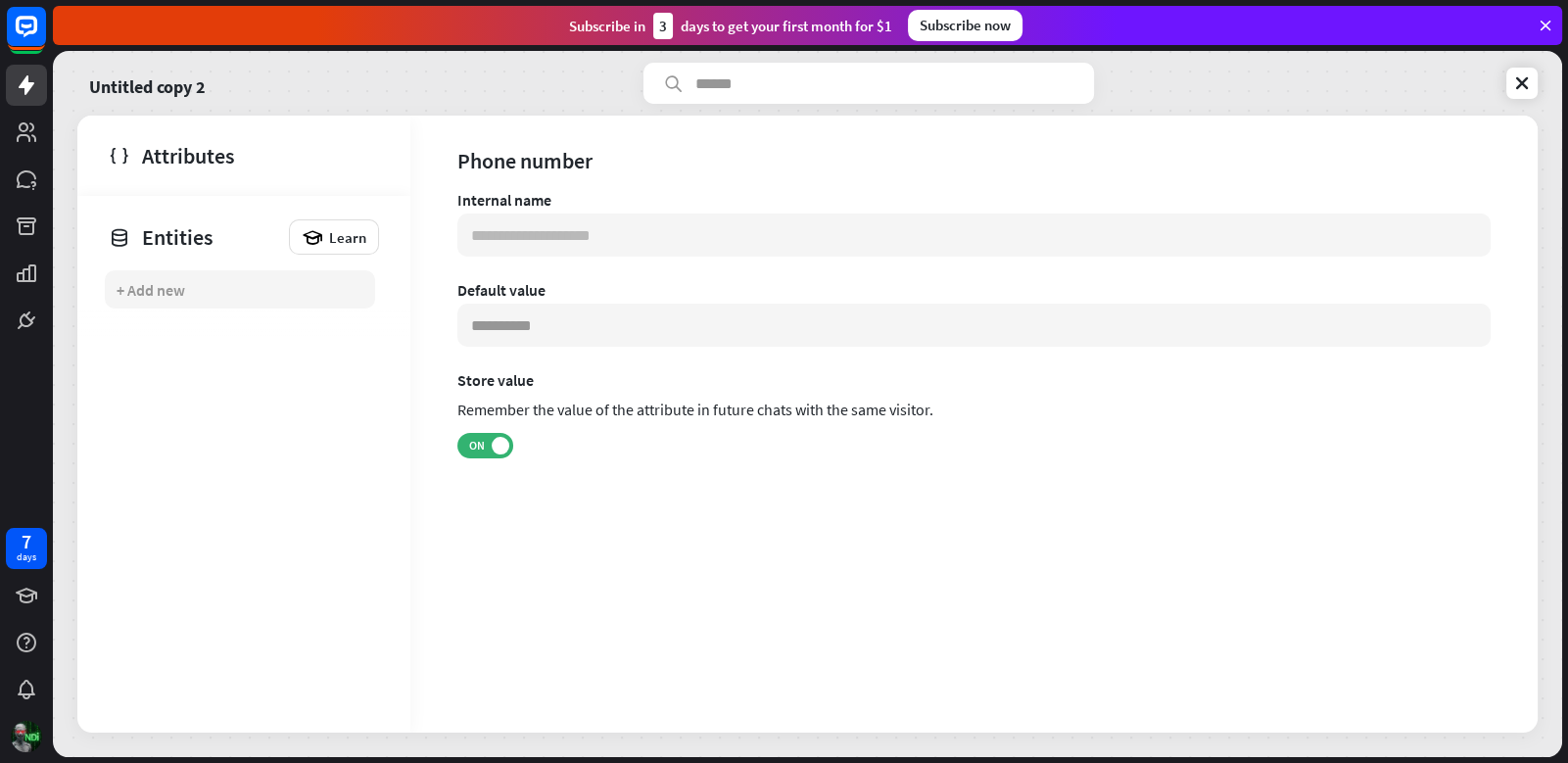
click at [262, 297] on div "+ Add new" at bounding box center [239, 289] width 270 height 38
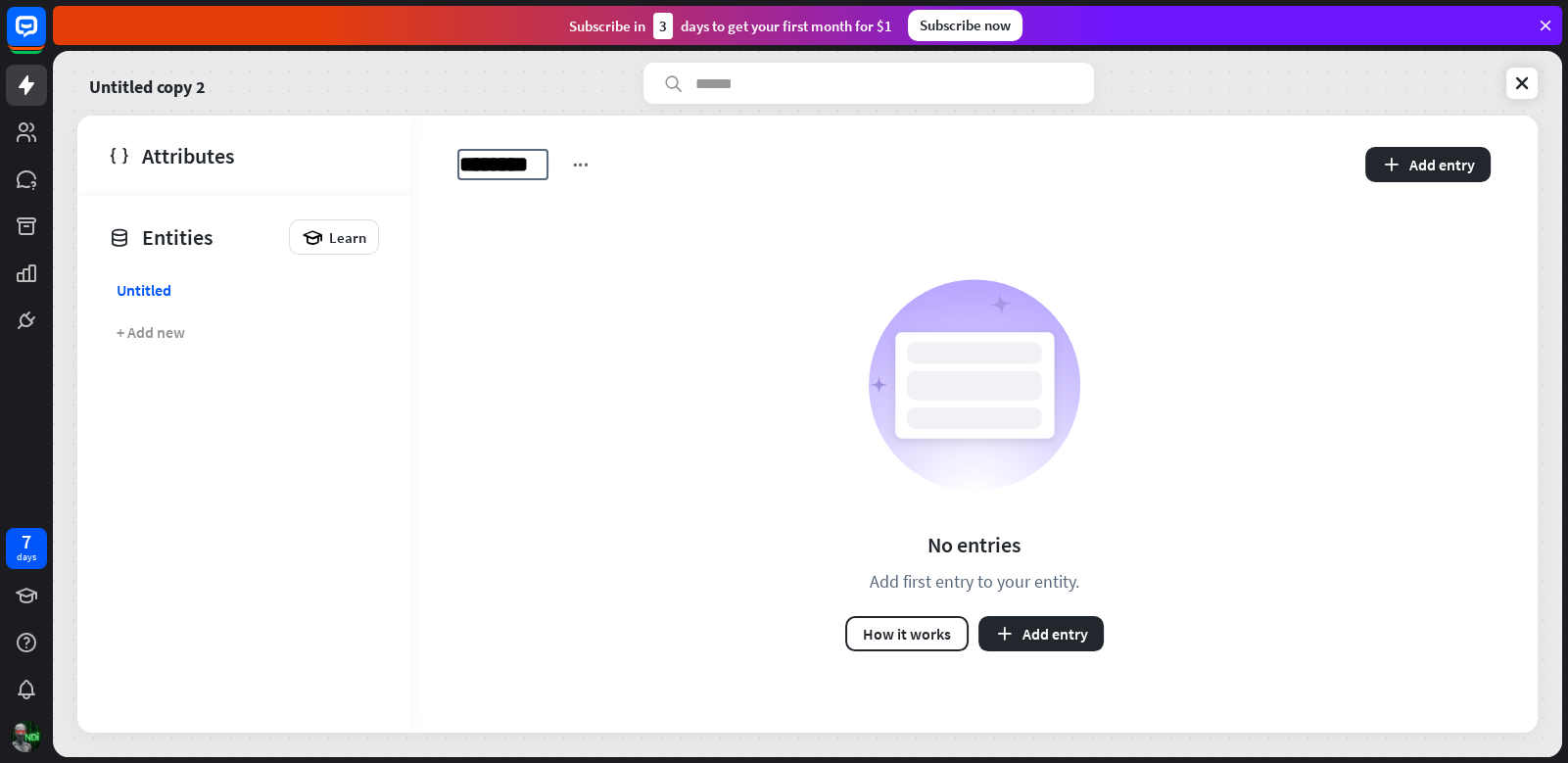
click at [1344, 243] on div "No entries Add first entry to your entity. How it works Add entry" at bounding box center [974, 465] width 1127 height 534
click at [1409, 147] on button "Add entry" at bounding box center [1428, 164] width 125 height 35
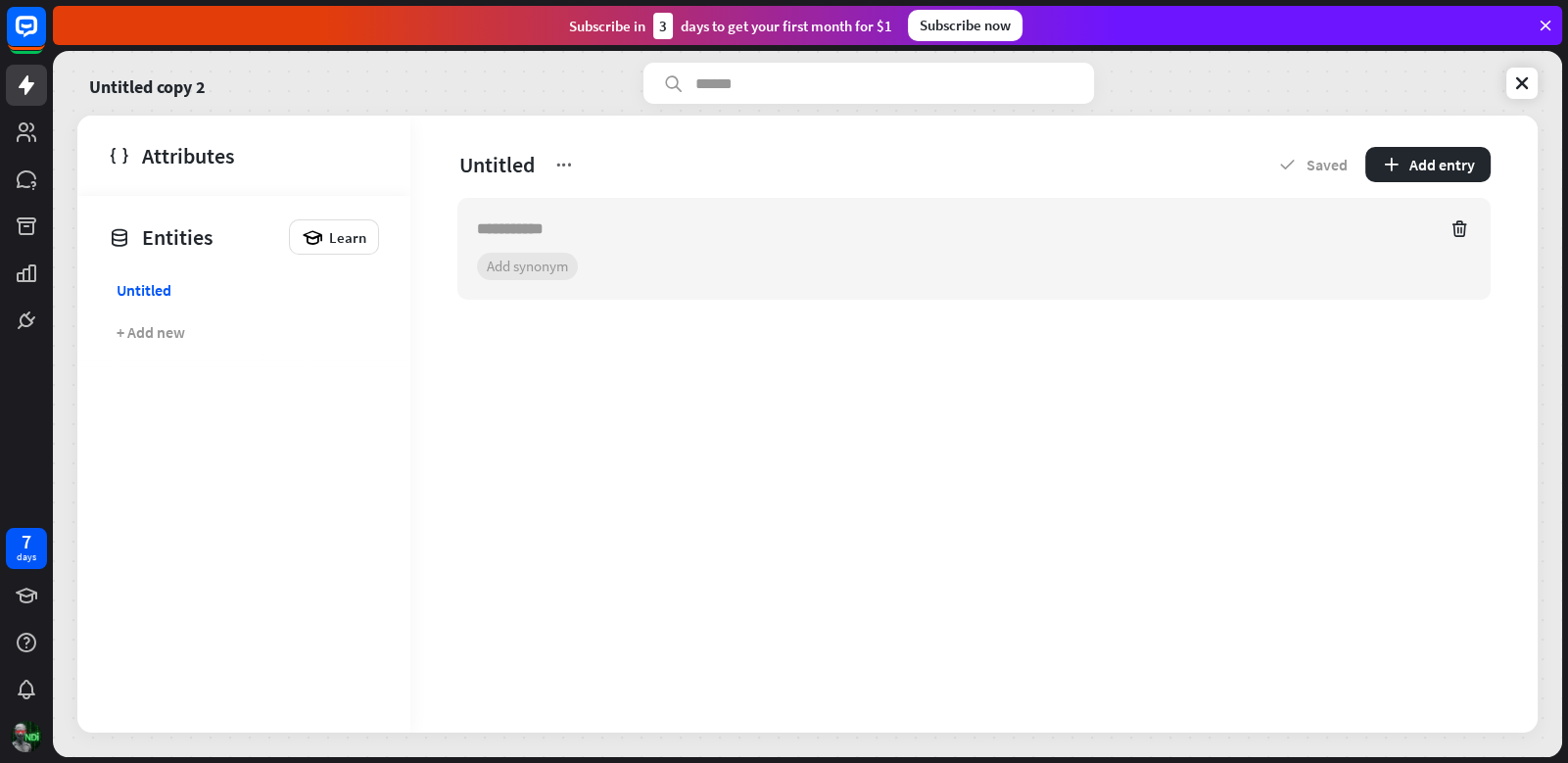
click at [550, 258] on section "+ 0 synonyms Add synonym" at bounding box center [974, 266] width 994 height 28
click at [164, 174] on div "Attributes Learn" at bounding box center [243, 155] width 333 height 80
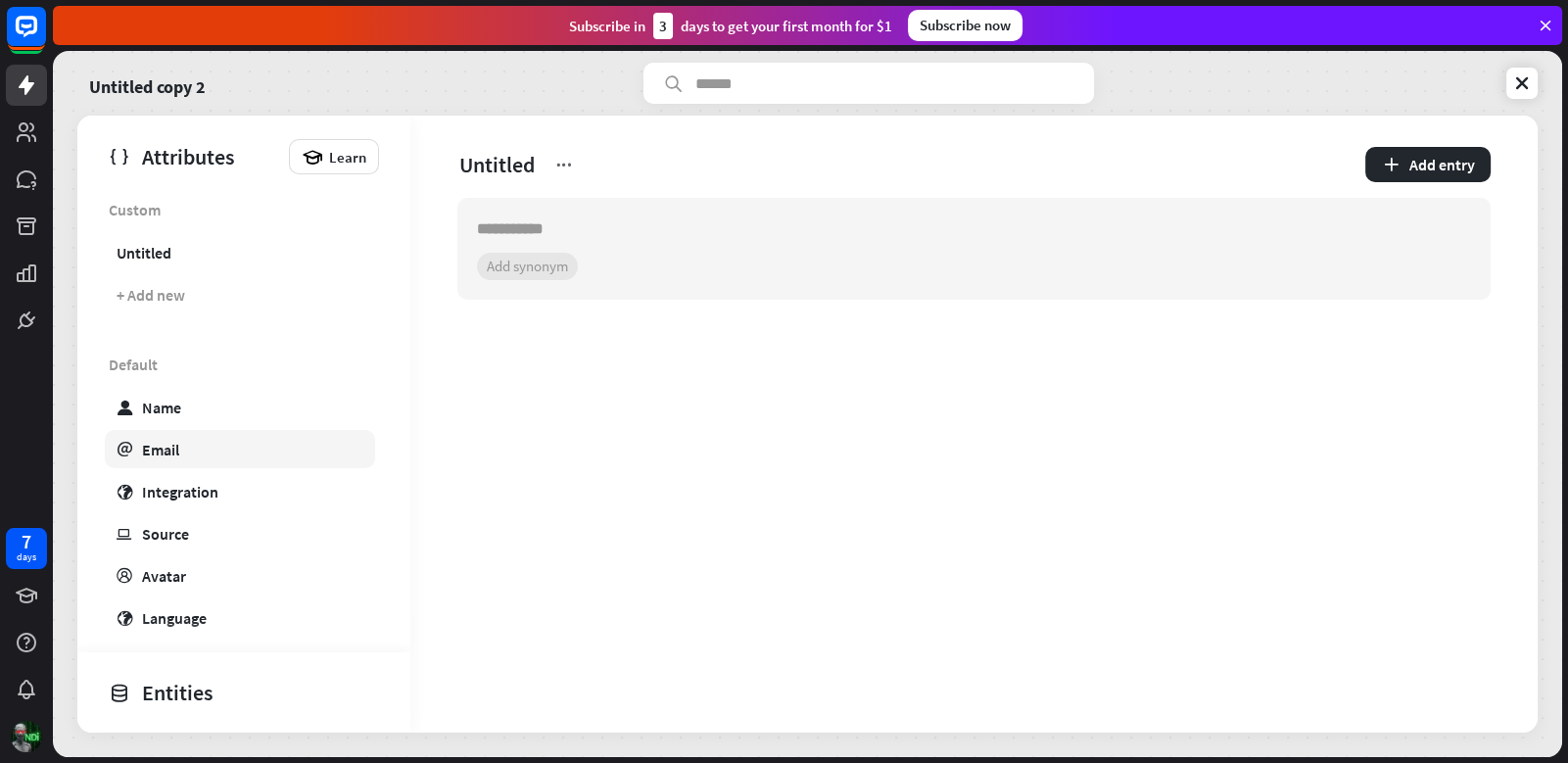
click at [164, 459] on link "email Email" at bounding box center [239, 449] width 270 height 38
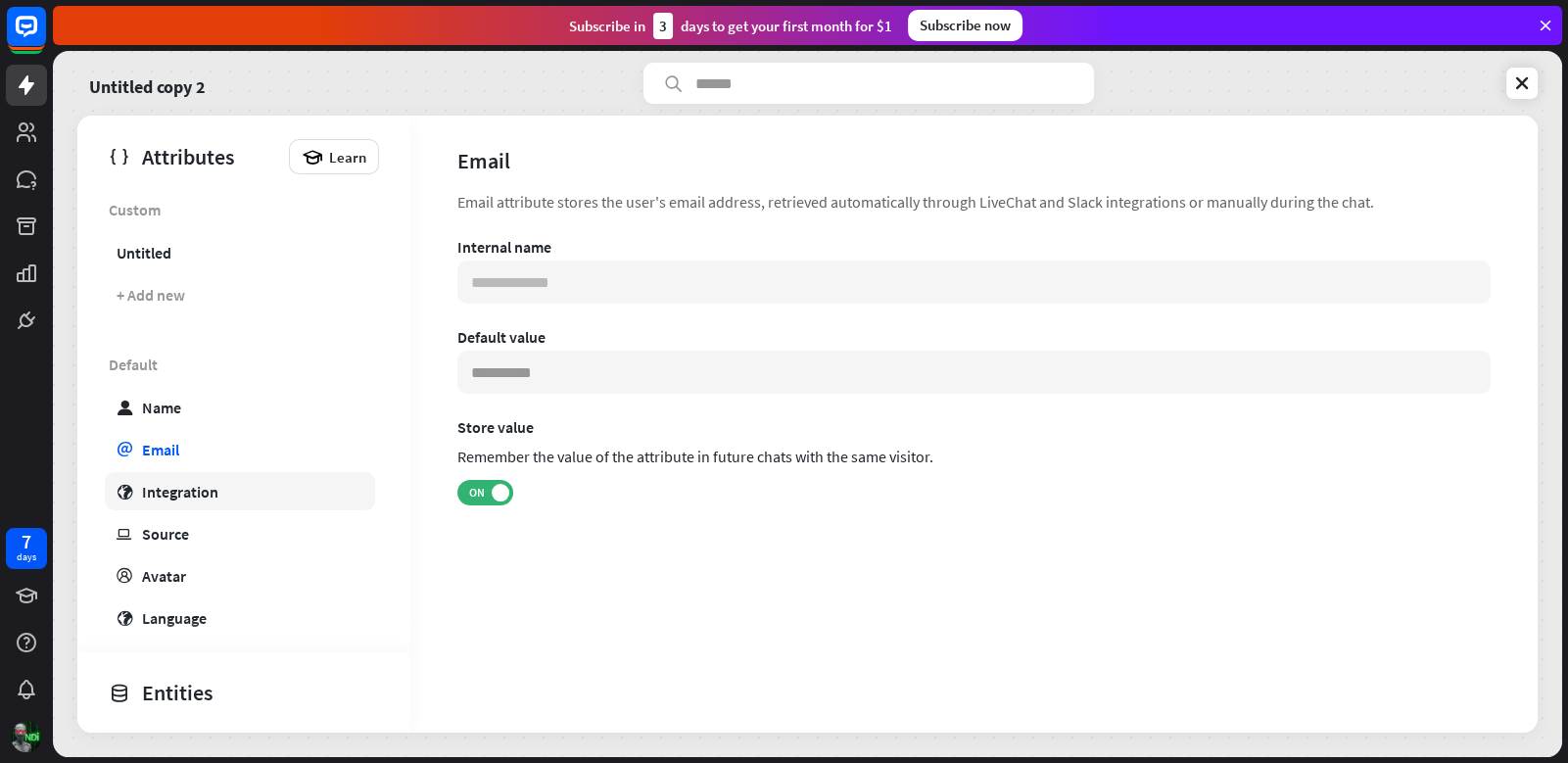
click at [175, 493] on div "Integration" at bounding box center [180, 492] width 77 height 20
type input "**********"
type input "***"
click at [577, 420] on label "Store value" at bounding box center [974, 427] width 1033 height 20
click at [590, 379] on input "***" at bounding box center [974, 372] width 1033 height 43
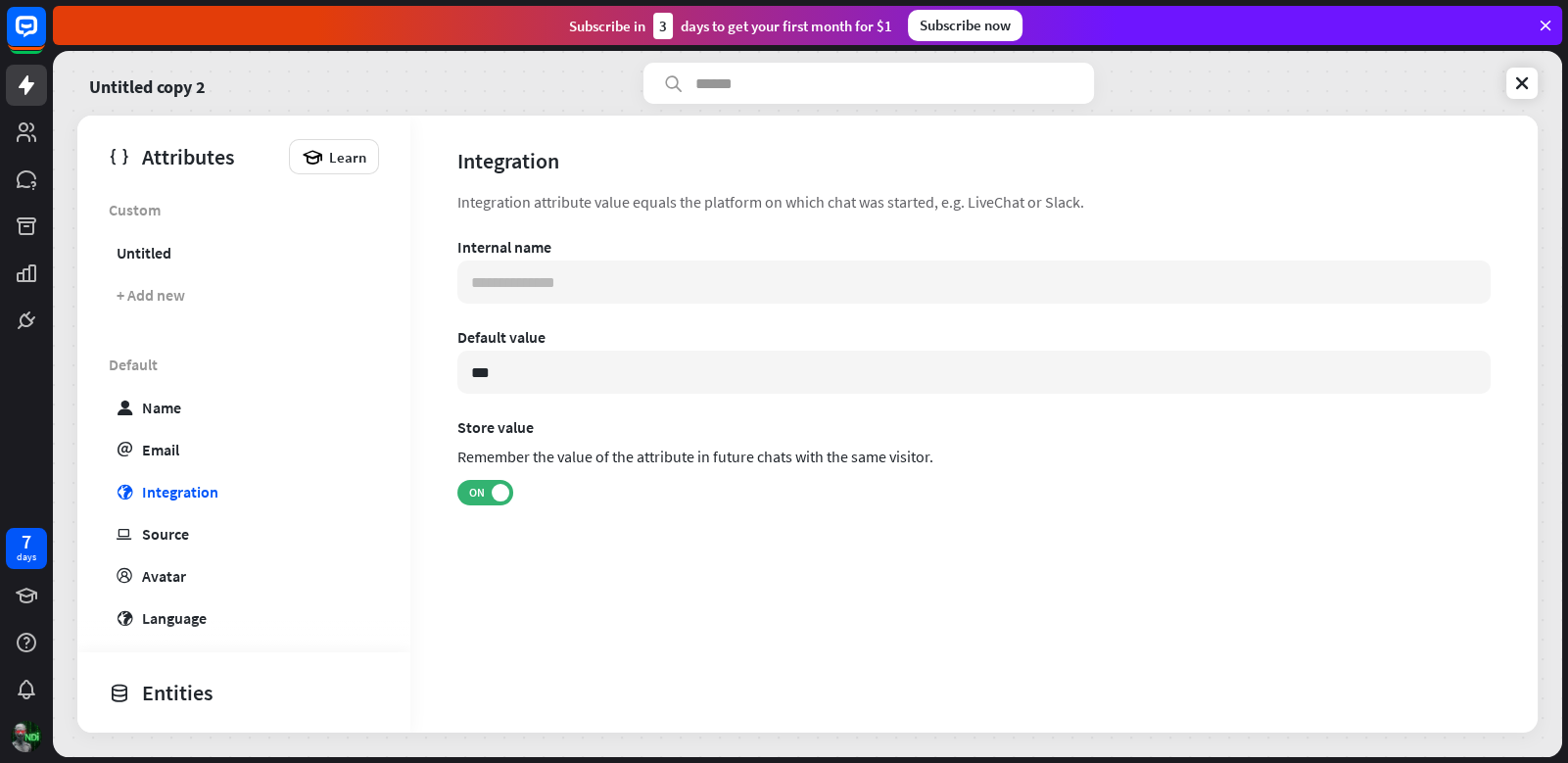
drag, startPoint x: 621, startPoint y: 205, endPoint x: 606, endPoint y: 229, distance: 28.3
click at [621, 205] on div "Integration attribute value equals the platform on which chat was started, e.g.…" at bounding box center [974, 202] width 1033 height 24
click at [240, 536] on link "ip Source" at bounding box center [239, 533] width 270 height 38
type input "**********"
click at [240, 542] on link "ip Source" at bounding box center [239, 533] width 270 height 38
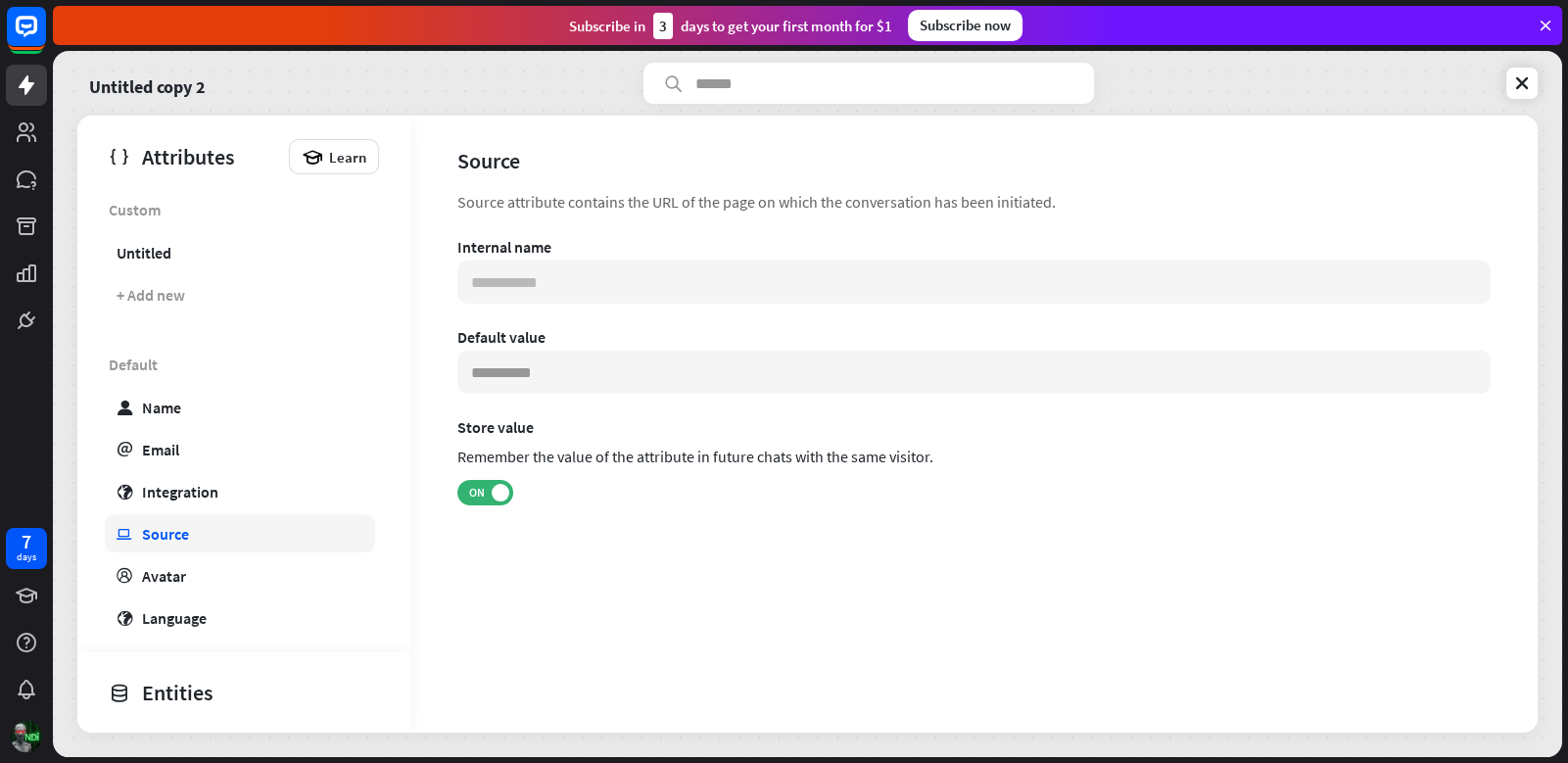
click at [240, 542] on link "ip Source" at bounding box center [239, 533] width 270 height 38
click at [240, 543] on link "ip Source" at bounding box center [239, 533] width 270 height 38
click at [239, 542] on link "ip Source" at bounding box center [239, 533] width 270 height 38
click at [240, 565] on link "profile Avatar" at bounding box center [239, 575] width 270 height 38
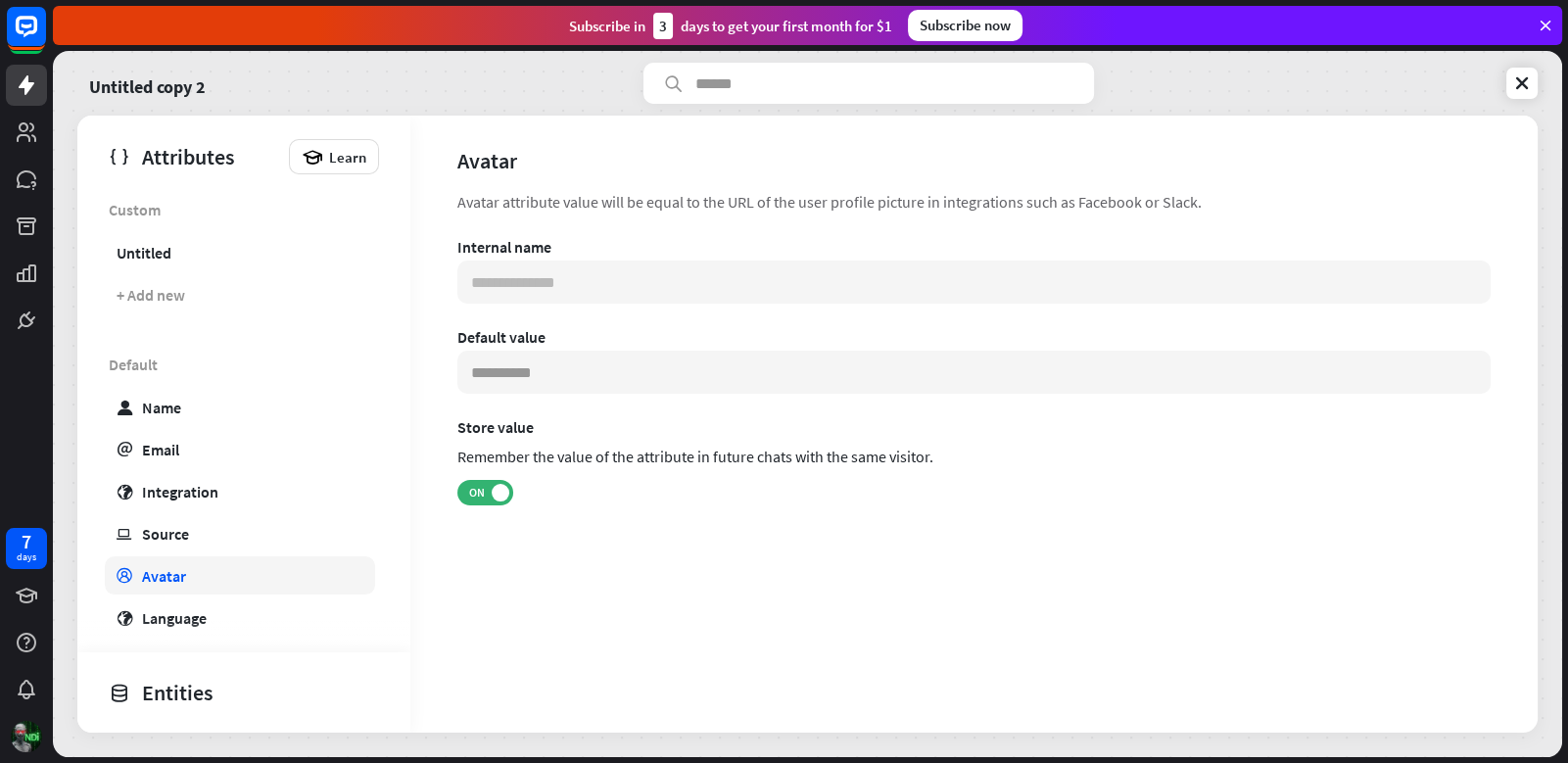
click at [240, 565] on link "profile Avatar" at bounding box center [239, 575] width 270 height 38
click at [233, 594] on div "Default user Name email Email globe Integration ip Source profile Avatar globe …" at bounding box center [243, 680] width 333 height 671
click at [234, 607] on link "globe Language" at bounding box center [239, 617] width 270 height 38
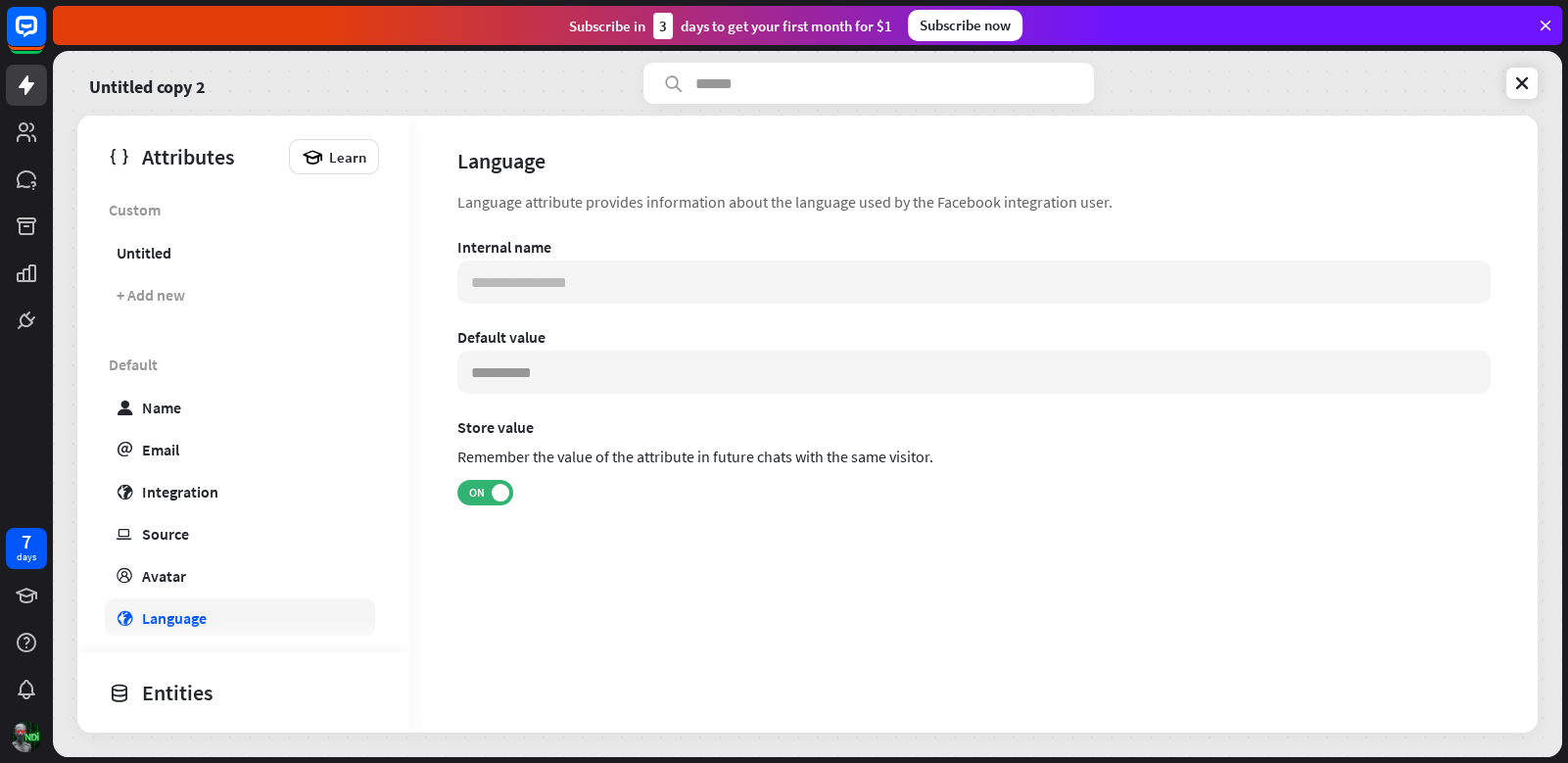
click at [234, 607] on link "globe Language" at bounding box center [239, 617] width 270 height 38
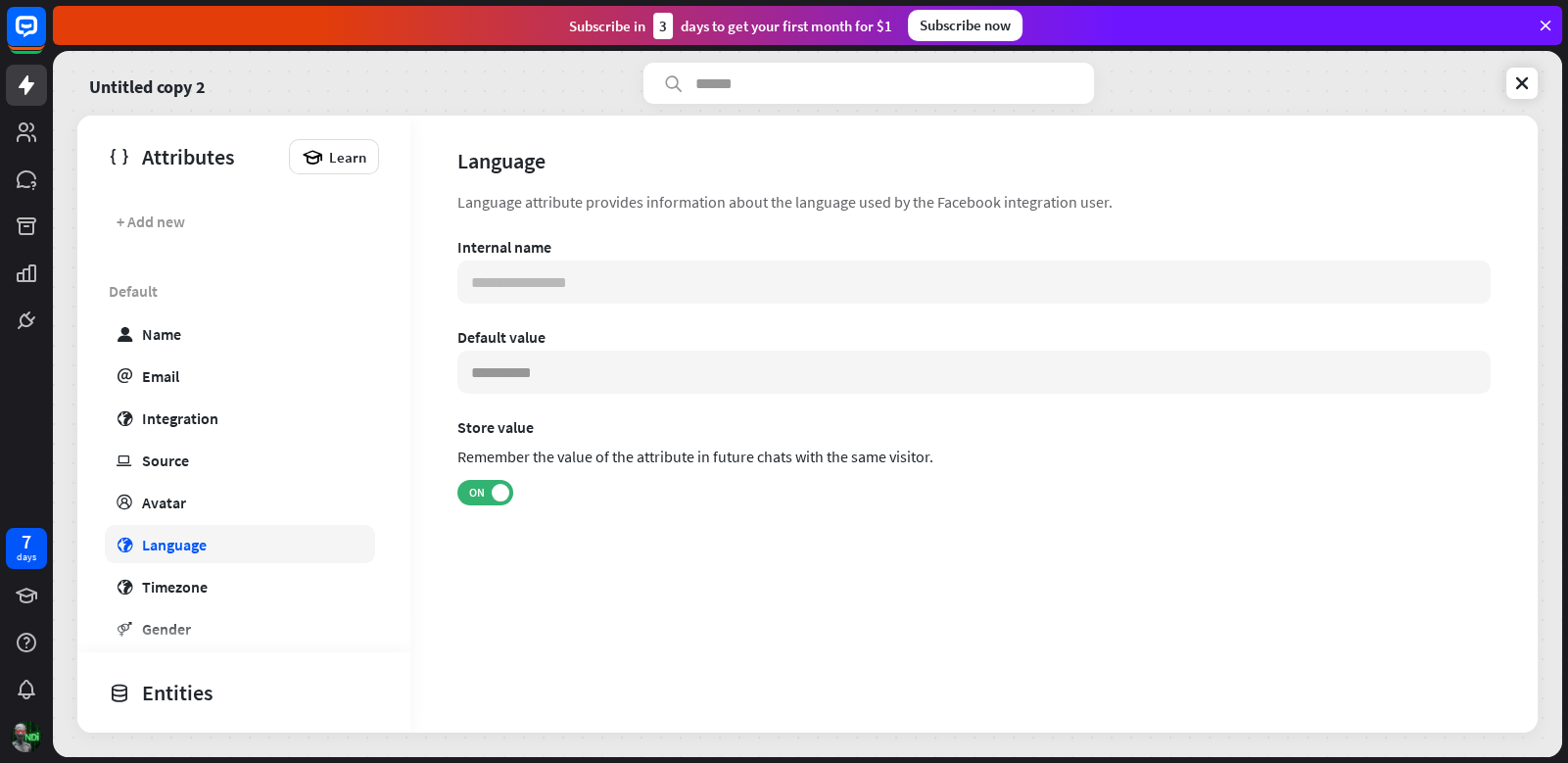
scroll to position [77, 0]
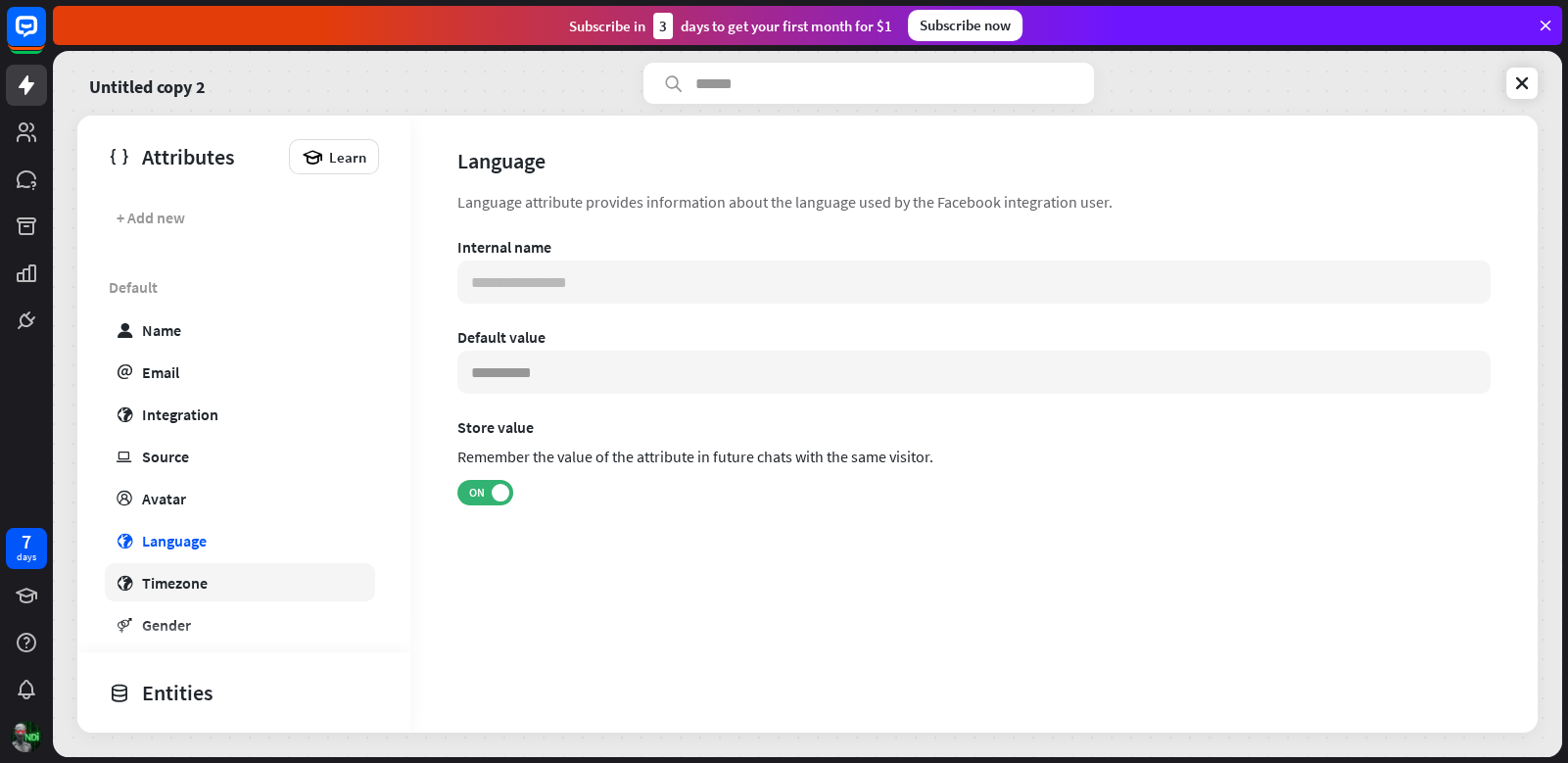
click at [224, 581] on link "globe Timezone" at bounding box center [239, 582] width 270 height 38
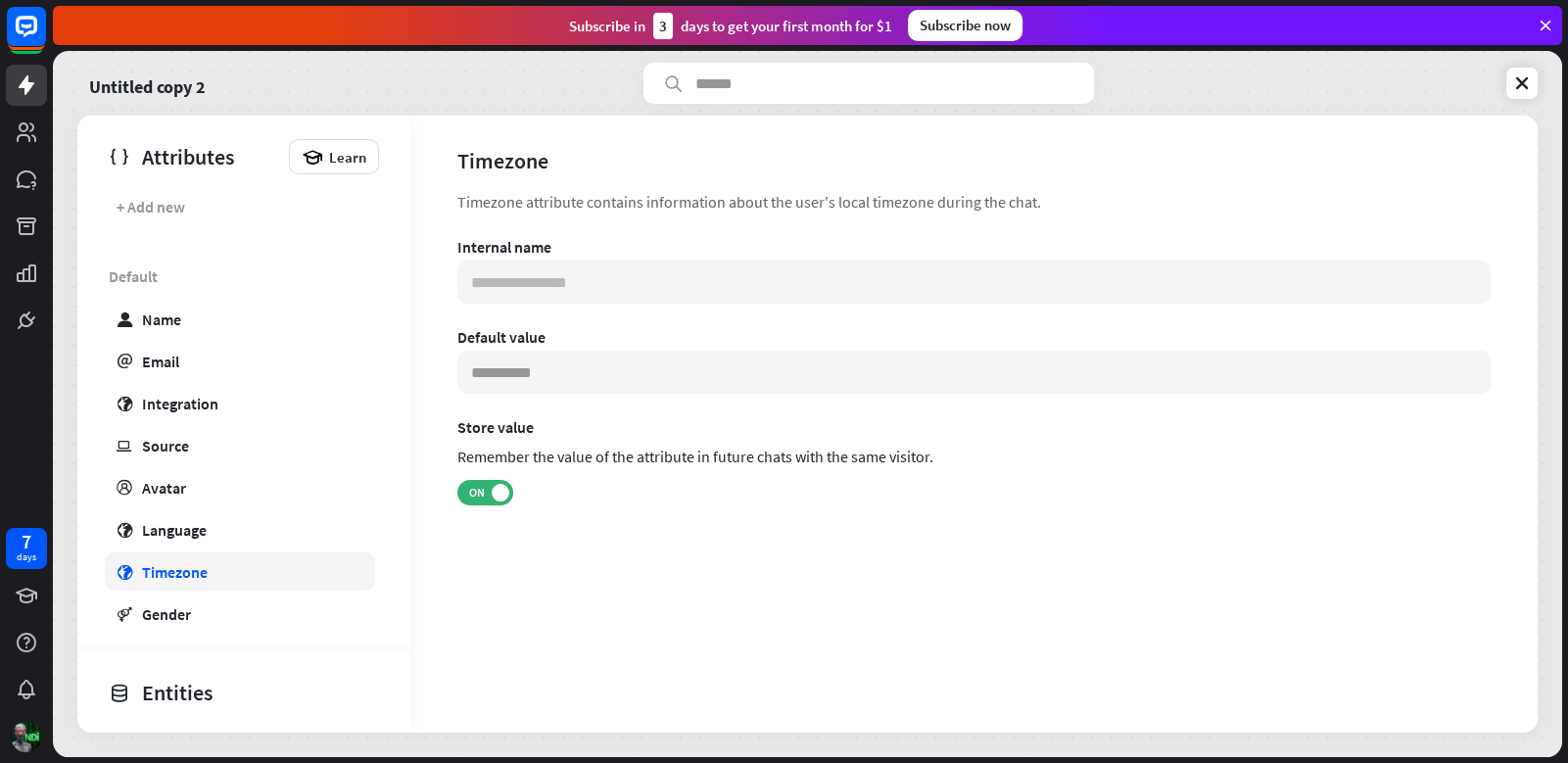
scroll to position [98, 0]
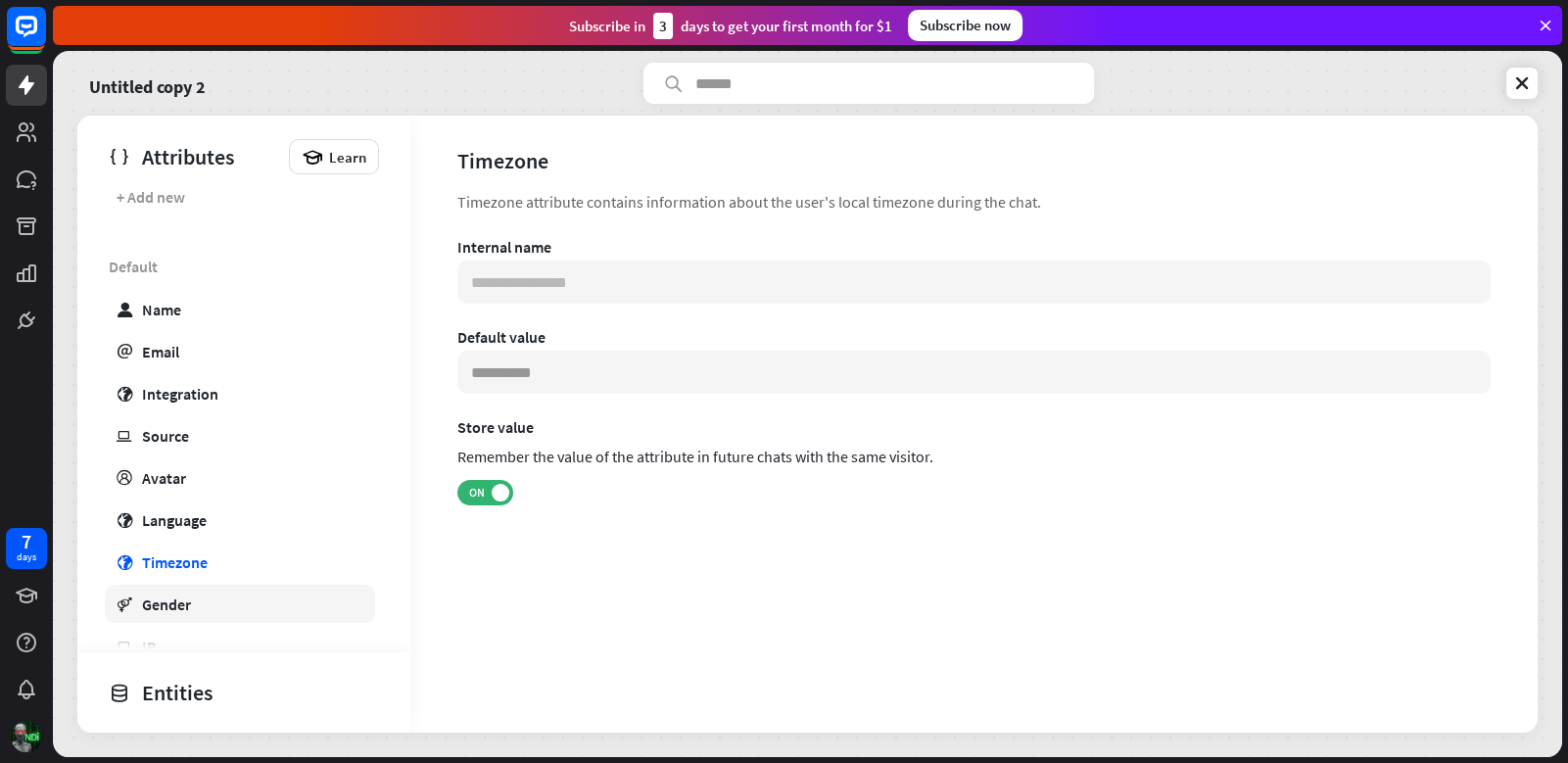
click at [218, 604] on link "gender Gender" at bounding box center [239, 603] width 270 height 38
click at [217, 604] on link "gender Gender" at bounding box center [239, 603] width 270 height 38
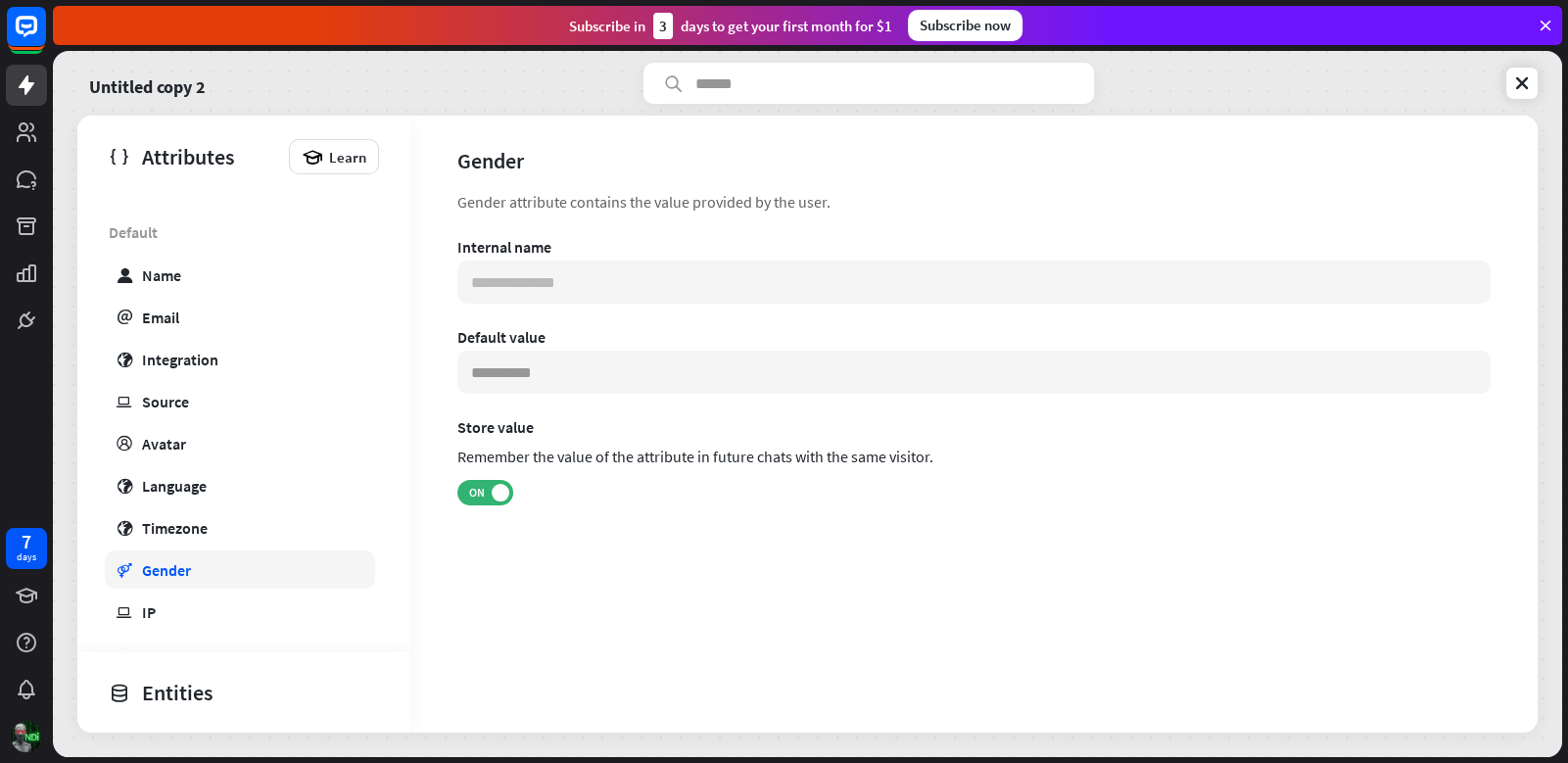
click at [217, 604] on link "ip IP" at bounding box center [239, 611] width 270 height 38
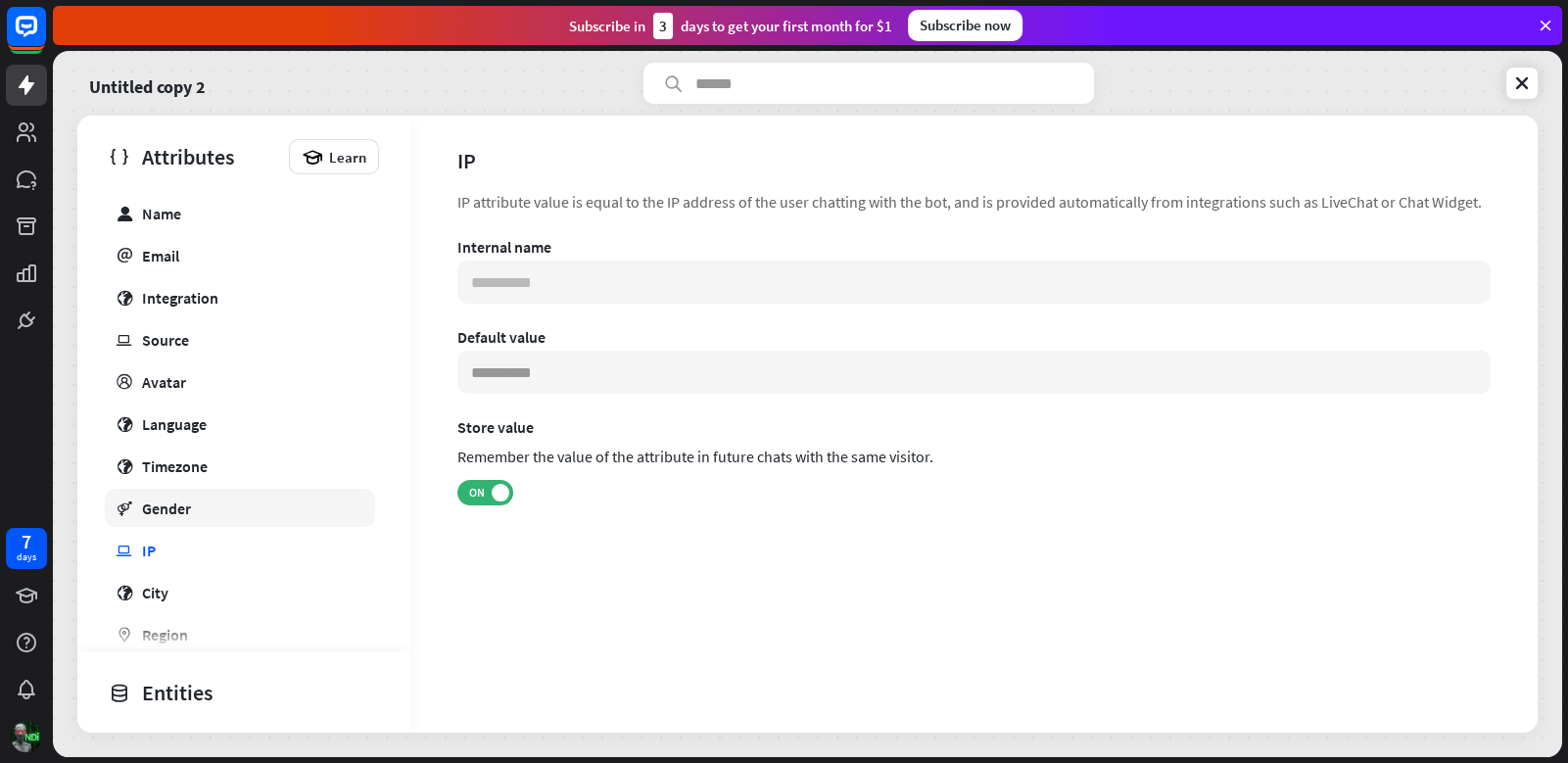
scroll to position [328, 0]
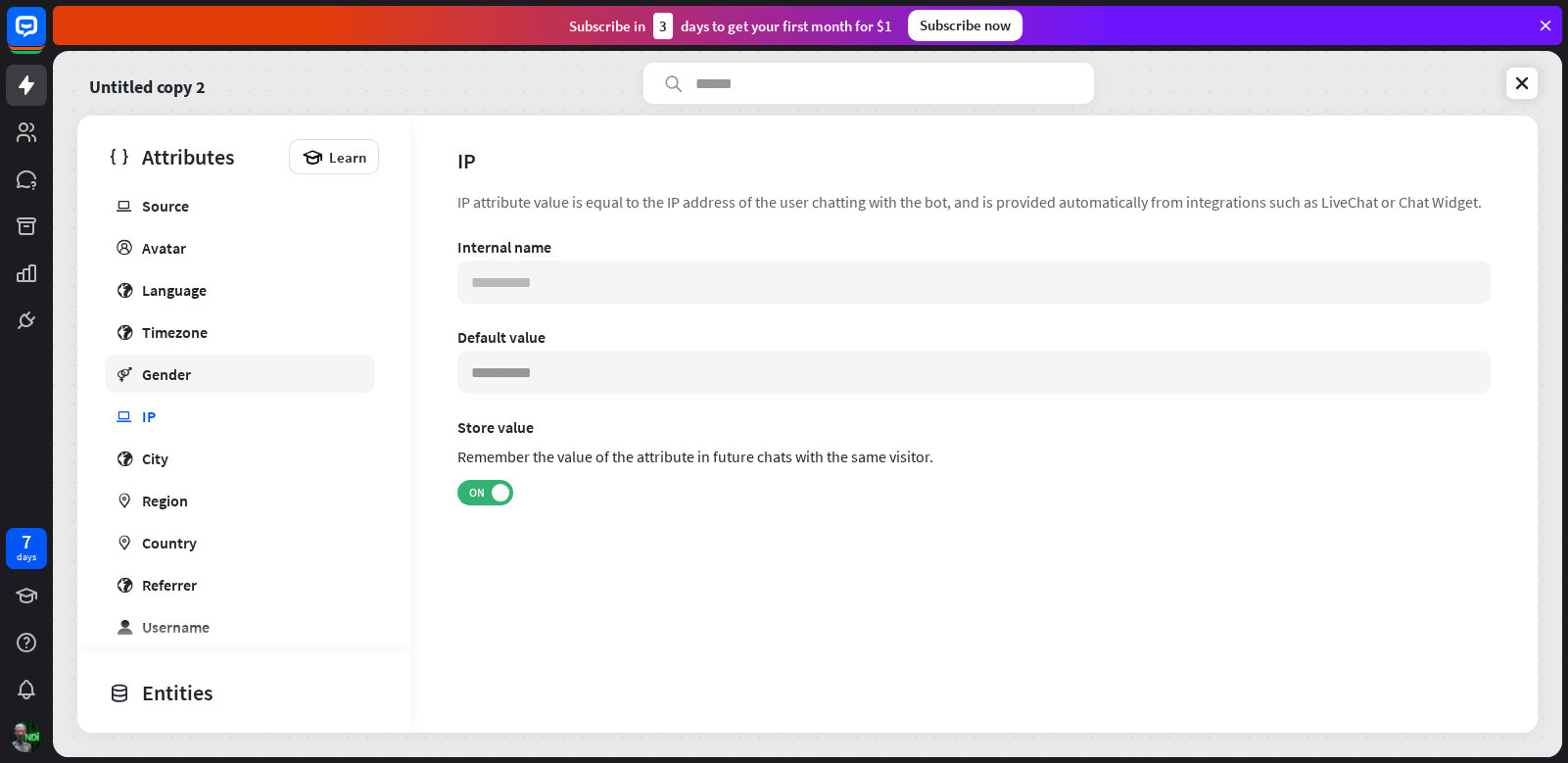
click at [217, 604] on div "Default user Name email Email globe Integration ip Source profile Avatar globe …" at bounding box center [243, 352] width 333 height 671
click at [186, 495] on div "Region" at bounding box center [165, 501] width 46 height 20
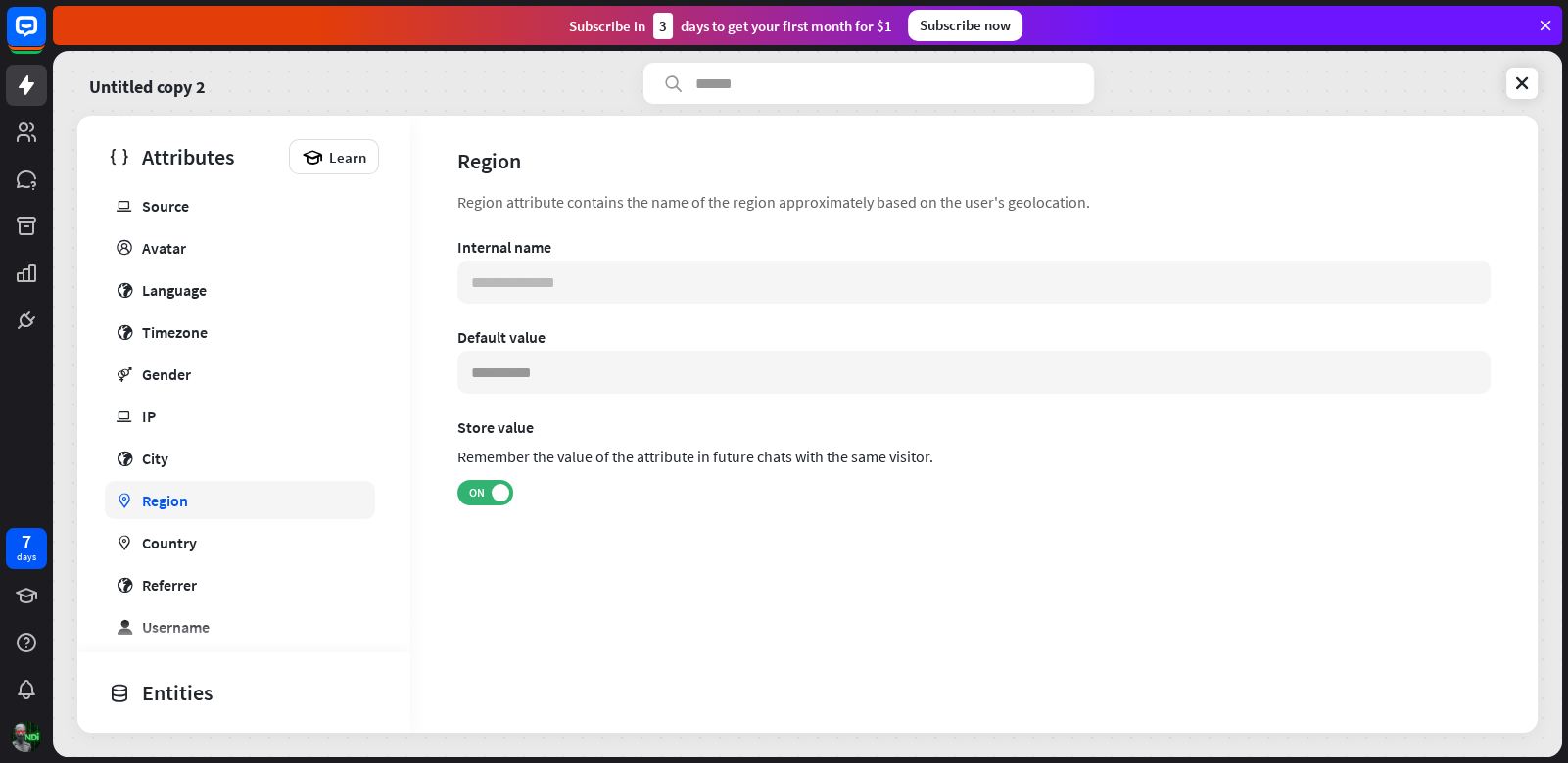
click at [186, 495] on div "Region" at bounding box center [165, 501] width 46 height 20
click at [175, 534] on div "Country" at bounding box center [169, 542] width 55 height 20
click at [175, 534] on div "Country" at bounding box center [169, 542] width 55 height 20
click at [176, 577] on div "Referrer" at bounding box center [169, 584] width 55 height 20
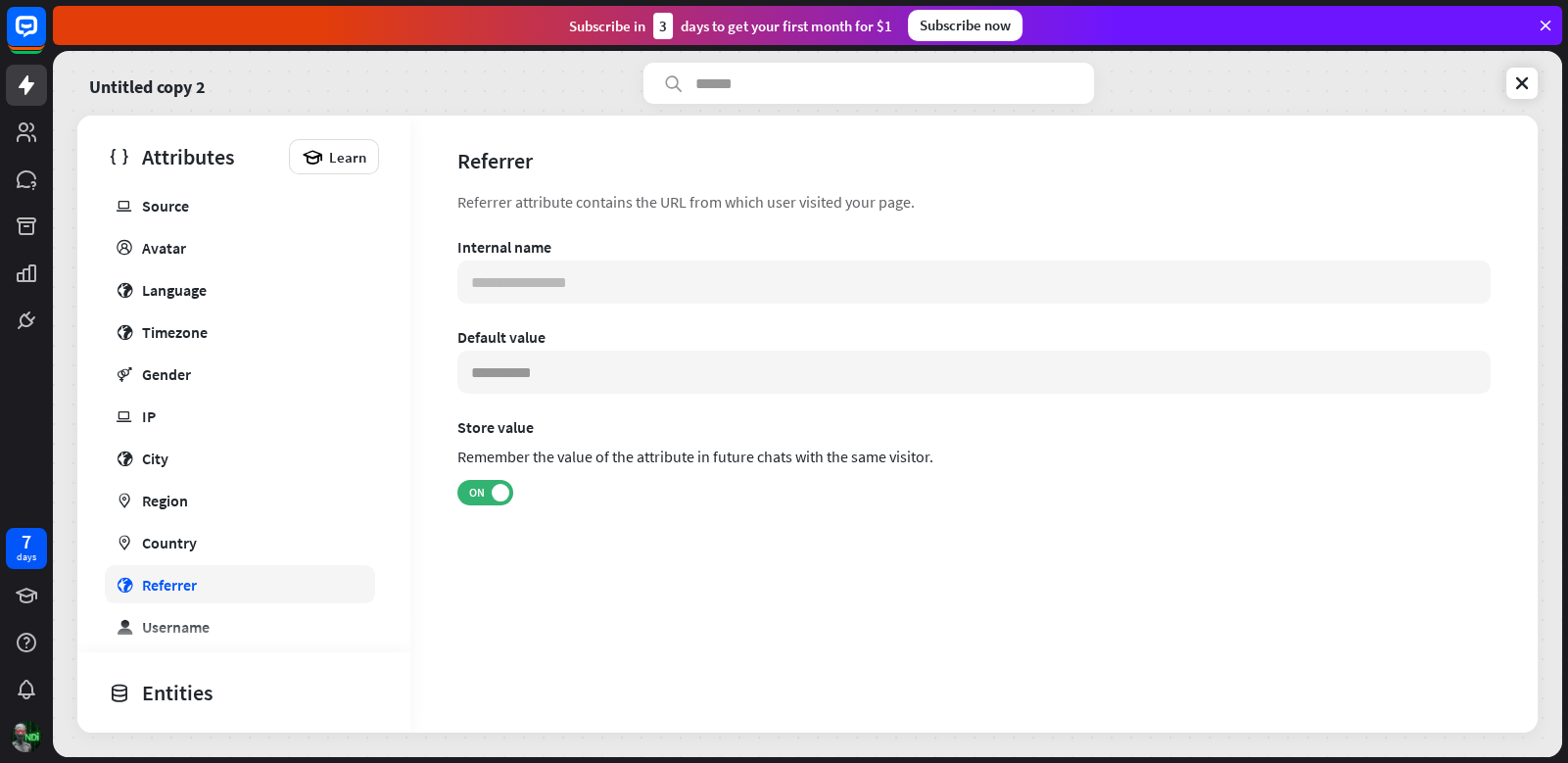
click at [176, 577] on div "Referrer" at bounding box center [169, 584] width 55 height 20
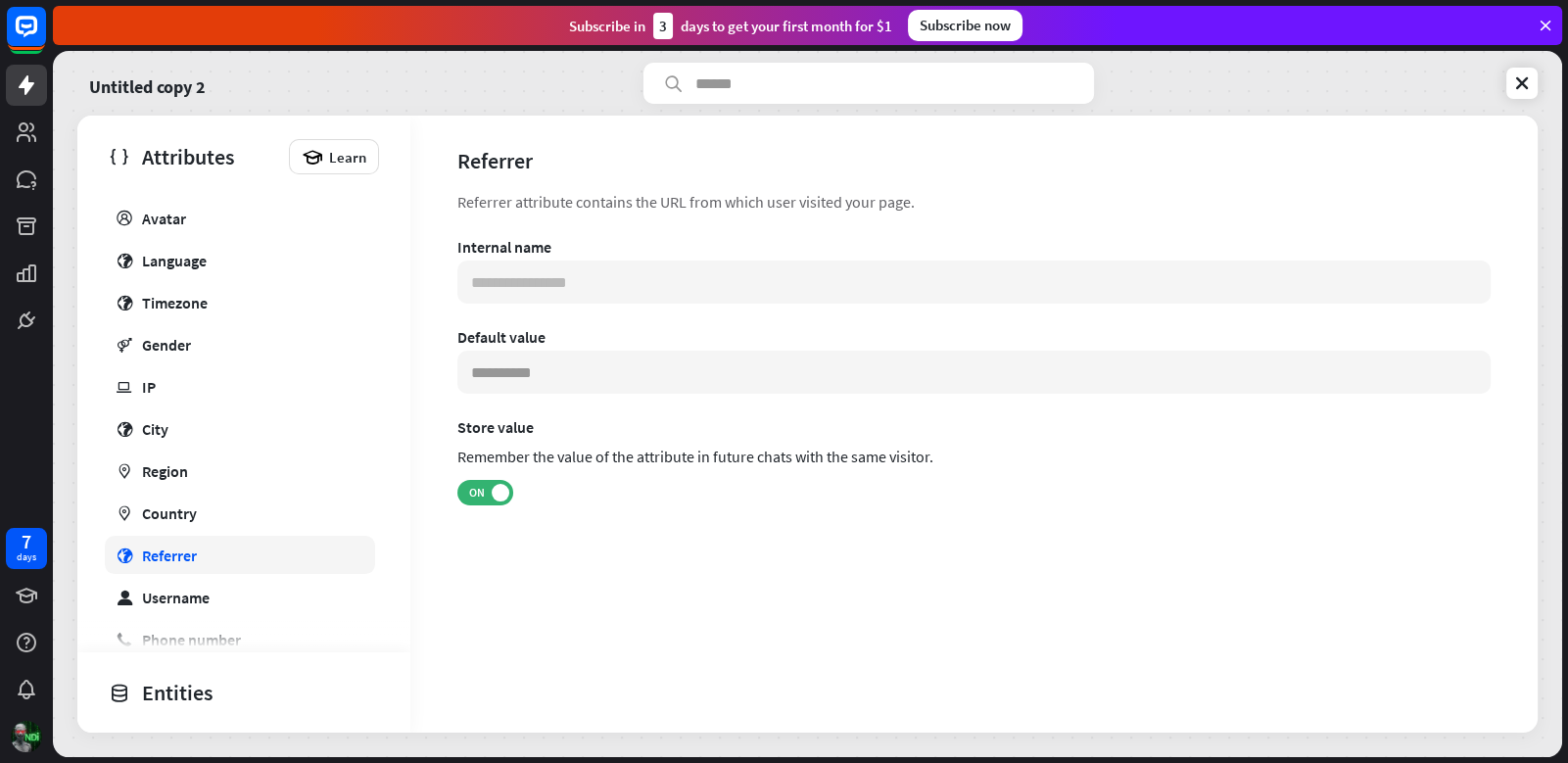
click at [176, 577] on link "user Username" at bounding box center [239, 596] width 270 height 38
type input "**********"
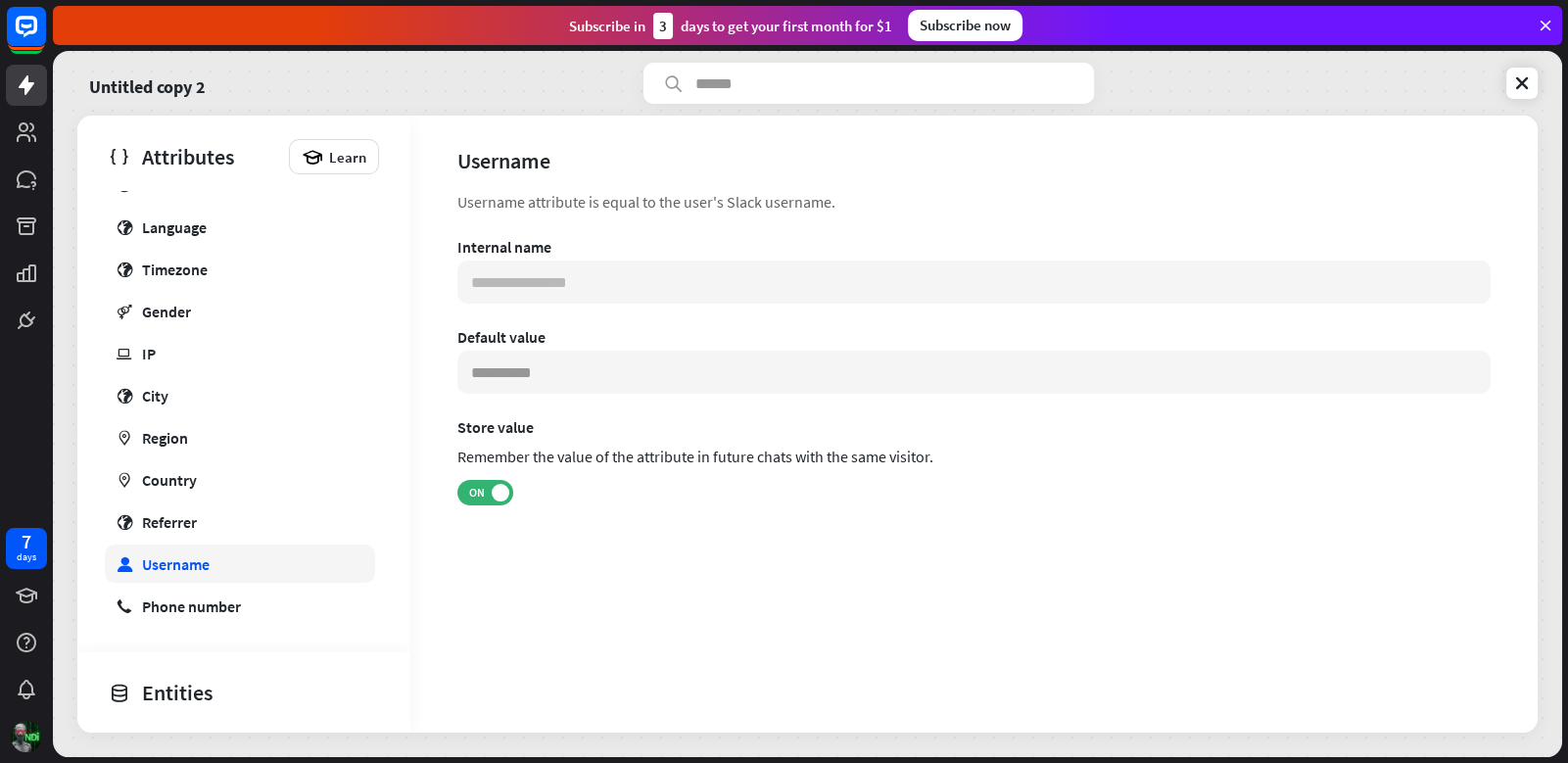
scroll to position [393, 0]
click at [194, 638] on div "Custom Untitled + Add new Default user Name email Email globe Integration ip So…" at bounding box center [243, 225] width 333 height 856
click at [207, 687] on div "Entities" at bounding box center [238, 692] width 260 height 34
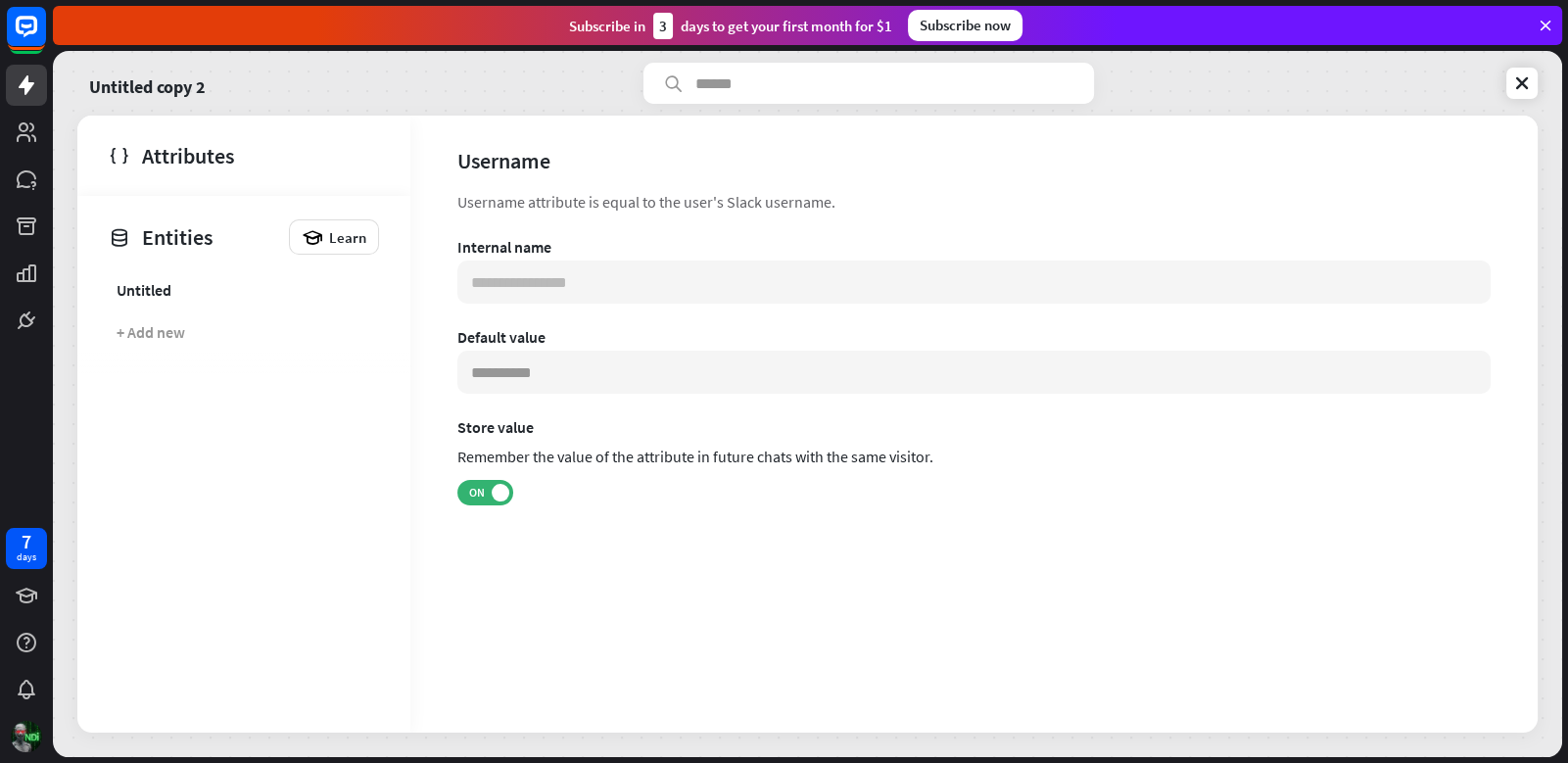
scroll to position [0, 0]
click at [207, 687] on div "Entities Learn Untitled + Add new" at bounding box center [243, 464] width 333 height 536
click at [210, 90] on div "Untitled copy 2" at bounding box center [236, 82] width 318 height 41
click at [203, 90] on link "Untitled copy 2" at bounding box center [147, 82] width 116 height 41
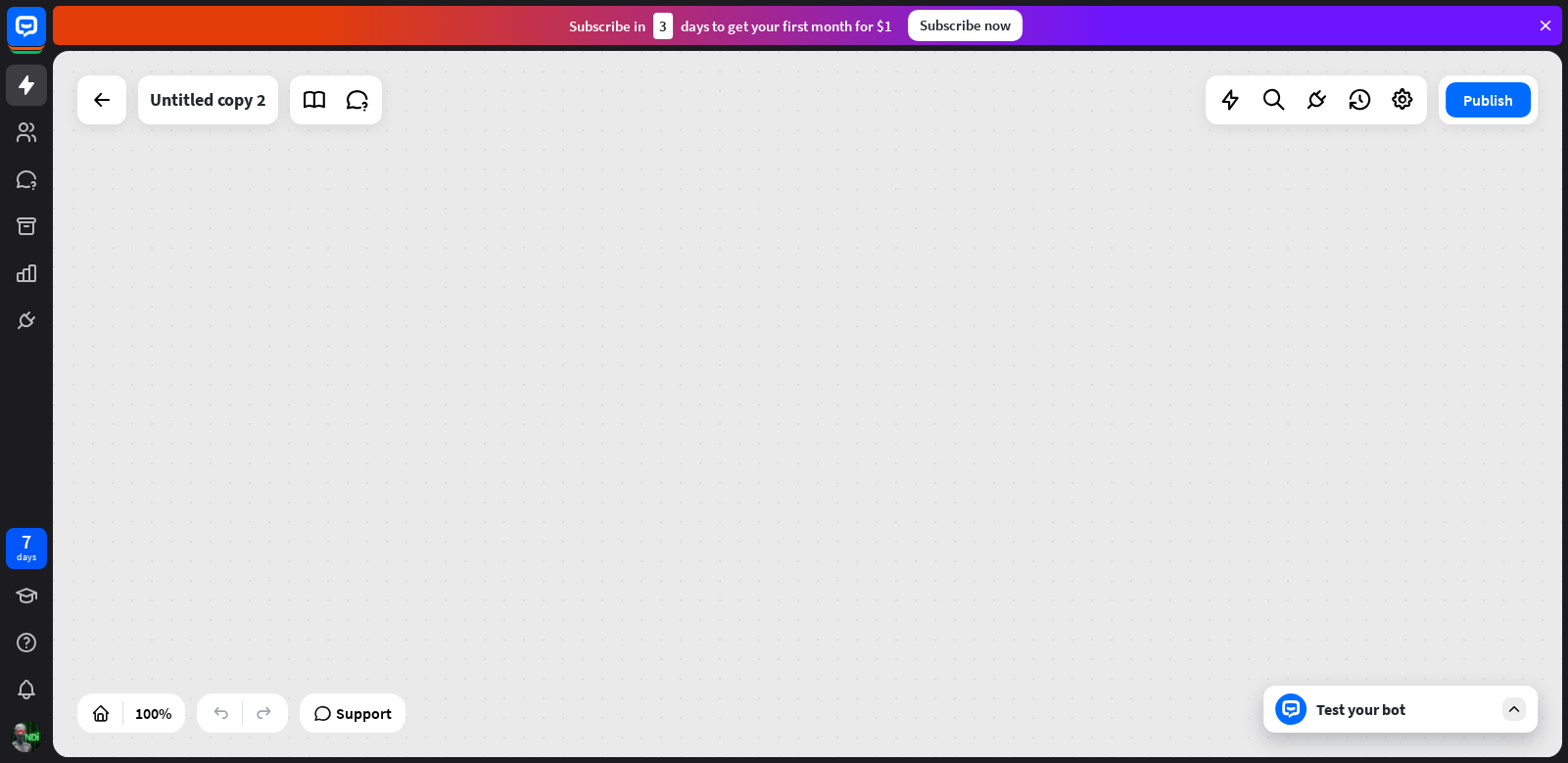
click at [202, 91] on div "Untitled copy 2" at bounding box center [208, 99] width 116 height 49
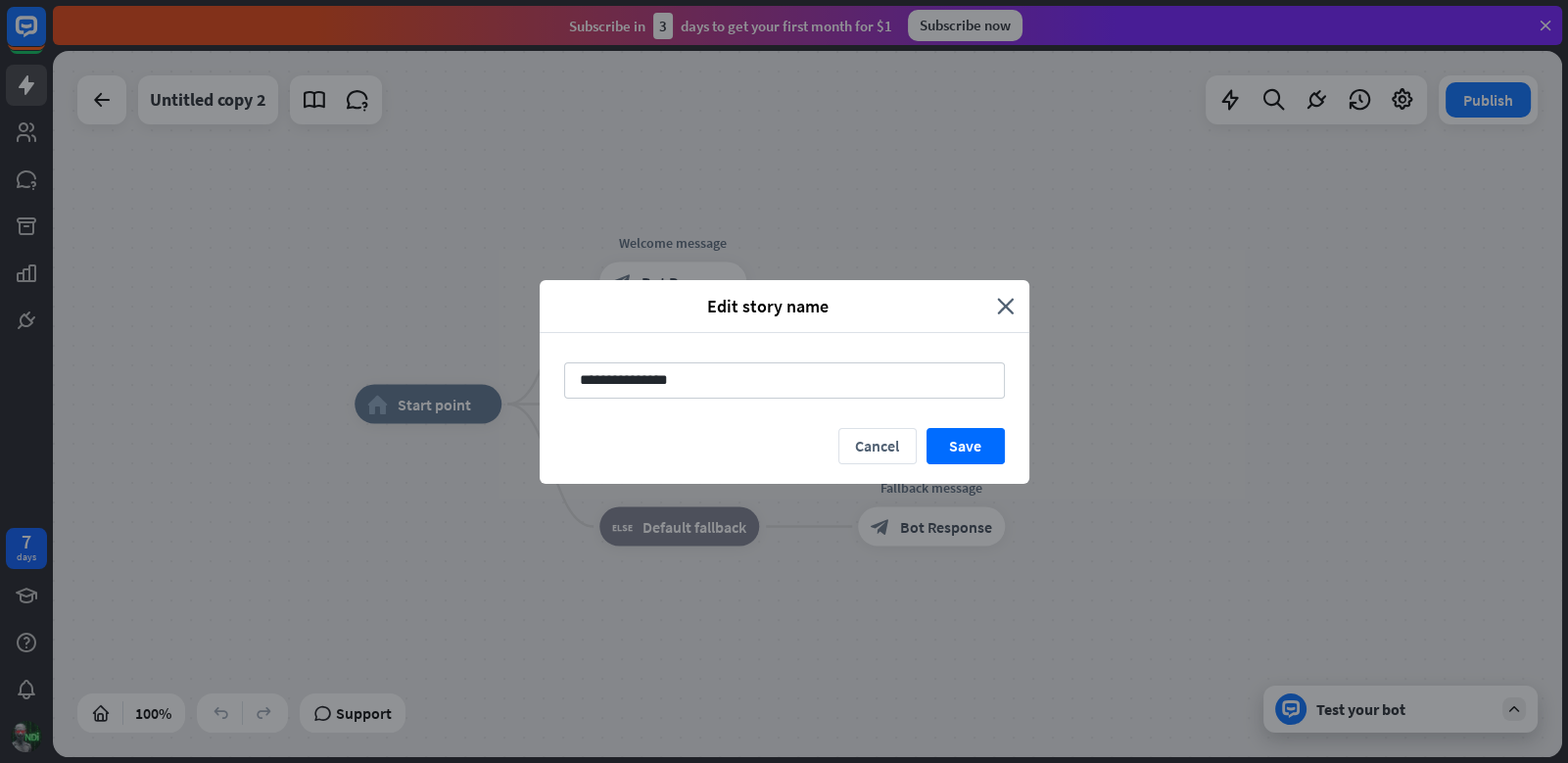
click at [1008, 292] on div "Edit story name close" at bounding box center [784, 306] width 490 height 53
click at [1000, 305] on icon "close" at bounding box center [1006, 306] width 18 height 23
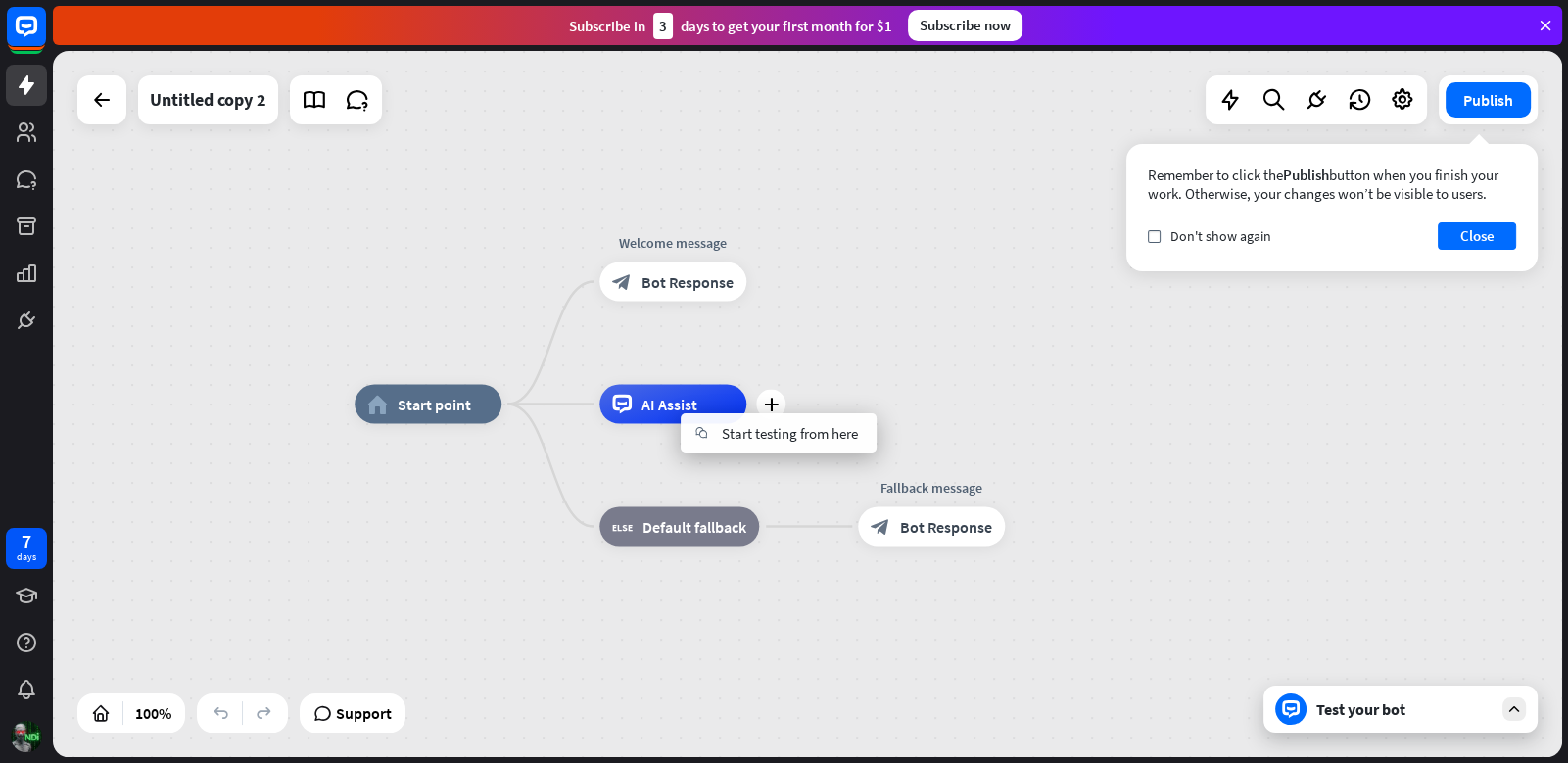
drag, startPoint x: 739, startPoint y: 389, endPoint x: 749, endPoint y: 396, distance: 12.2
click at [739, 388] on div "AI Assist" at bounding box center [673, 403] width 147 height 39
click at [766, 399] on icon "plus" at bounding box center [771, 404] width 15 height 14
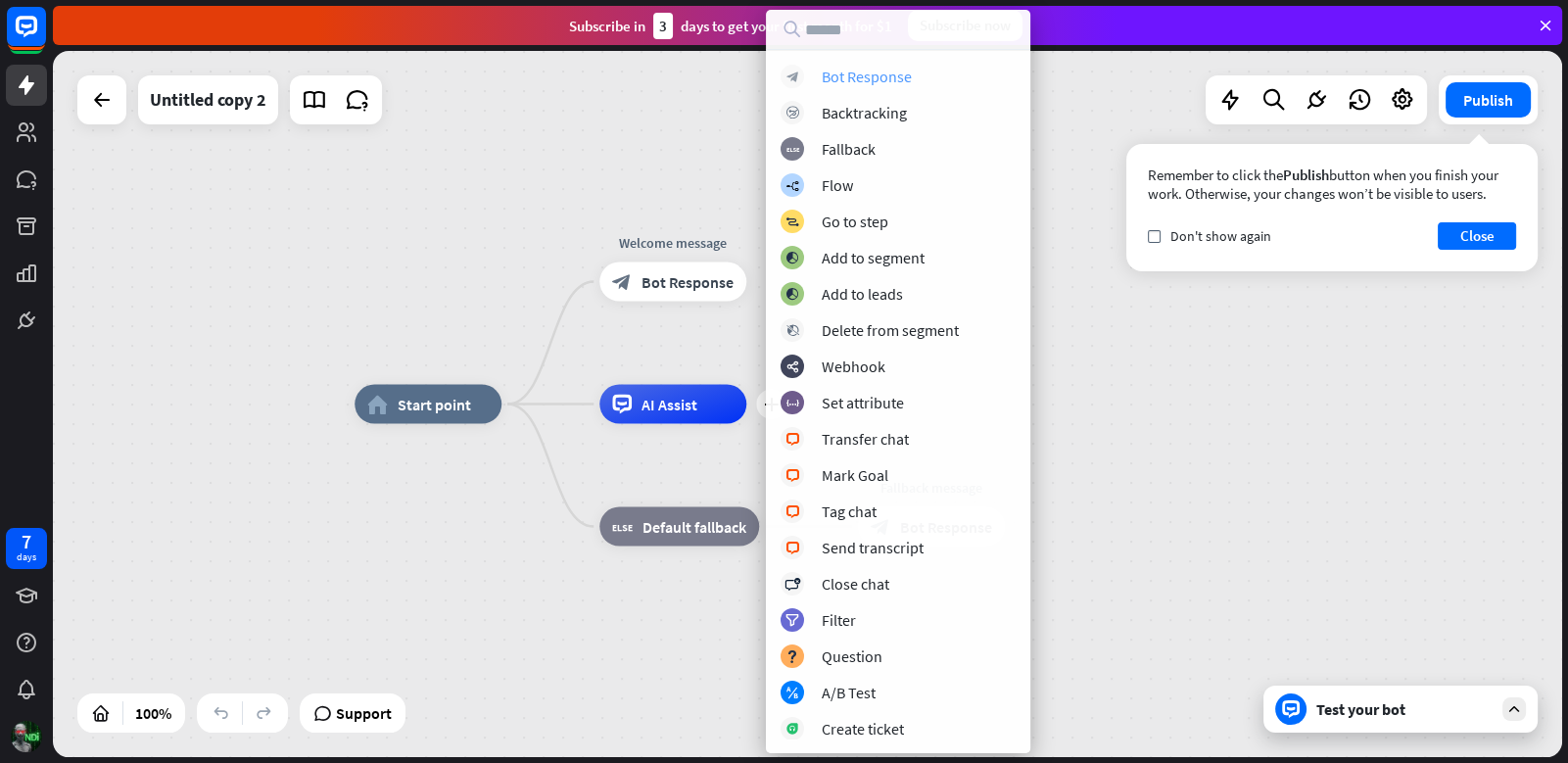
click at [886, 71] on div "Bot Response" at bounding box center [866, 76] width 90 height 20
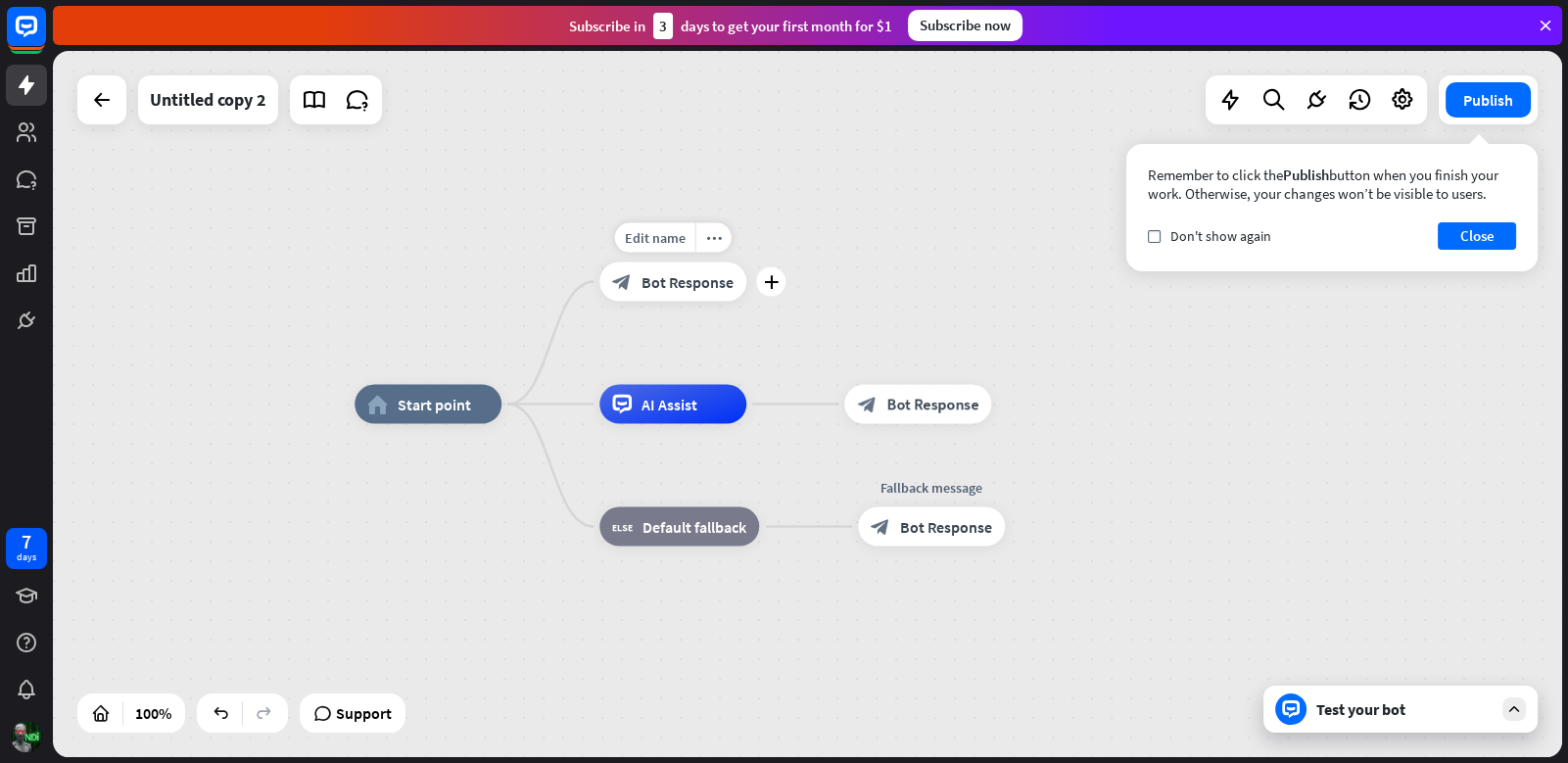
click at [681, 277] on span "Bot Response" at bounding box center [687, 282] width 92 height 20
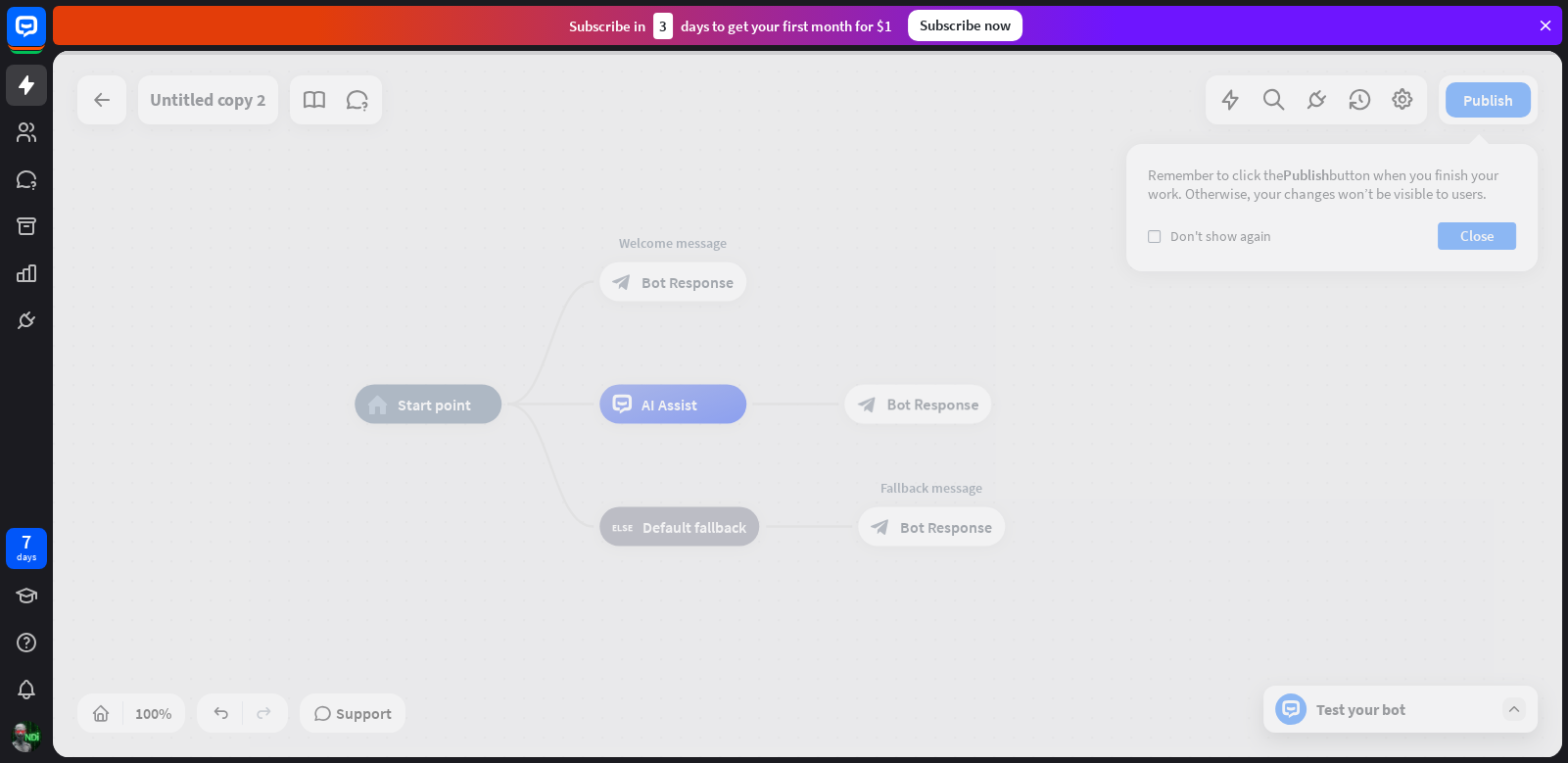
click at [681, 277] on div at bounding box center [807, 403] width 1509 height 705
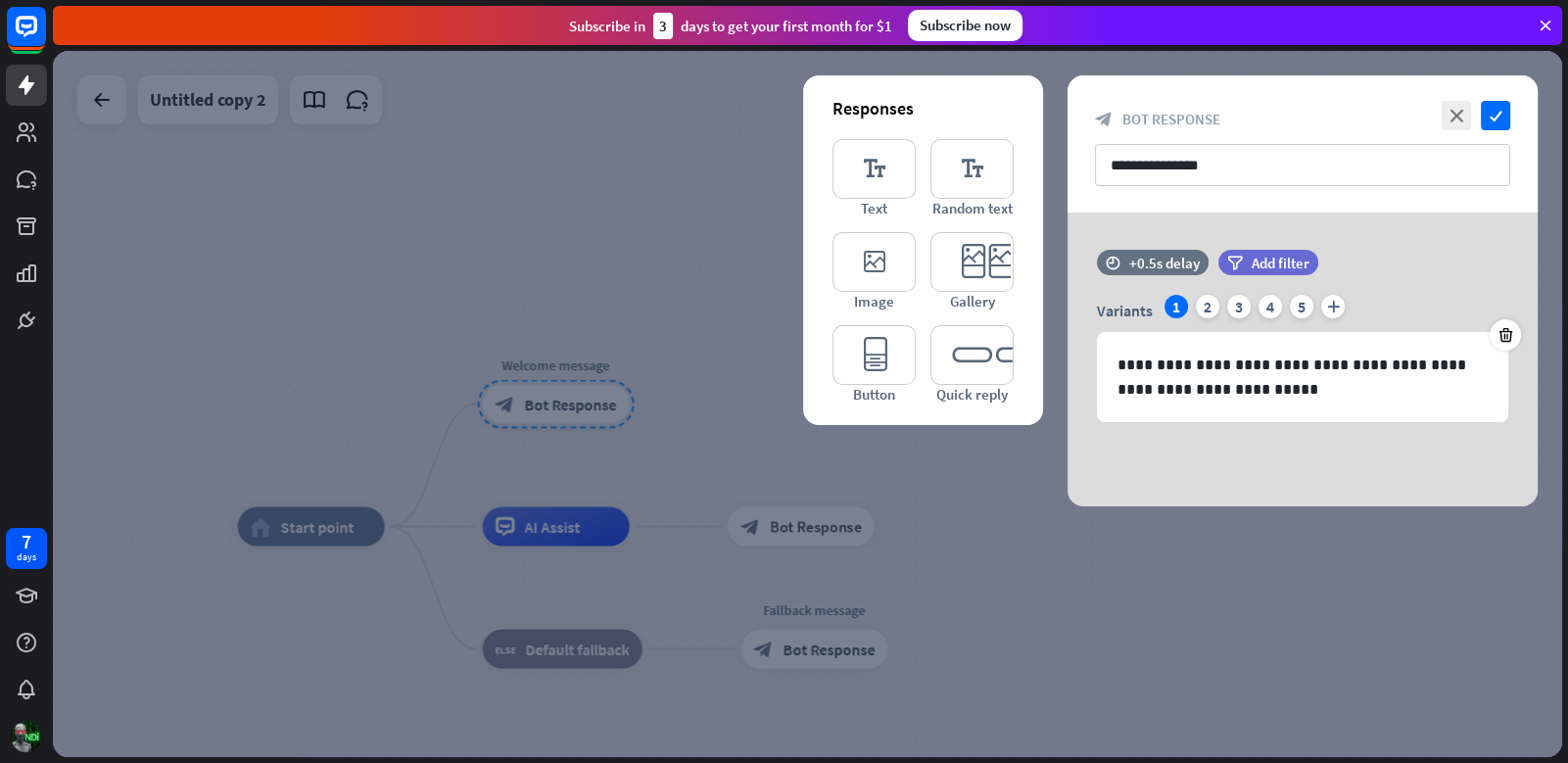
click at [418, 176] on div at bounding box center [807, 403] width 1509 height 705
